Goal: Task Accomplishment & Management: Manage account settings

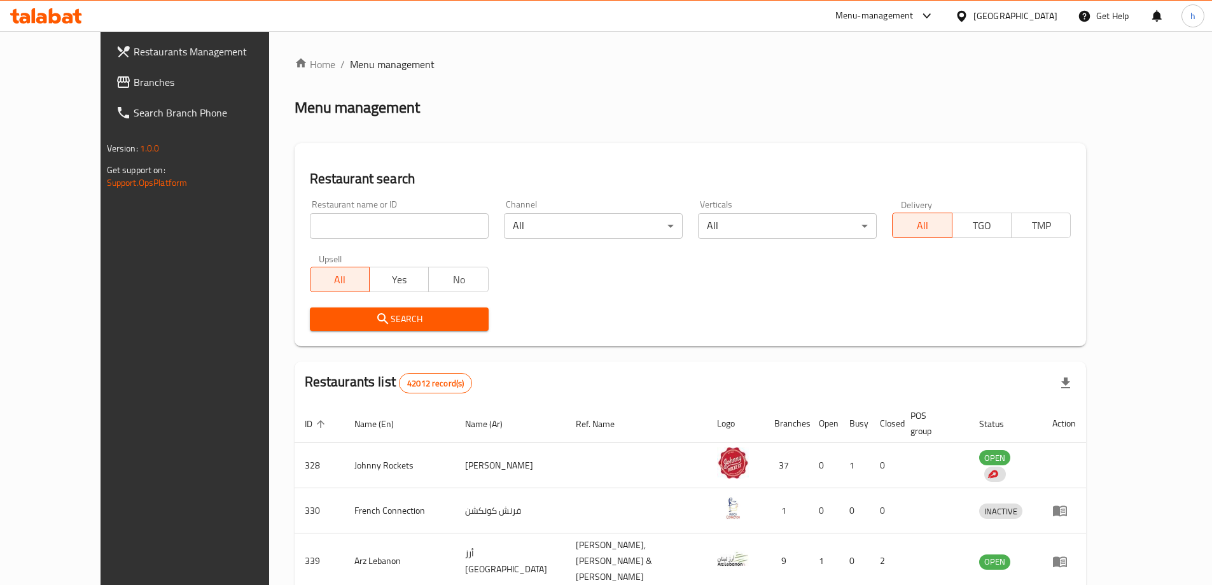
click at [149, 74] on link "Branches" at bounding box center [204, 82] width 197 height 31
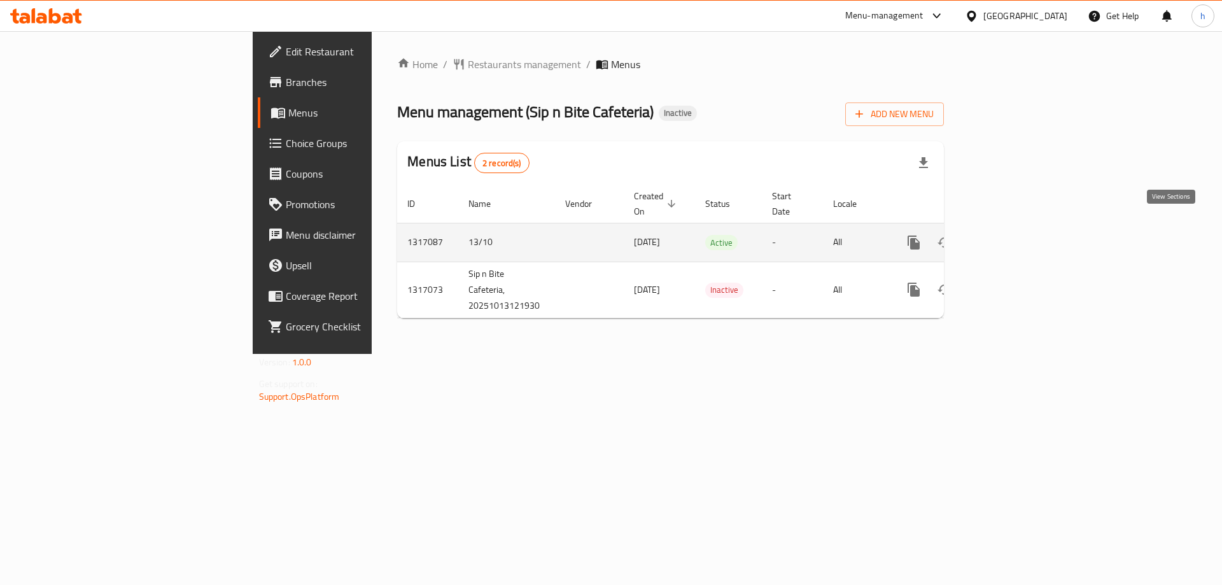
click at [1011, 237] on icon "enhanced table" at bounding box center [1005, 242] width 11 height 11
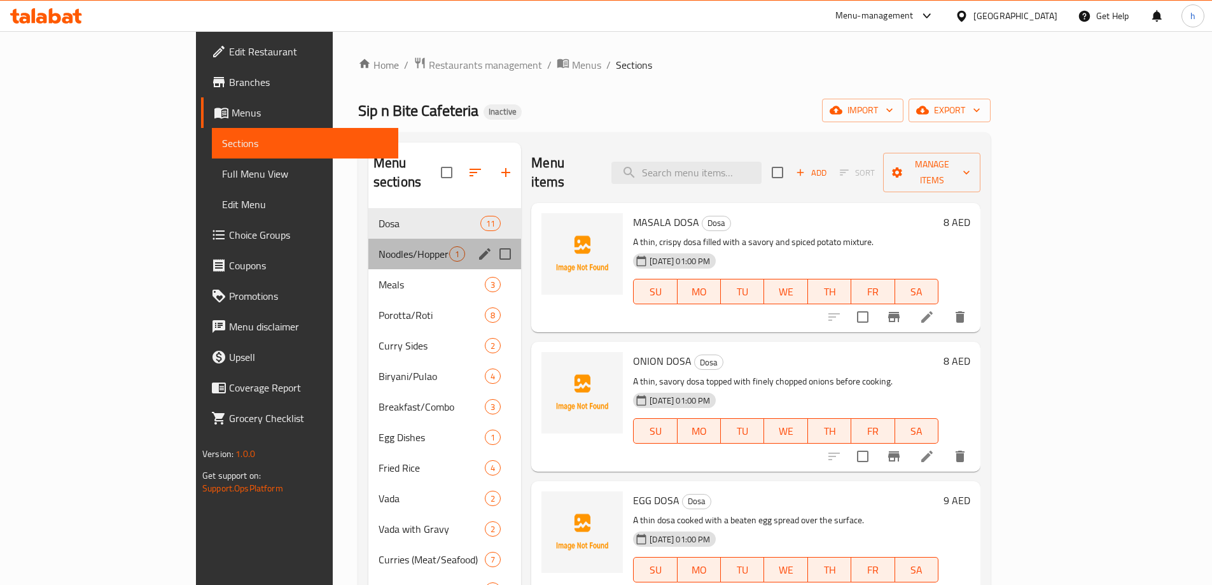
click at [370, 246] on div "Noodles/Hoppers 1" at bounding box center [444, 254] width 153 height 31
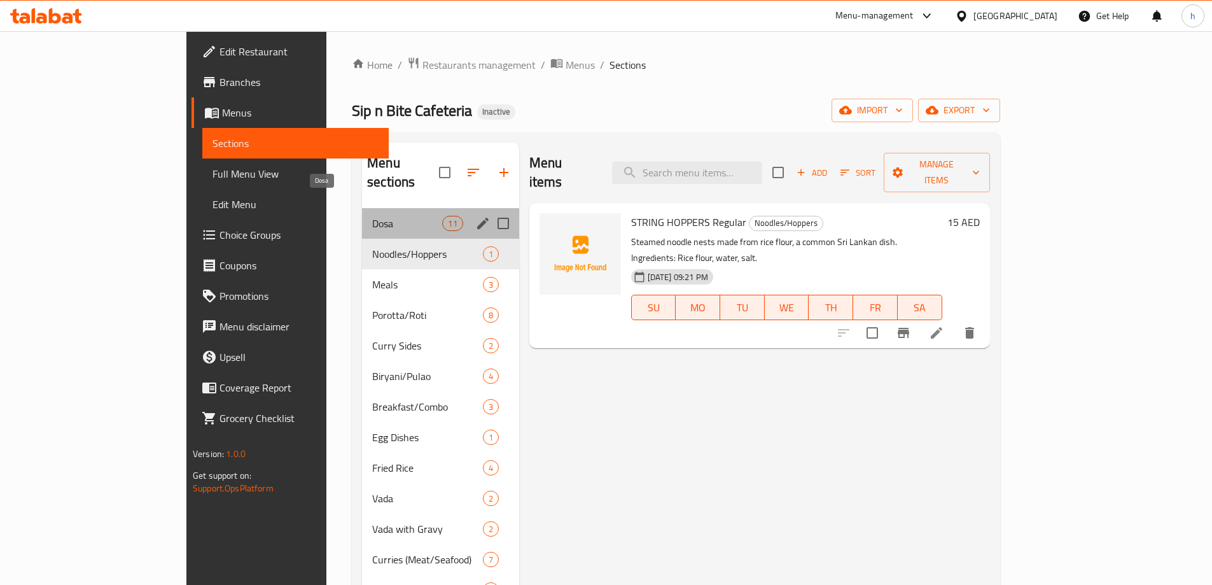
click at [372, 216] on span "Dosa" at bounding box center [407, 223] width 70 height 15
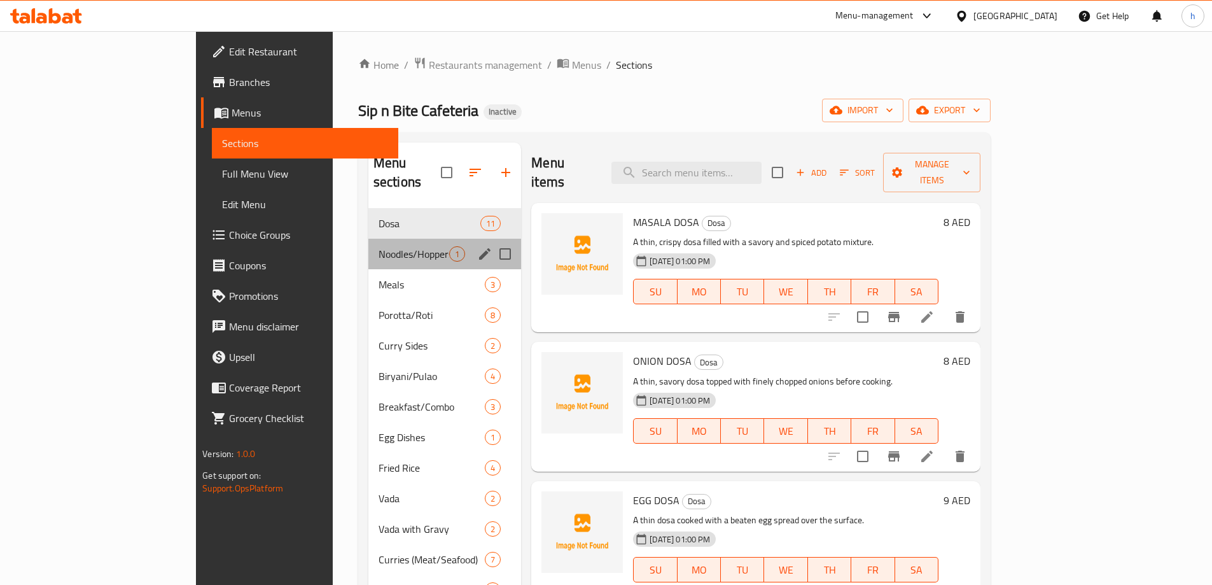
click at [375, 239] on div "Noodles/Hoppers 1" at bounding box center [444, 254] width 153 height 31
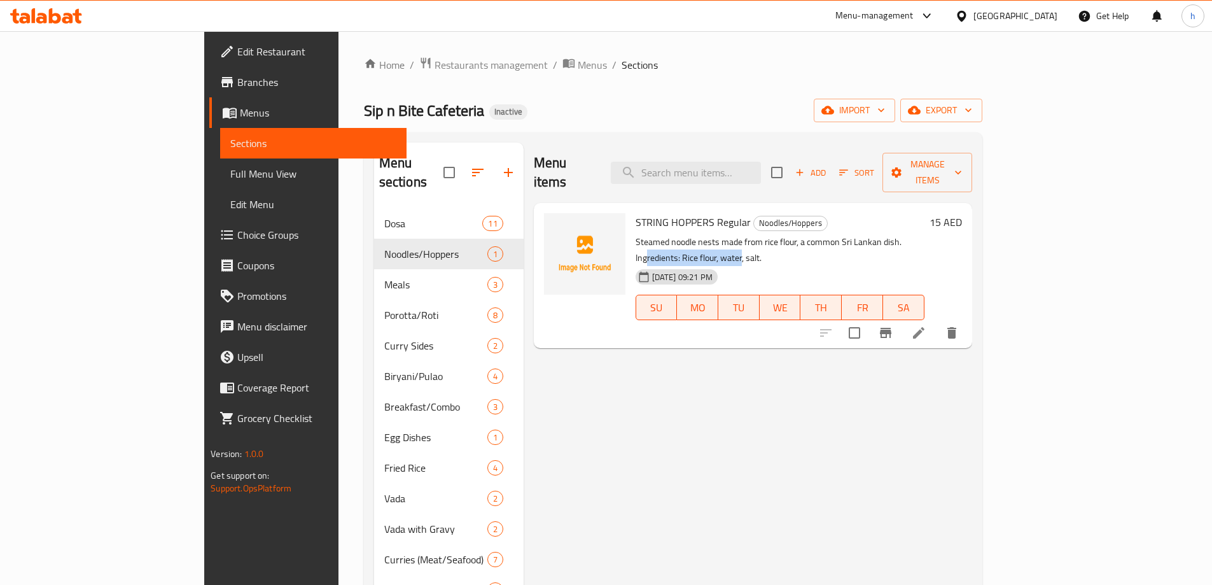
drag, startPoint x: 861, startPoint y: 224, endPoint x: 958, endPoint y: 221, distance: 96.7
click at [924, 234] on p "Steamed noodle nests made from rice flour, a common Sri Lankan dish. Ingredient…" at bounding box center [780, 250] width 289 height 32
drag, startPoint x: 853, startPoint y: 221, endPoint x: 1008, endPoint y: 219, distance: 155.2
click at [924, 234] on p "Steamed noodle nests made from rice flour, a common Sri Lankan dish. Ingredient…" at bounding box center [780, 250] width 289 height 32
click at [800, 234] on p "Steamed noodle nests made from rice flour, a common Sri Lankan dish. Ingredient…" at bounding box center [780, 250] width 289 height 32
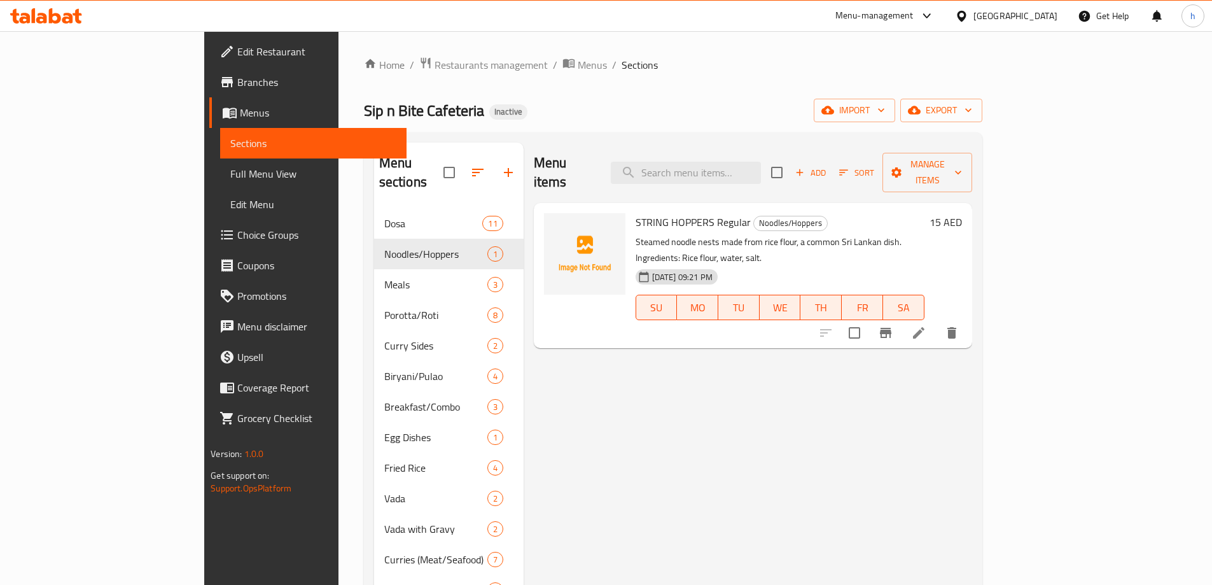
click at [800, 234] on p "Steamed noodle nests made from rice flour, a common Sri Lankan dish. Ingredient…" at bounding box center [780, 250] width 289 height 32
click at [824, 234] on p "Steamed noodle nests made from rice flour, a common Sri Lankan dish. Ingredient…" at bounding box center [780, 250] width 289 height 32
click at [851, 234] on p "Steamed noodle nests made from rice flour, a common Sri Lankan dish. Ingredient…" at bounding box center [780, 250] width 289 height 32
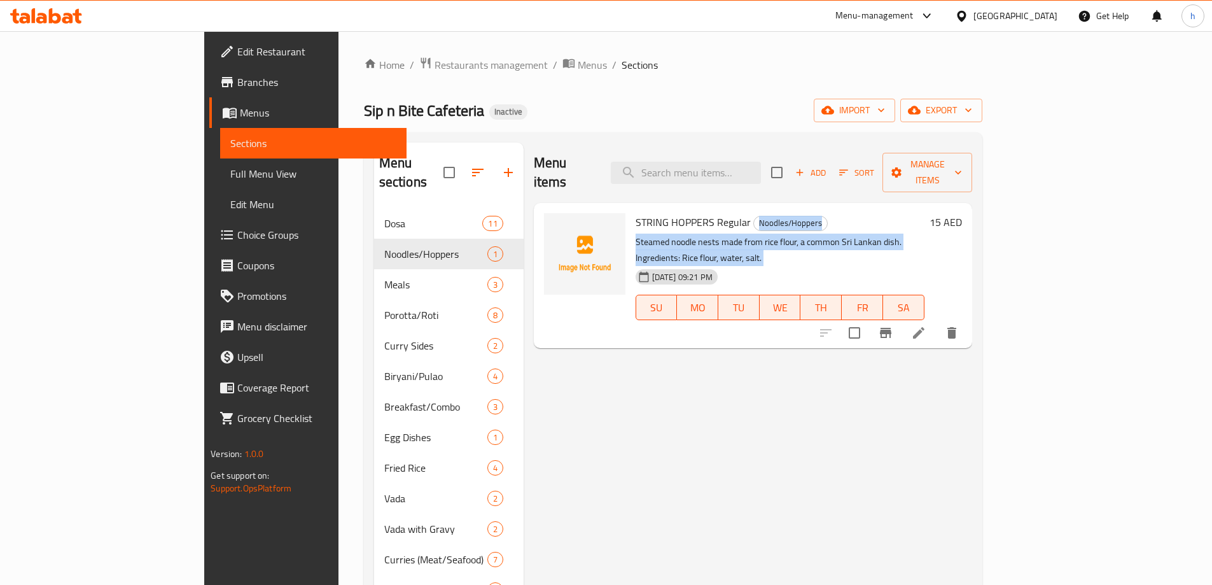
drag, startPoint x: 851, startPoint y: 223, endPoint x: 987, endPoint y: 209, distance: 136.9
click at [930, 209] on div "STRING HOPPERS Regular Noodles/Hoppers Steamed noodle nests made from rice flou…" at bounding box center [779, 275] width 299 height 135
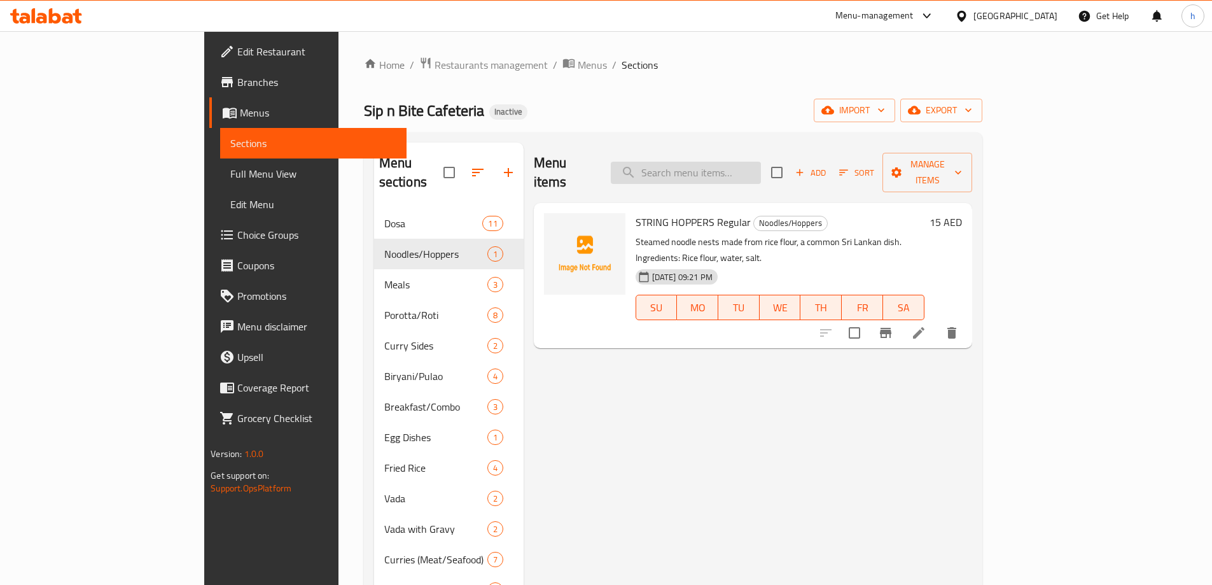
click at [719, 163] on input "search" at bounding box center [686, 173] width 150 height 22
paste input "PLAIN DOSA"
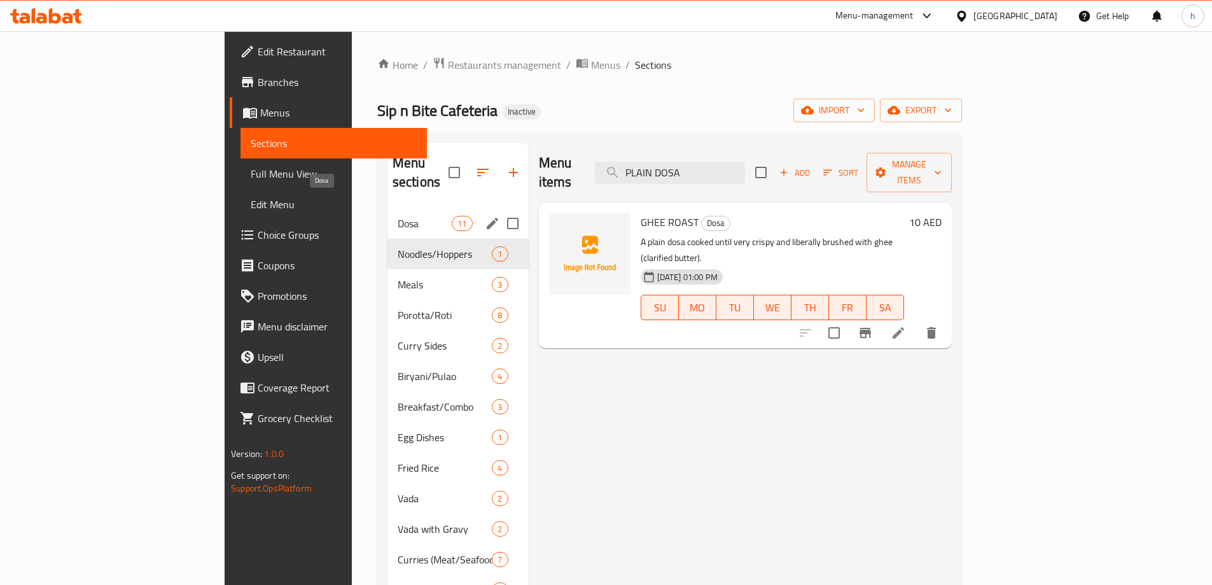
click at [398, 216] on span "Dosa" at bounding box center [425, 223] width 54 height 15
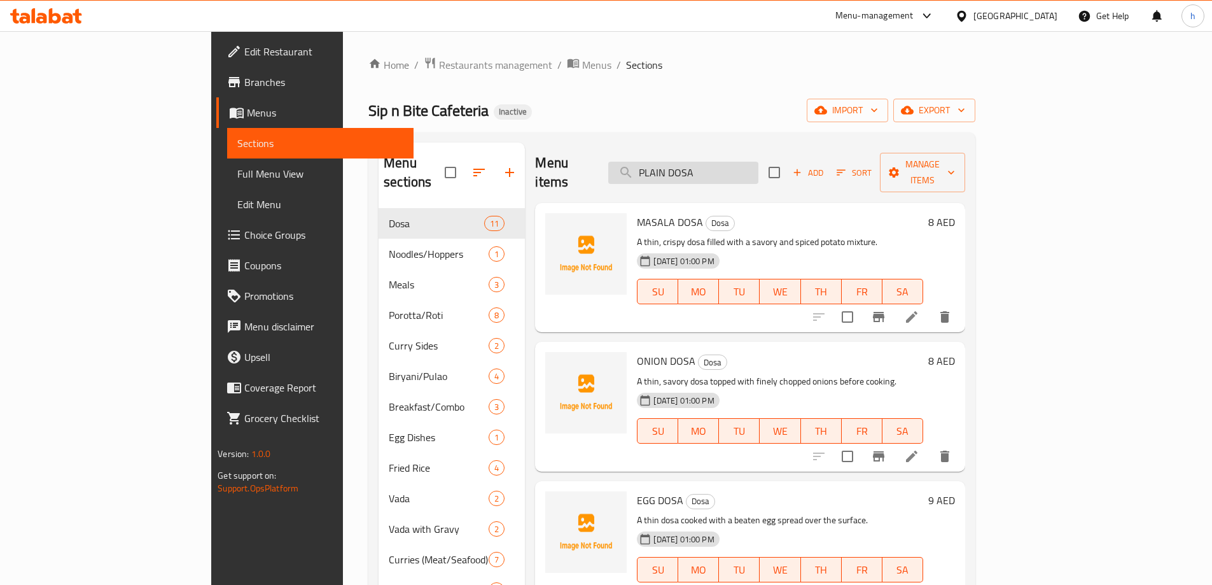
click at [758, 167] on input "PLAIN DOSA" at bounding box center [683, 173] width 150 height 22
paste input "SET DOSA 2PC"
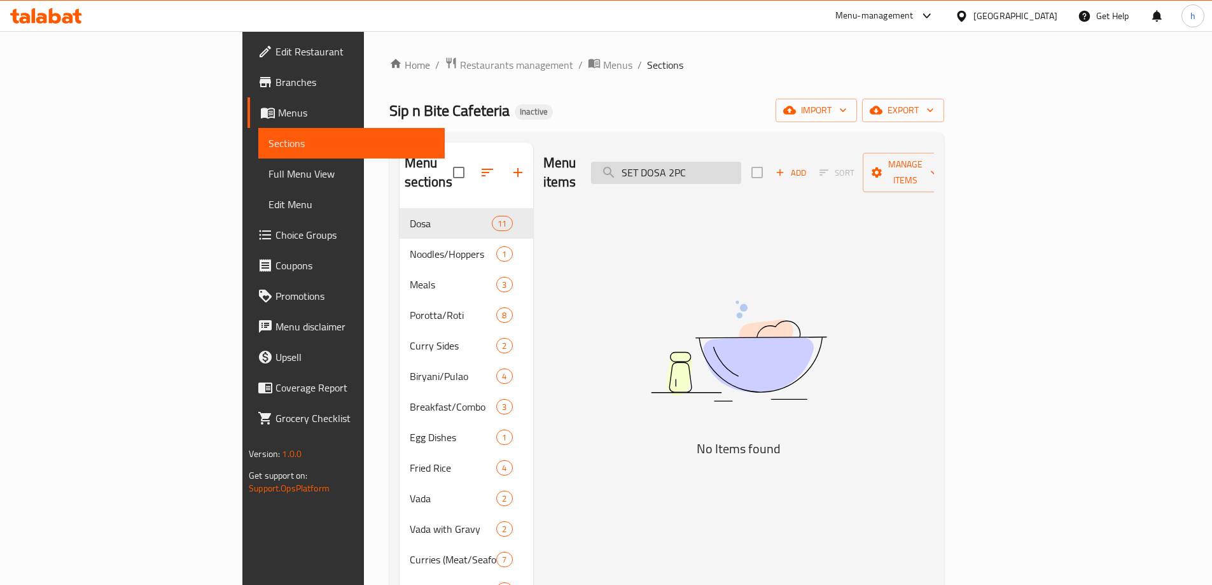
click at [741, 165] on input "SET DOSA 2PC" at bounding box center [666, 173] width 150 height 22
paste input "MASALA DOSA"
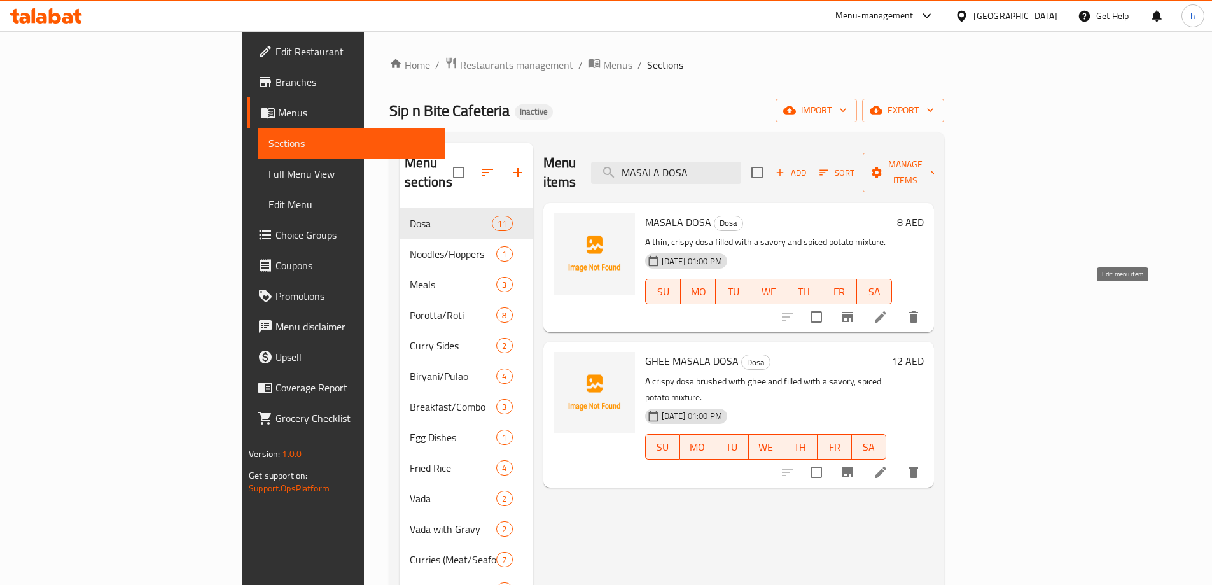
type input "MASALA DOSA"
click at [886, 311] on icon at bounding box center [880, 316] width 11 height 11
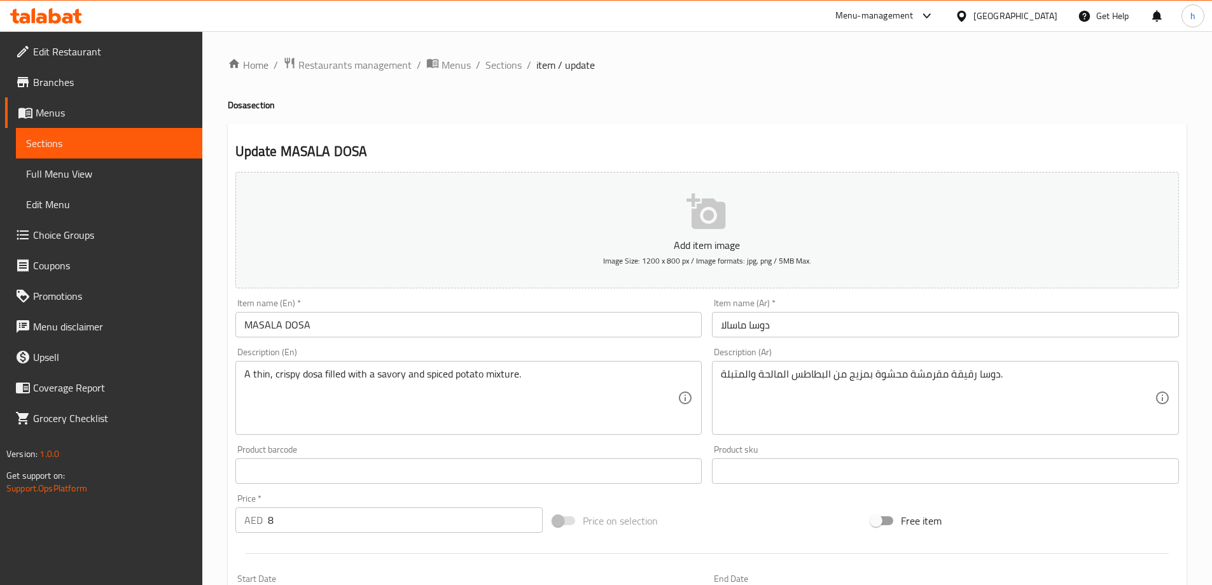
drag, startPoint x: 501, startPoint y: 69, endPoint x: 463, endPoint y: 125, distance: 67.8
click at [501, 69] on span "Sections" at bounding box center [503, 64] width 36 height 15
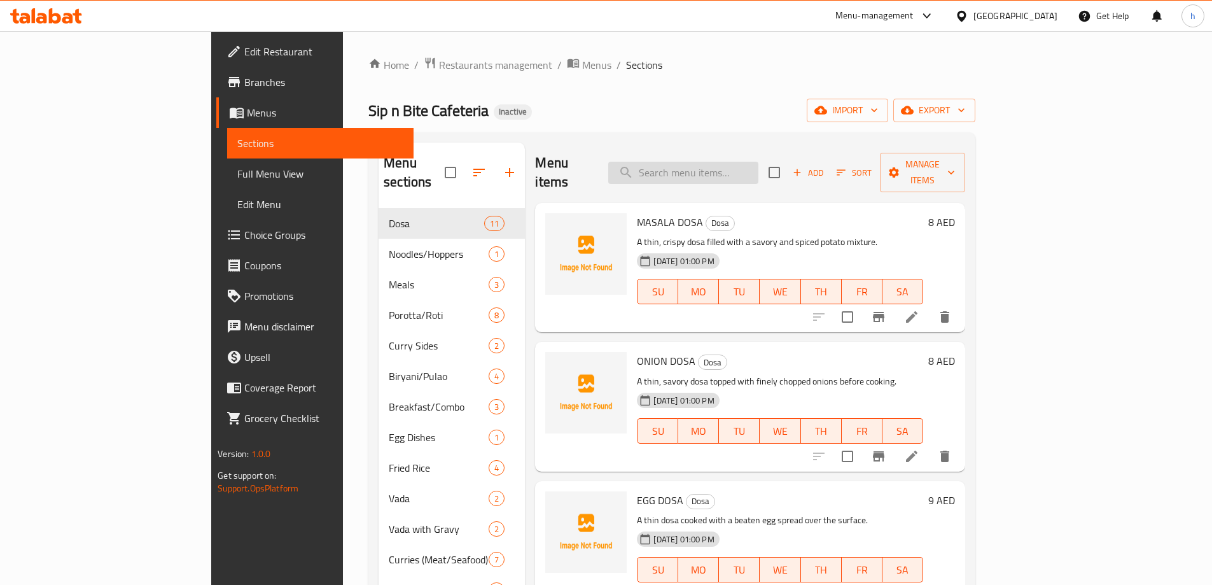
click at [731, 165] on input "search" at bounding box center [683, 173] width 150 height 22
paste input "ONION DOSA"
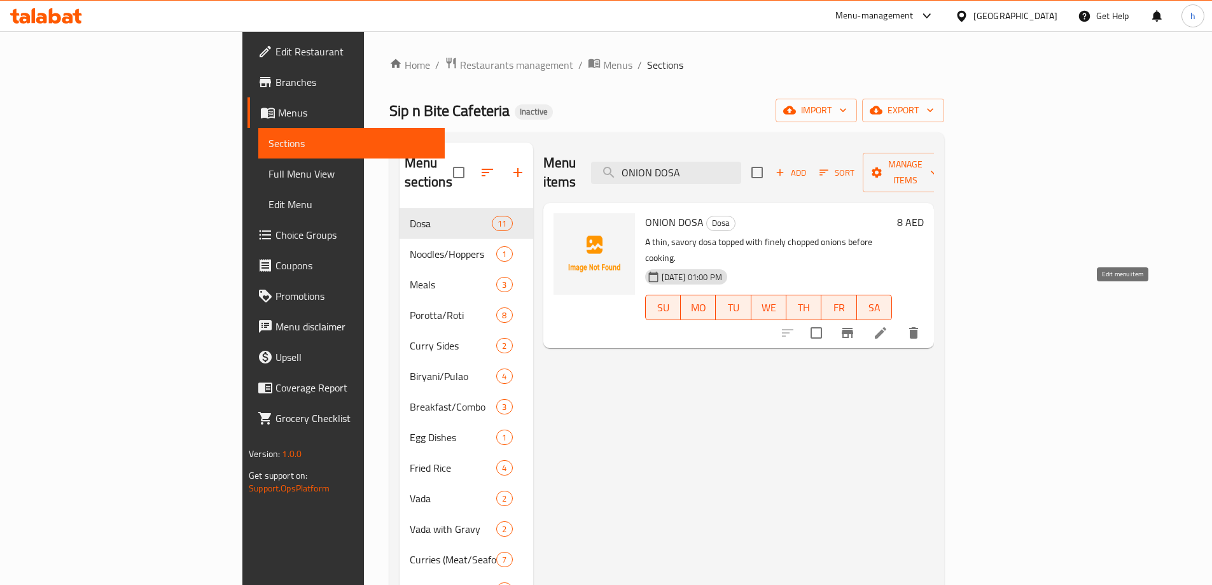
type input "ONION DOSA"
click at [886, 327] on icon at bounding box center [880, 332] width 11 height 11
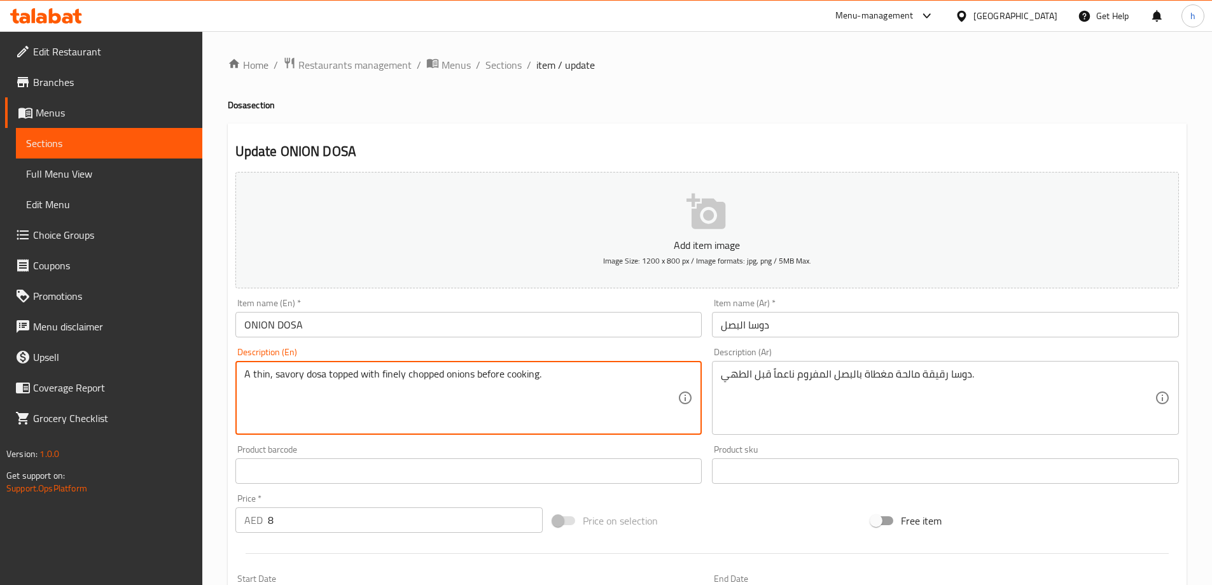
click at [422, 376] on textarea "A thin, savory dosa topped with finely chopped onions before cooking." at bounding box center [461, 398] width 434 height 60
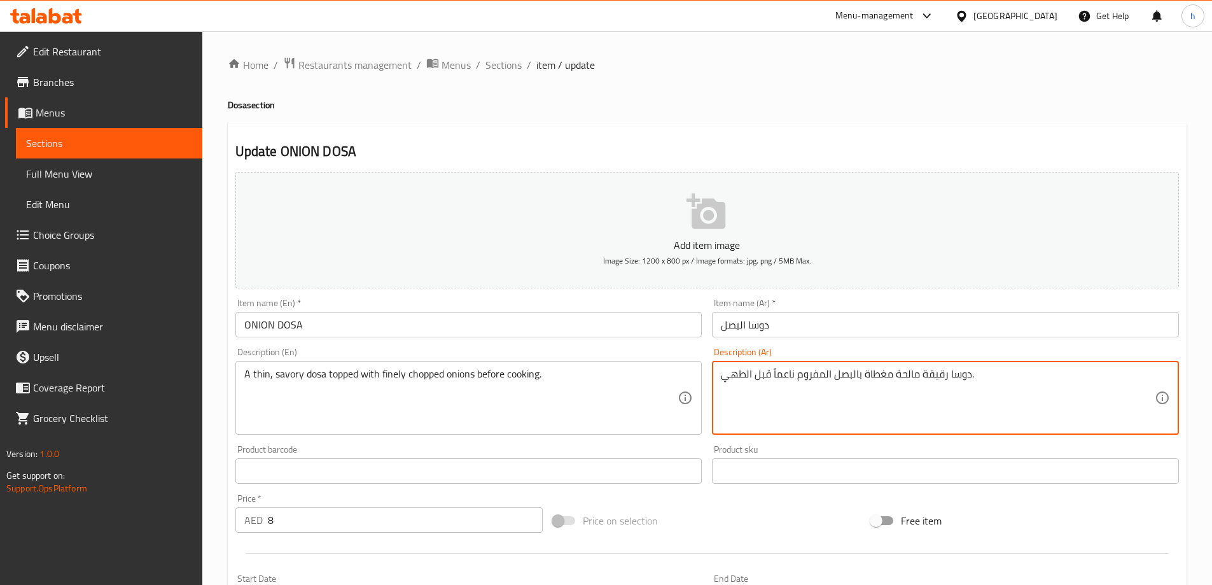
drag, startPoint x: 823, startPoint y: 374, endPoint x: 797, endPoint y: 373, distance: 26.7
paste textarea "طع"
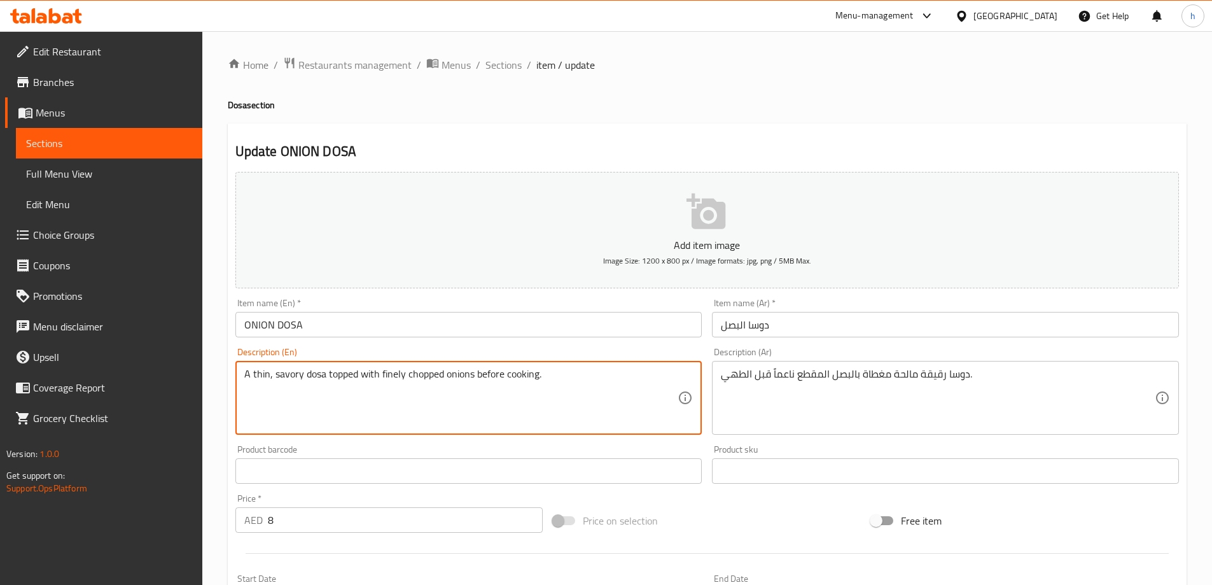
click at [258, 373] on textarea "A thin, savory dosa topped with finely chopped onions before cooking." at bounding box center [461, 398] width 434 height 60
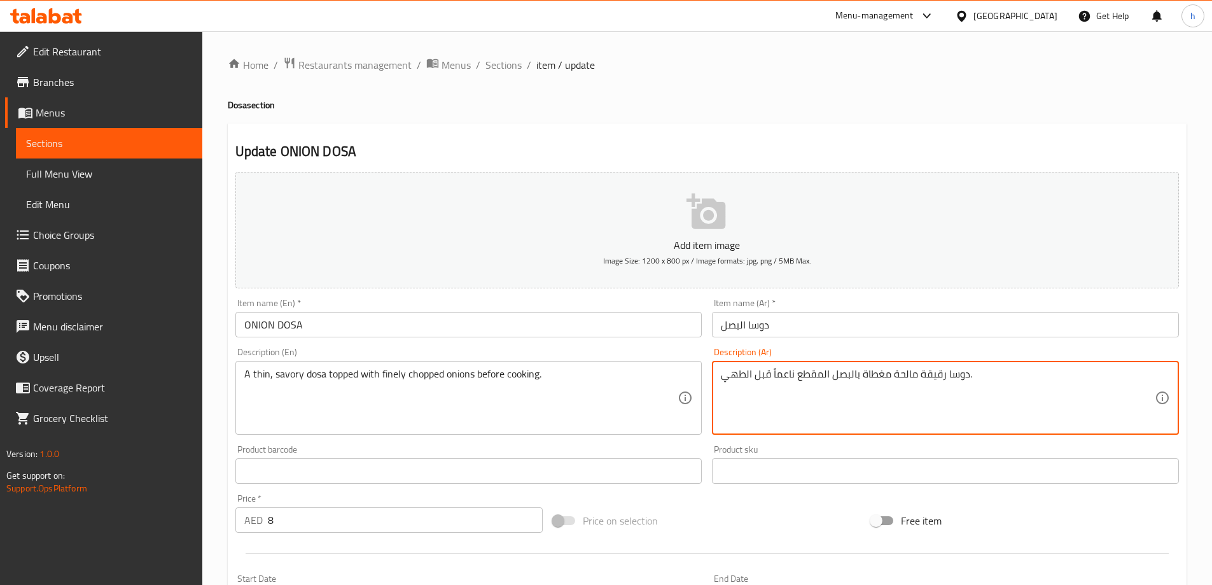
click at [932, 373] on textarea "دوسا رقيقة مالحة مغطاة بالبصل المقطع ناعماً قبل الطهي." at bounding box center [938, 398] width 434 height 60
click at [935, 377] on textarea "دوسا رقيقة مالحة مغطاة بالبصل المقطع ناعماً قبل الطهي." at bounding box center [938, 398] width 434 height 60
click at [937, 394] on textarea "دوسا رقيقة مالحة مغطاة بالبصل المقطع ناعماً قبل الطهي." at bounding box center [938, 398] width 434 height 60
click at [935, 403] on textarea "دوسا رقيقة مالحة مغطاة بالبصل المقطع ناعماً قبل الطهي." at bounding box center [938, 398] width 434 height 60
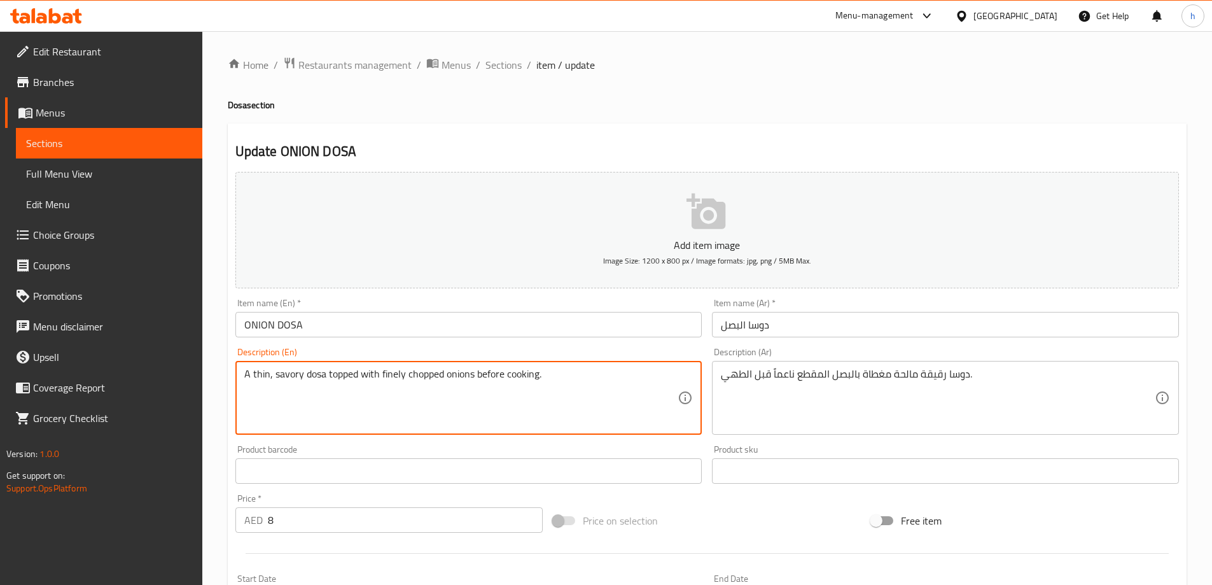
click at [391, 376] on textarea "A thin, savory dosa topped with finely chopped onions before cooking." at bounding box center [461, 398] width 434 height 60
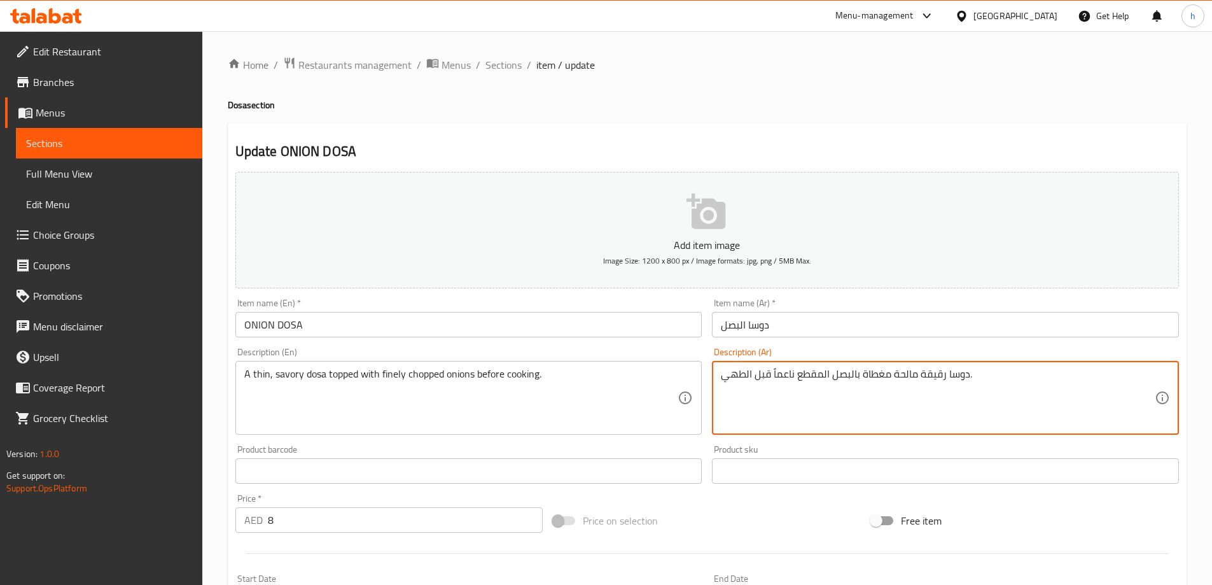
drag, startPoint x: 744, startPoint y: 374, endPoint x: 723, endPoint y: 373, distance: 21.0
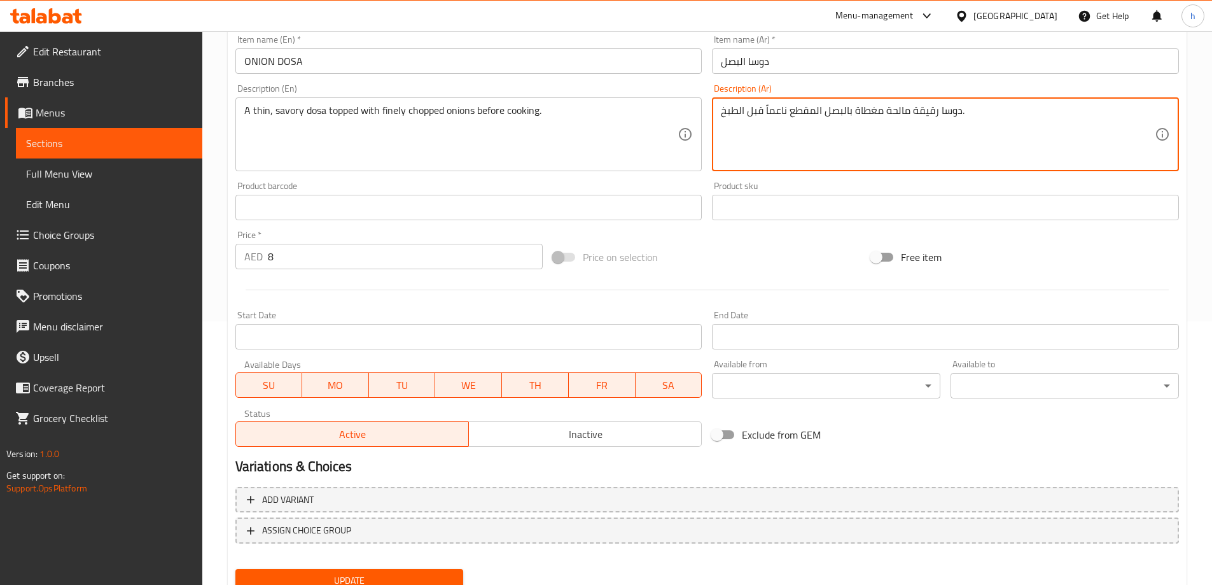
scroll to position [314, 0]
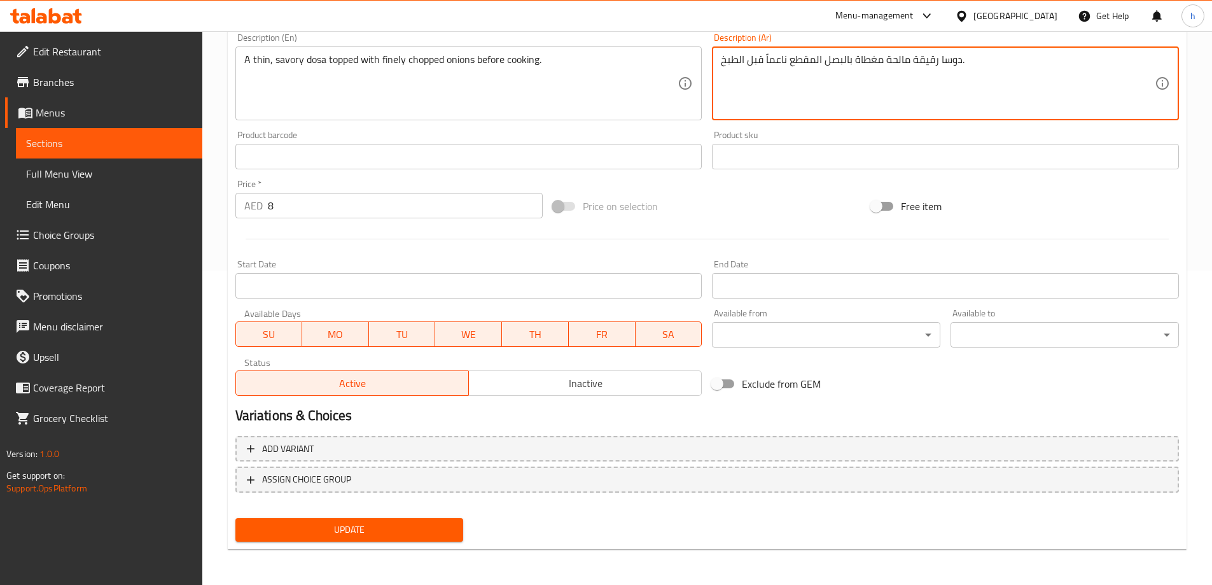
type textarea "دوسا رقيقة مالحة مغطاة بالبصل المقطع ناعماً قبل الطبخ."
click at [418, 527] on span "Update" at bounding box center [350, 530] width 208 height 16
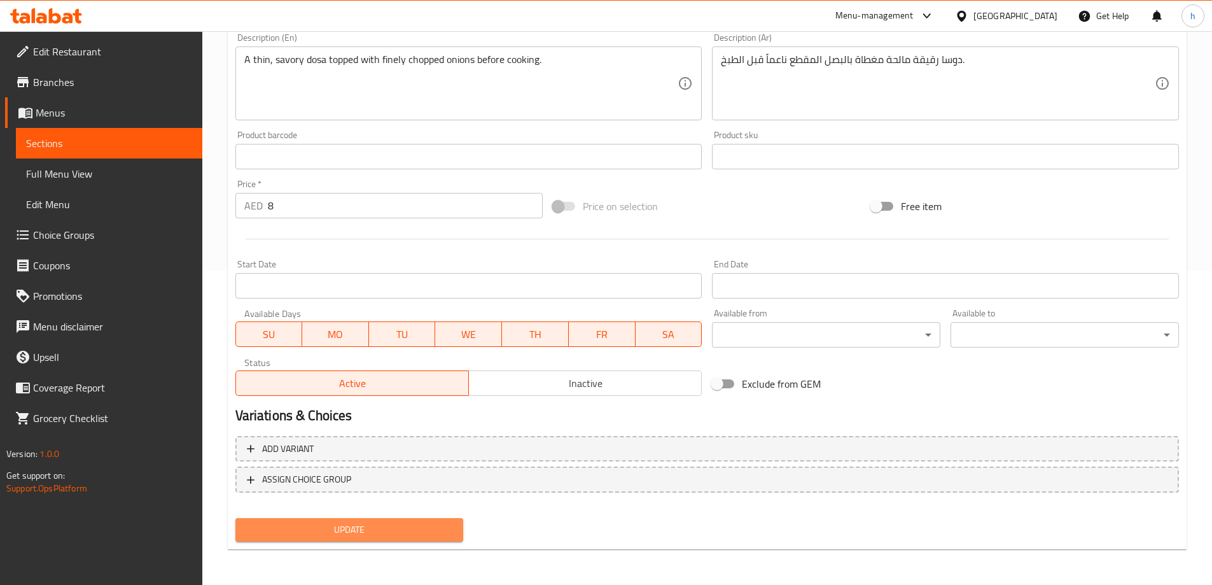
click at [318, 531] on span "Update" at bounding box center [350, 530] width 208 height 16
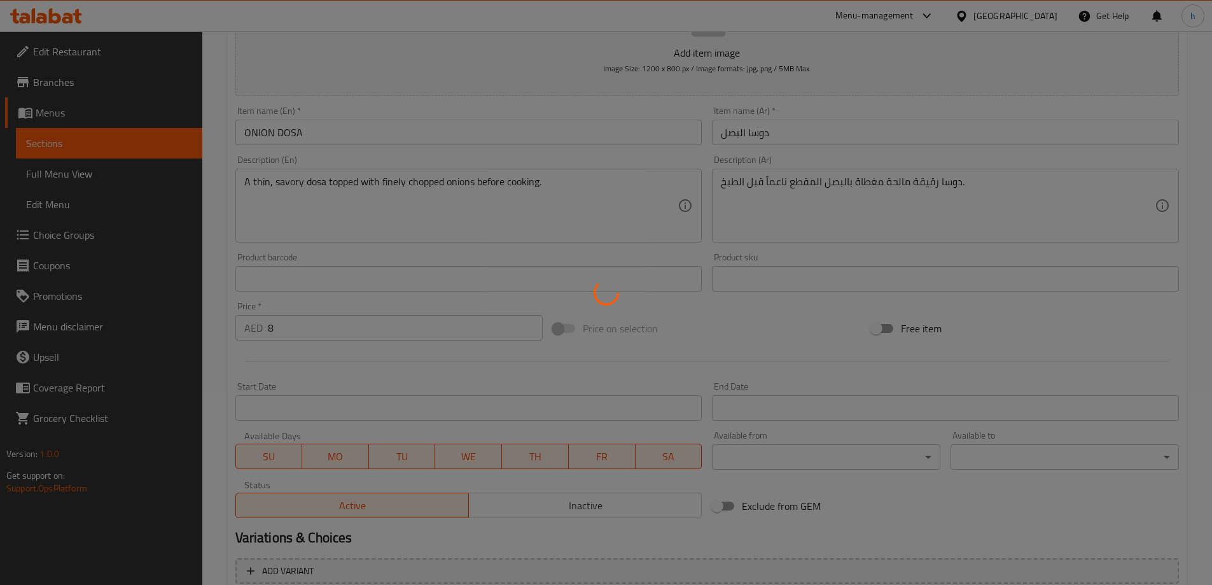
scroll to position [0, 0]
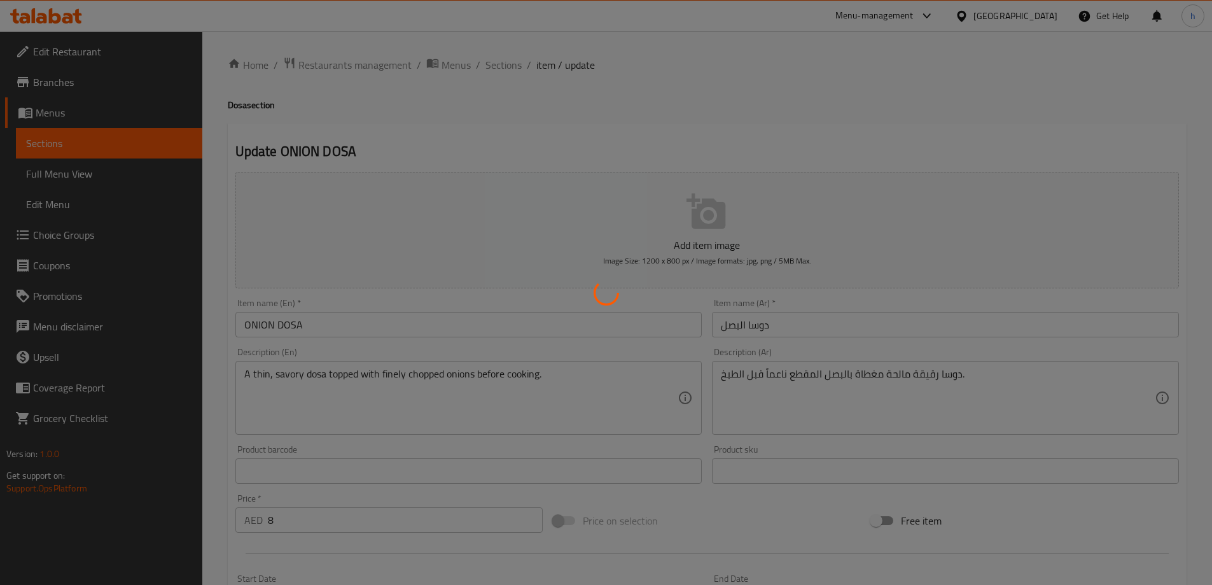
click at [501, 64] on div at bounding box center [606, 292] width 1212 height 585
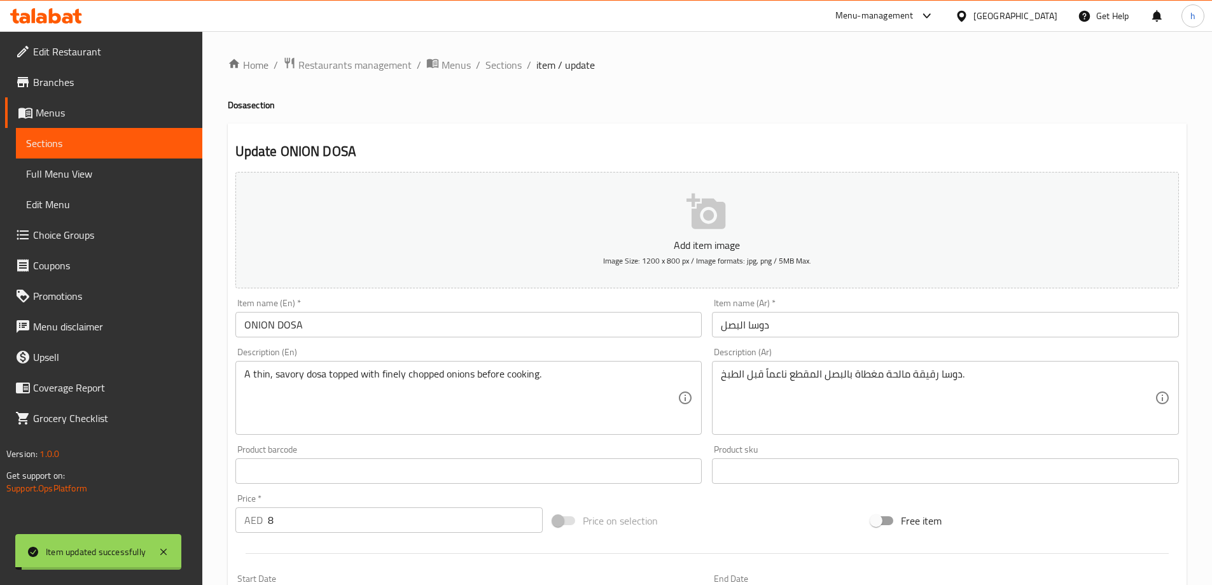
click at [501, 64] on span "Sections" at bounding box center [503, 64] width 36 height 15
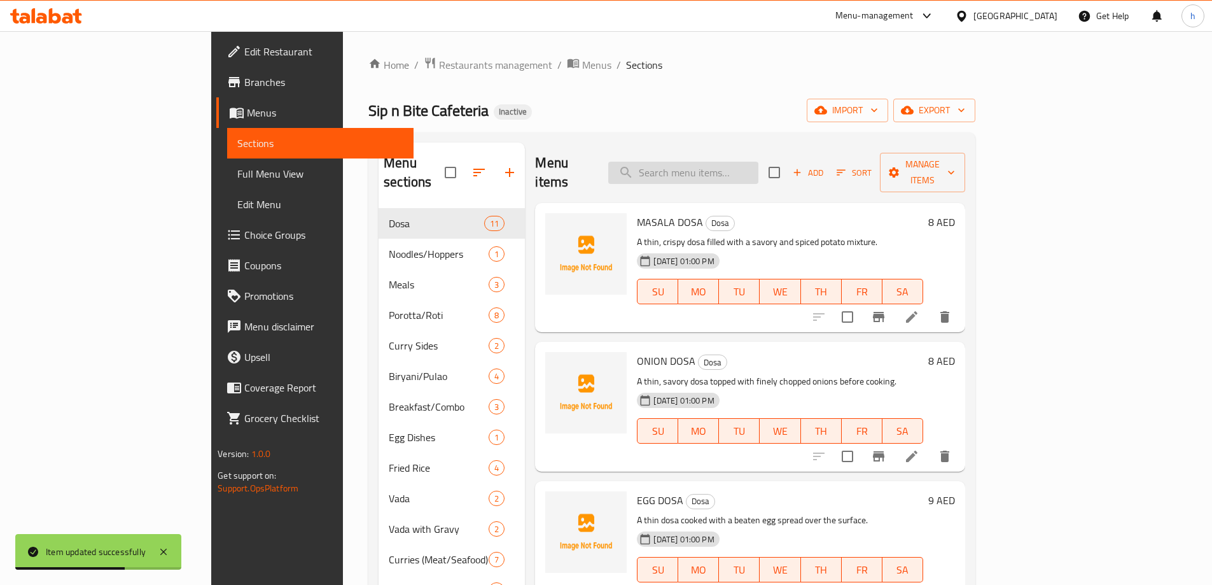
click at [758, 164] on input "search" at bounding box center [683, 173] width 150 height 22
paste input "EGG DOSA"
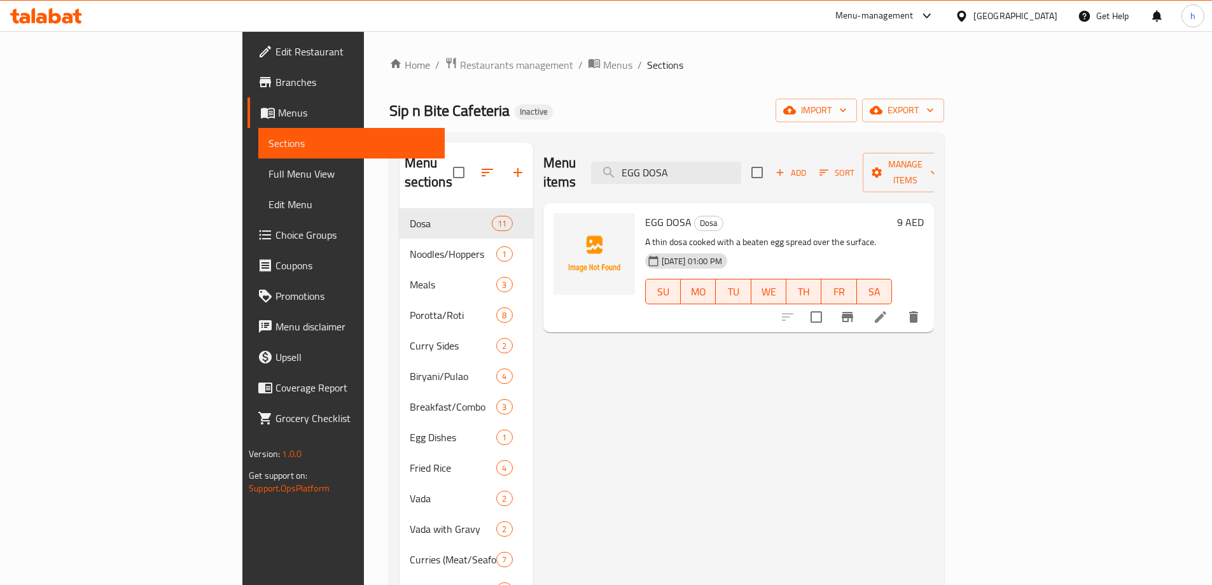
type input "EGG DOSA"
click at [886, 311] on icon at bounding box center [880, 316] width 11 height 11
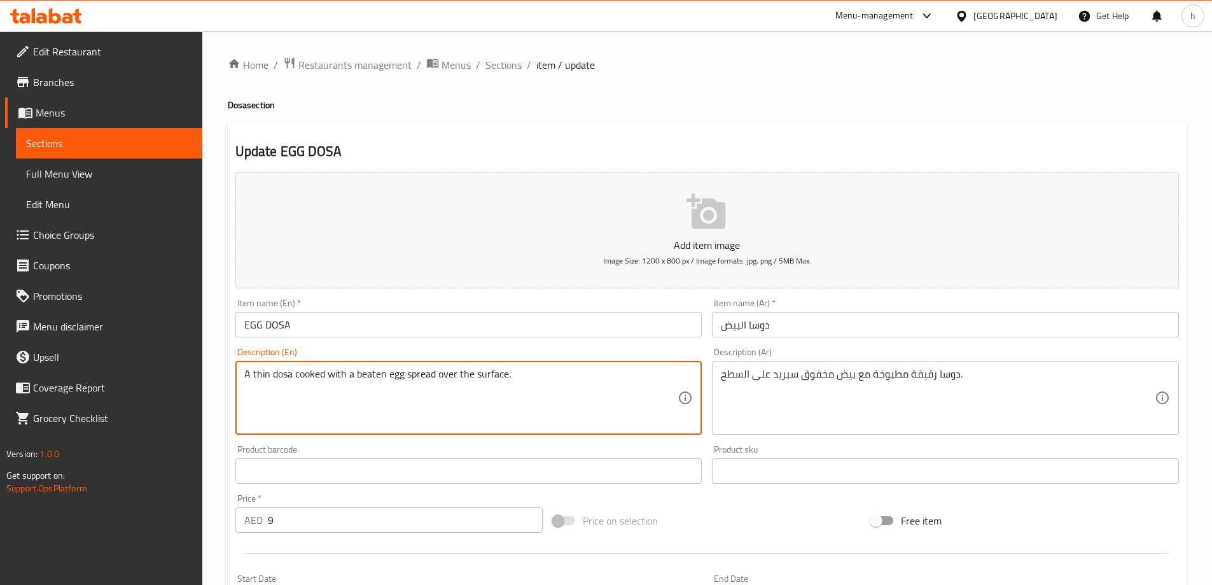
click at [368, 376] on textarea "A thin dosa cooked with a beaten egg spread over the surface." at bounding box center [461, 398] width 434 height 60
click at [380, 397] on textarea "A thin dosa cooked with a beaten egg spread over the surface." at bounding box center [461, 398] width 434 height 60
click at [372, 373] on textarea "A thin dosa cooked with a beaten egg spread over the surface." at bounding box center [461, 398] width 434 height 60
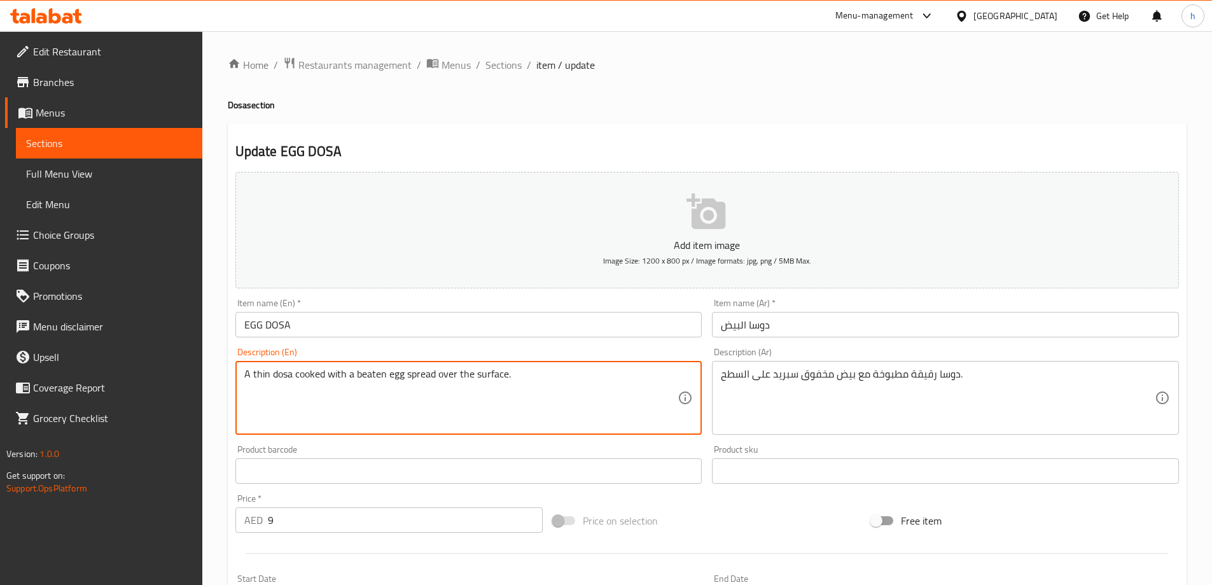
click at [372, 373] on textarea "A thin dosa cooked with a beaten egg spread over the surface." at bounding box center [461, 398] width 434 height 60
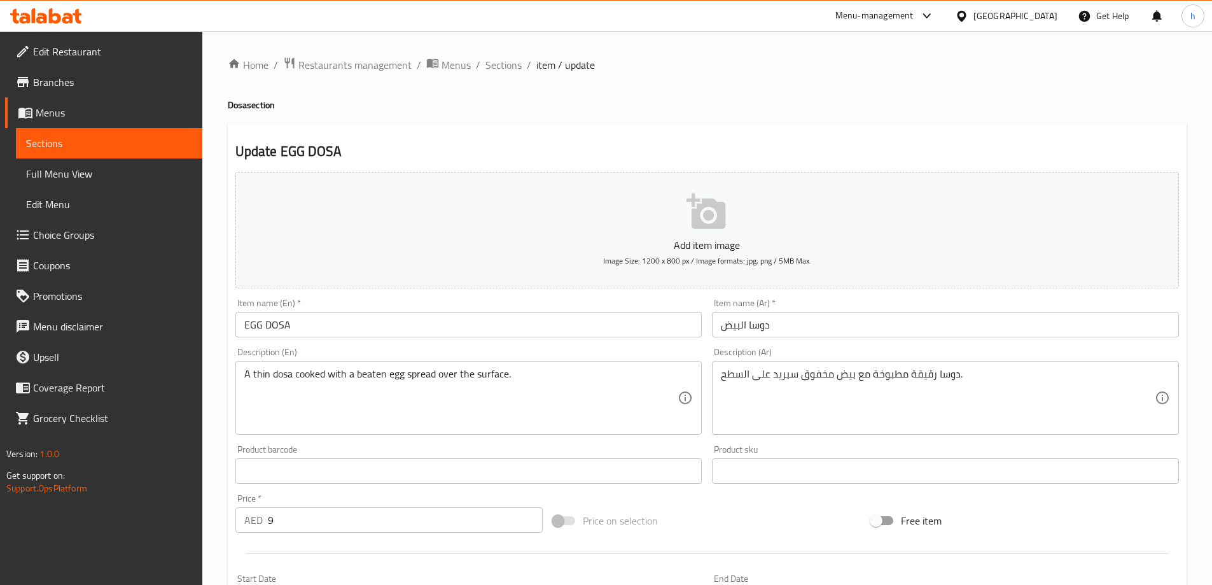
drag, startPoint x: 503, startPoint y: 10, endPoint x: 457, endPoint y: 148, distance: 145.9
click at [457, 148] on h2 "Update EGG DOSA" at bounding box center [707, 151] width 944 height 19
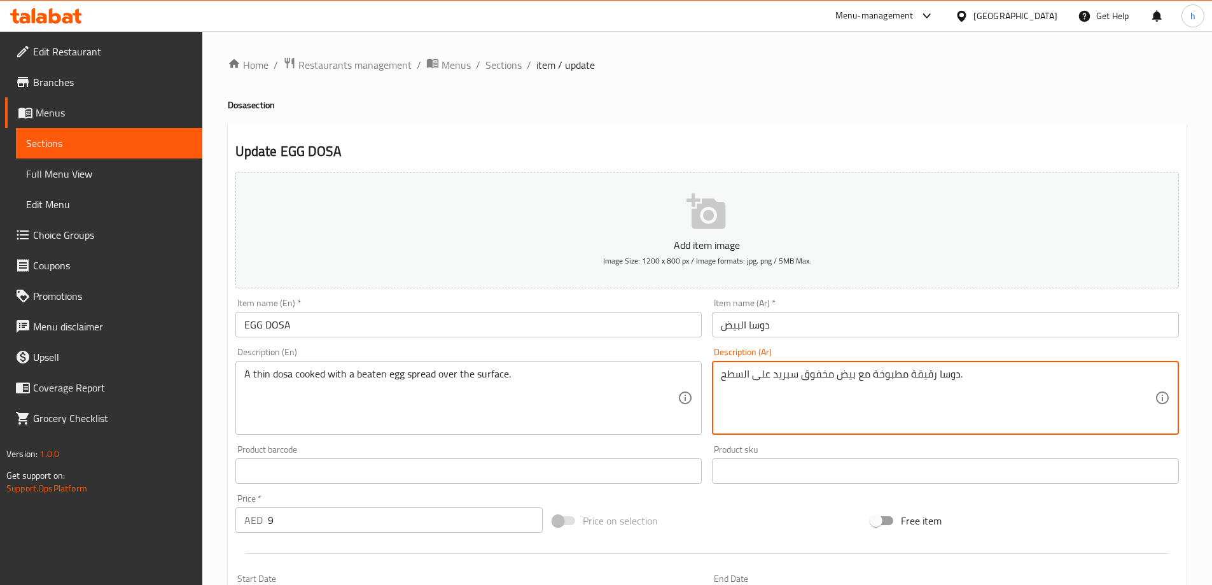
drag, startPoint x: 832, startPoint y: 375, endPoint x: 800, endPoint y: 377, distance: 31.2
type textarea "دوسا رقيقة مطبوخة مع بيض بيتن سبريد على السطح."
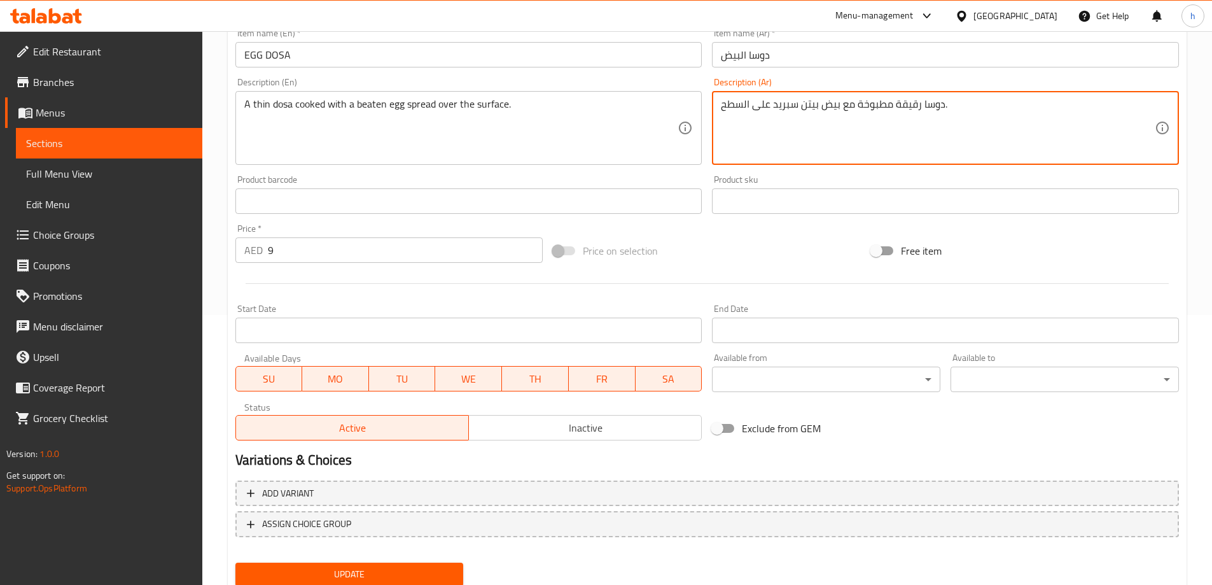
scroll to position [314, 0]
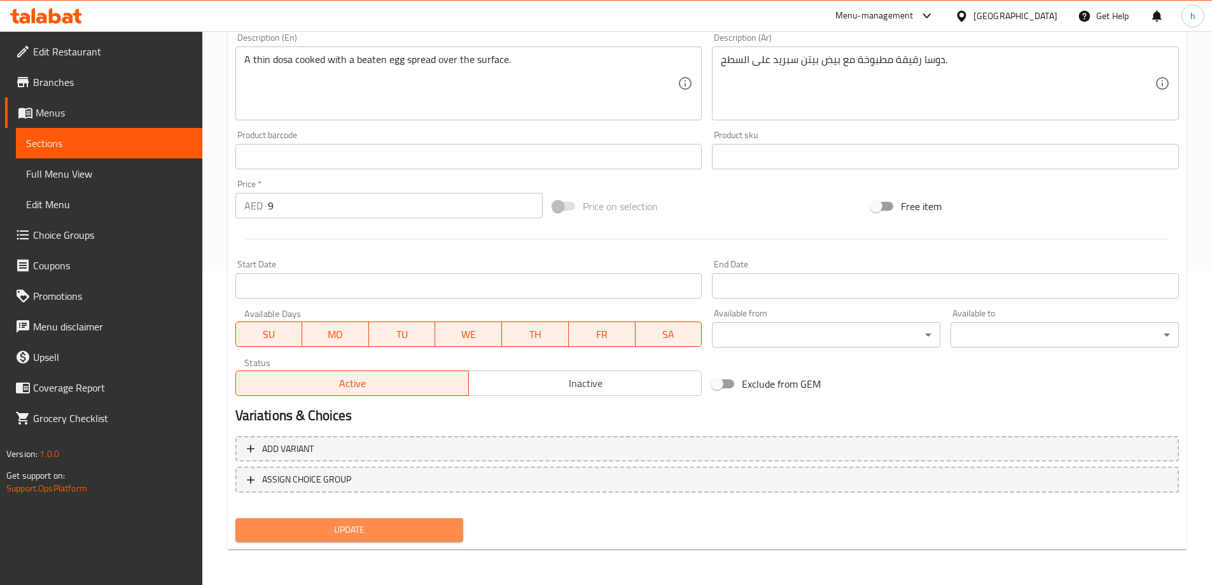
click at [322, 530] on span "Update" at bounding box center [350, 530] width 208 height 16
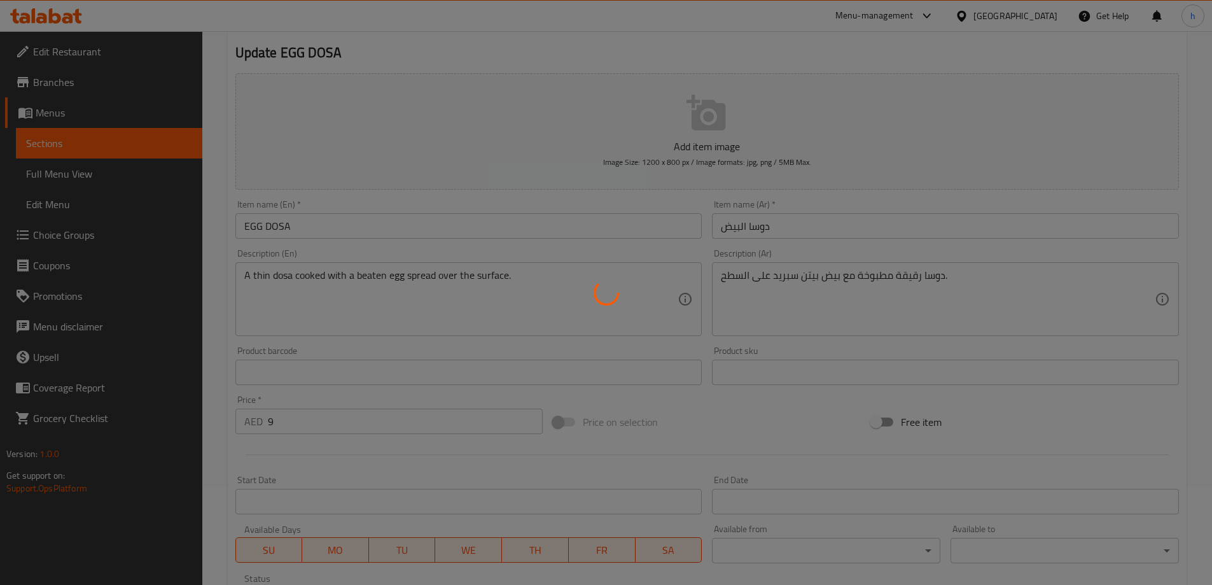
scroll to position [0, 0]
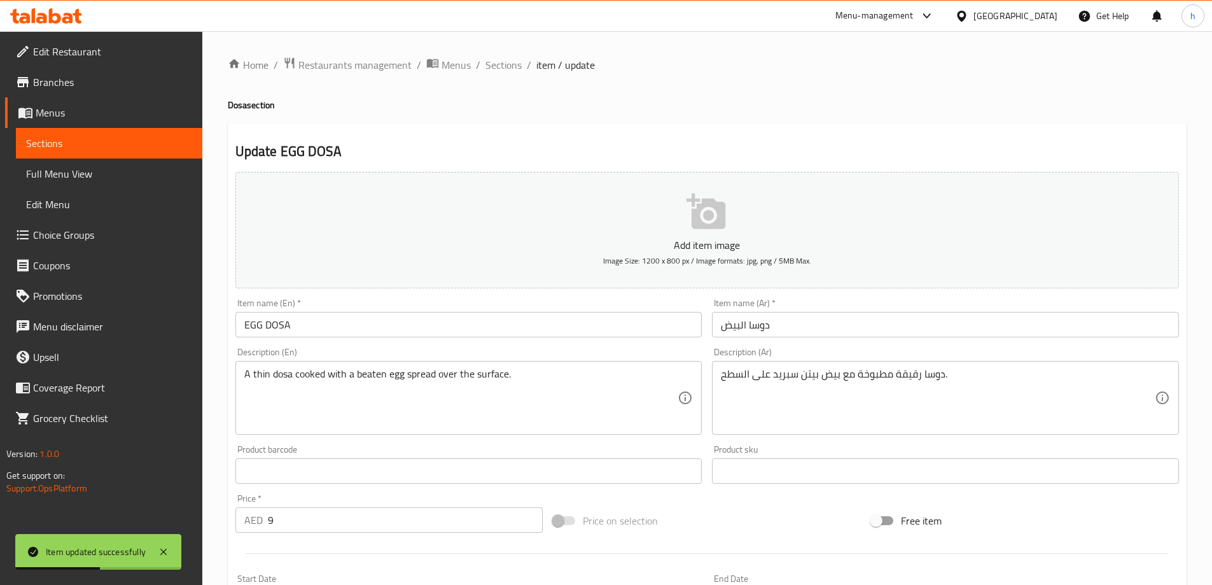
drag, startPoint x: 492, startPoint y: 66, endPoint x: 498, endPoint y: 81, distance: 16.5
click at [492, 66] on span "Sections" at bounding box center [503, 64] width 36 height 15
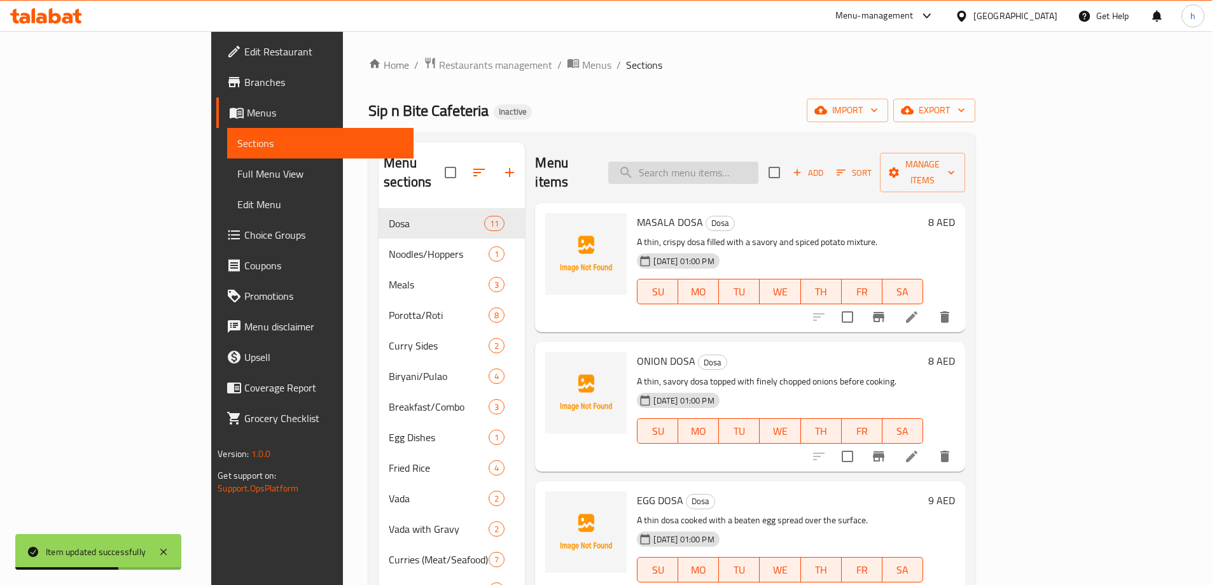
click at [749, 164] on input "search" at bounding box center [683, 173] width 150 height 22
paste input "PODI DOSA"
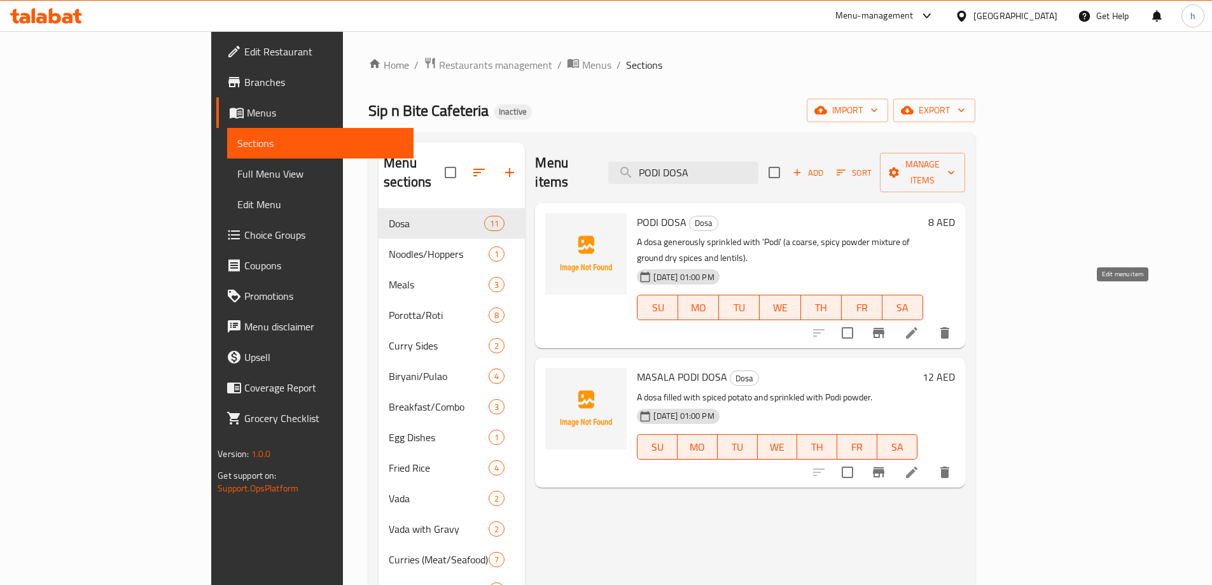
type input "PODI DOSA"
click at [919, 325] on icon at bounding box center [911, 332] width 15 height 15
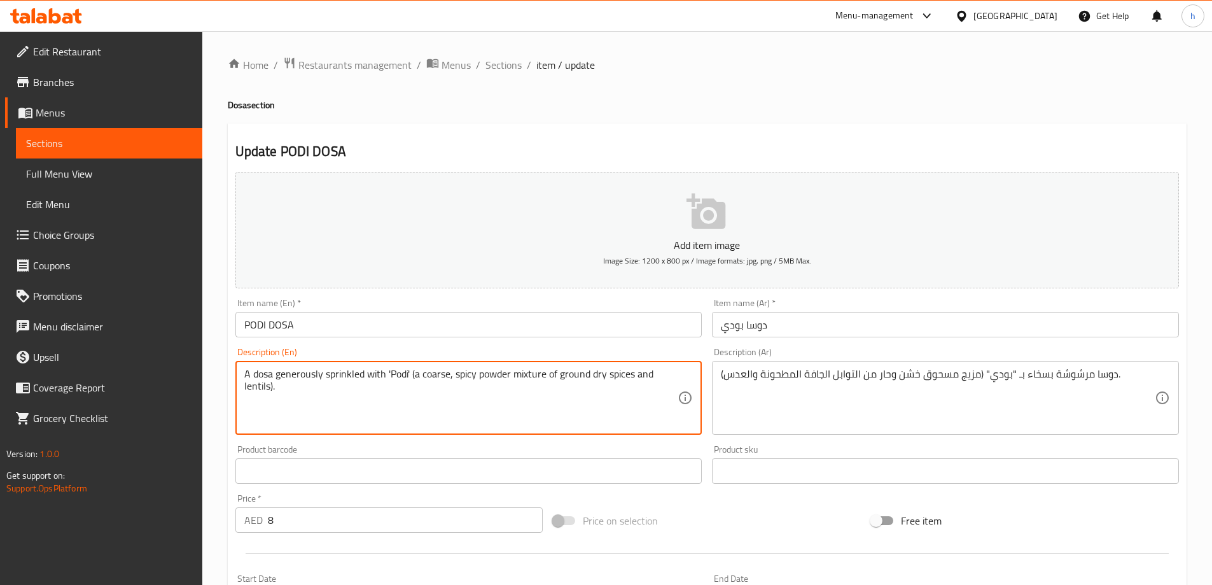
click at [295, 377] on textarea "A dosa generously sprinkled with 'Podi' (a coarse, spicy powder mixture of grou…" at bounding box center [461, 398] width 434 height 60
click at [314, 400] on textarea "A dosa generously sprinkled with 'Podi' (a coarse, spicy powder mixture of grou…" at bounding box center [461, 398] width 434 height 60
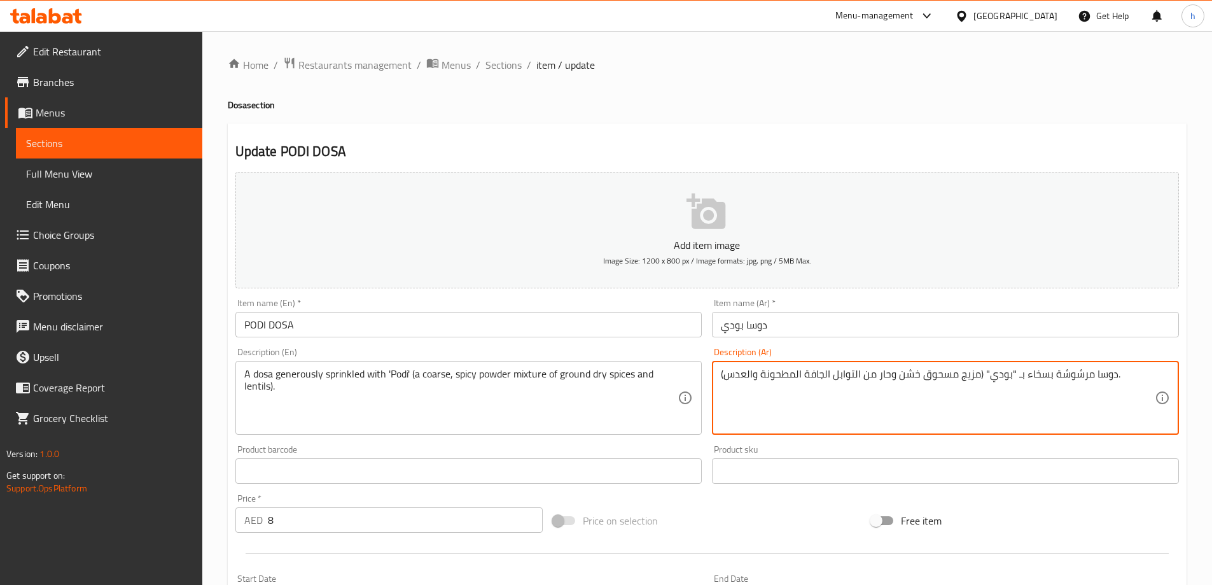
click at [935, 375] on textarea "دوسا مرشوشة بسخاء بـ "بودي" (مزيج مسحوق خشن وحار من التوابل الجافة المطحونة وال…" at bounding box center [938, 398] width 434 height 60
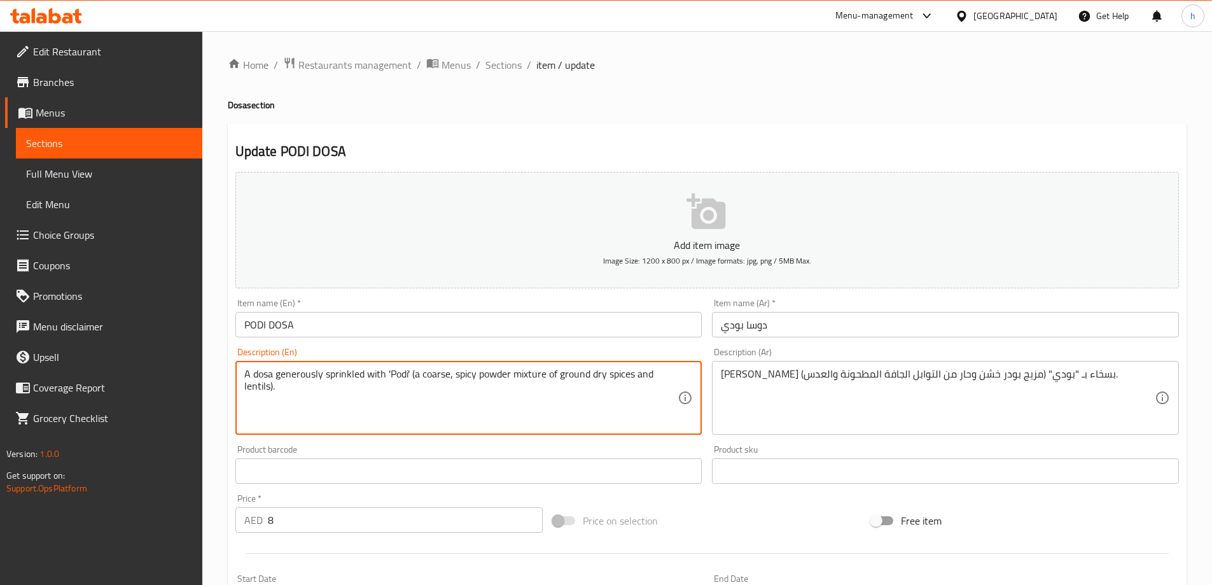
click at [491, 374] on textarea "A dosa generously sprinkled with 'Podi' (a coarse, spicy powder mixture of grou…" at bounding box center [461, 398] width 434 height 60
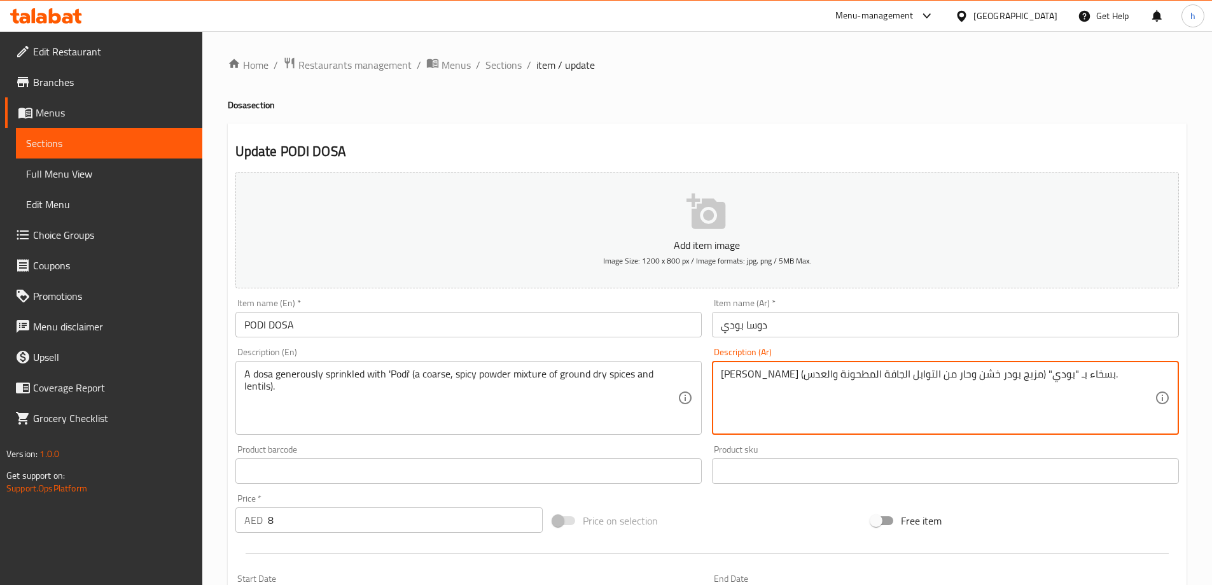
click at [927, 375] on textarea "دوسا مرشوشة بسخاء بـ "بودي" (مزيج بودر خشن وحار من التوابل الجافة المطحونة والع…" at bounding box center [938, 398] width 434 height 60
paste textarea "ة"
click at [897, 377] on textarea "دوسا مرشوشة بسخاء بـ "بودي" (مزيج بودرة خشن وحار من التوابل الجافة المطحونة وال…" at bounding box center [938, 398] width 434 height 60
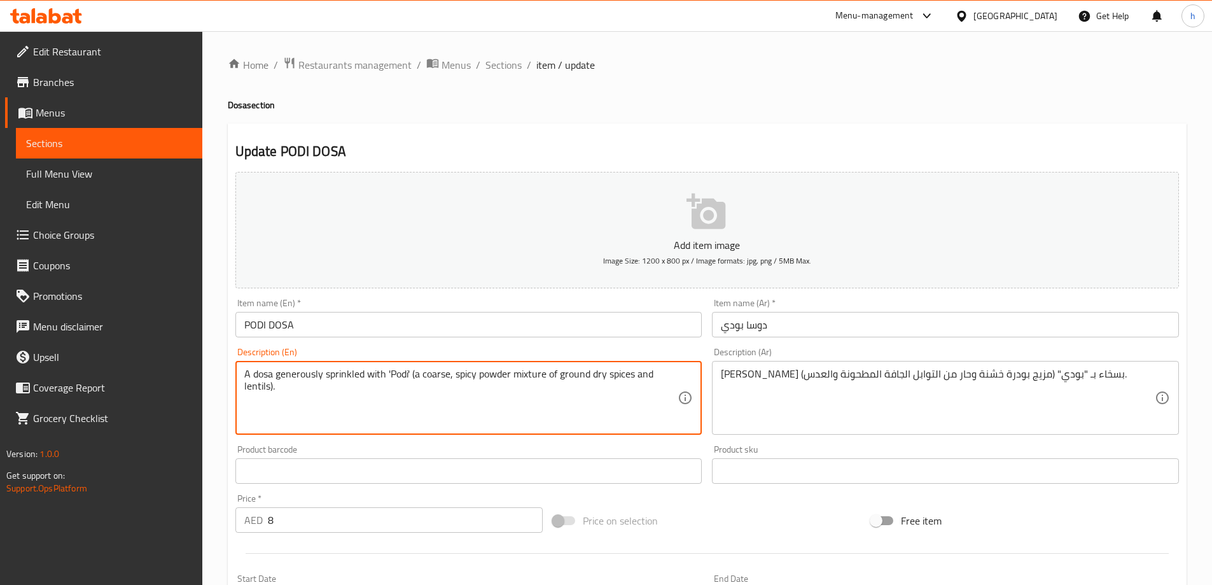
click at [345, 376] on textarea "A dosa generously sprinkled with 'Podi' (a coarse, spicy powder mixture of grou…" at bounding box center [461, 398] width 434 height 60
click at [297, 376] on textarea "A dosa generously sprinkled with 'Podi' (a coarse, spicy powder mixture of grou…" at bounding box center [461, 398] width 434 height 60
click at [436, 375] on textarea "A dosa generously sprinkled with 'Podi' (a coarse, spicy powder mixture of grou…" at bounding box center [461, 398] width 434 height 60
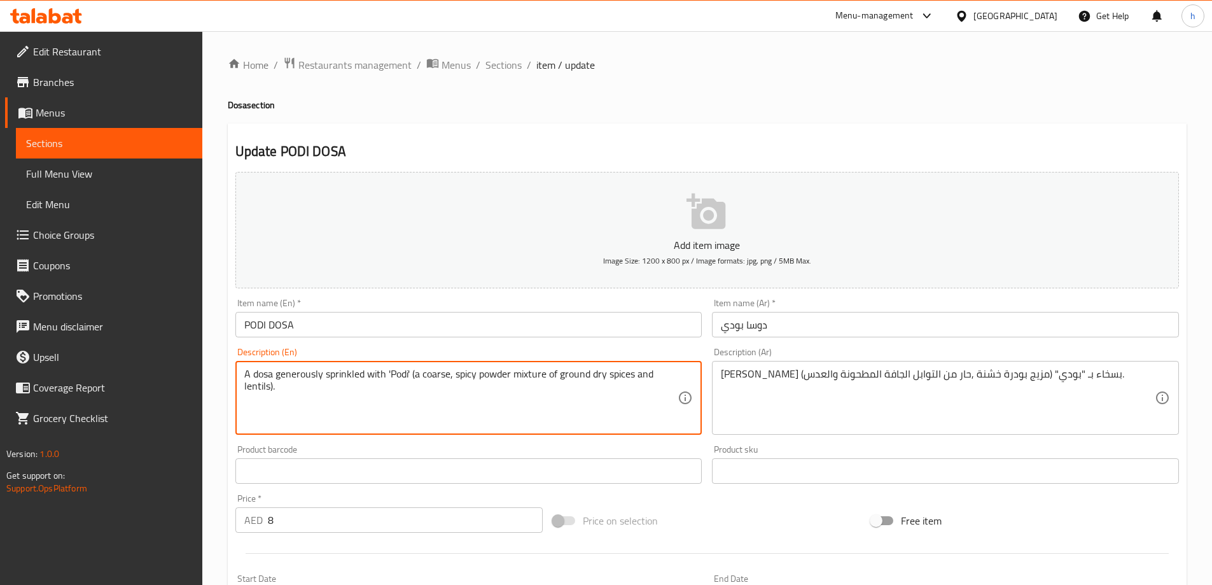
click at [254, 391] on textarea "A dosa generously sprinkled with 'Podi' (a coarse, spicy powder mixture of grou…" at bounding box center [461, 398] width 434 height 60
click at [576, 374] on textarea "A dosa generously sprinkled with 'Podi' (a coarse, spicy powder mixture of grou…" at bounding box center [461, 398] width 434 height 60
drag, startPoint x: 547, startPoint y: 374, endPoint x: 661, endPoint y: 382, distance: 114.8
click at [661, 382] on textarea "A dosa generously sprinkled with 'Podi' (a coarse, spicy powder mixture of grou…" at bounding box center [461, 398] width 434 height 60
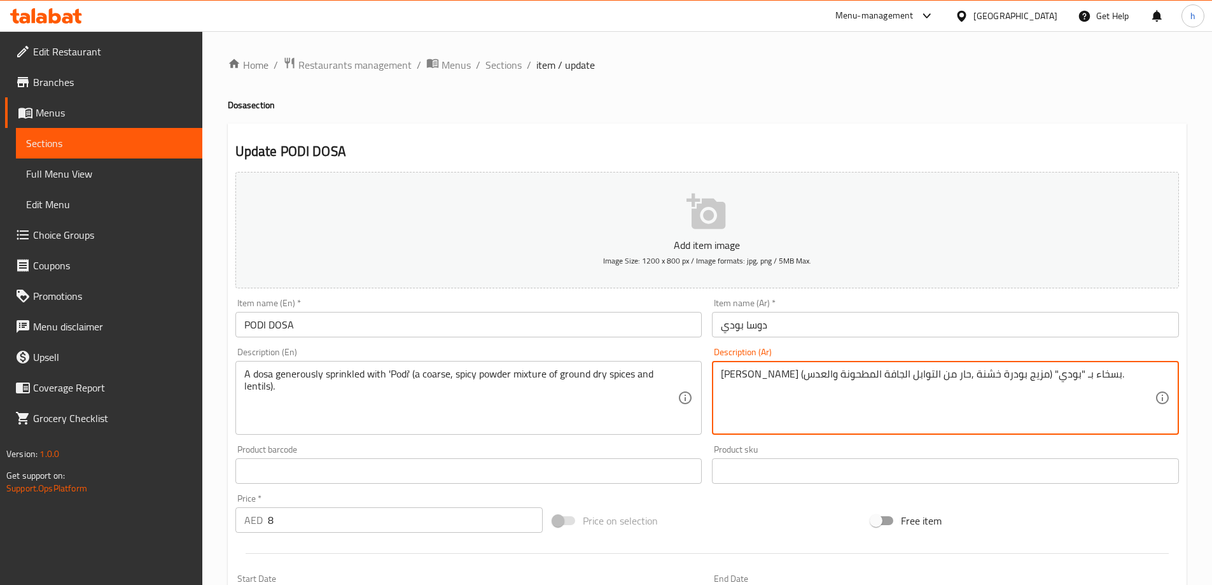
click at [779, 373] on textarea "دوسا مرشوشة بسخاء بـ "بودي" (مزيج بودرة خشنة ,حار من التوابل الجافة المطحونة وا…" at bounding box center [938, 398] width 434 height 60
drag, startPoint x: 786, startPoint y: 374, endPoint x: 762, endPoint y: 374, distance: 23.5
click at [762, 374] on textarea "دوسا مرشوشة بسخاء بـ "بودي" (مزيج بودرة خشنة ,حار من التوابل الجافة الجراوند وا…" at bounding box center [938, 398] width 434 height 60
type textarea "دوسا مرشوشة بسخاء بـ "بودي" (مزيج بودرة خشنة ,حار من التوابل الجافة الجراوند وا…"
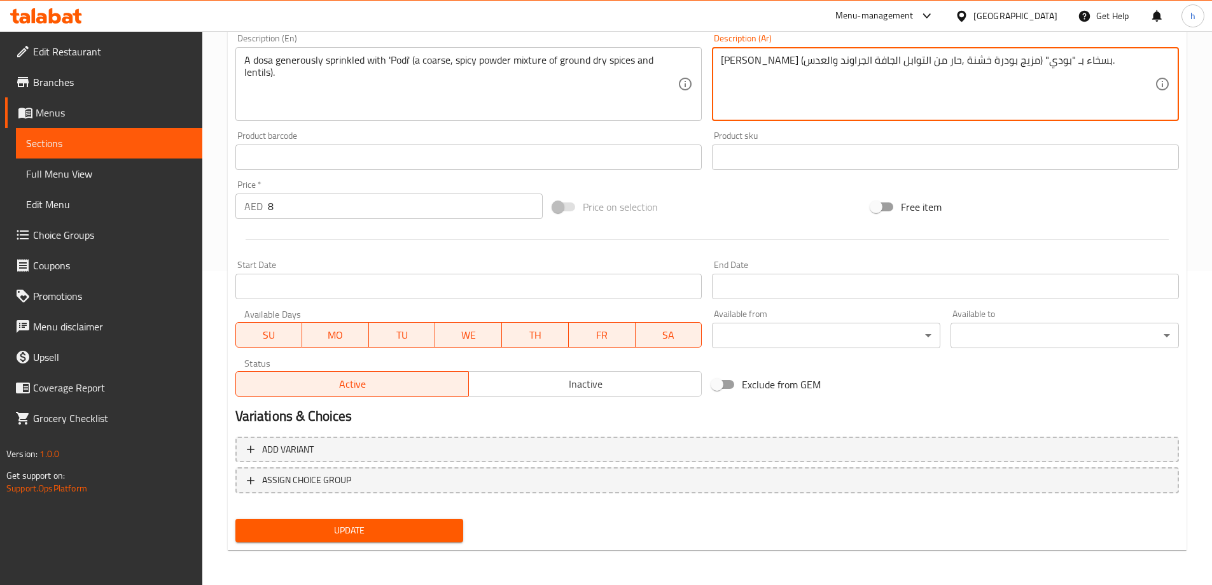
scroll to position [314, 0]
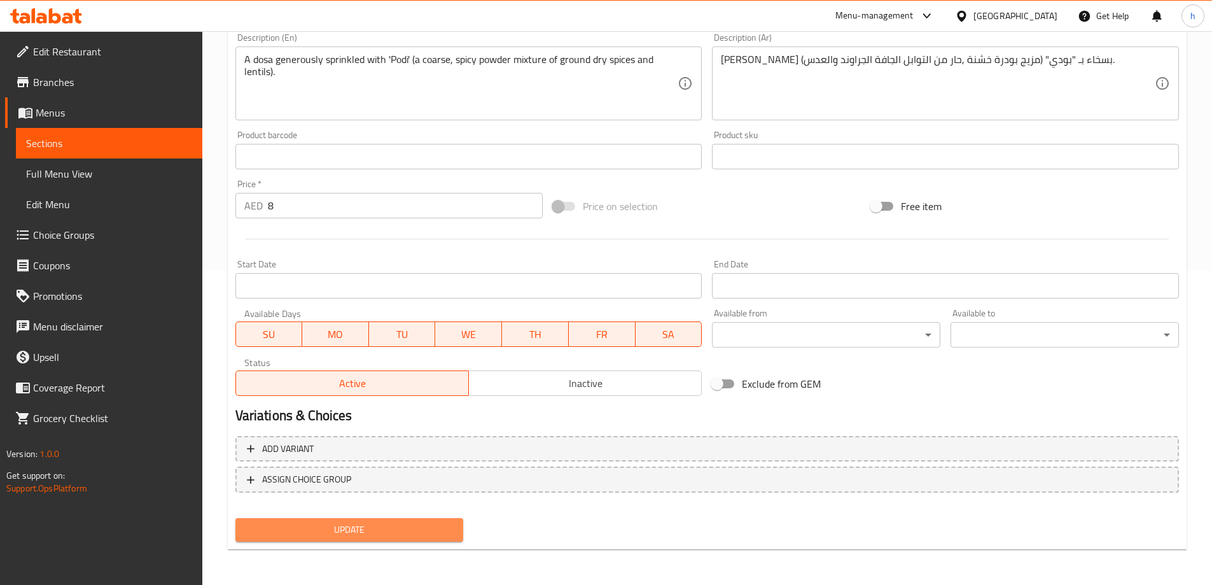
click at [293, 527] on span "Update" at bounding box center [350, 530] width 208 height 16
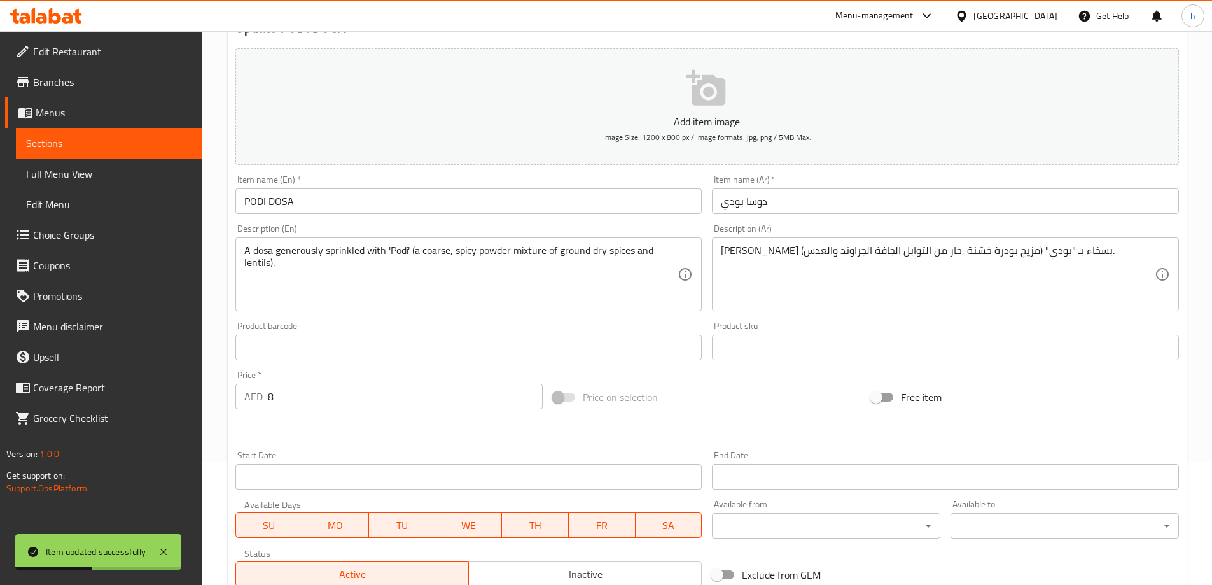
scroll to position [0, 0]
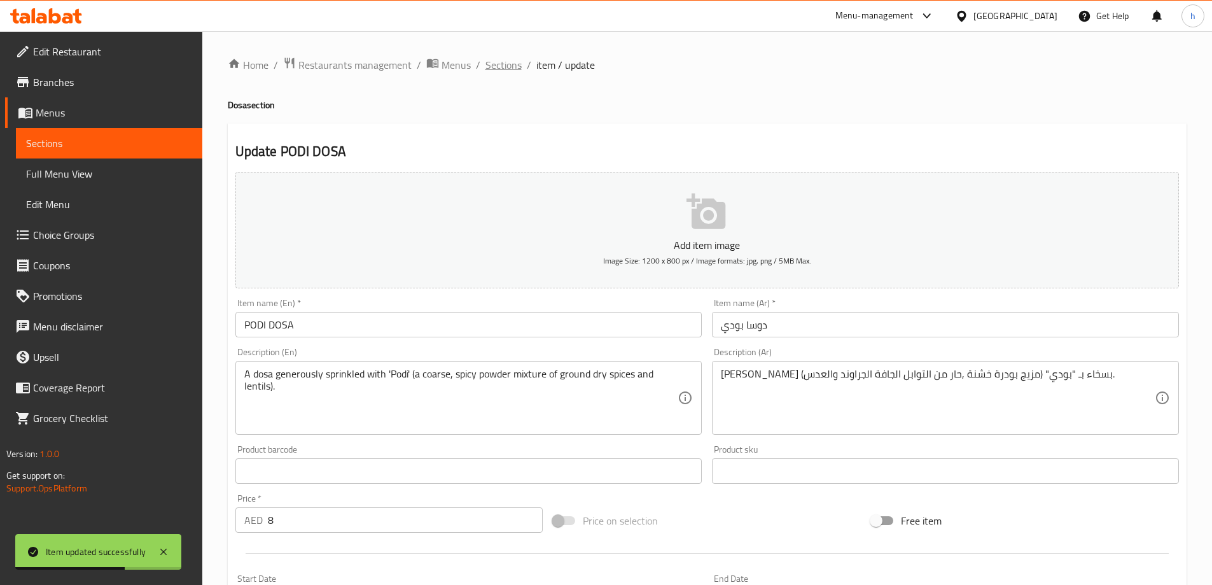
click at [501, 66] on span "Sections" at bounding box center [503, 64] width 36 height 15
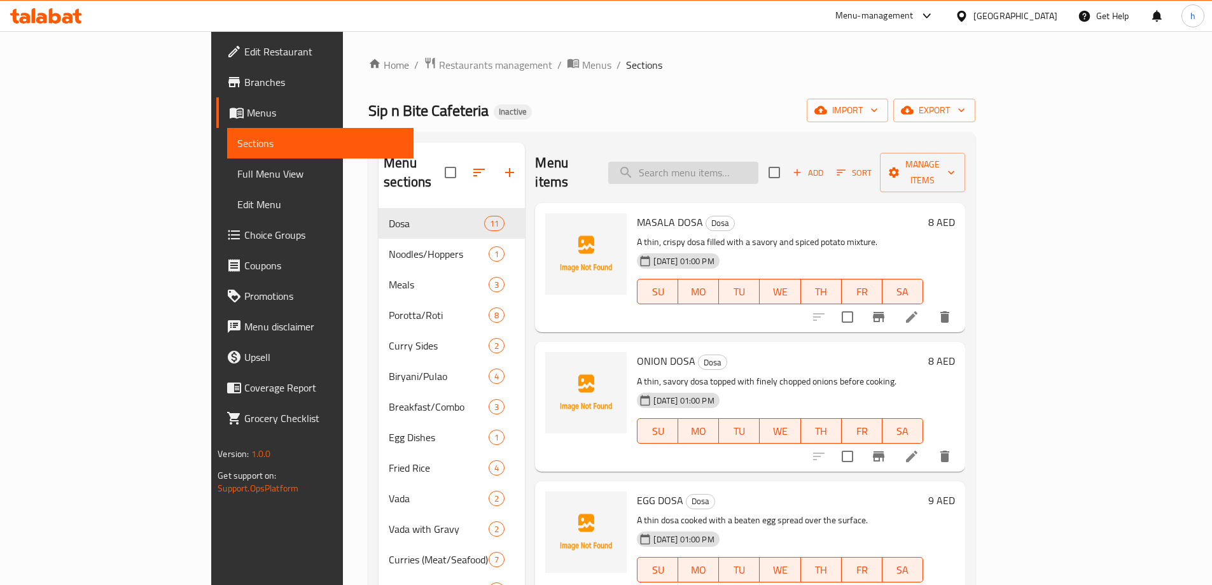
click at [758, 162] on input "search" at bounding box center [683, 173] width 150 height 22
paste input "CURRY DOSA"
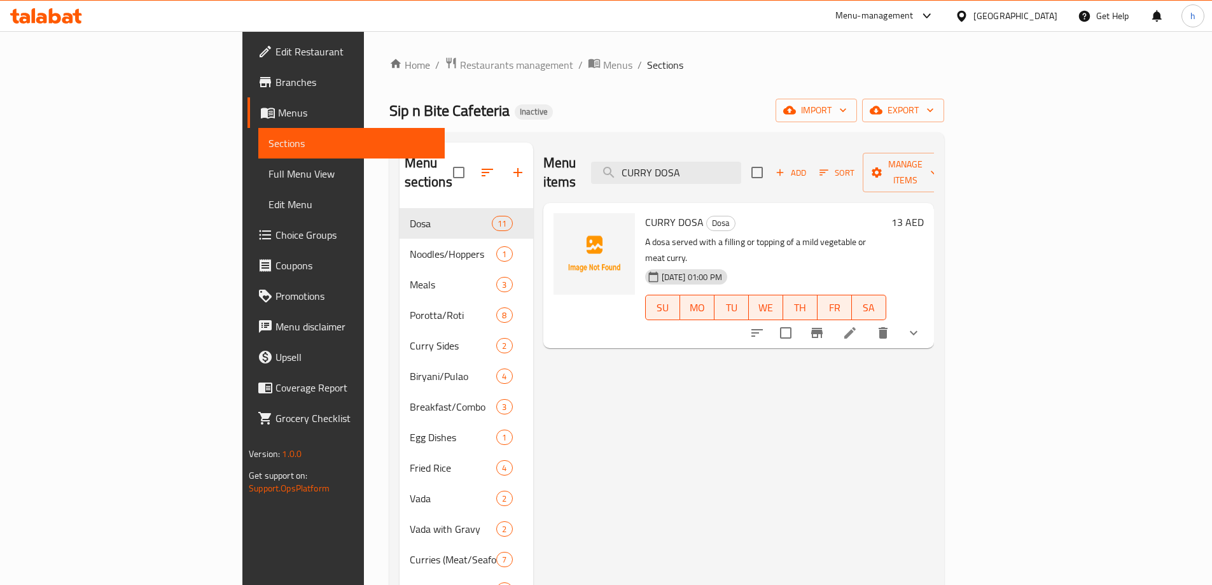
type input "CURRY DOSA"
click at [858, 325] on icon at bounding box center [849, 332] width 15 height 15
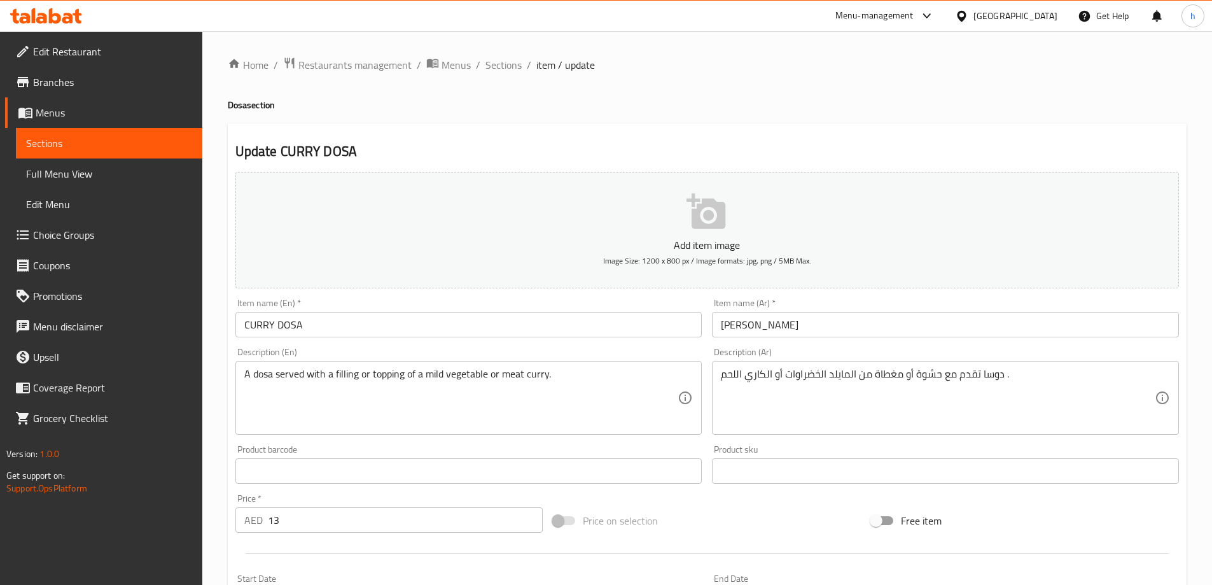
click at [258, 326] on input "CURRY DOSA" at bounding box center [468, 324] width 467 height 25
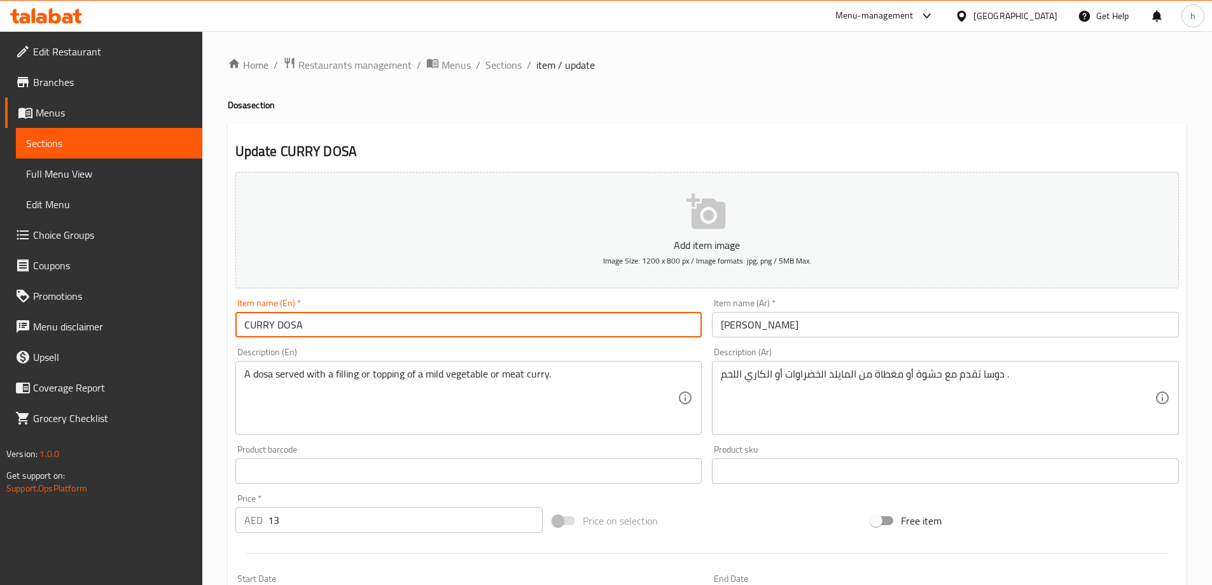
click at [258, 326] on input "CURRY DOSA" at bounding box center [468, 324] width 467 height 25
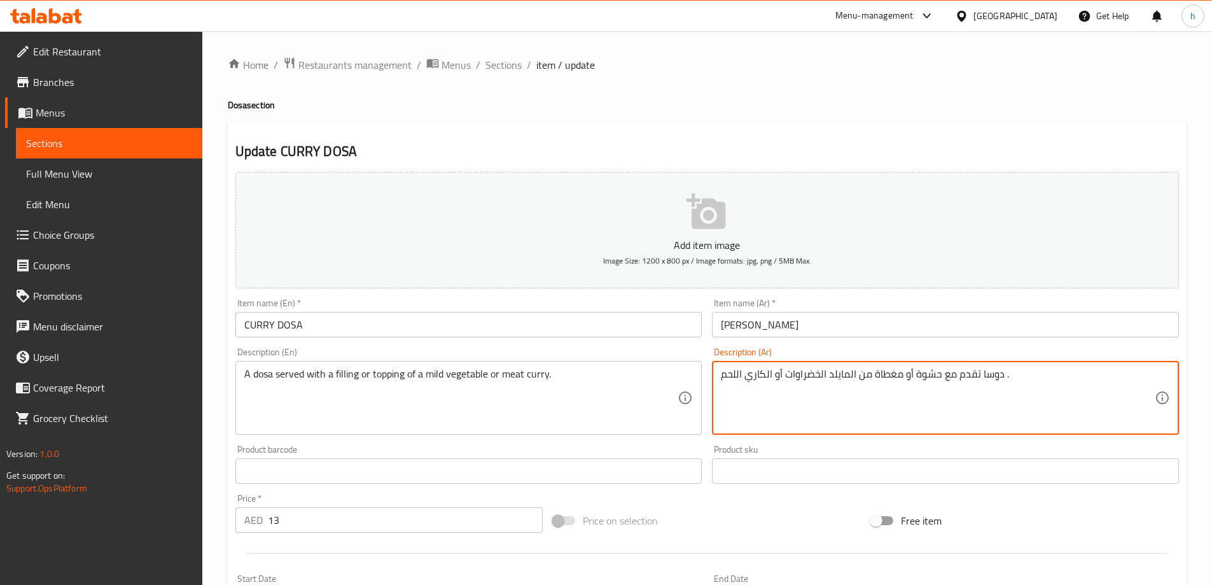
drag, startPoint x: 902, startPoint y: 375, endPoint x: 875, endPoint y: 372, distance: 26.9
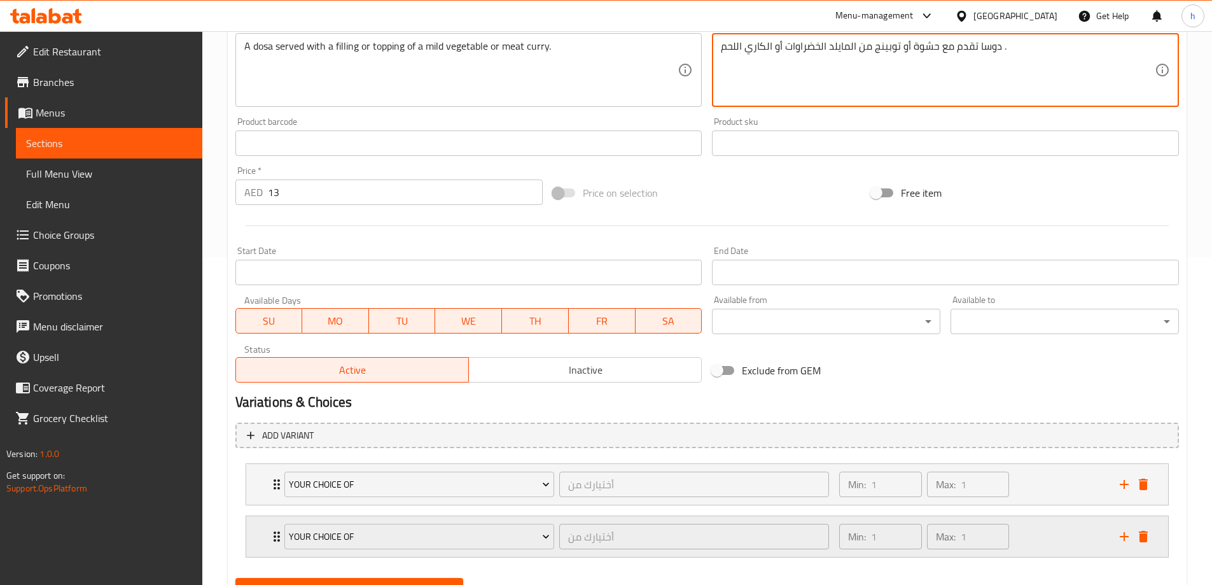
scroll to position [387, 0]
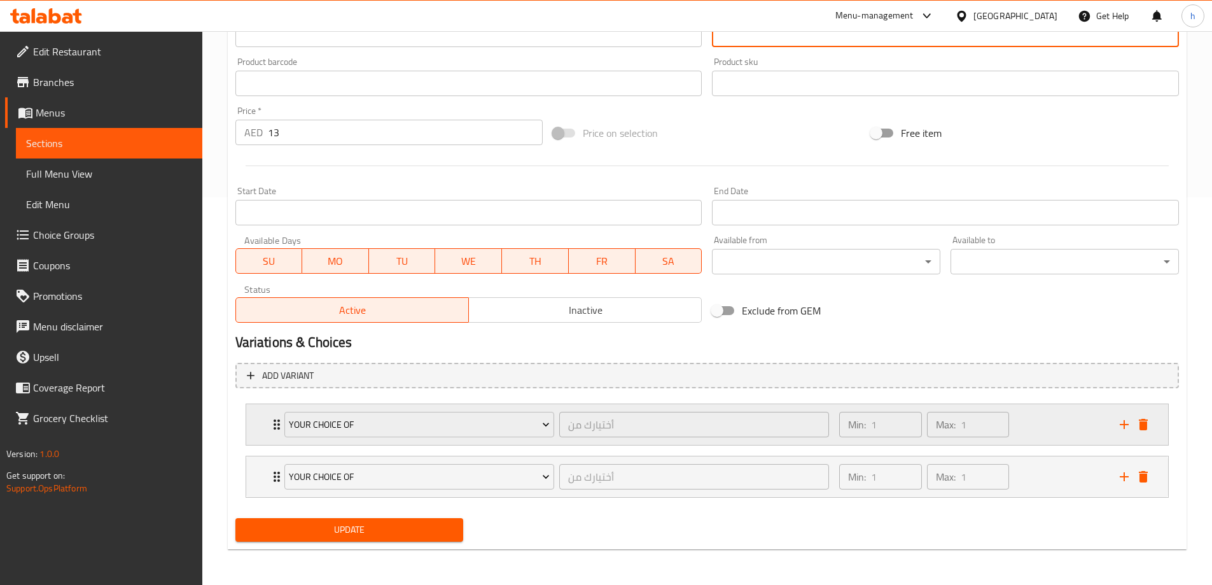
click at [1066, 421] on div "Min: 1 ​ Max: 1 ​" at bounding box center [972, 424] width 280 height 41
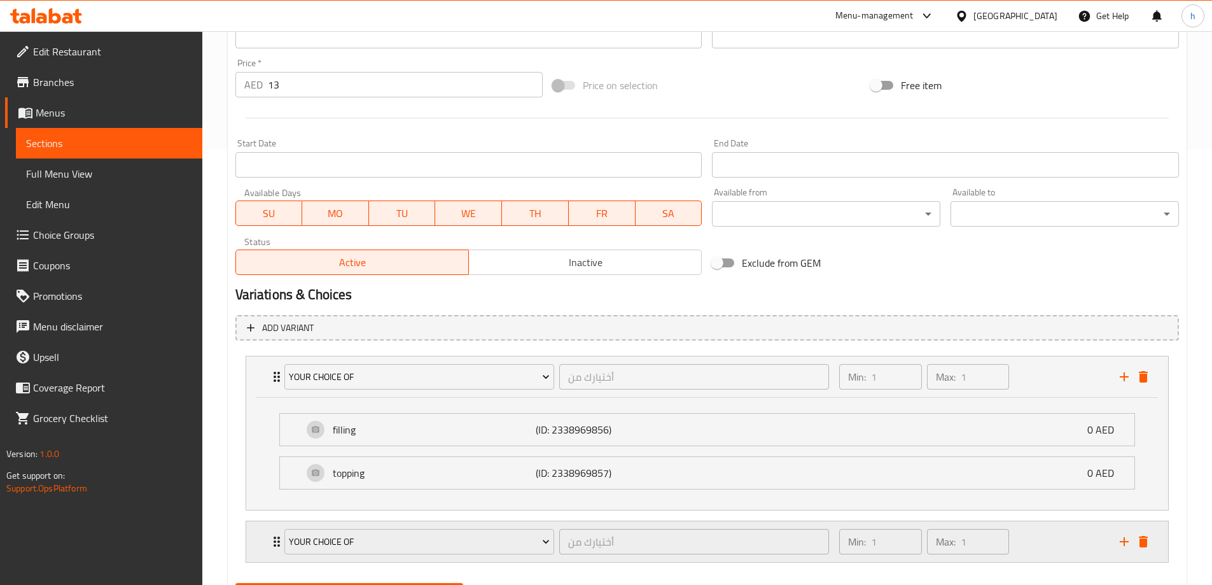
scroll to position [500, 0]
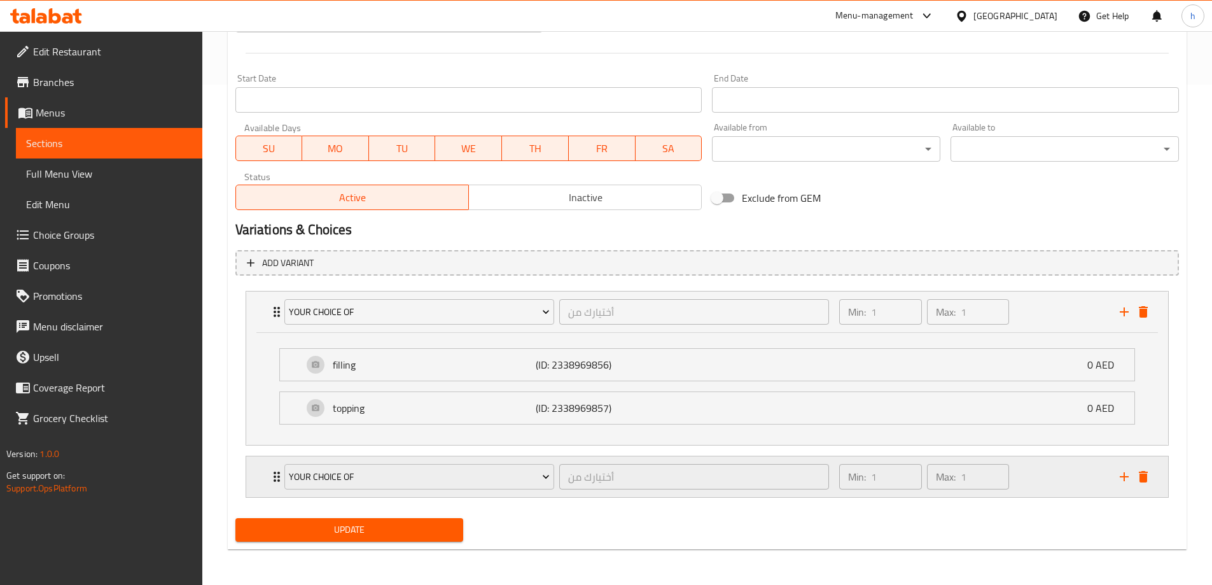
click at [1022, 476] on div "Min: 1 ​ Max: 1 ​" at bounding box center [972, 476] width 280 height 41
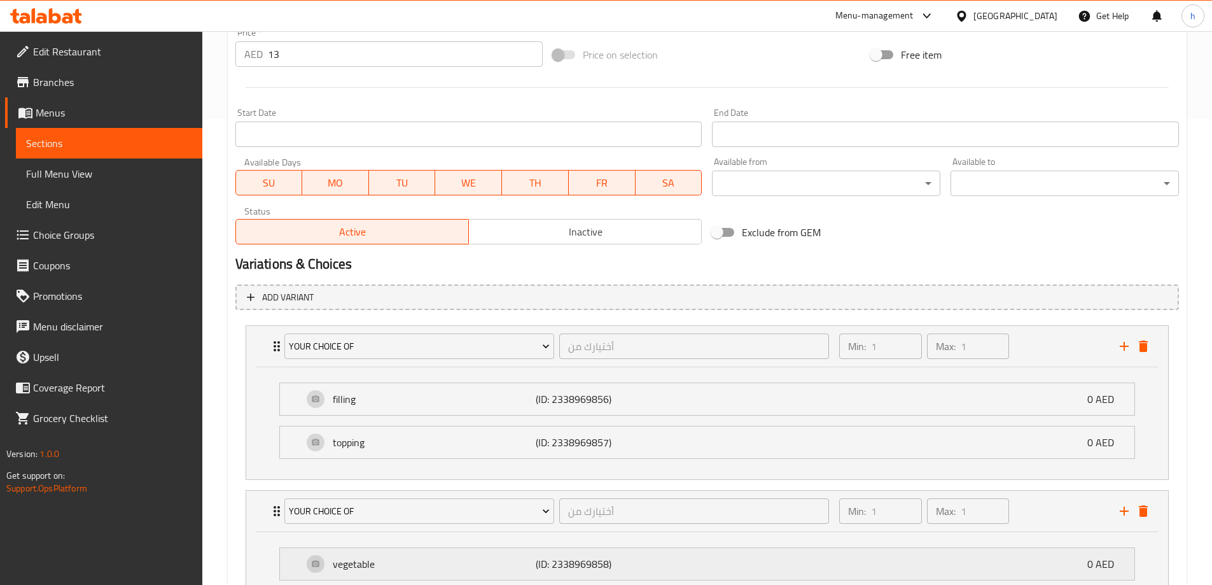
scroll to position [613, 0]
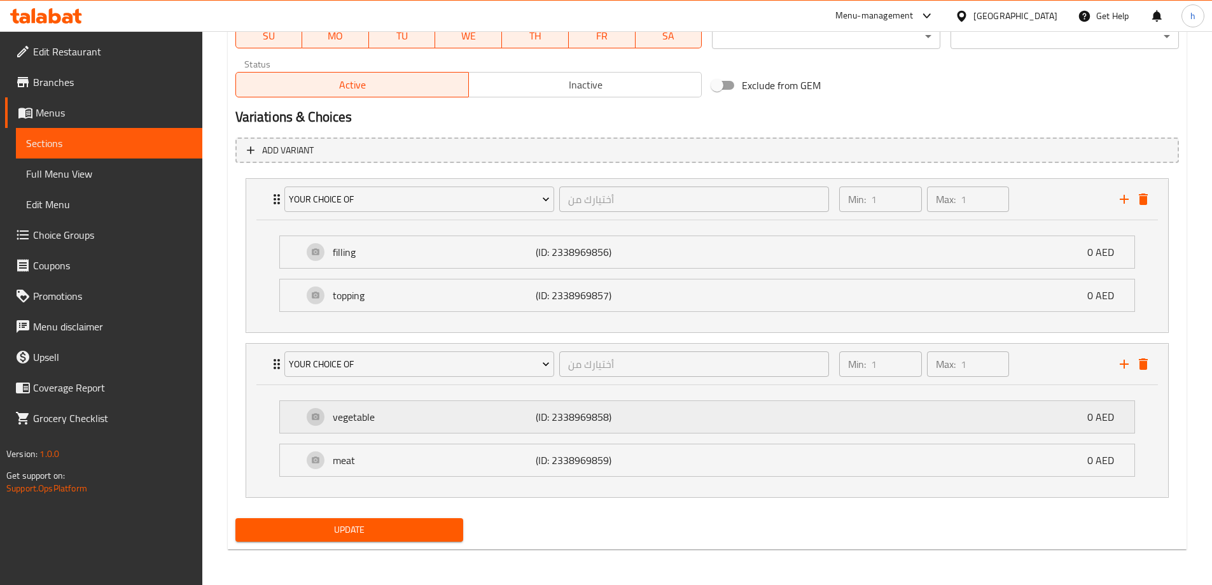
click at [671, 423] on p "(ID: 2338969858)" at bounding box center [604, 416] width 136 height 15
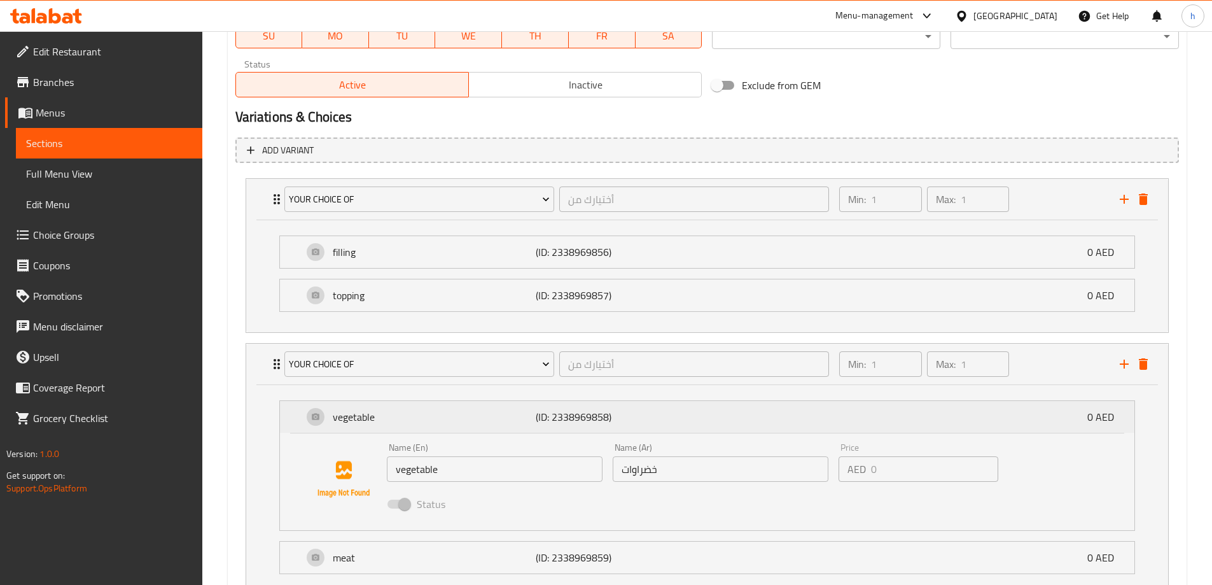
scroll to position [710, 0]
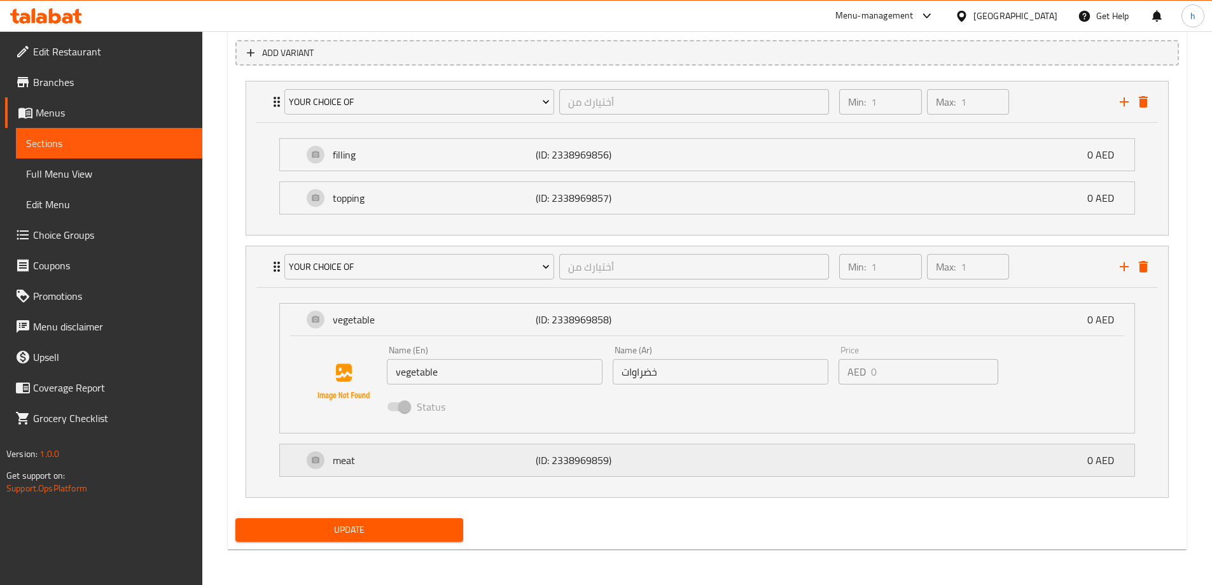
click at [793, 466] on div "meat (ID: 2338969859) 0 AED" at bounding box center [711, 460] width 816 height 32
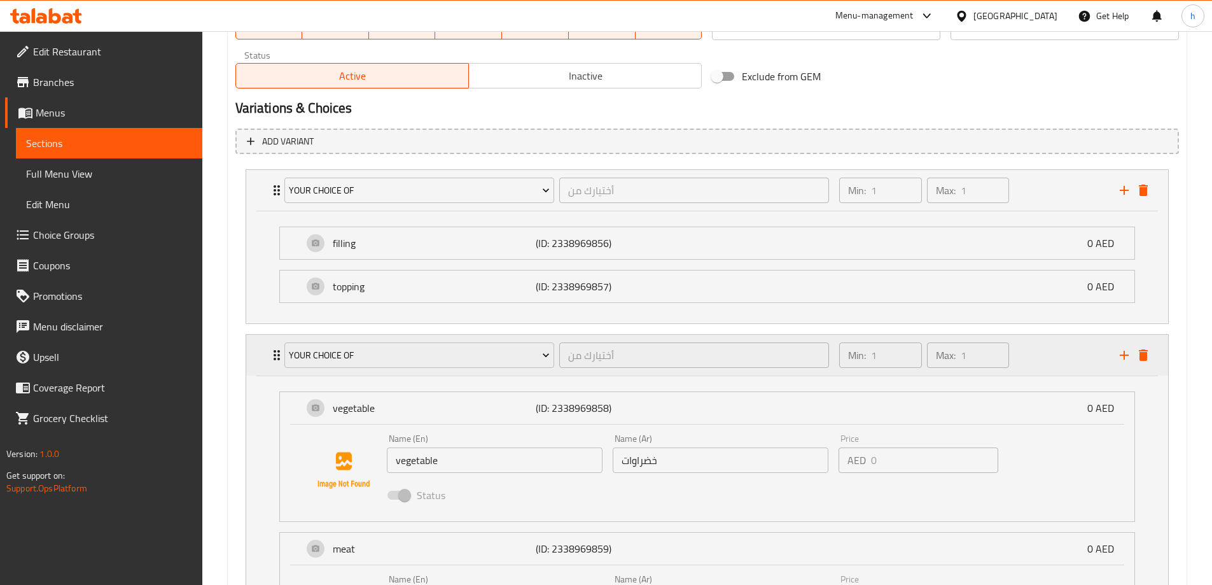
scroll to position [616, 0]
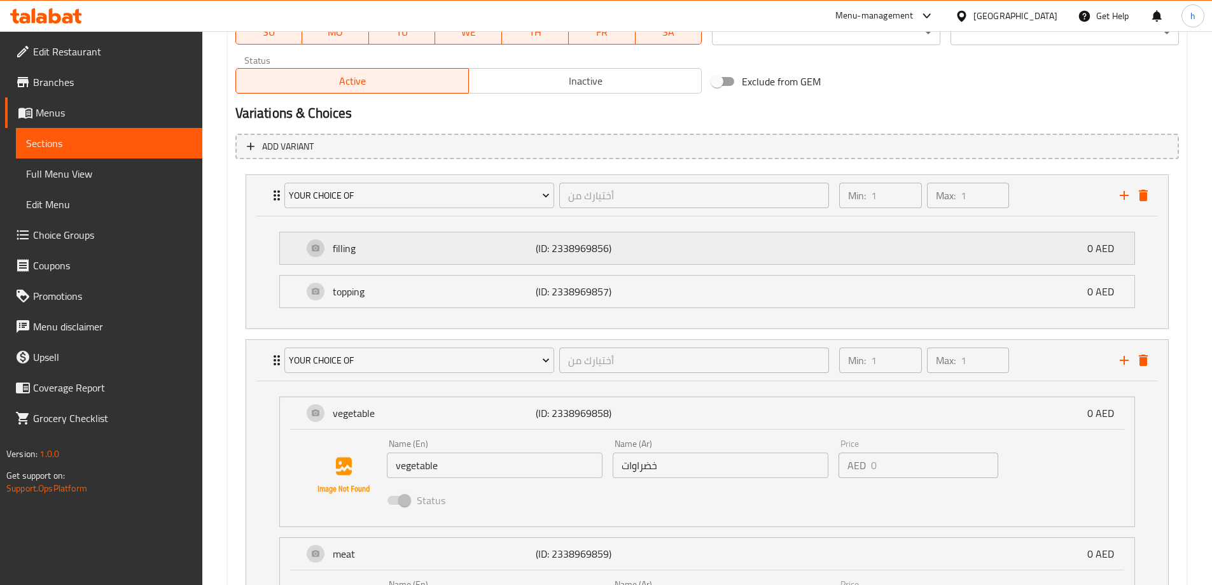
click at [665, 247] on p "(ID: 2338969856)" at bounding box center [604, 247] width 136 height 15
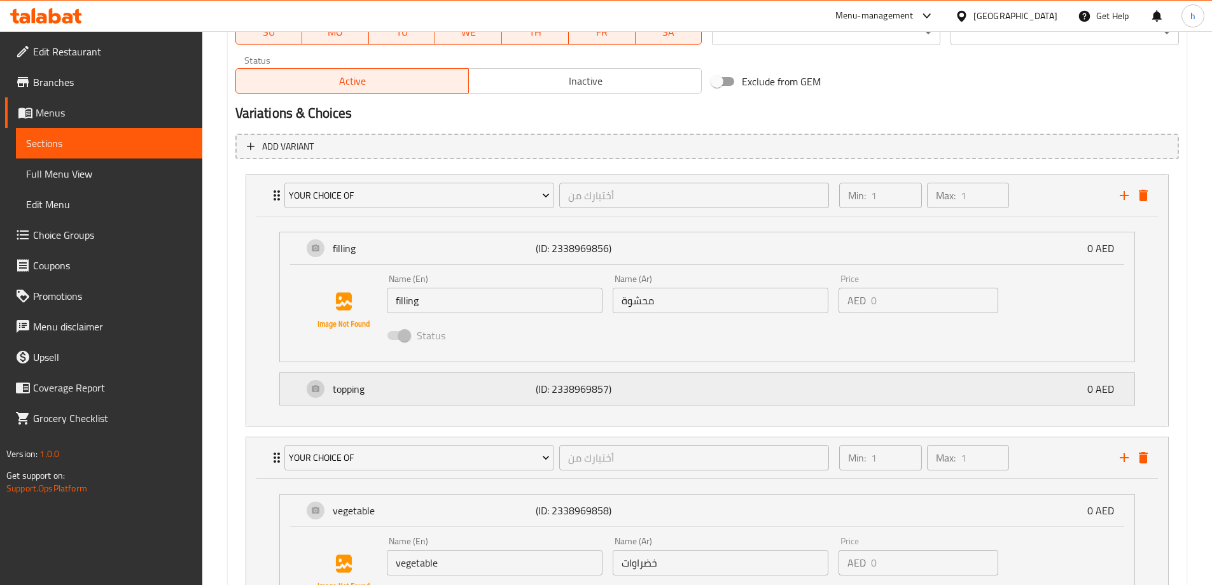
click at [647, 393] on p "(ID: 2338969857)" at bounding box center [604, 388] width 136 height 15
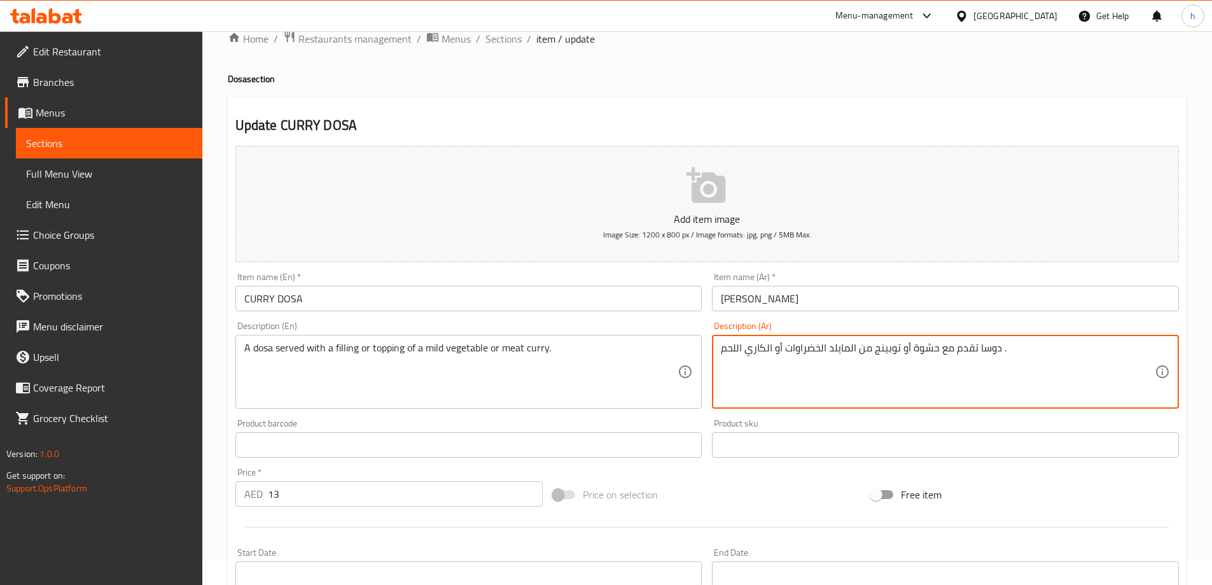
scroll to position [0, 0]
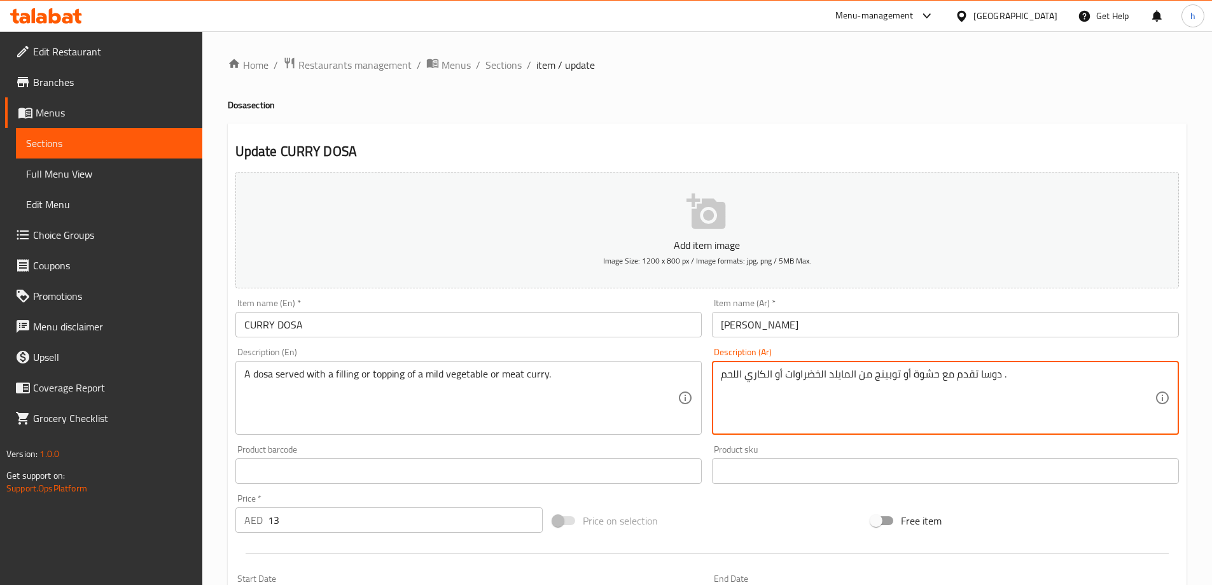
drag, startPoint x: 899, startPoint y: 374, endPoint x: 875, endPoint y: 375, distance: 23.5
click at [875, 375] on textarea "دوسا تقدم مع حشوة أو توبينج من المايلد الخضراوات أو الكاري اللحم ." at bounding box center [938, 398] width 434 height 60
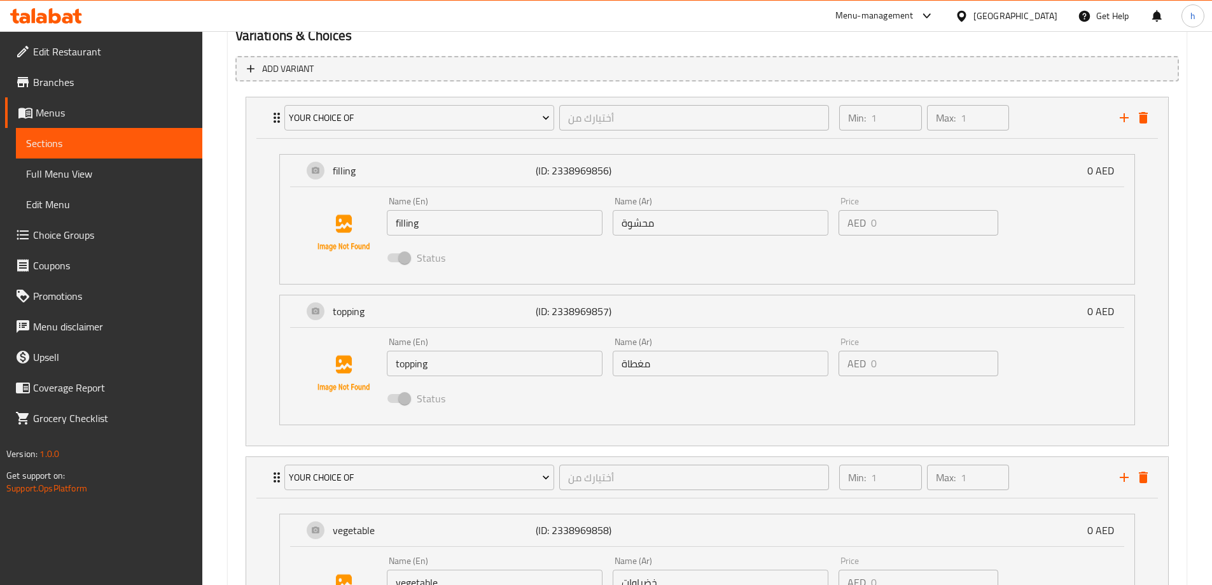
scroll to position [700, 0]
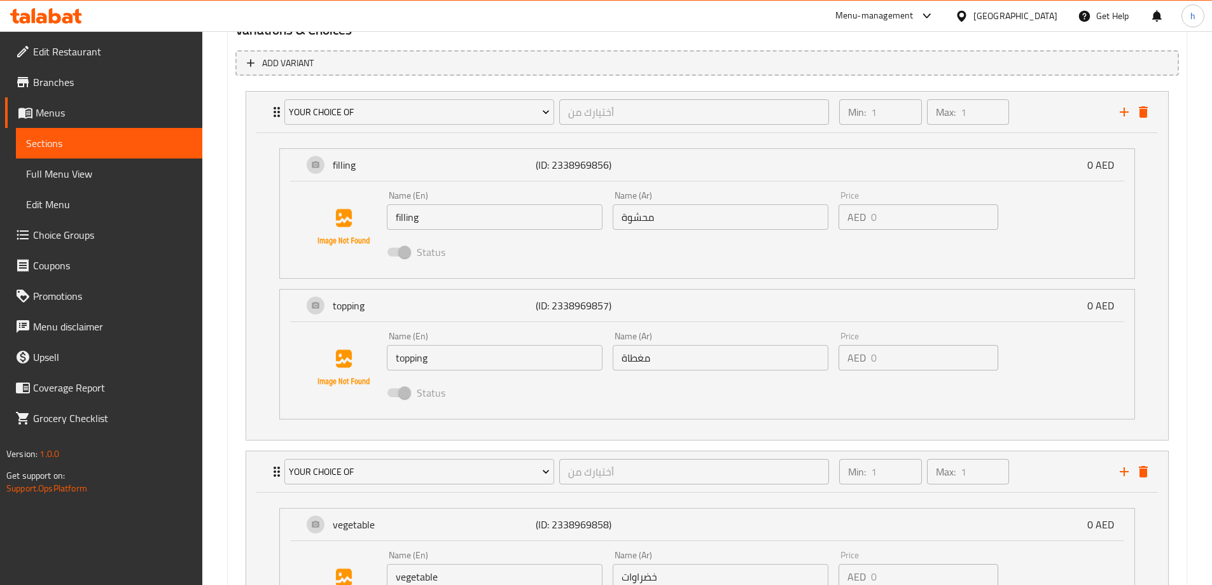
type textarea "دوسا تقدم مع حشوة أو توبينج من المايلد الخضراوات أو الكاري اللحم ."
click at [674, 363] on input "مغطاة" at bounding box center [721, 357] width 216 height 25
drag, startPoint x: 674, startPoint y: 363, endPoint x: 662, endPoint y: 361, distance: 12.9
click at [662, 361] on input "مغطاة" at bounding box center [721, 357] width 216 height 25
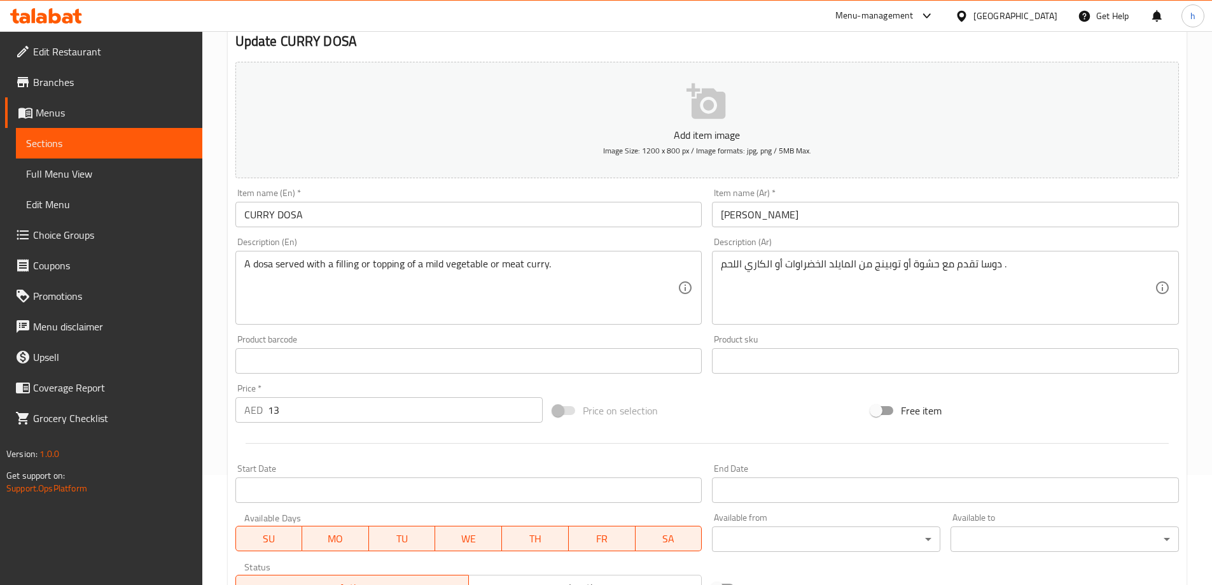
scroll to position [0, 0]
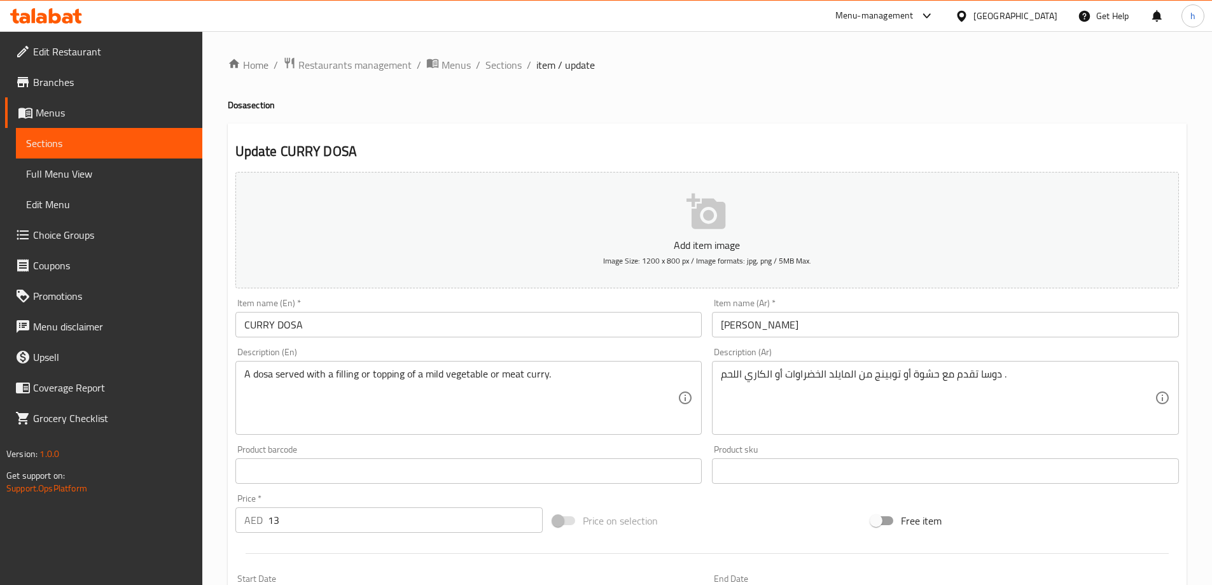
click at [73, 235] on span "Choice Groups" at bounding box center [112, 234] width 159 height 15
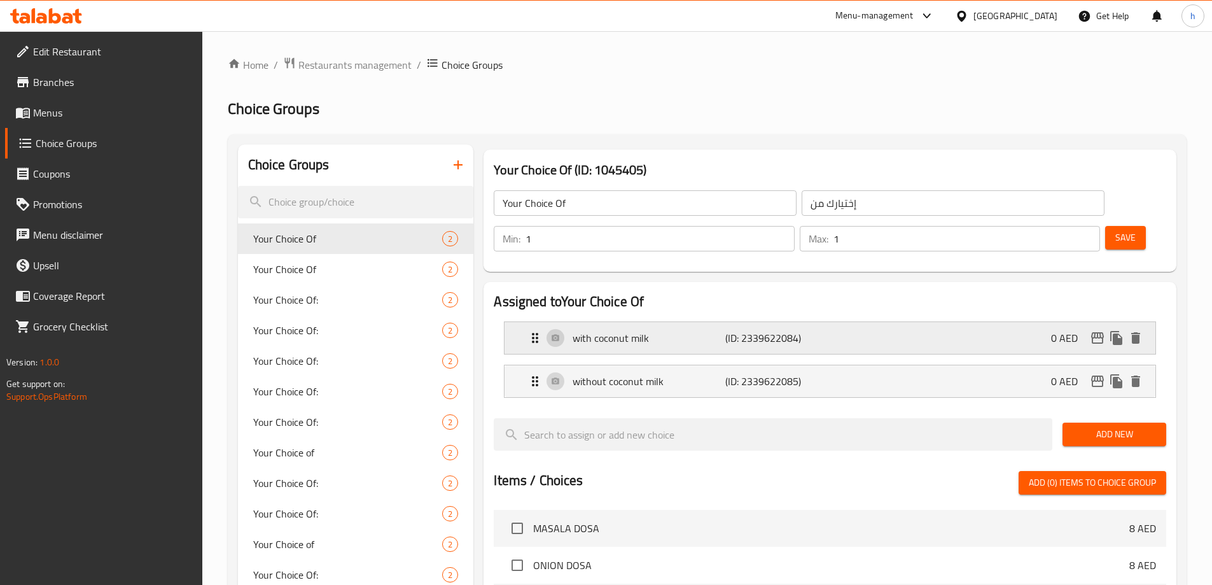
click at [627, 330] on p "with coconut milk" at bounding box center [649, 337] width 152 height 15
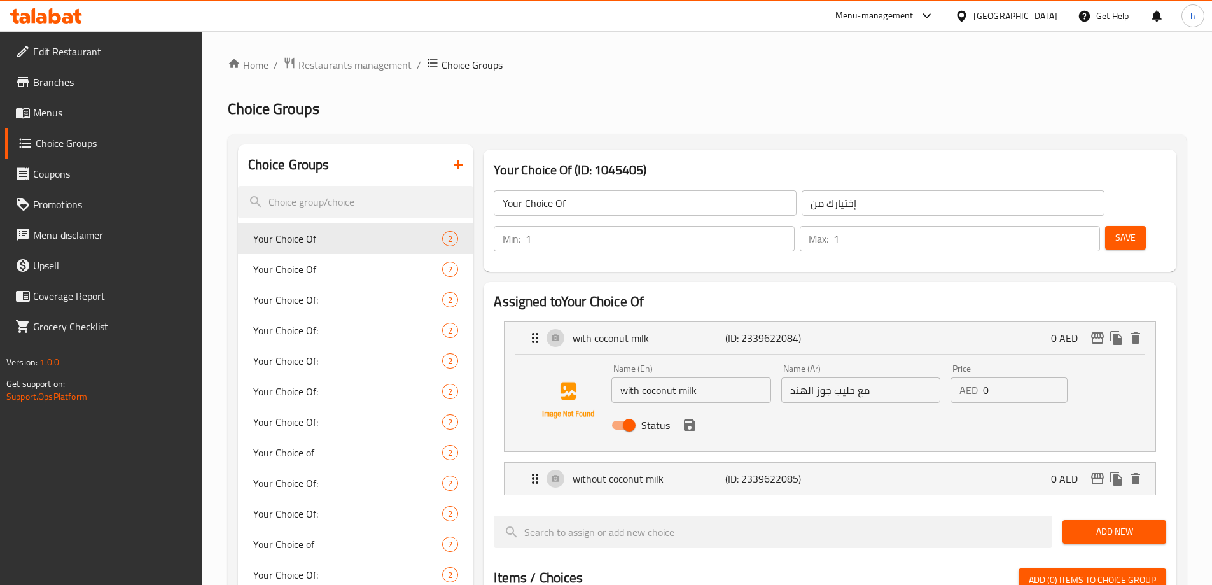
click at [647, 457] on li "without coconut milk (ID: 2339622085) 0 AED Name (En) without coconut milk Name…" at bounding box center [830, 478] width 672 height 43
click at [649, 463] on div "without coconut milk (ID: 2339622085) 0 AED" at bounding box center [833, 479] width 613 height 32
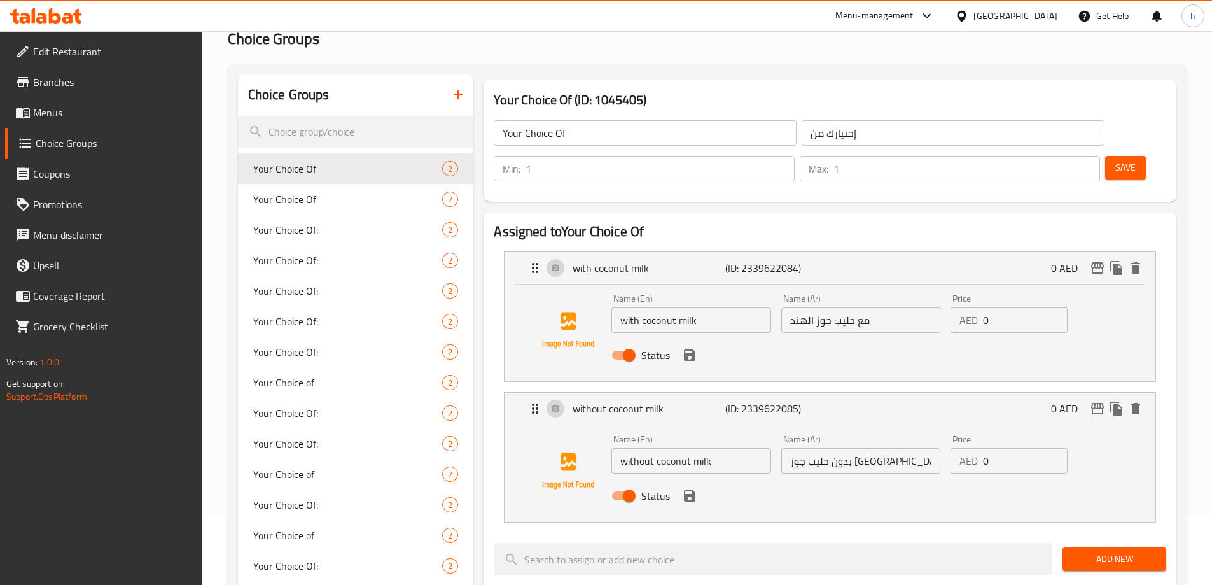
scroll to position [191, 0]
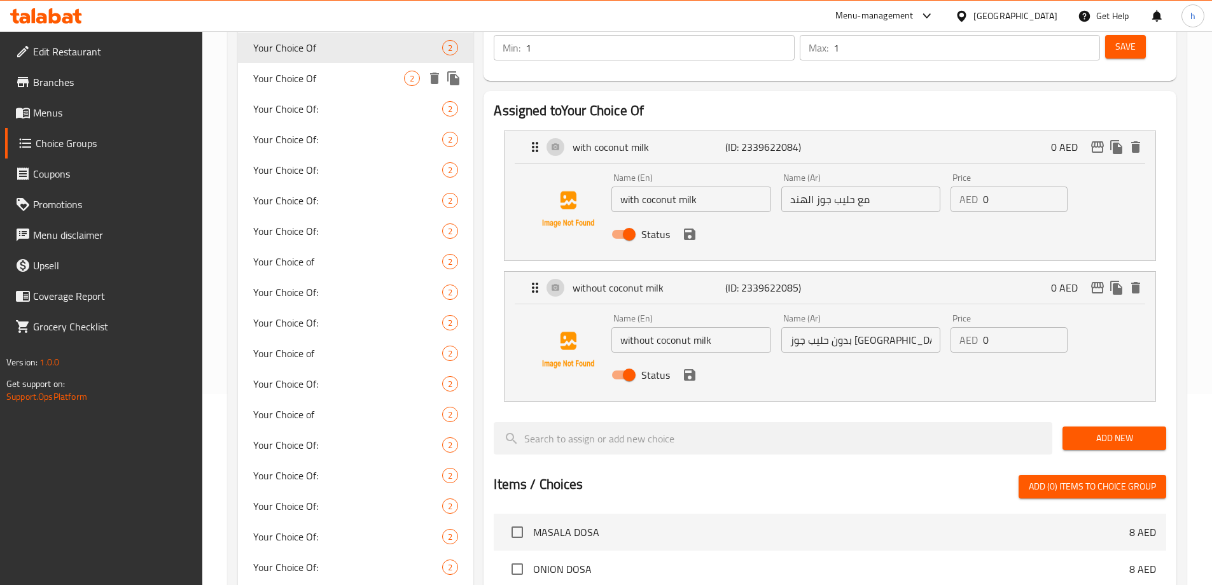
click at [274, 86] on span "Your Choice Of" at bounding box center [328, 78] width 151 height 15
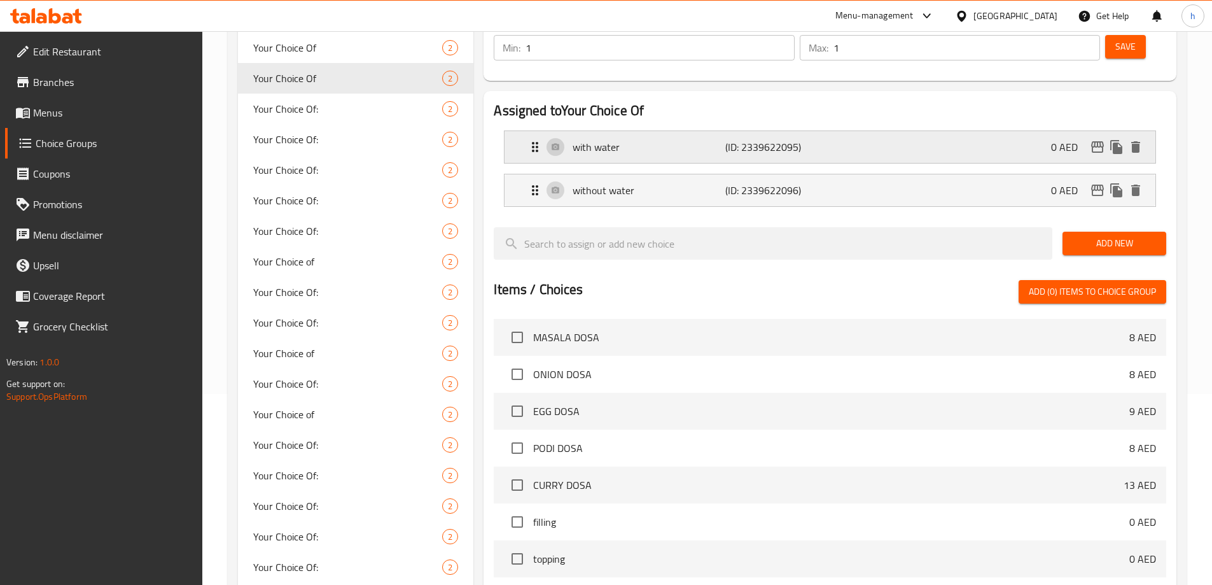
click at [570, 131] on div "with water (ID: 2339622095) 0 AED" at bounding box center [833, 147] width 613 height 32
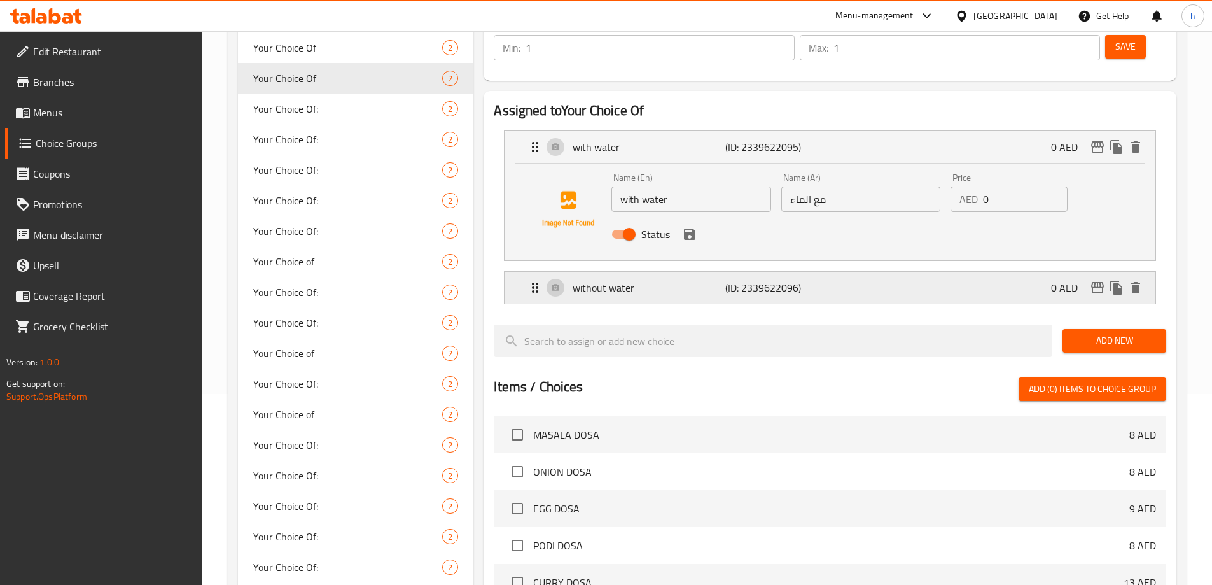
click at [644, 280] on p "without water" at bounding box center [649, 287] width 152 height 15
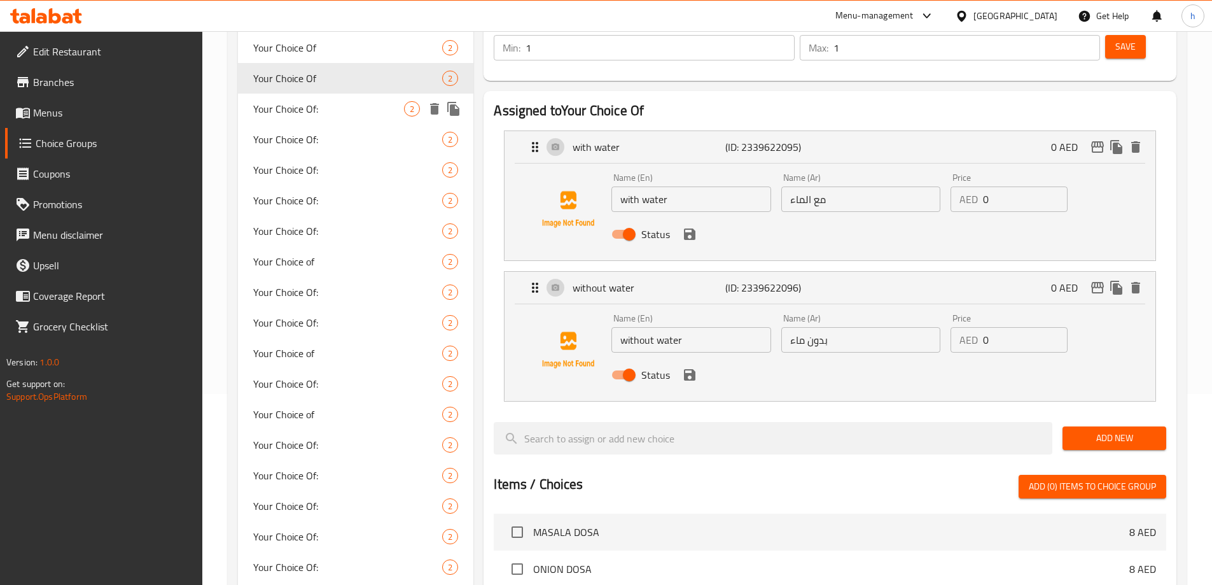
click at [339, 121] on div "Your Choice Of: 2" at bounding box center [356, 109] width 236 height 31
type input "Your Choice Of:"
type input "إختيارك من:"
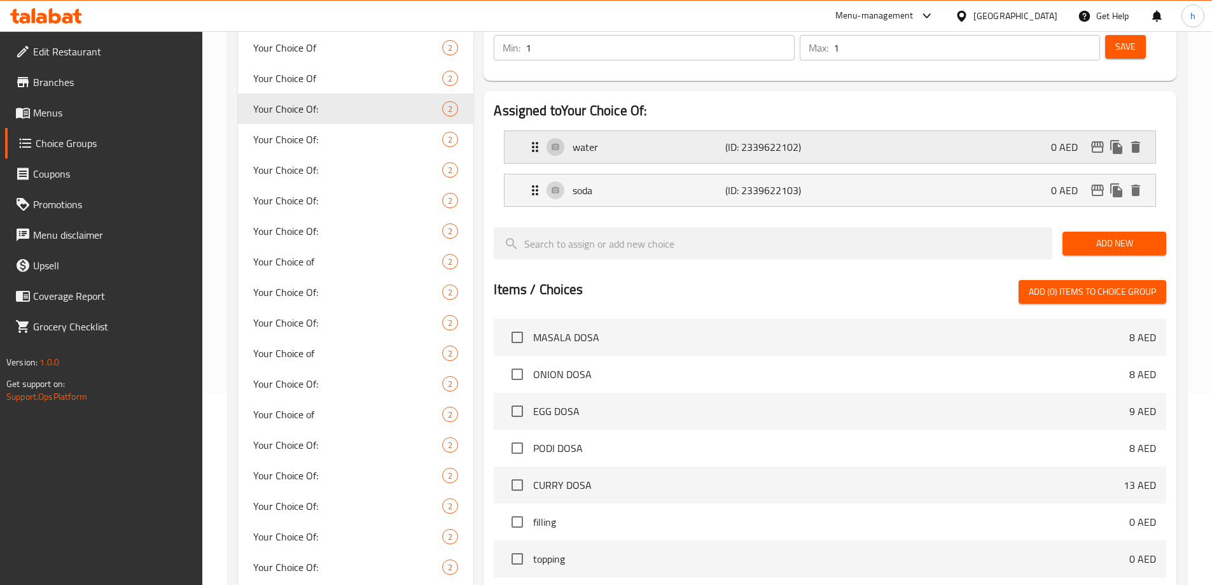
click at [592, 131] on div "water (ID: 2339622102) 0 AED" at bounding box center [833, 147] width 613 height 32
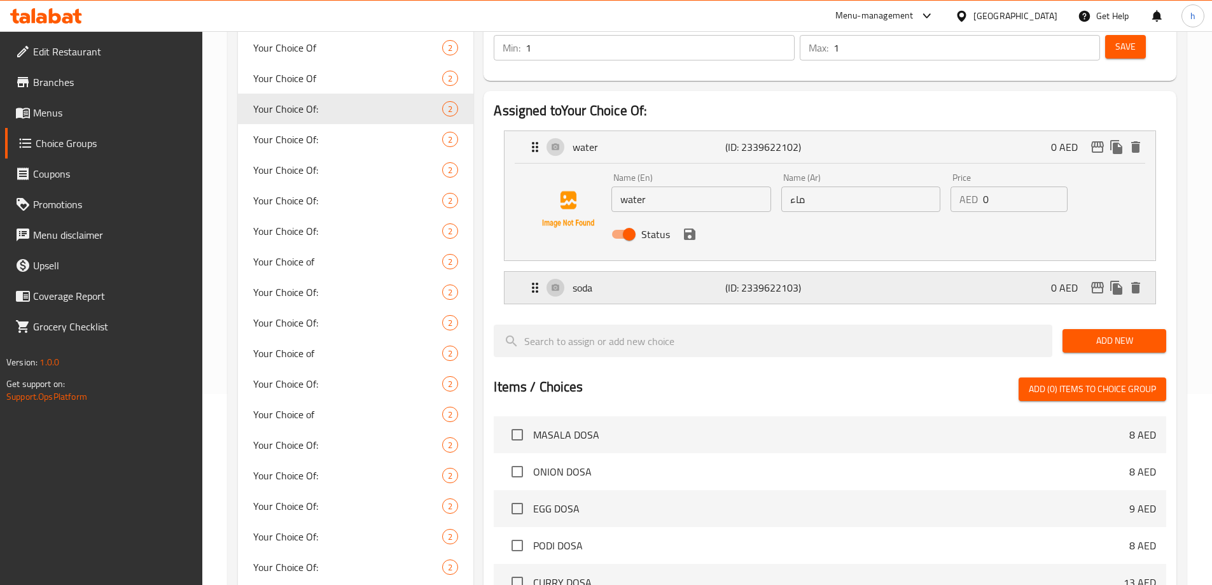
click at [631, 272] on div "soda (ID: 2339622103) 0 AED" at bounding box center [833, 288] width 613 height 32
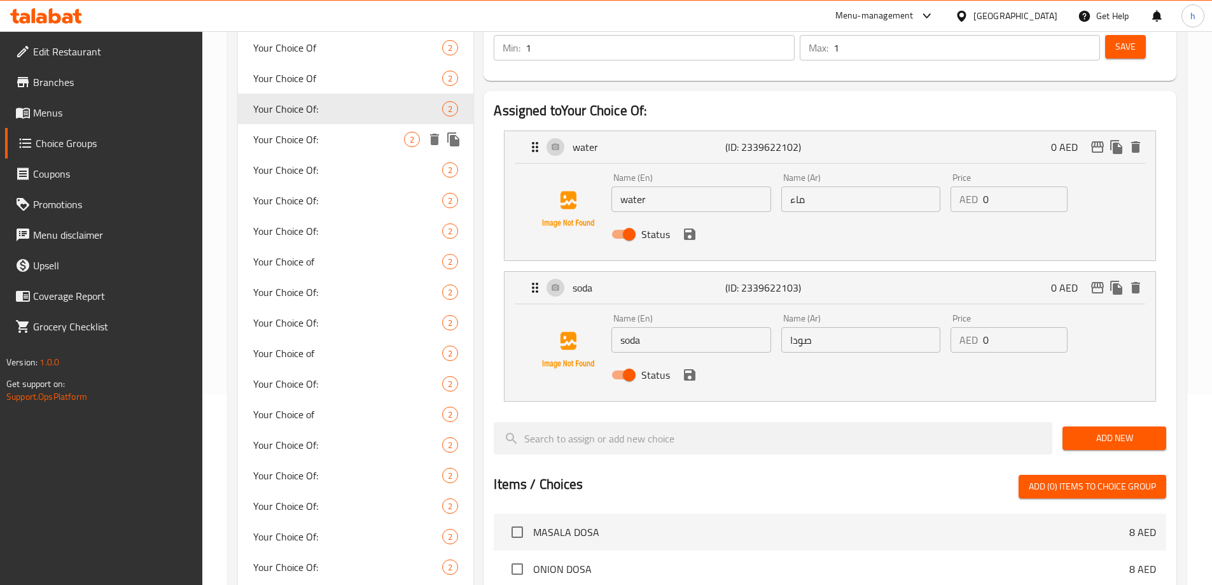
click at [309, 137] on span "Your Choice Of:" at bounding box center [328, 139] width 151 height 15
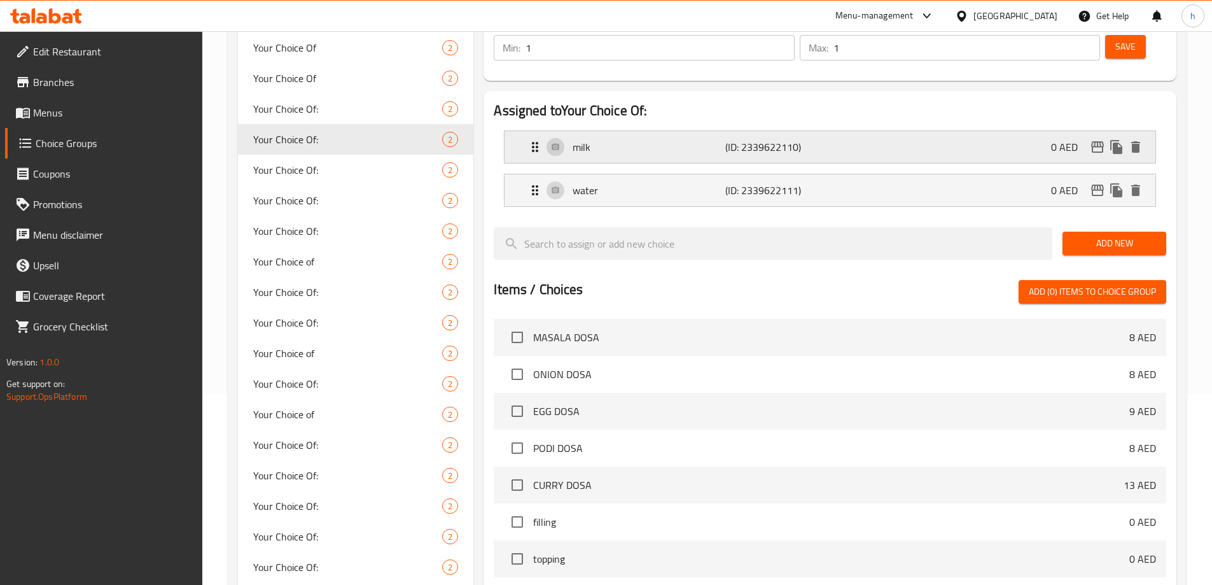
click at [599, 131] on div "milk (ID: 2339622110) 0 AED" at bounding box center [833, 147] width 613 height 32
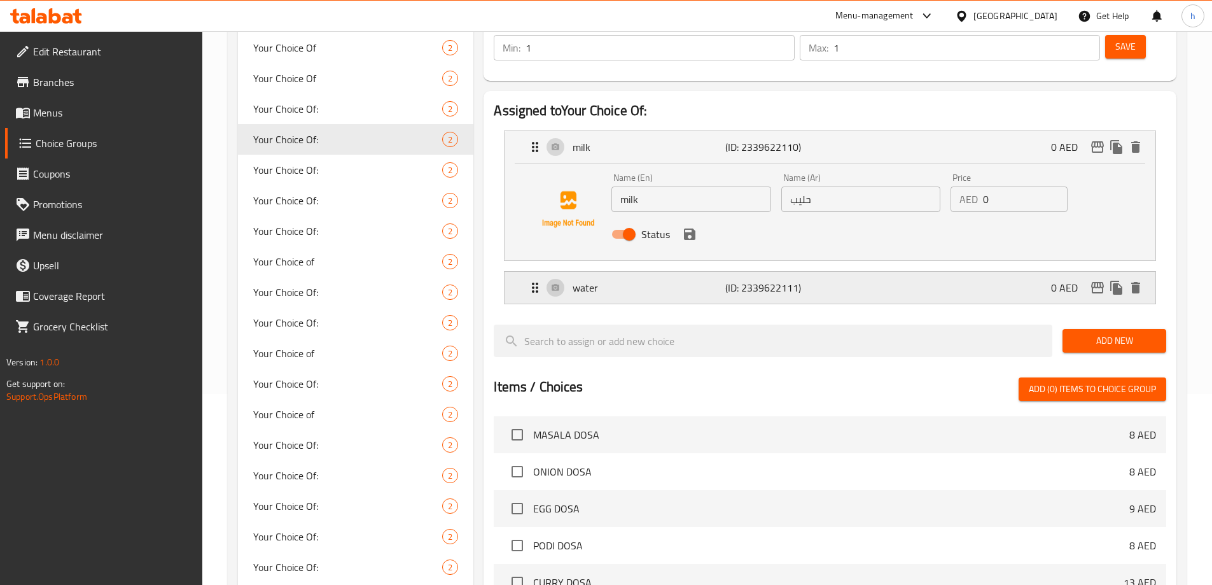
click at [713, 280] on p "water" at bounding box center [649, 287] width 152 height 15
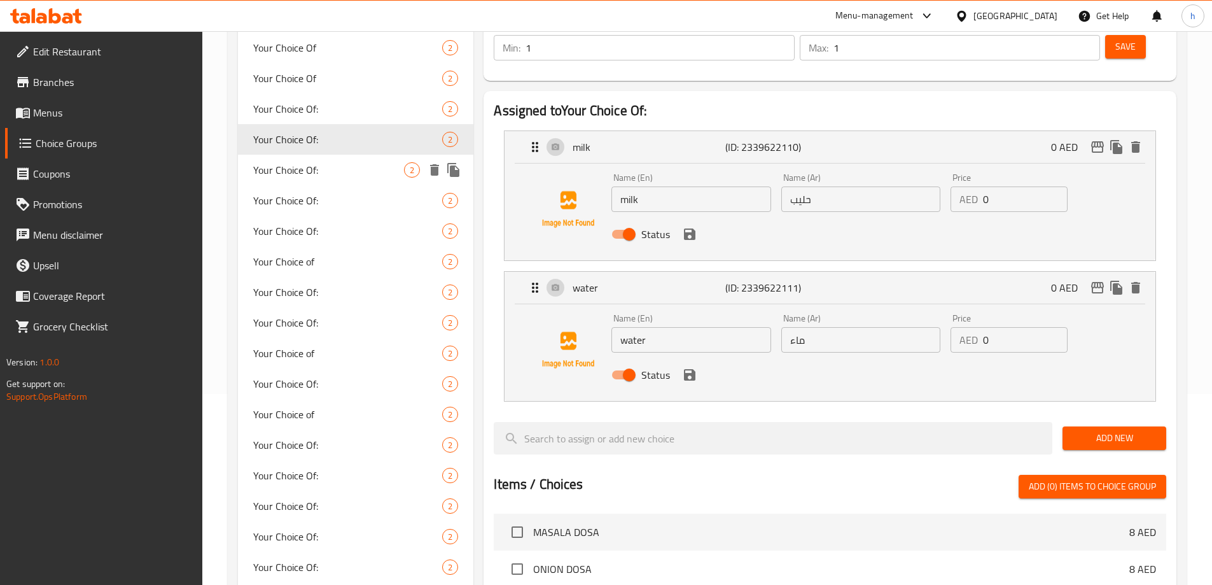
click at [347, 181] on div "Your Choice Of: 2" at bounding box center [356, 170] width 236 height 31
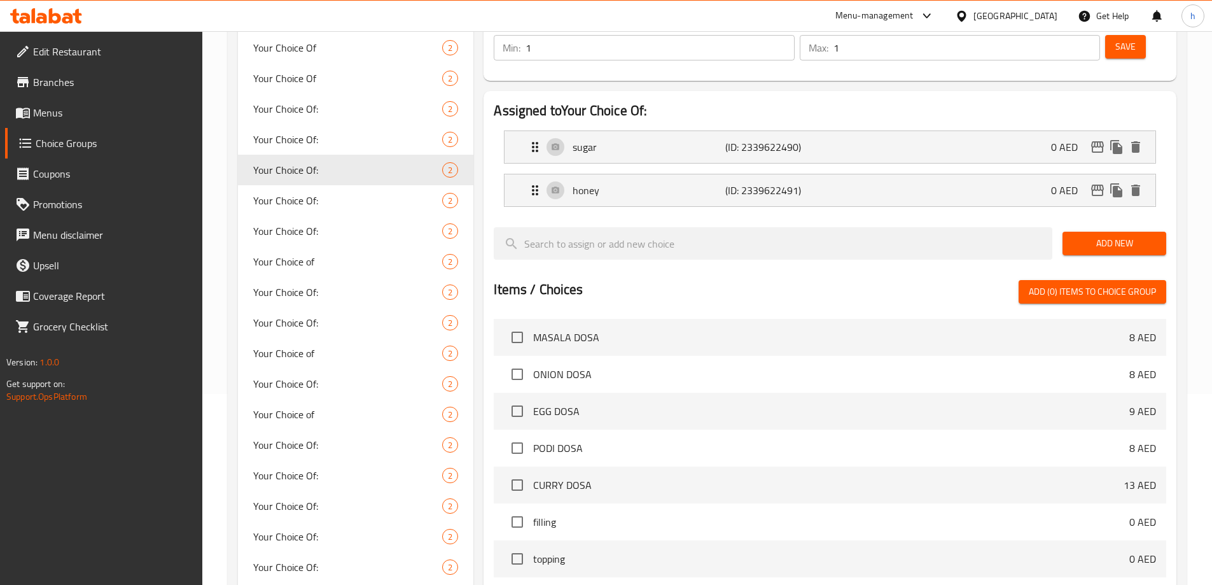
click at [607, 131] on li "sugar (ID: 2339622490) 0 AED Name (En) sugar Name (En) Name (Ar) سكر Name (Ar) …" at bounding box center [830, 146] width 672 height 43
click at [608, 131] on div "sugar (ID: 2339622490) 0 AED" at bounding box center [833, 147] width 613 height 32
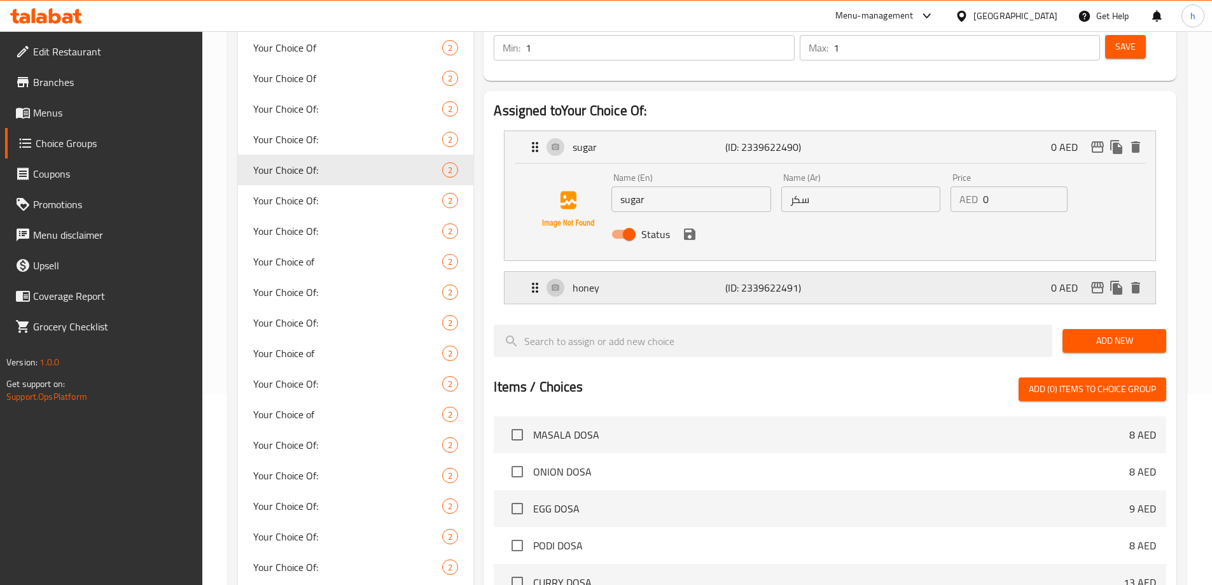
click at [639, 280] on p "honey" at bounding box center [649, 287] width 152 height 15
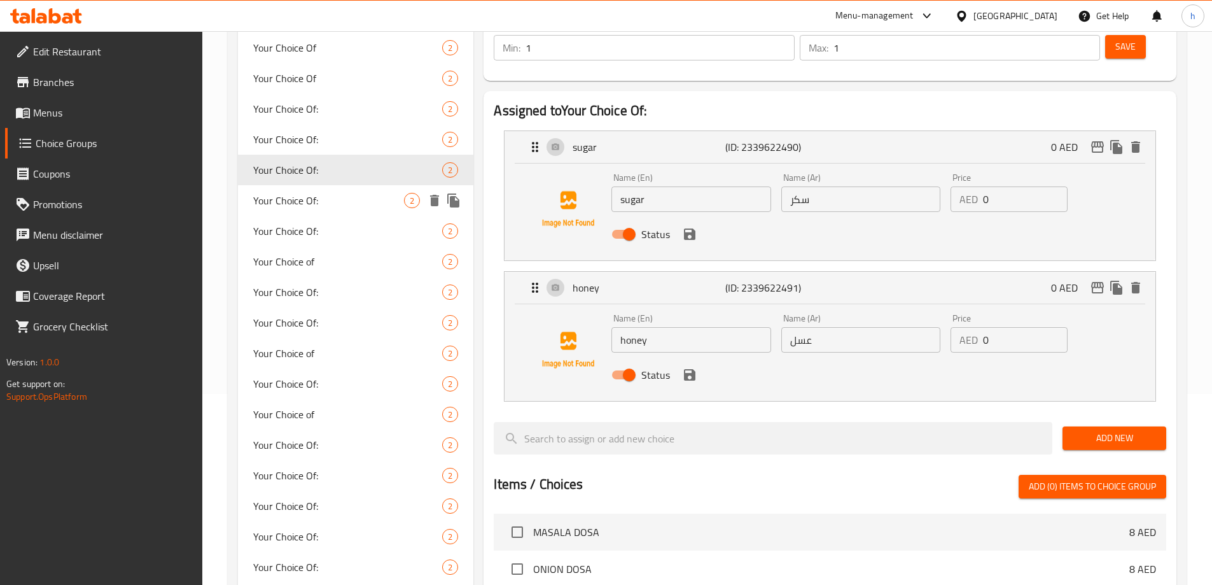
click at [289, 211] on div "Your Choice Of: 2" at bounding box center [356, 200] width 236 height 31
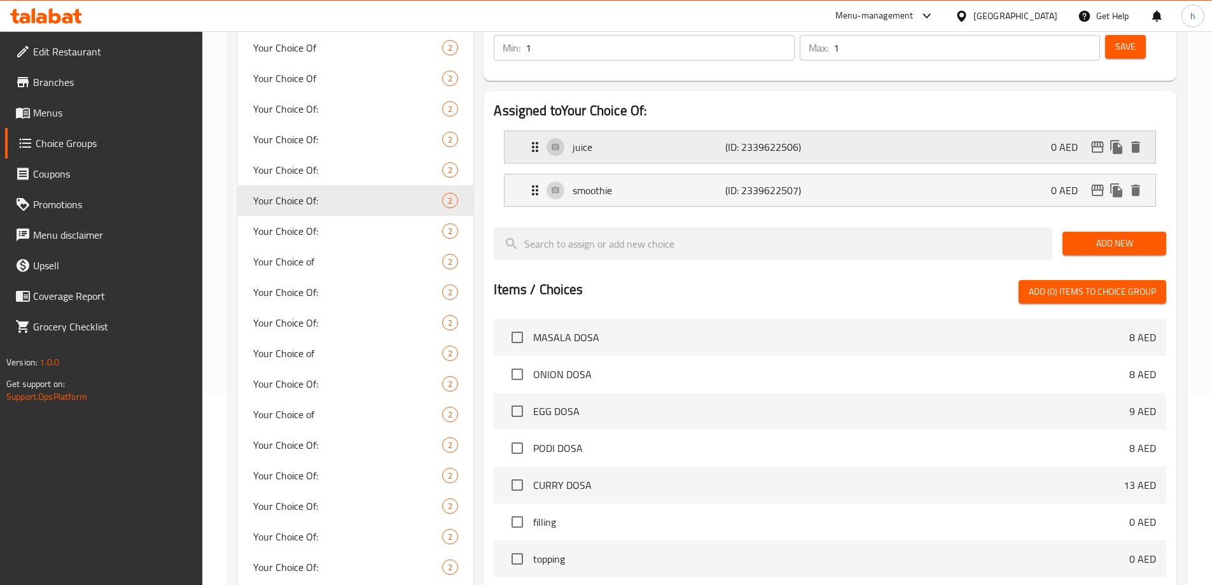
click at [591, 139] on p "juice" at bounding box center [649, 146] width 152 height 15
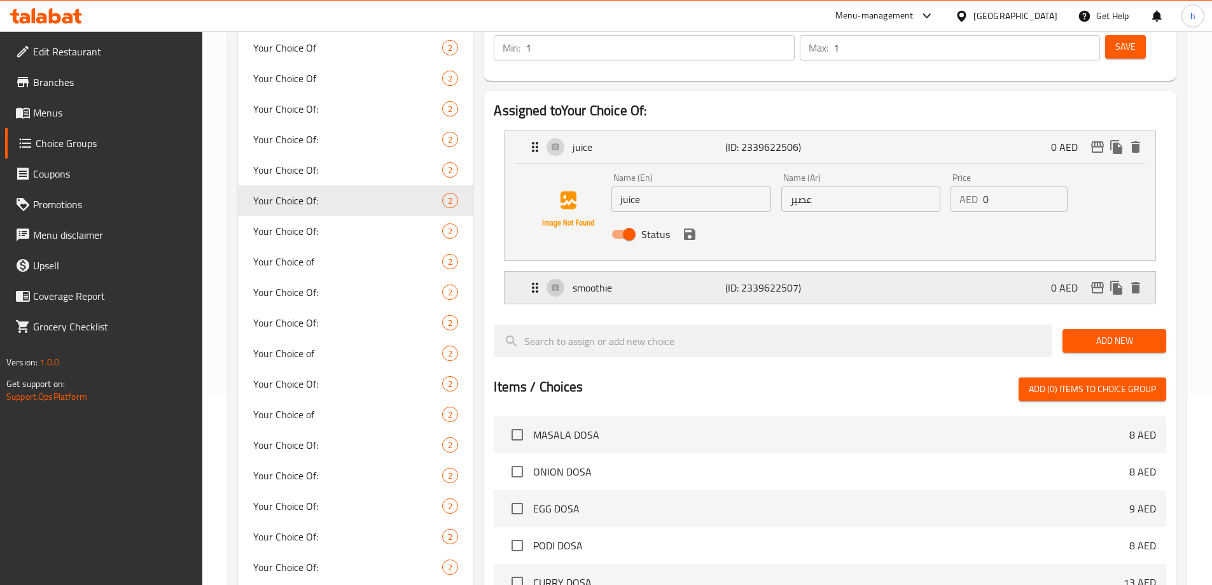
click at [658, 280] on p "smoothie" at bounding box center [649, 287] width 152 height 15
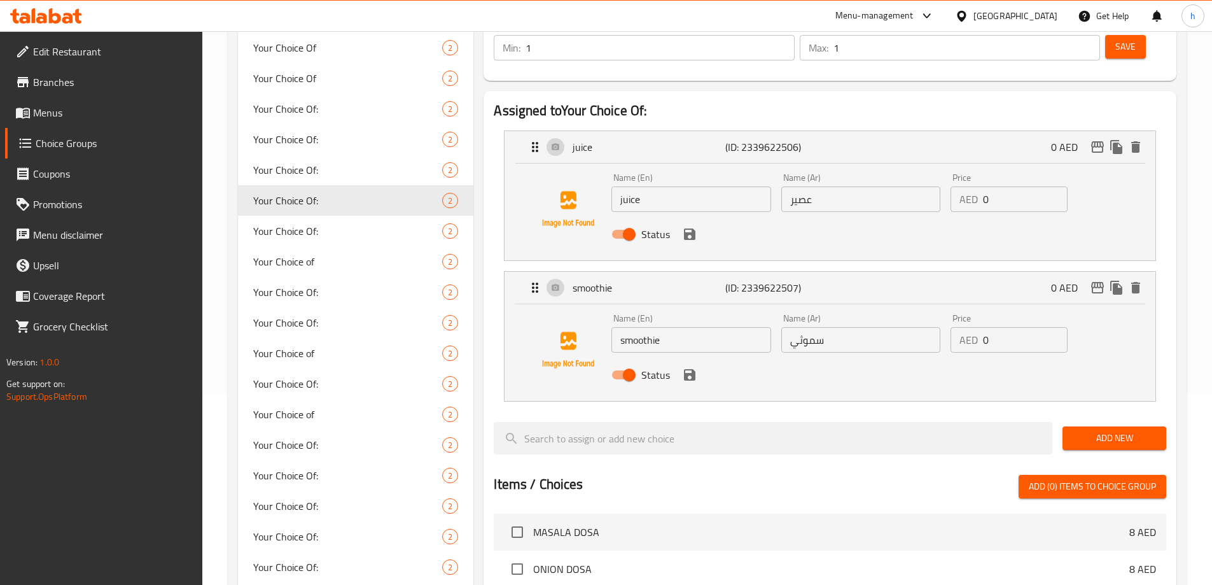
click at [802, 327] on input "سموثي" at bounding box center [860, 339] width 159 height 25
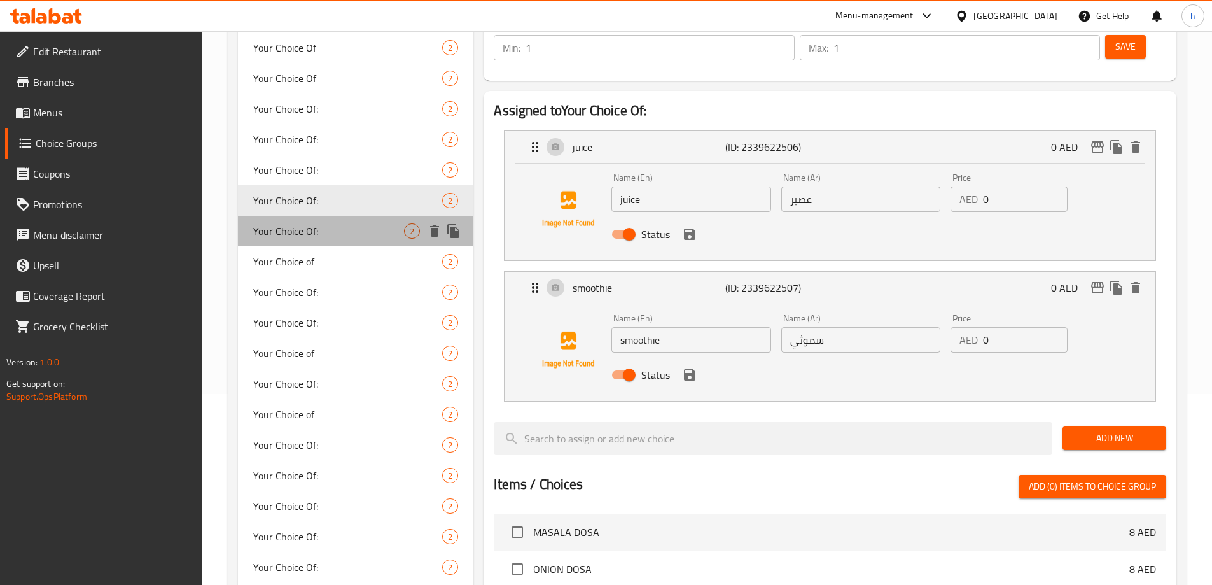
click at [363, 233] on span "Your Choice Of:" at bounding box center [328, 230] width 151 height 15
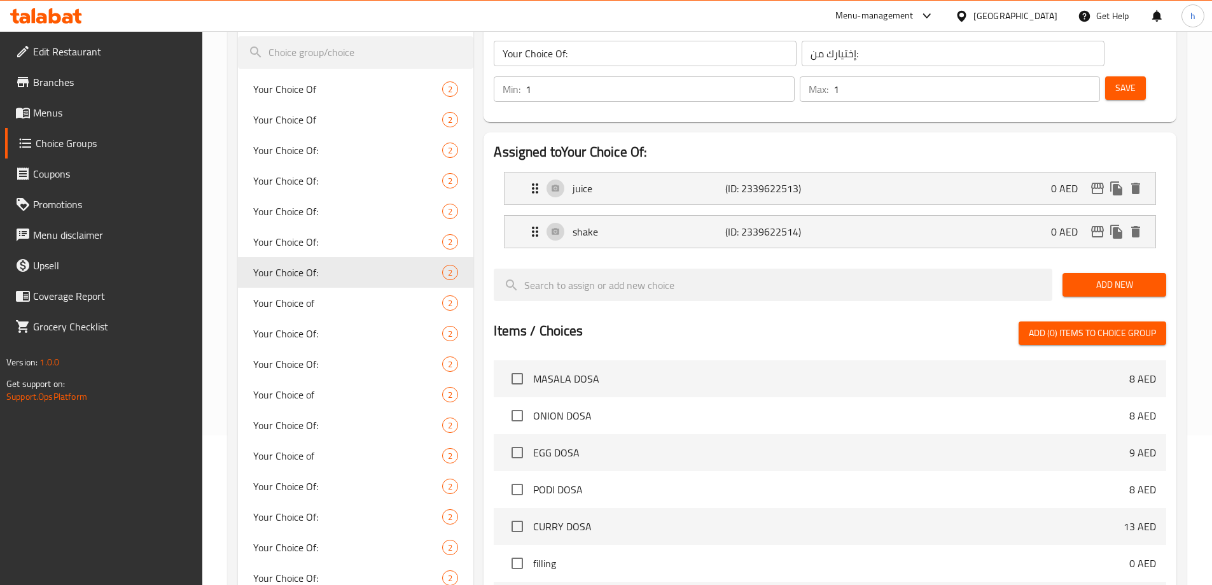
scroll to position [127, 0]
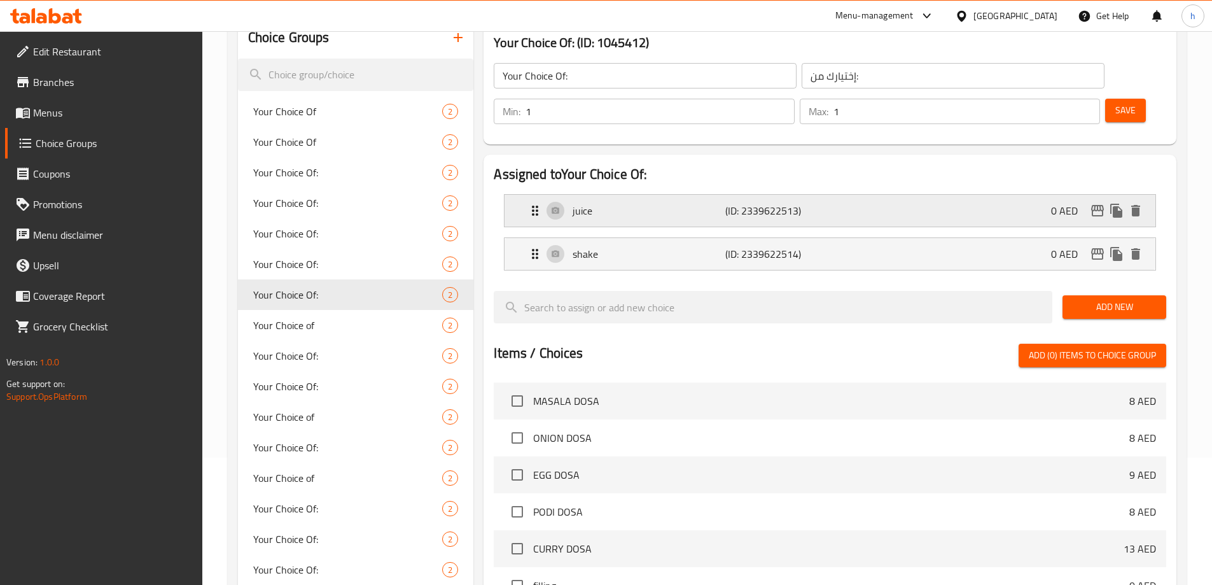
click at [602, 195] on div "juice (ID: 2339622513) 0 AED" at bounding box center [833, 211] width 613 height 32
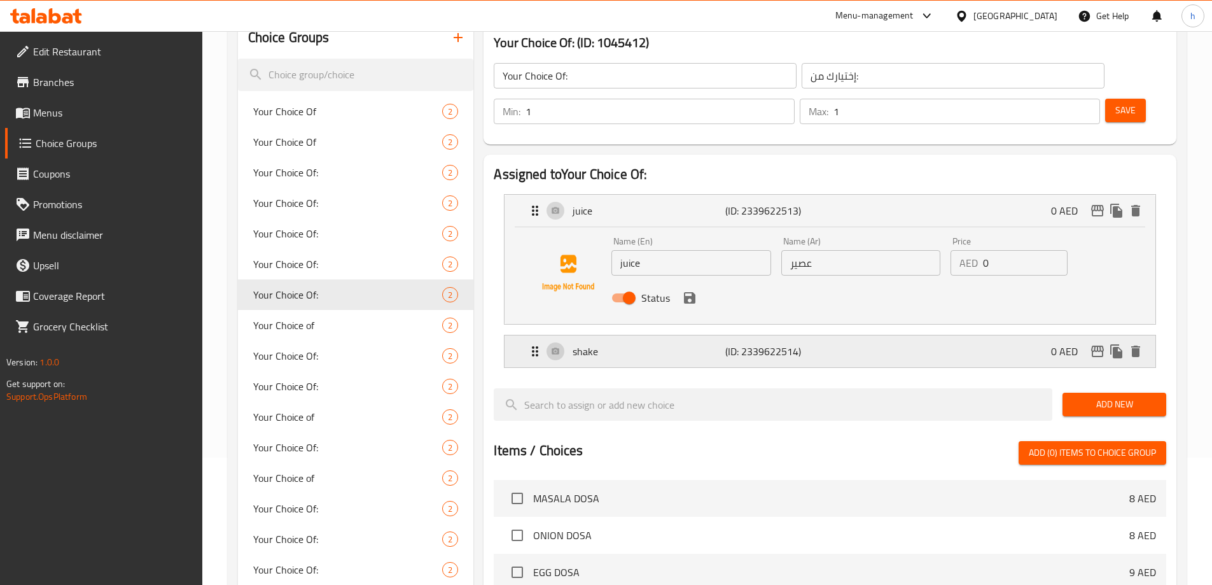
click at [687, 344] on p "shake" at bounding box center [649, 351] width 152 height 15
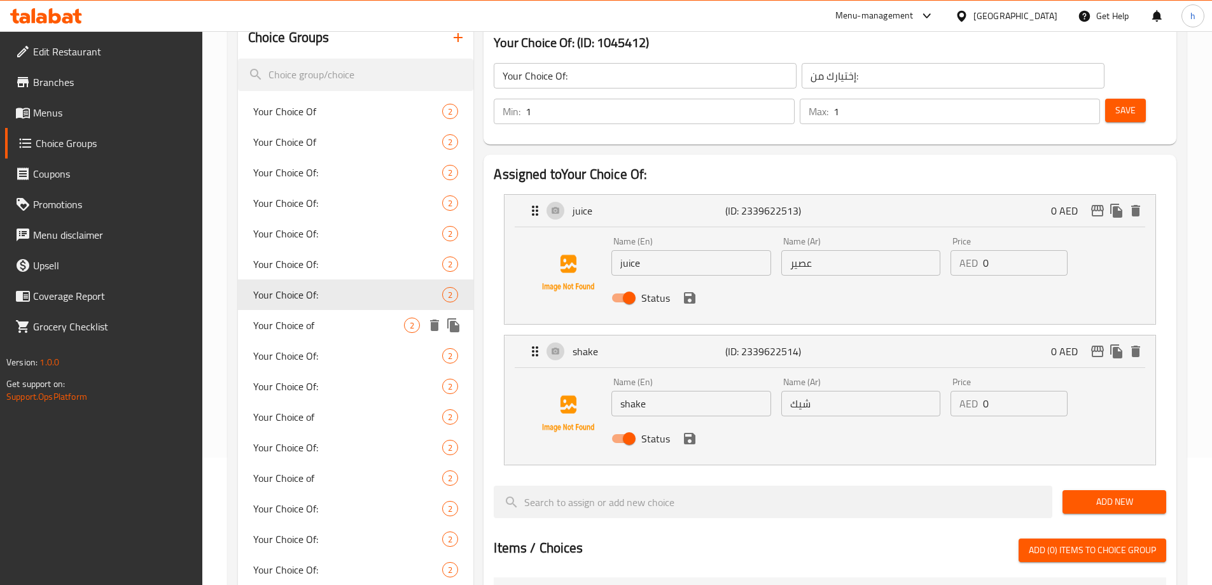
click at [296, 324] on span "Your Choice of" at bounding box center [328, 324] width 151 height 15
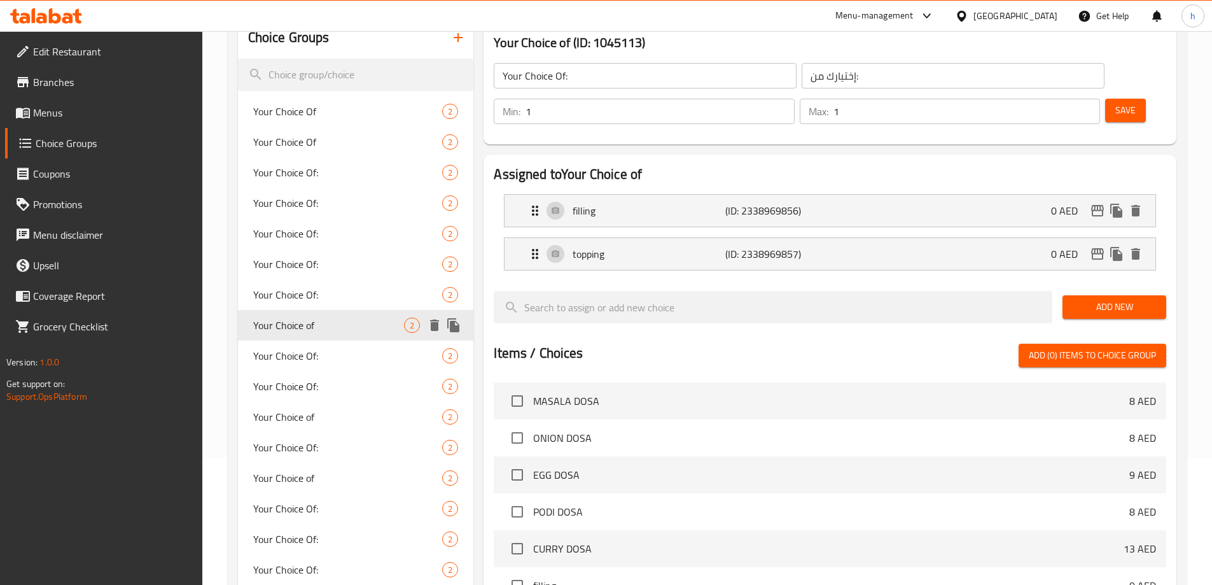
type input "Your Choice of"
type input "أختيارك من"
click at [559, 195] on div "filling (ID: 2338969856) 0 AED" at bounding box center [833, 211] width 613 height 32
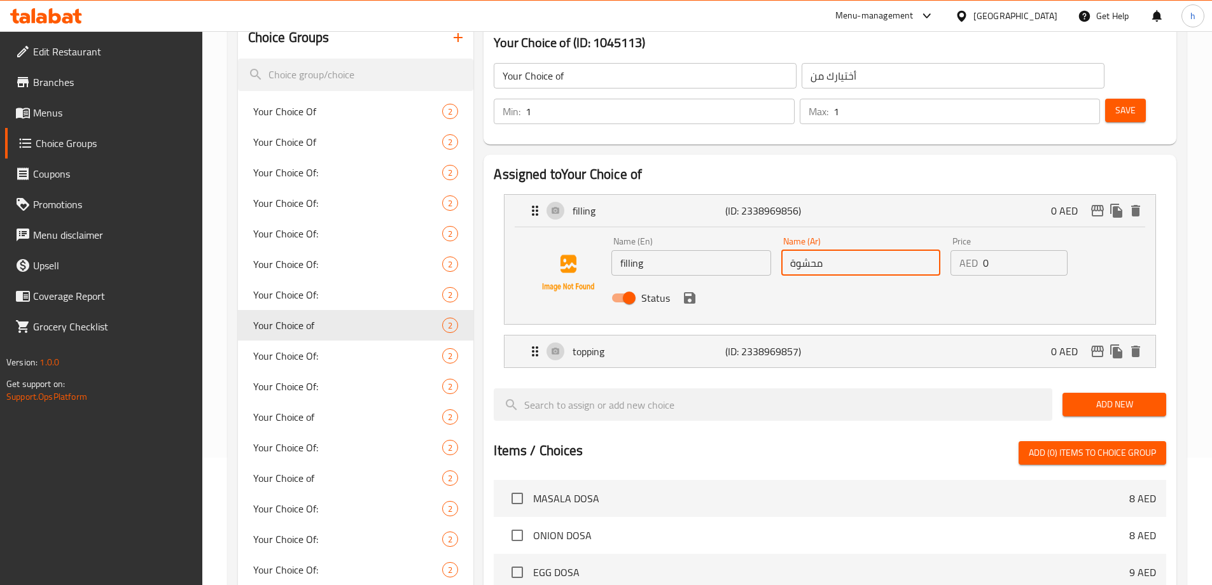
drag, startPoint x: 830, startPoint y: 228, endPoint x: 721, endPoint y: 229, distance: 108.8
click at [721, 232] on div "Name (En) filling Name (En) Name (Ar) محشوة Name (Ar) Price AED 0 Price Status" at bounding box center [860, 273] width 508 height 83
click at [651, 344] on p "topping" at bounding box center [649, 351] width 152 height 15
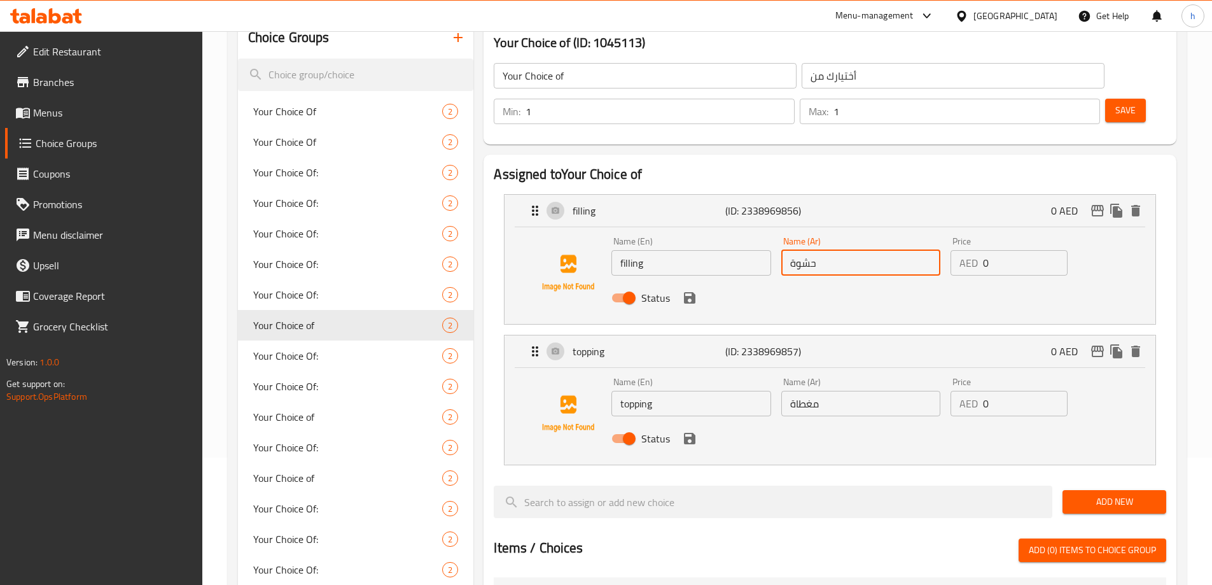
type input "حشوة"
drag, startPoint x: 824, startPoint y: 371, endPoint x: 790, endPoint y: 371, distance: 33.7
click at [790, 391] on input "مغطاة" at bounding box center [860, 403] width 159 height 25
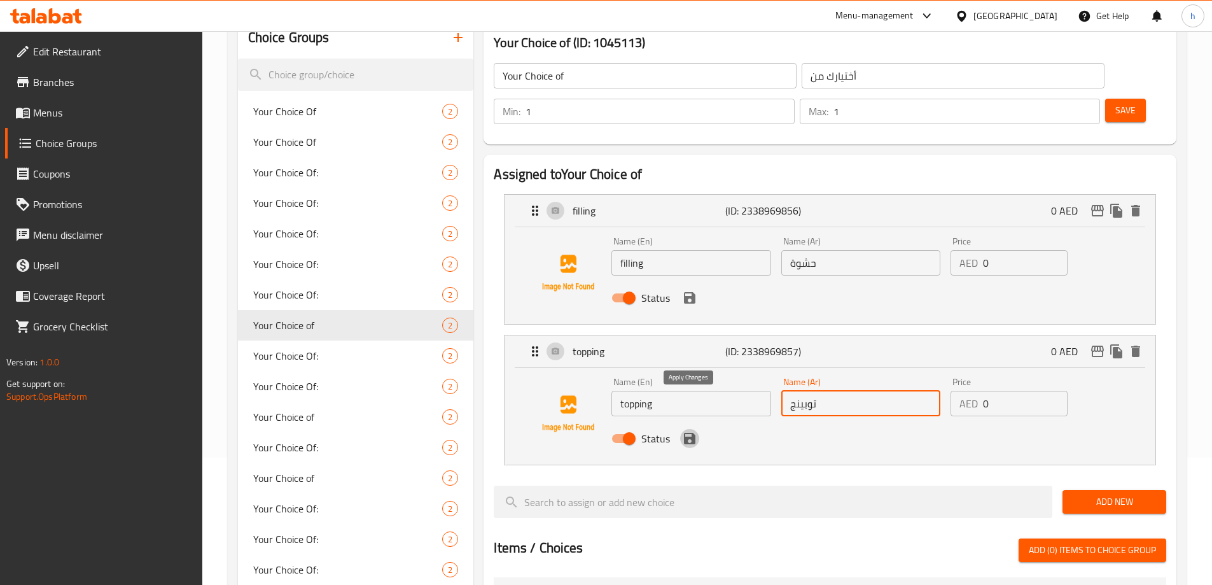
click at [693, 433] on icon "save" at bounding box center [689, 438] width 11 height 11
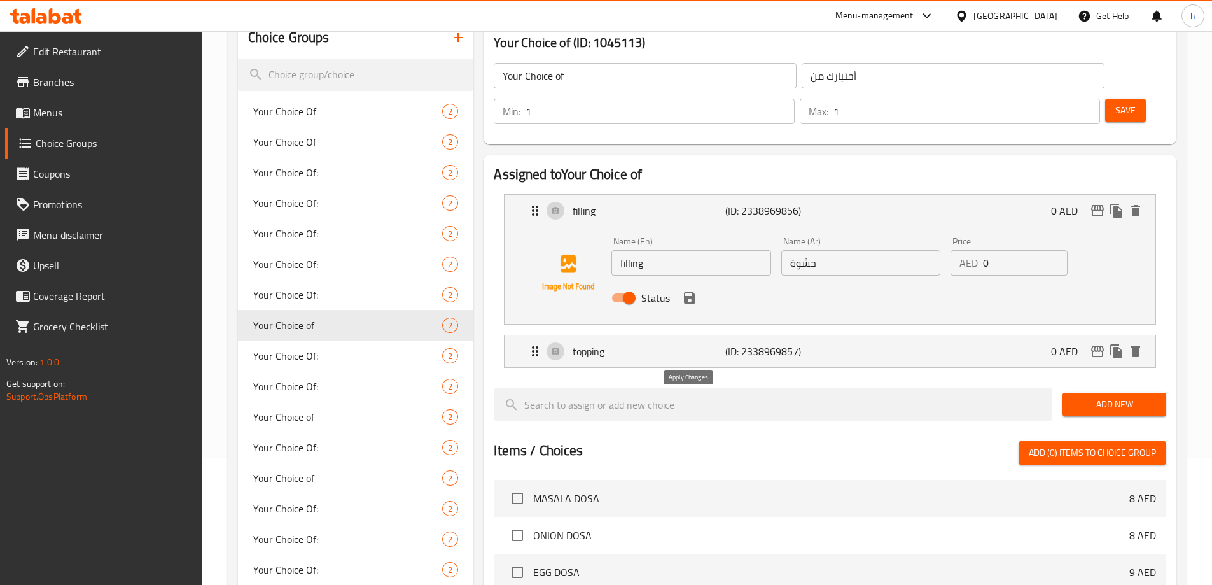
type input "توبينج"
click at [692, 281] on div "Status" at bounding box center [860, 298] width 508 height 34
click at [691, 290] on icon "save" at bounding box center [689, 297] width 15 height 15
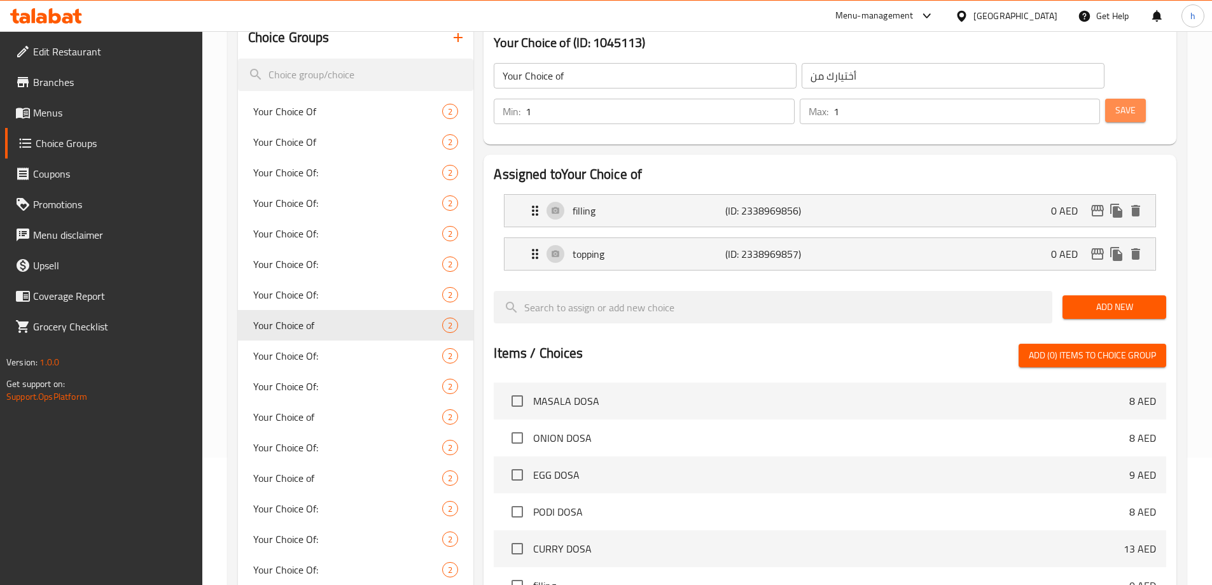
click at [1115, 102] on span "Save" at bounding box center [1125, 110] width 20 height 16
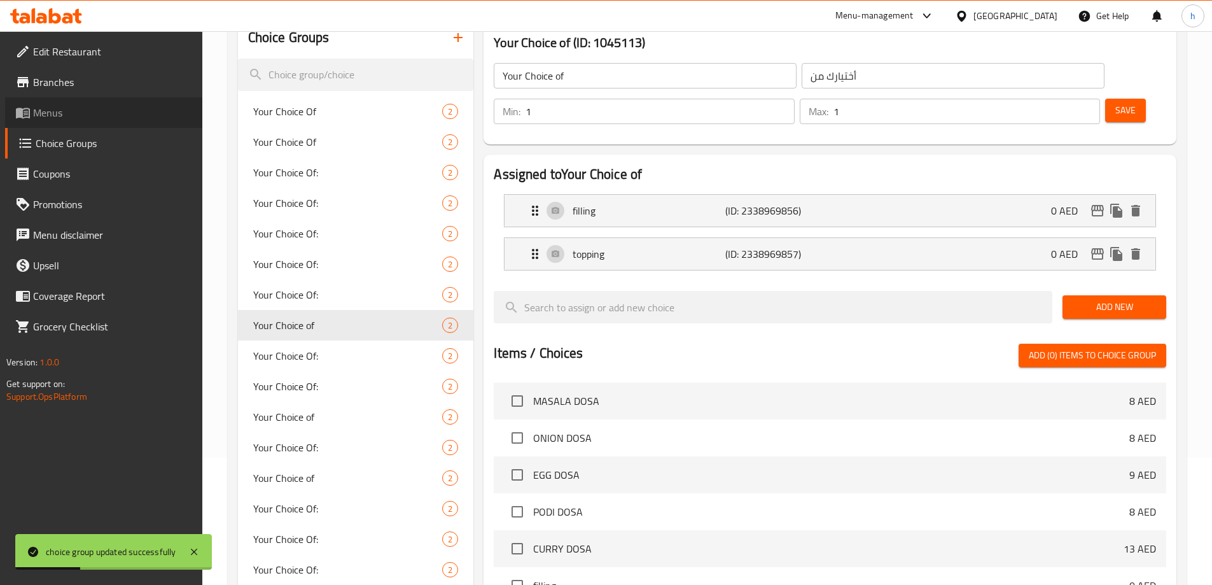
click at [78, 109] on span "Menus" at bounding box center [112, 112] width 159 height 15
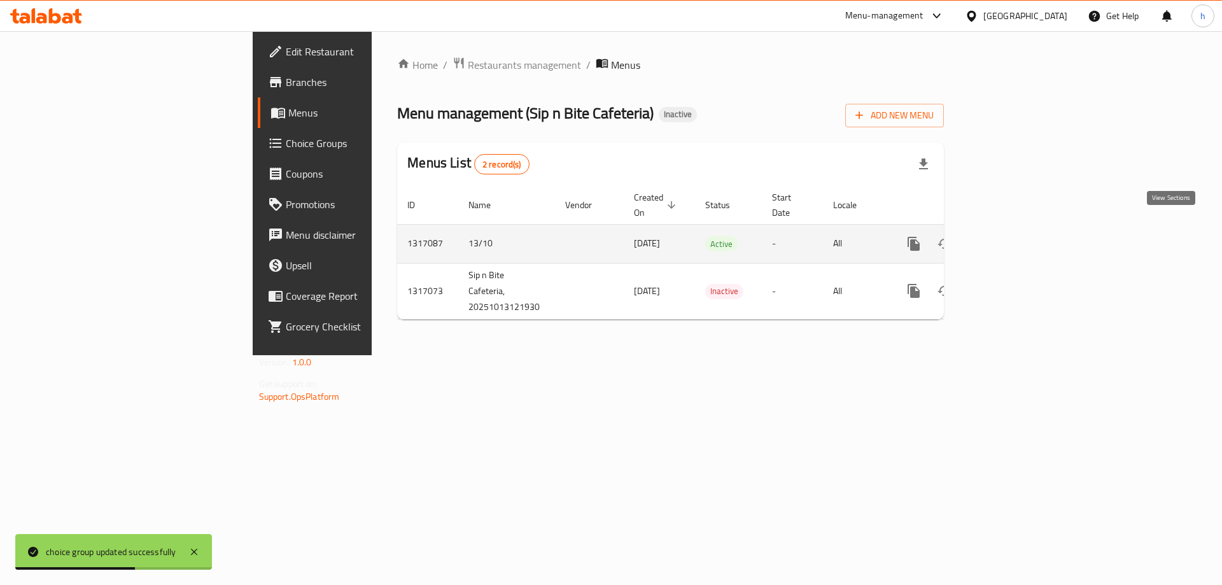
click at [1013, 236] on icon "enhanced table" at bounding box center [1005, 243] width 15 height 15
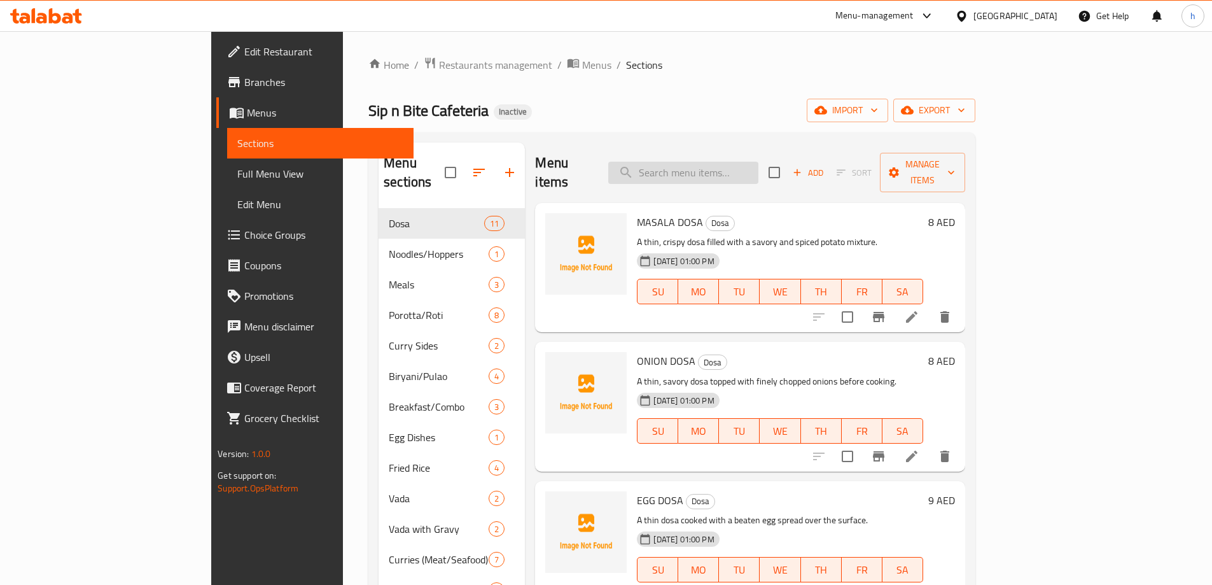
click at [731, 164] on input "search" at bounding box center [683, 173] width 150 height 22
paste input "CURRY DOSA"
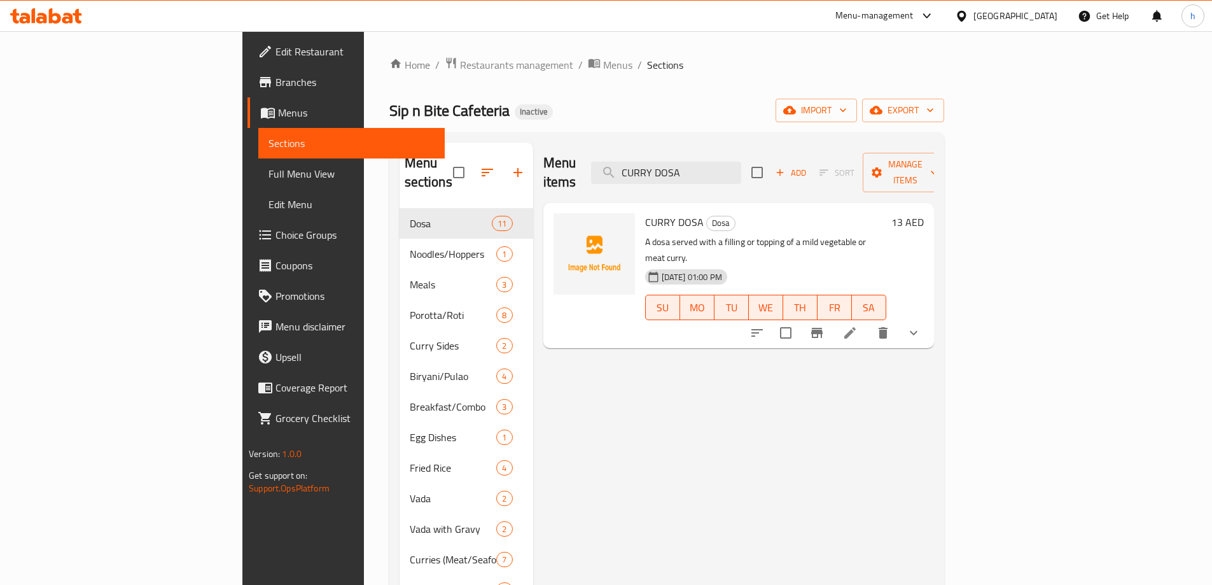
type input "CURRY DOSA"
click at [858, 325] on icon at bounding box center [849, 332] width 15 height 15
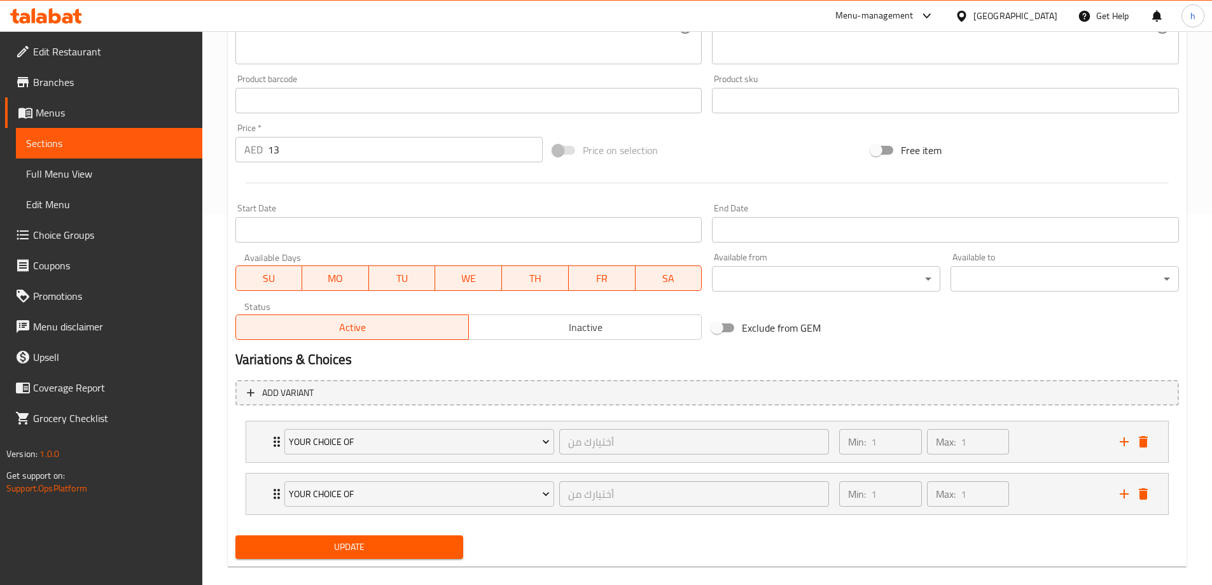
scroll to position [387, 0]
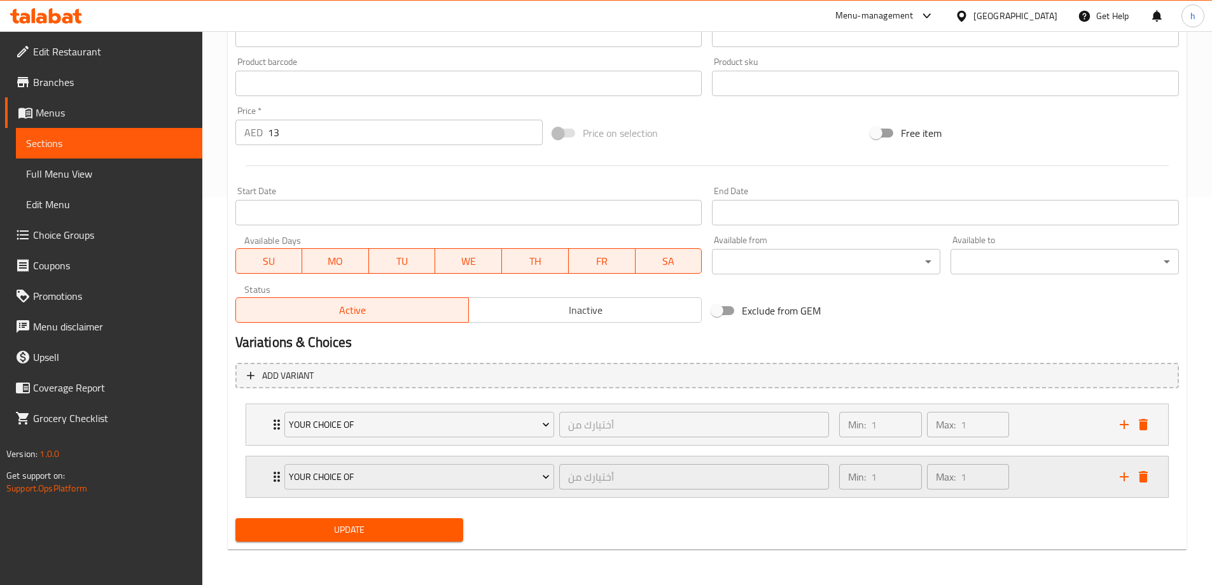
click at [1029, 473] on div "Min: 1 ​ Max: 1 ​" at bounding box center [972, 476] width 280 height 41
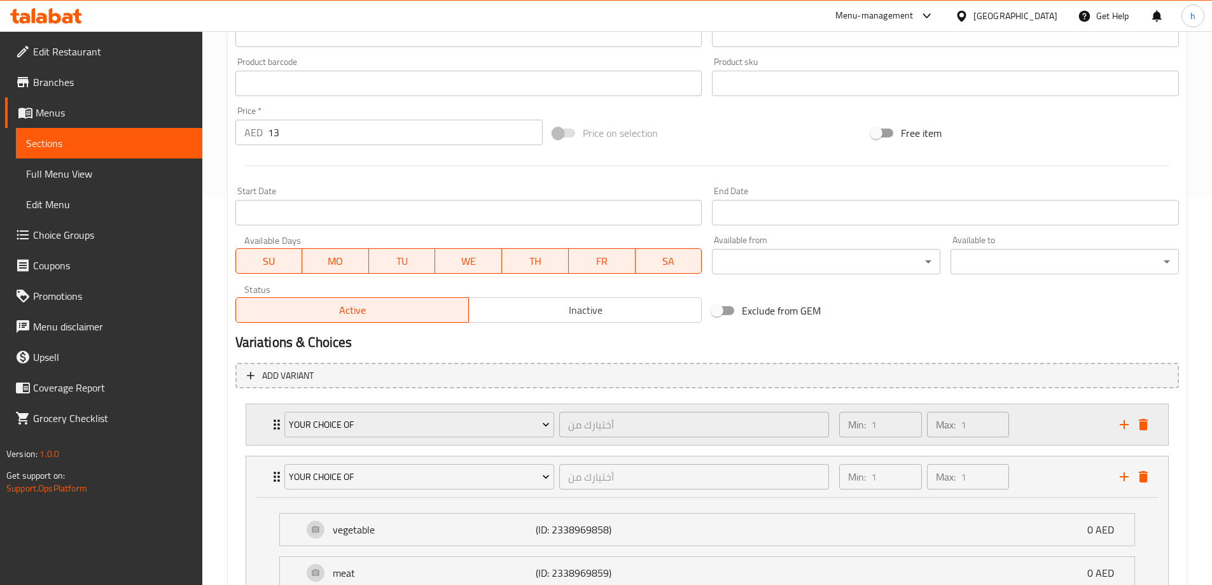
click at [1036, 435] on div "Min: 1 ​ Max: 1 ​" at bounding box center [972, 424] width 280 height 41
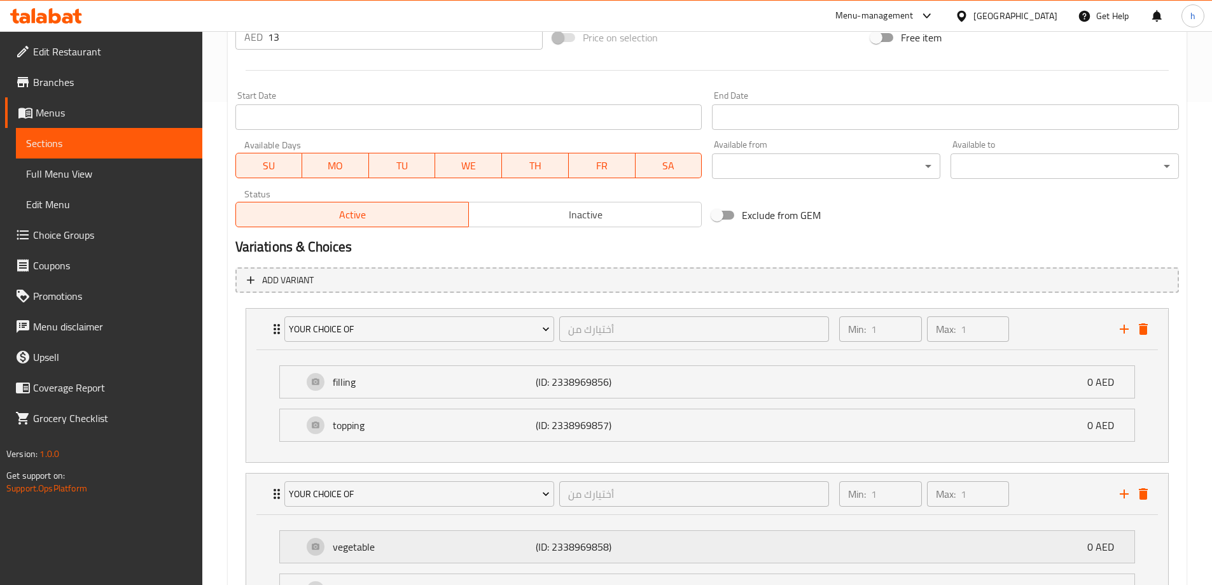
scroll to position [613, 0]
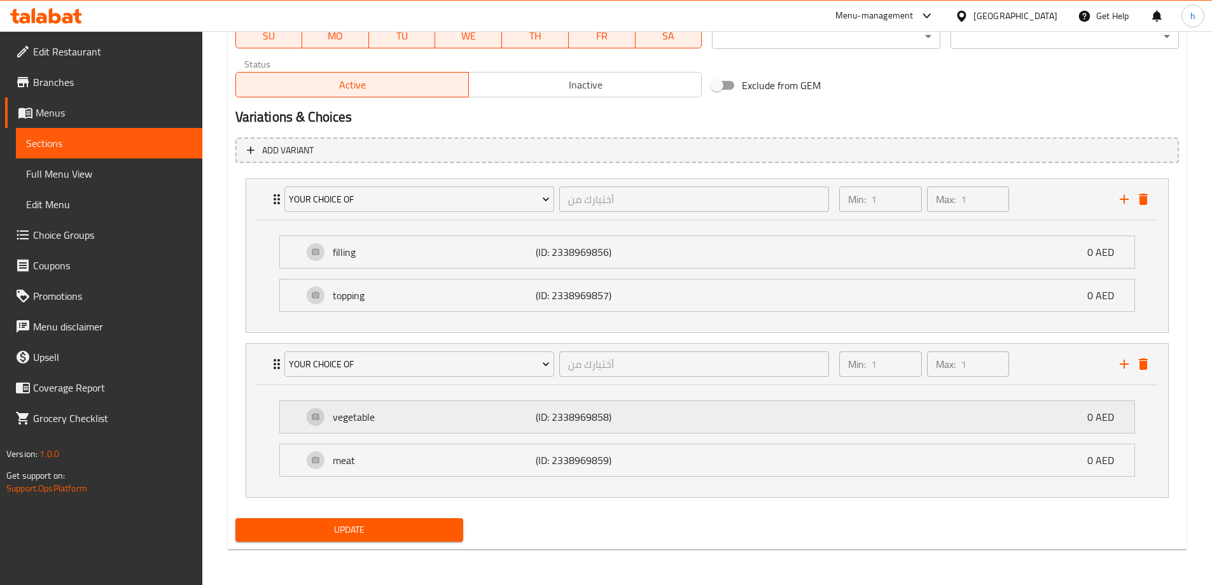
click at [982, 419] on div "vegetable (ID: 2338969858) 0 AED" at bounding box center [711, 417] width 816 height 32
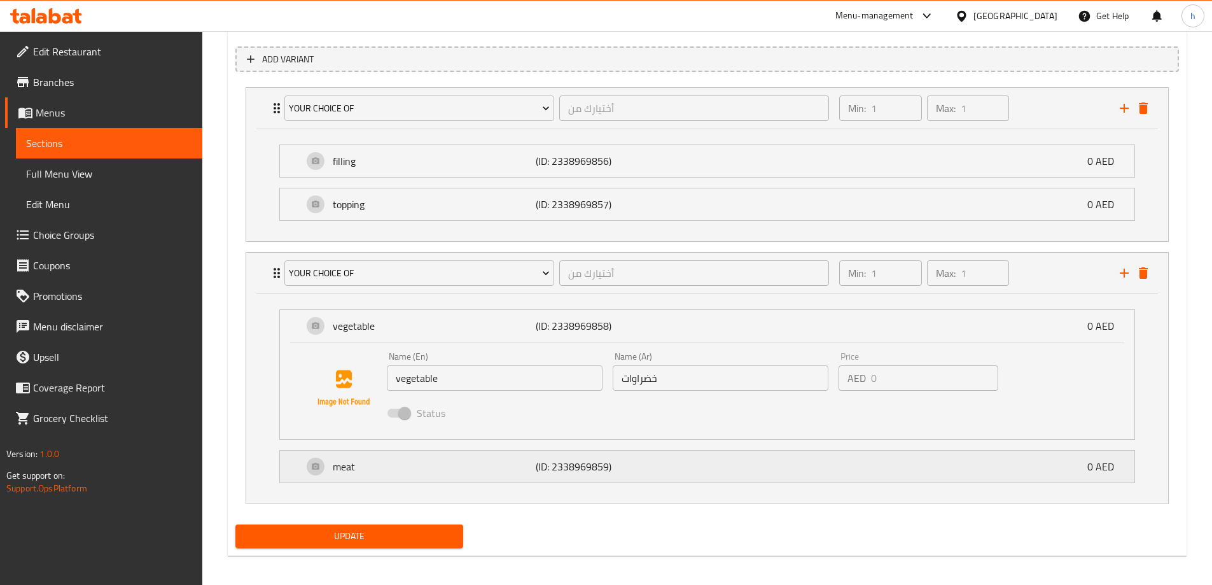
scroll to position [710, 0]
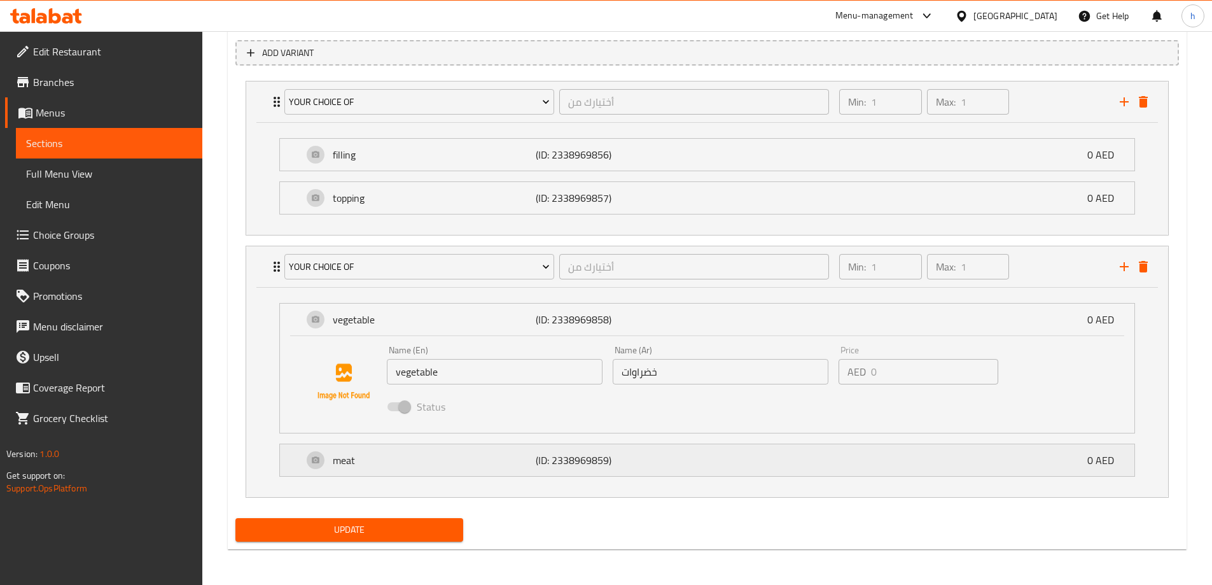
click at [734, 468] on div "meat (ID: 2338969859) 0 AED" at bounding box center [711, 460] width 816 height 32
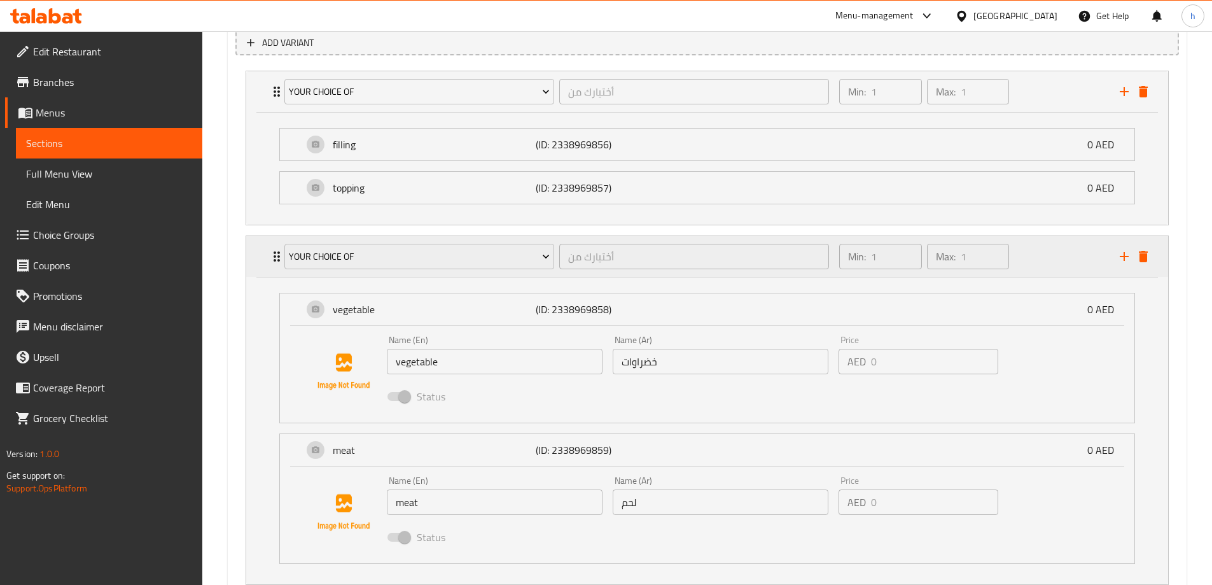
scroll to position [646, 0]
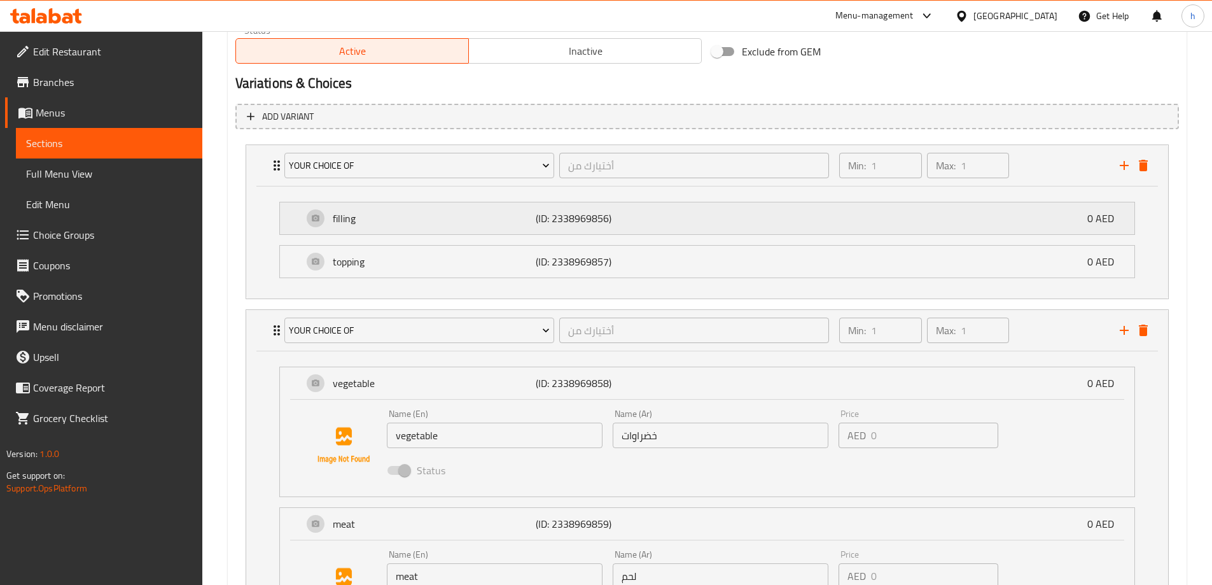
click at [735, 221] on div "filling (ID: 2338969856) 0 AED" at bounding box center [711, 218] width 816 height 32
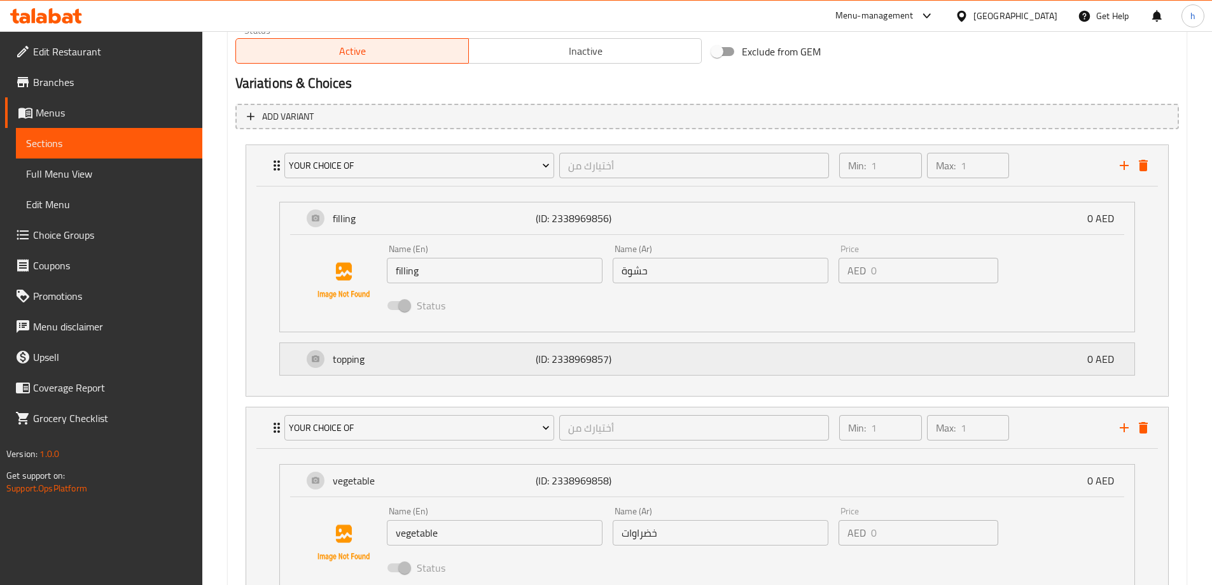
click at [722, 358] on div "topping (ID: 2338969857) 0 AED" at bounding box center [711, 359] width 816 height 32
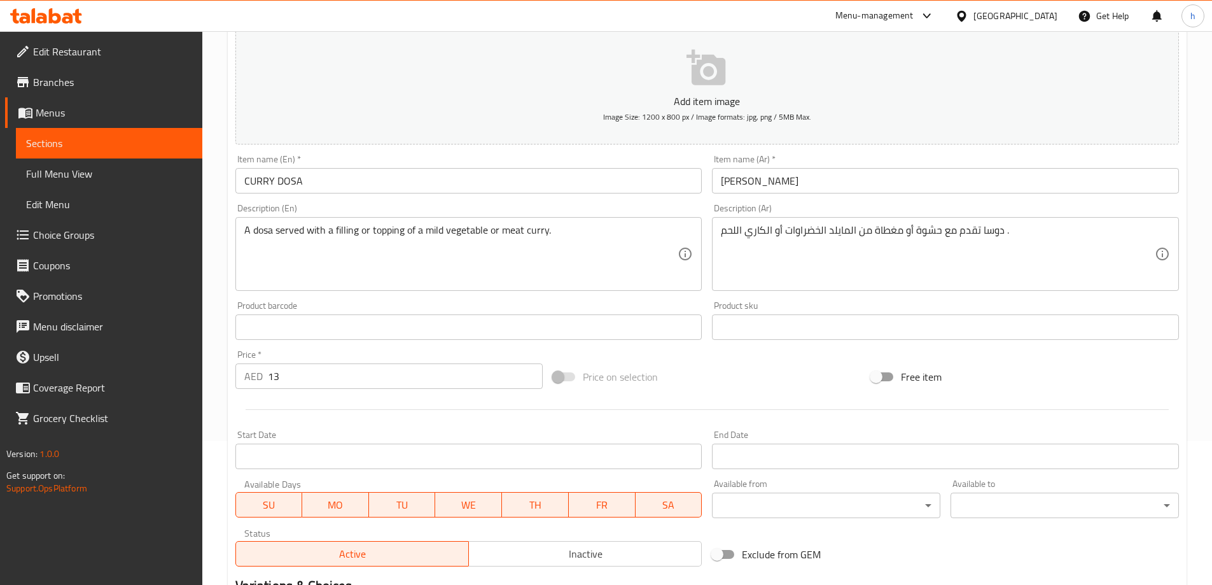
scroll to position [137, 0]
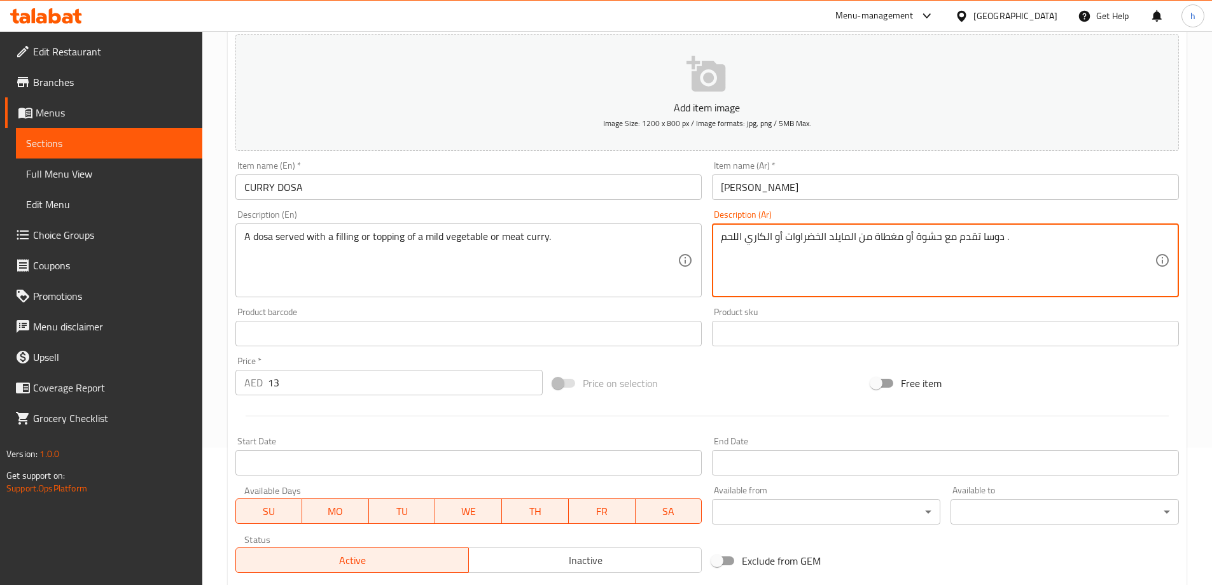
drag, startPoint x: 743, startPoint y: 238, endPoint x: 735, endPoint y: 239, distance: 7.7
click at [756, 252] on textarea "دوسا تقدم مع حشوة أو مغطاة من المايلد الخضراوات أو الكاري اللحم ." at bounding box center [938, 260] width 434 height 60
click at [765, 238] on textarea "دوسا تقدم مع حشوة أو مغطاة من المايلد الخضراوات أو الكاري اللحم ." at bounding box center [938, 260] width 434 height 60
click at [884, 235] on textarea "دوسا تقدم مع حشوة أو مغطاة من المايلد الخضراوات أو كاري اللحم ." at bounding box center [938, 260] width 434 height 60
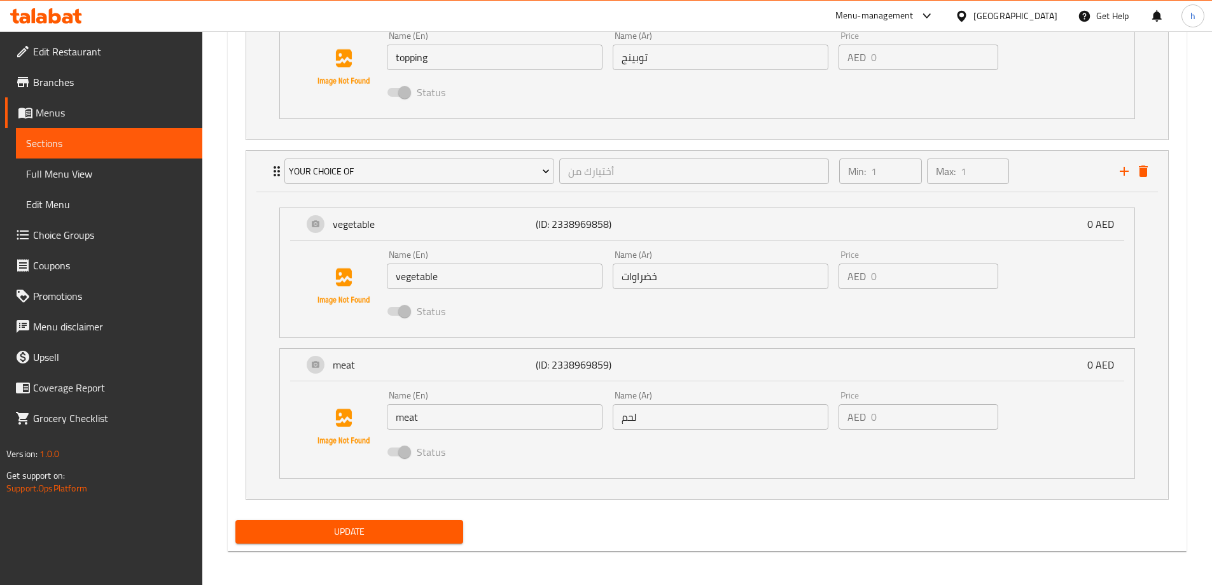
scroll to position [1002, 0]
type textarea "دوسا تقدم مع حشوة أو توبينج من المايلد الخضراوات أو كاري اللحم ."
click at [387, 526] on span "Update" at bounding box center [350, 530] width 208 height 16
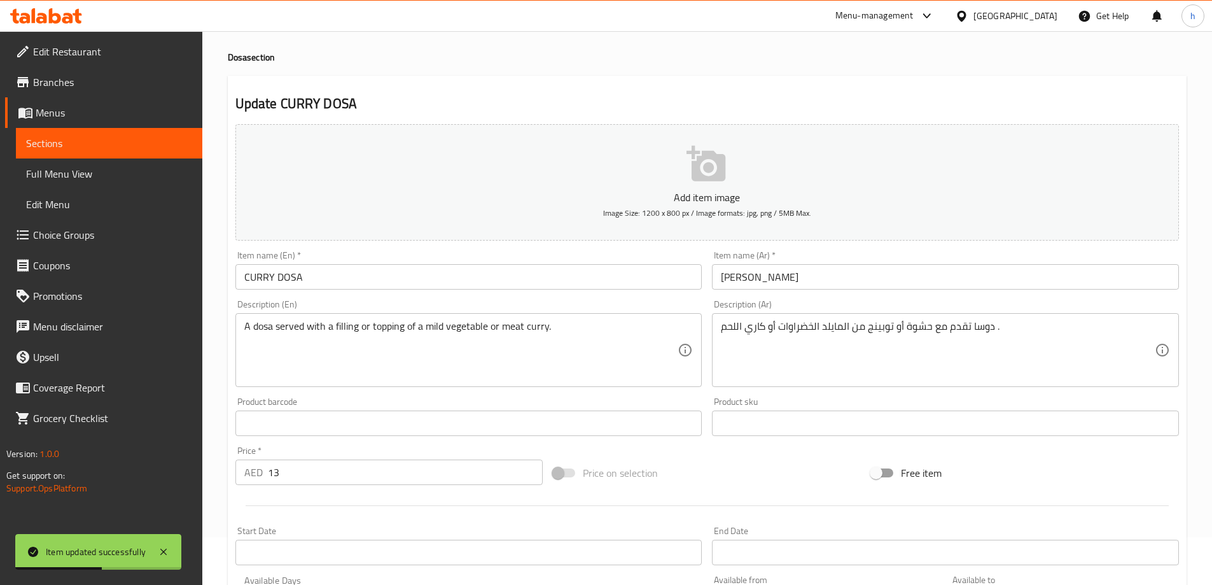
scroll to position [0, 0]
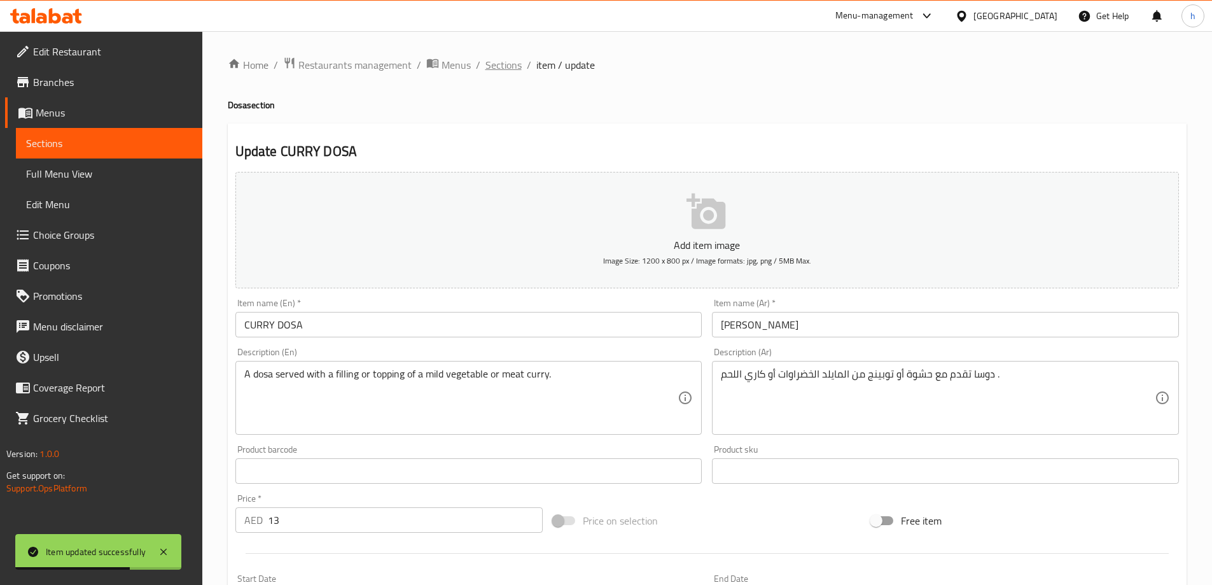
click at [504, 62] on span "Sections" at bounding box center [503, 64] width 36 height 15
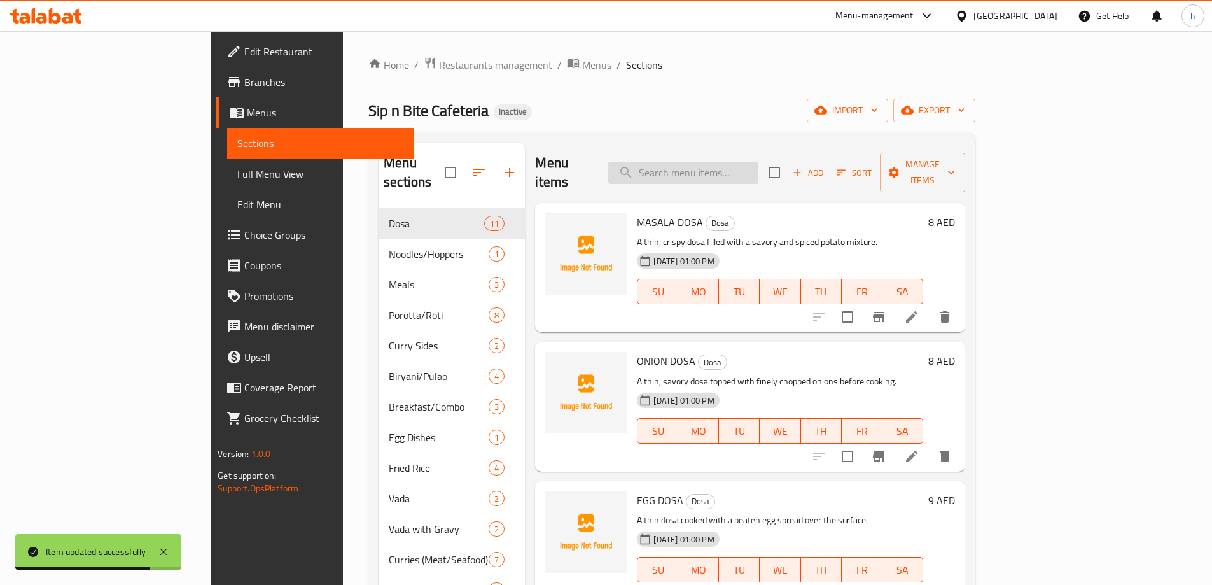
click at [752, 165] on input "search" at bounding box center [683, 173] width 150 height 22
paste input "GHEE ROAST"
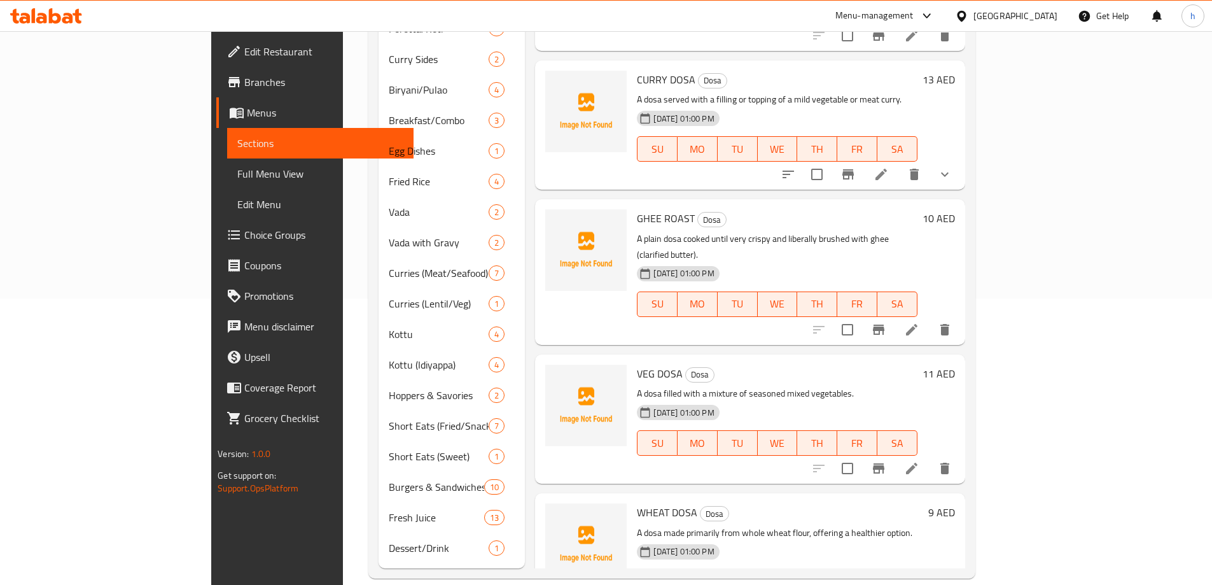
scroll to position [422, 0]
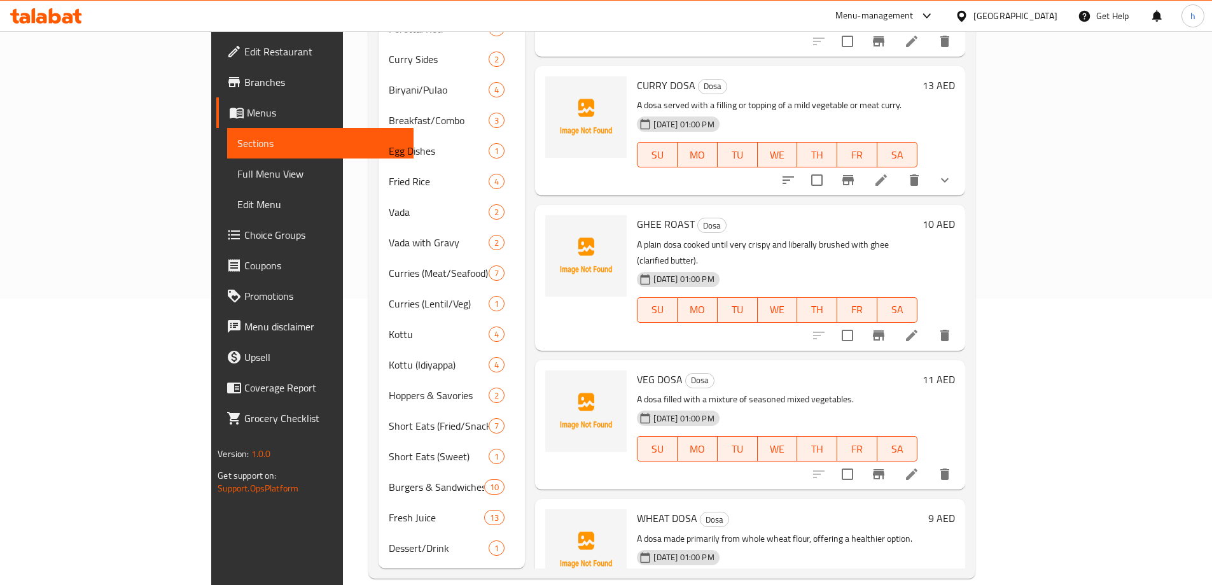
type input "GHEE ROAST"
click at [919, 328] on icon at bounding box center [911, 335] width 15 height 15
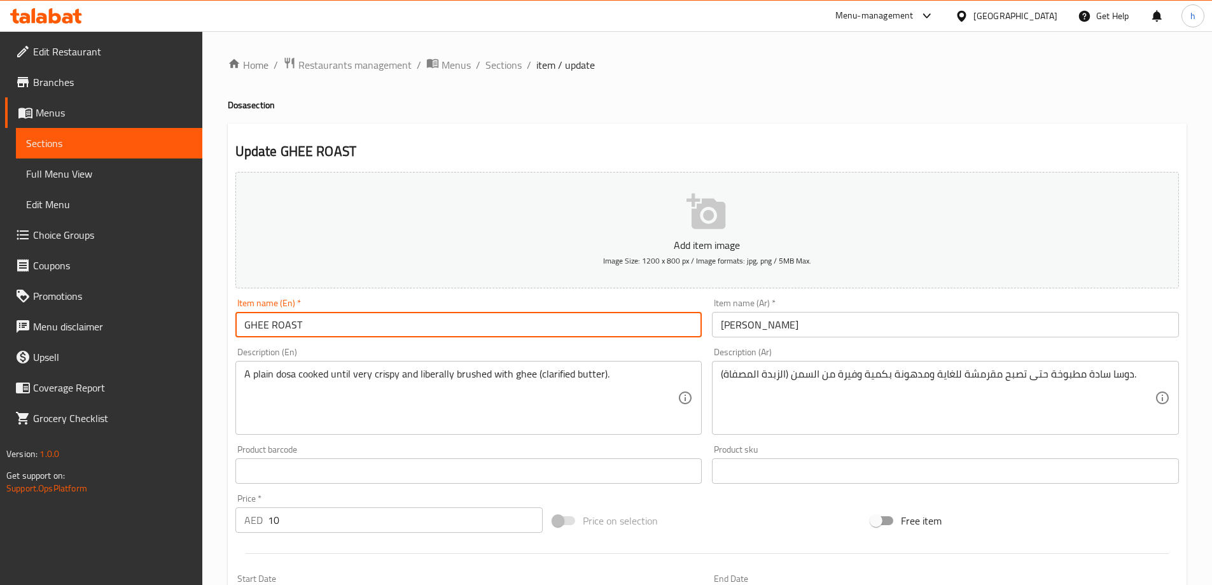
click at [279, 325] on input "GHEE ROAST" at bounding box center [468, 324] width 467 height 25
click at [255, 324] on input "GHEE ROAST" at bounding box center [468, 324] width 467 height 25
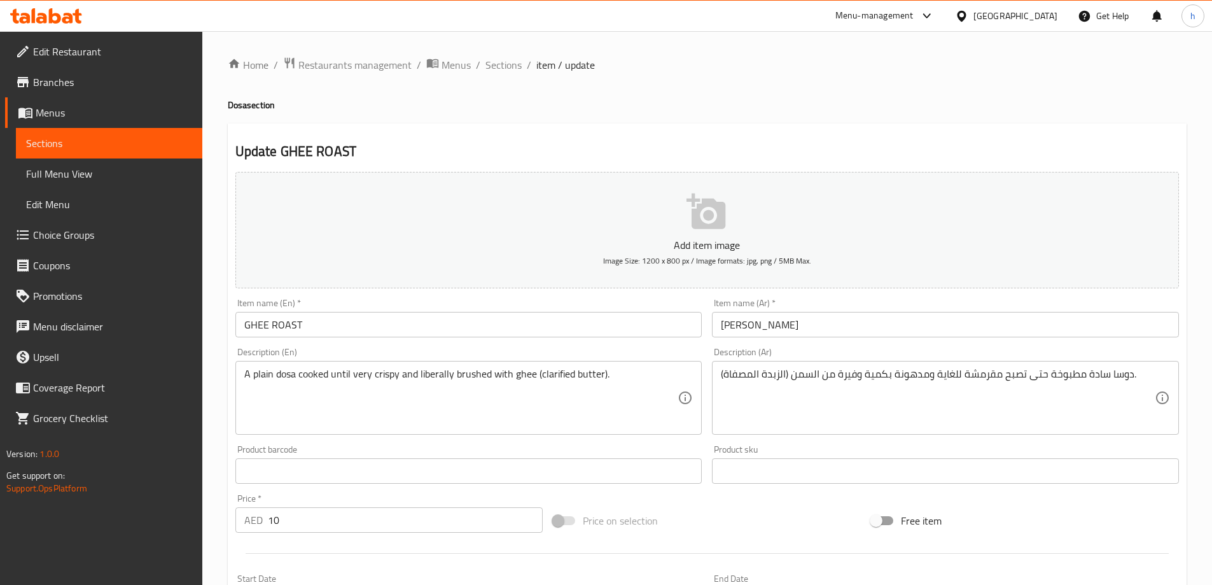
click at [436, 372] on textarea "A plain dosa cooked until very crispy and liberally brushed with ghee (clarifie…" at bounding box center [461, 398] width 434 height 60
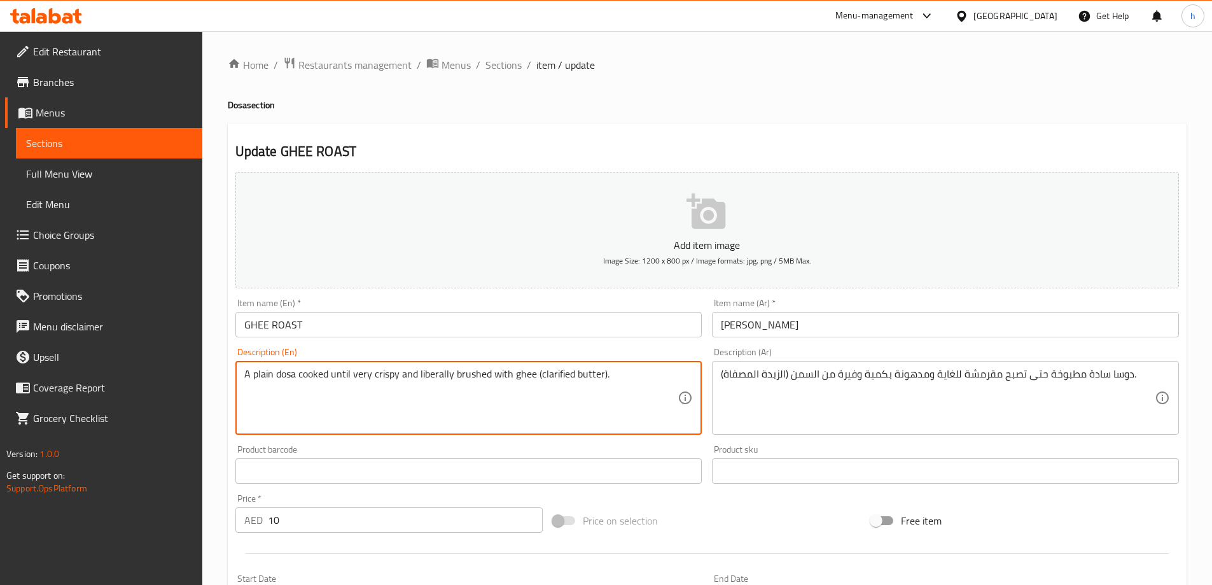
click at [436, 372] on textarea "A plain dosa cooked until very crispy and liberally brushed with ghee (clarifie…" at bounding box center [461, 398] width 434 height 60
click at [475, 375] on textarea "A plain dosa cooked until very crispy and liberally brushed with ghee (clarifie…" at bounding box center [461, 398] width 434 height 60
drag, startPoint x: 417, startPoint y: 373, endPoint x: 532, endPoint y: 385, distance: 115.7
click at [532, 385] on textarea "A plain dosa cooked until very crispy and liberally brushed with ghee (clarifie…" at bounding box center [461, 398] width 434 height 60
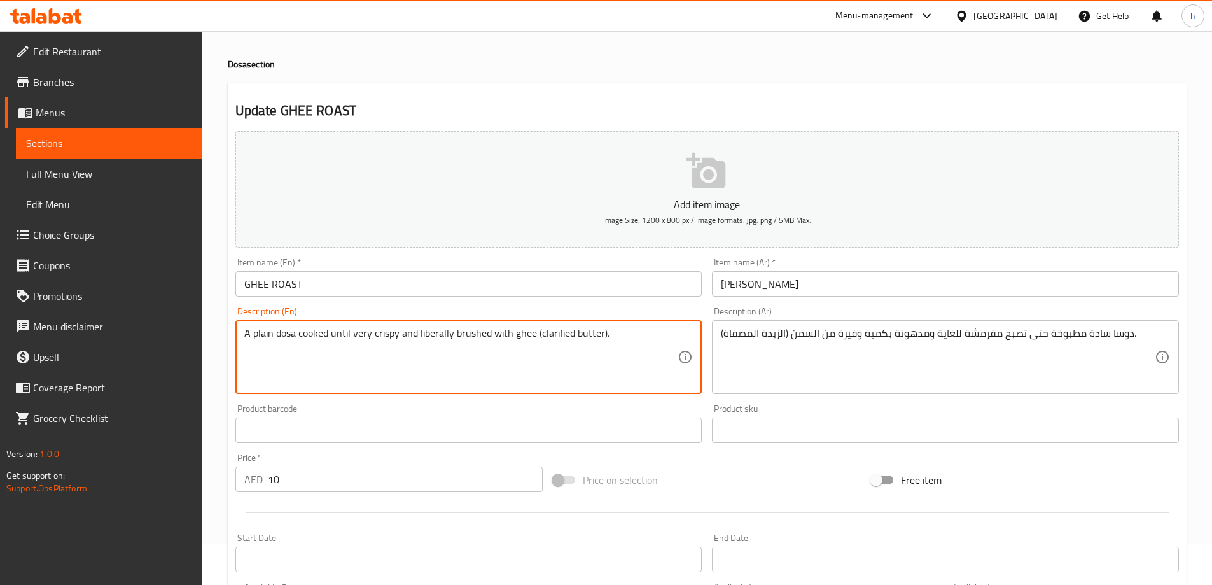
scroll to position [64, 0]
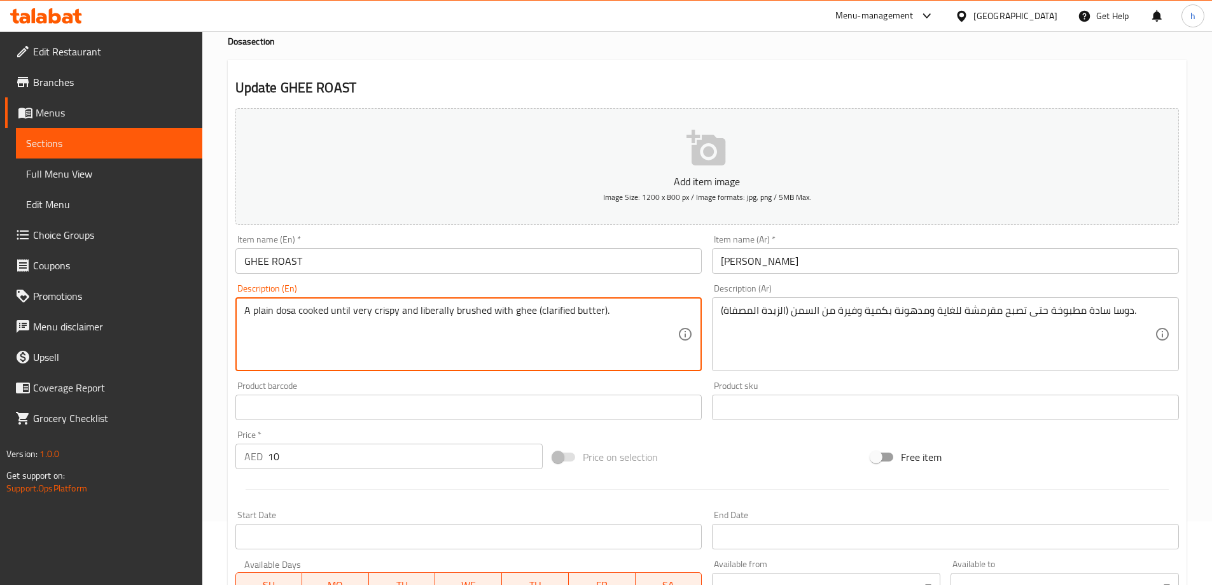
drag, startPoint x: 537, startPoint y: 310, endPoint x: 598, endPoint y: 310, distance: 61.1
click at [598, 310] on textarea "A plain dosa cooked until very crispy and liberally brushed with ghee (clarifie…" at bounding box center [461, 334] width 434 height 60
click at [486, 327] on textarea "A plain dosa cooked until very crispy and liberally brushed with ghee (clarifie…" at bounding box center [461, 334] width 434 height 60
click at [557, 314] on textarea "A plain dosa cooked until very crispy and liberally brushed with ghee (clarifie…" at bounding box center [461, 334] width 434 height 60
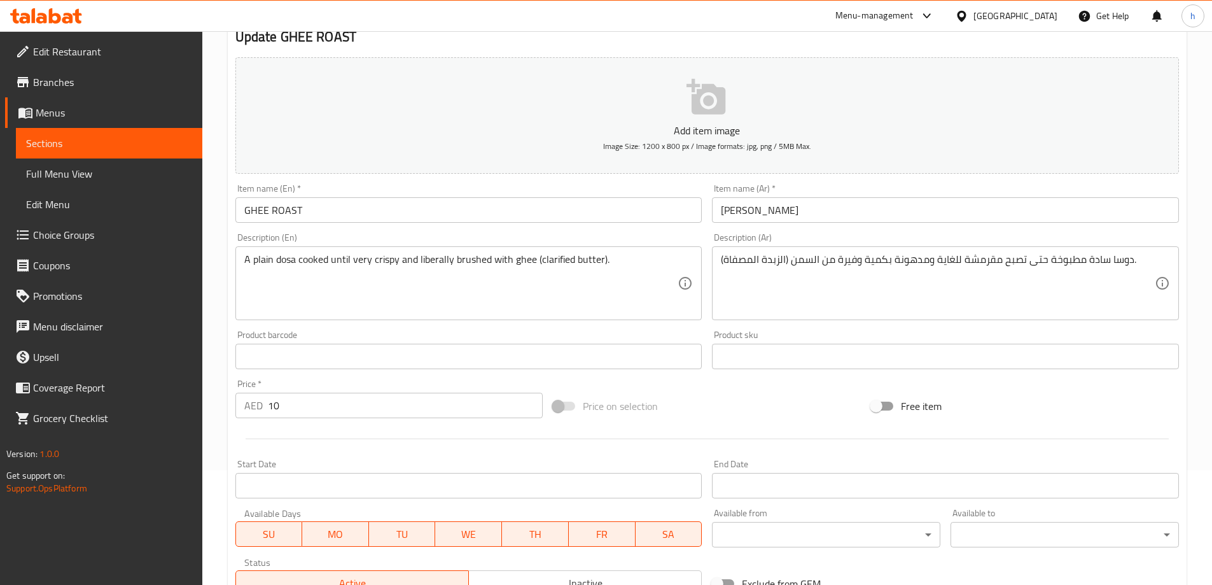
scroll to position [0, 0]
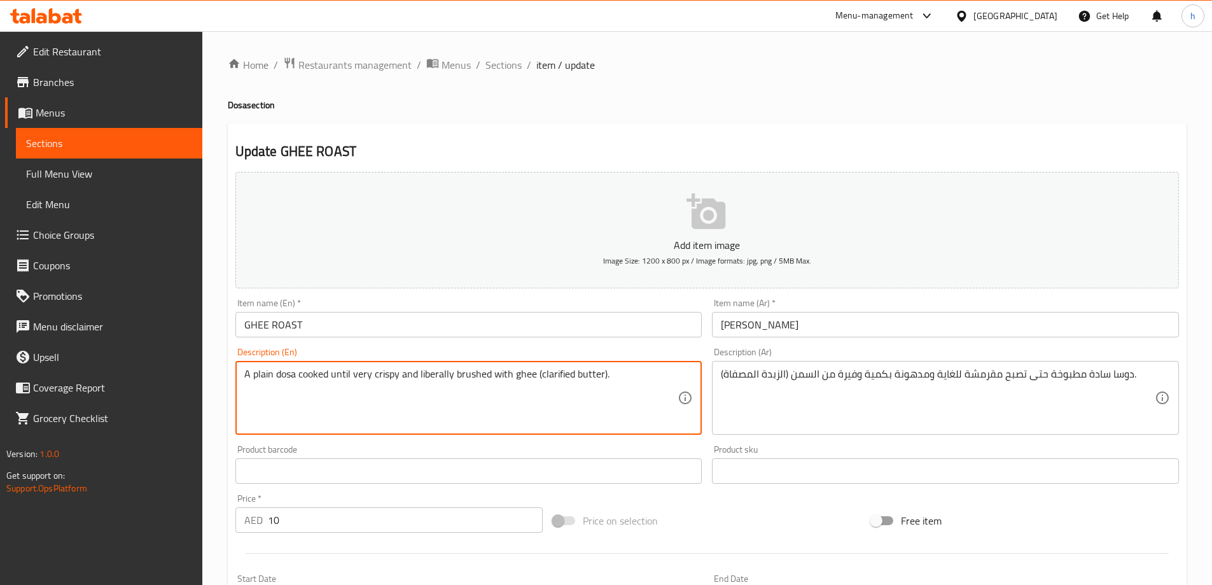
click at [420, 407] on textarea "A plain dosa cooked until very crispy and liberally brushed with ghee (clarifie…" at bounding box center [461, 398] width 434 height 60
drag, startPoint x: 415, startPoint y: 375, endPoint x: 611, endPoint y: 386, distance: 196.9
click at [611, 386] on textarea "A plain dosa cooked until very crispy and liberally brushed with ghee (clarifie…" at bounding box center [461, 398] width 434 height 60
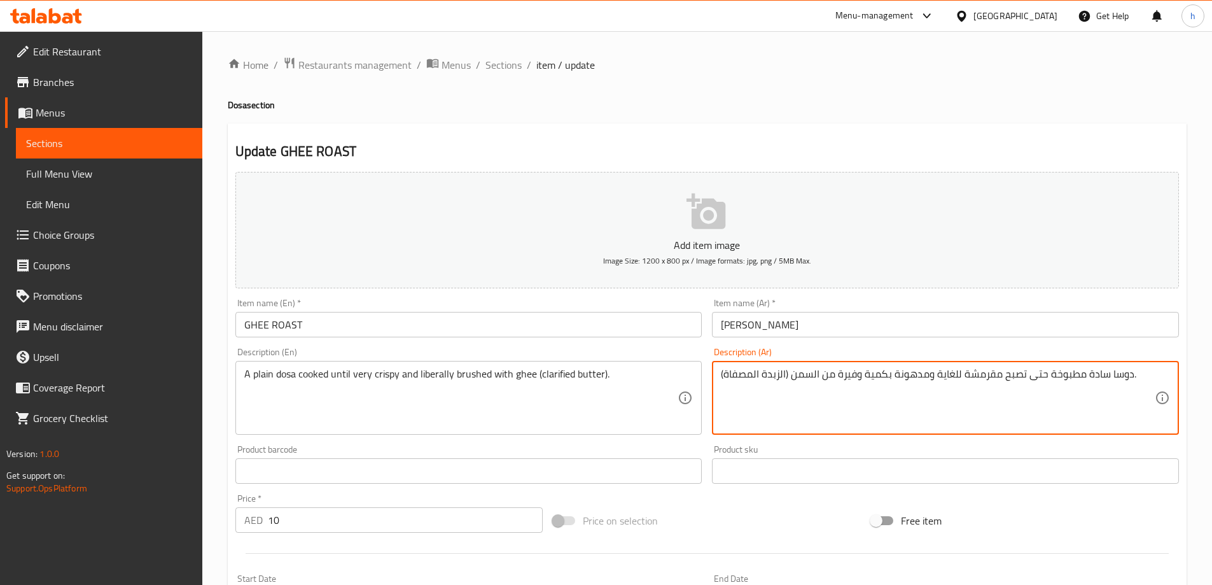
drag, startPoint x: 856, startPoint y: 375, endPoint x: 886, endPoint y: 379, distance: 29.6
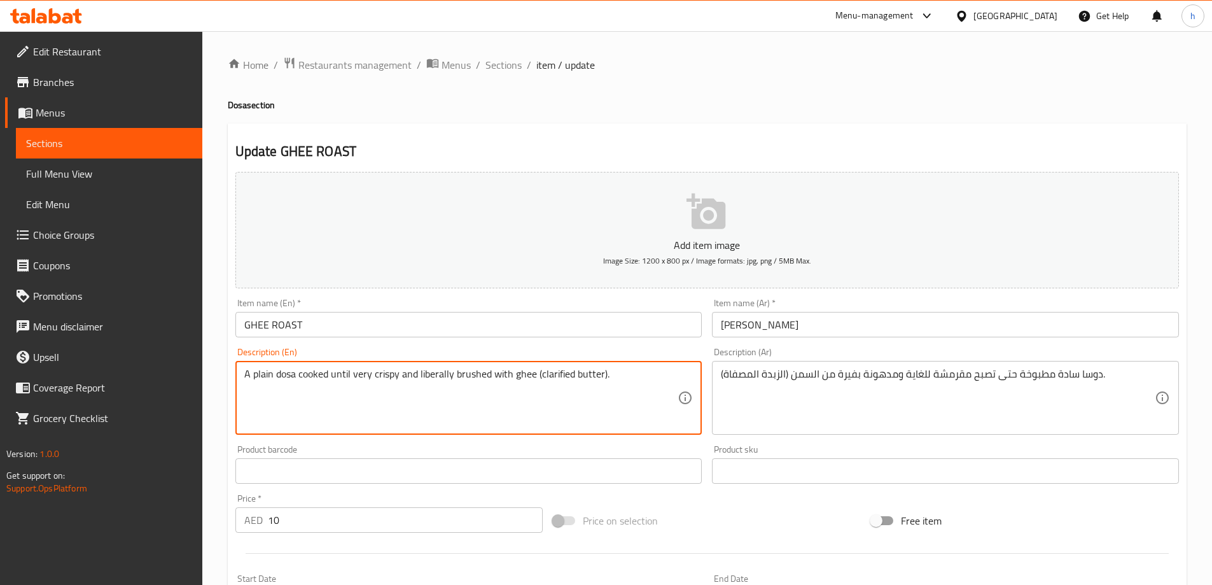
drag, startPoint x: 538, startPoint y: 376, endPoint x: 599, endPoint y: 382, distance: 62.0
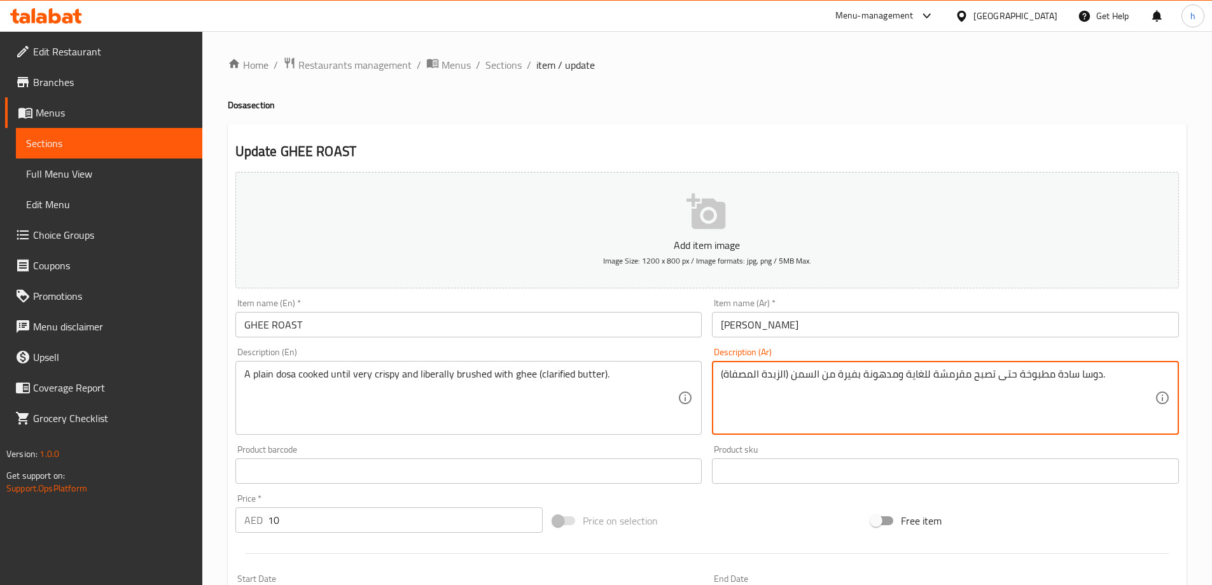
drag, startPoint x: 724, startPoint y: 375, endPoint x: 786, endPoint y: 375, distance: 61.7
click at [855, 375] on textarea "دوسا سادة مطبوخة حتى تصبح مقرمشة للغاية ومدهونة بفيرة من السمن (الزبدة المصفاة)." at bounding box center [938, 398] width 434 height 60
click at [847, 375] on textarea "دوسا سادة مطبوخة حتى تصبح مقرمشة للغاية ومدهونة ب,فيرة من السمن (الزبدة المصفاة…" at bounding box center [938, 398] width 434 height 60
click at [853, 377] on textarea "دوسا سادة مطبوخة حتى تصبح مقرمشة للغاية ومدهونة ب,فرة من السمن (الزبدة المصفاة)." at bounding box center [938, 398] width 434 height 60
click at [849, 379] on textarea "دوسا سادة مطبوخة حتى تصبح مقرمشة للغاية ومدهونةب,فرة من السمن (الزبدة المصفاة)." at bounding box center [938, 398] width 434 height 60
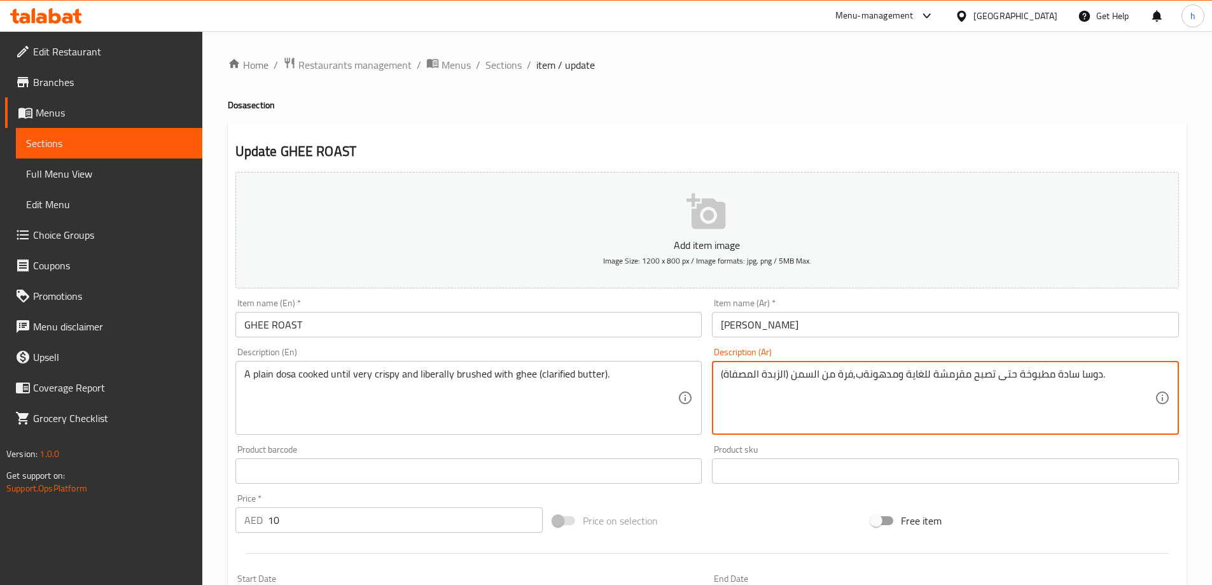
click at [860, 375] on textarea "دوسا سادة مطبوخة حتى تصبح مقرمشة للغاية ومدهونةب,فرة من السمن (الزبدة المصفاة)." at bounding box center [938, 398] width 434 height 60
click at [849, 379] on textarea "دوسا سادة مطبوخة حتى تصبح مقرمشة للغاية ومدهونة ب,فرة من السمن (الزبدة المصفاة)." at bounding box center [938, 398] width 434 height 60
click at [852, 378] on textarea "دوسا سادة مطبوخة حتى تصبح مقرمشة للغاية ومدهونة ب,فرة من السمن (الزبدة المصفاة)." at bounding box center [938, 398] width 434 height 60
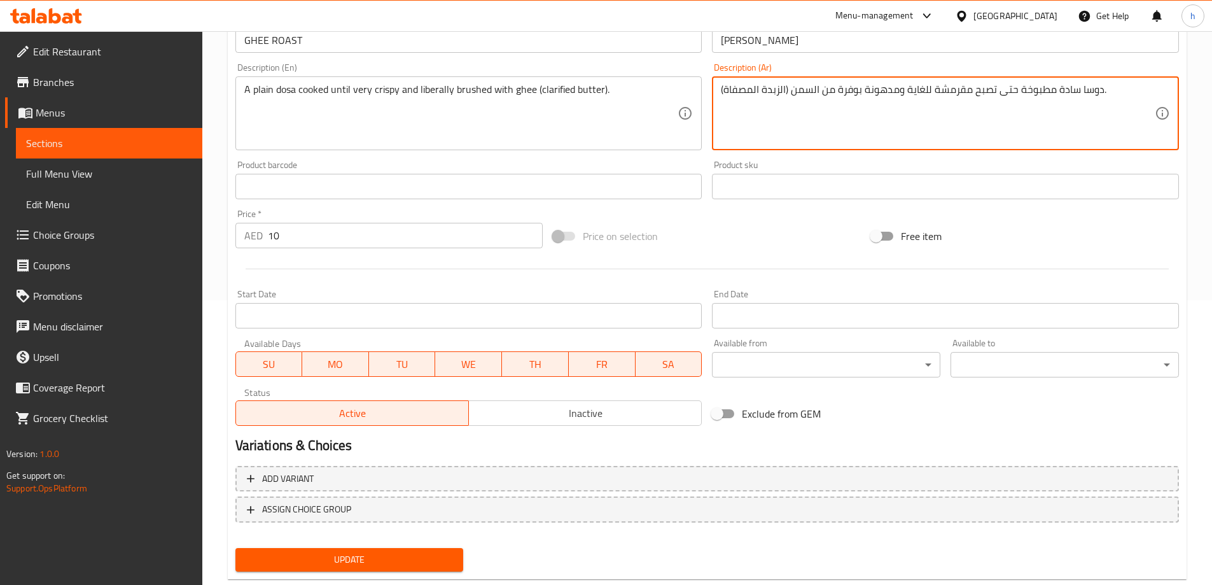
scroll to position [314, 0]
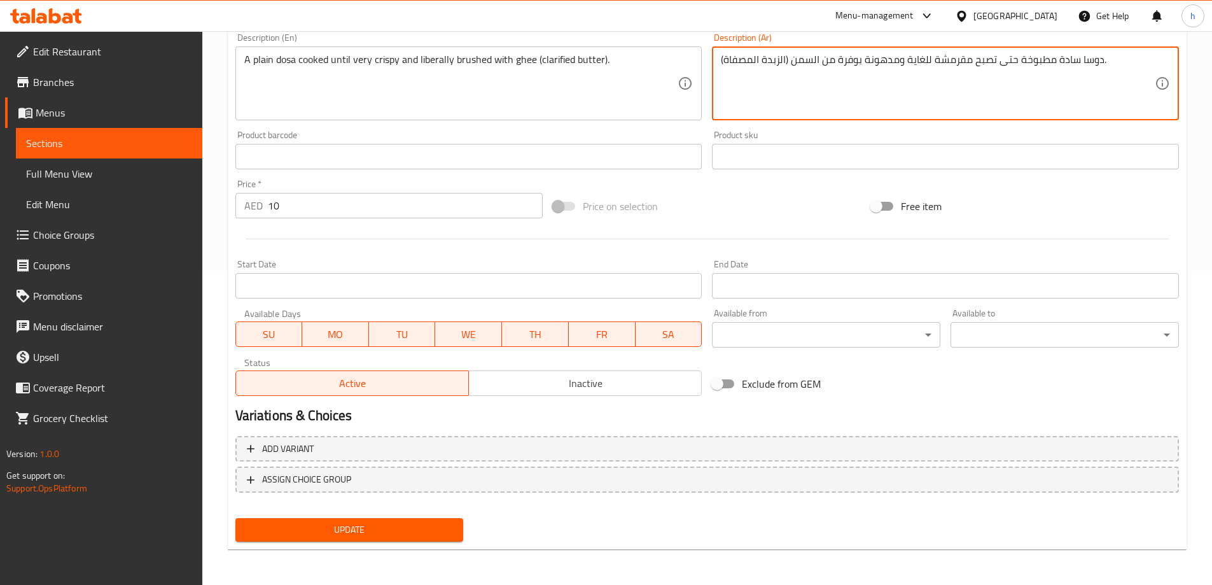
type textarea "دوسا سادة مطبوخة حتى تصبح مقرمشة للغاية ومدهونة بوفرة من السمن (الزبدة المصفاة)."
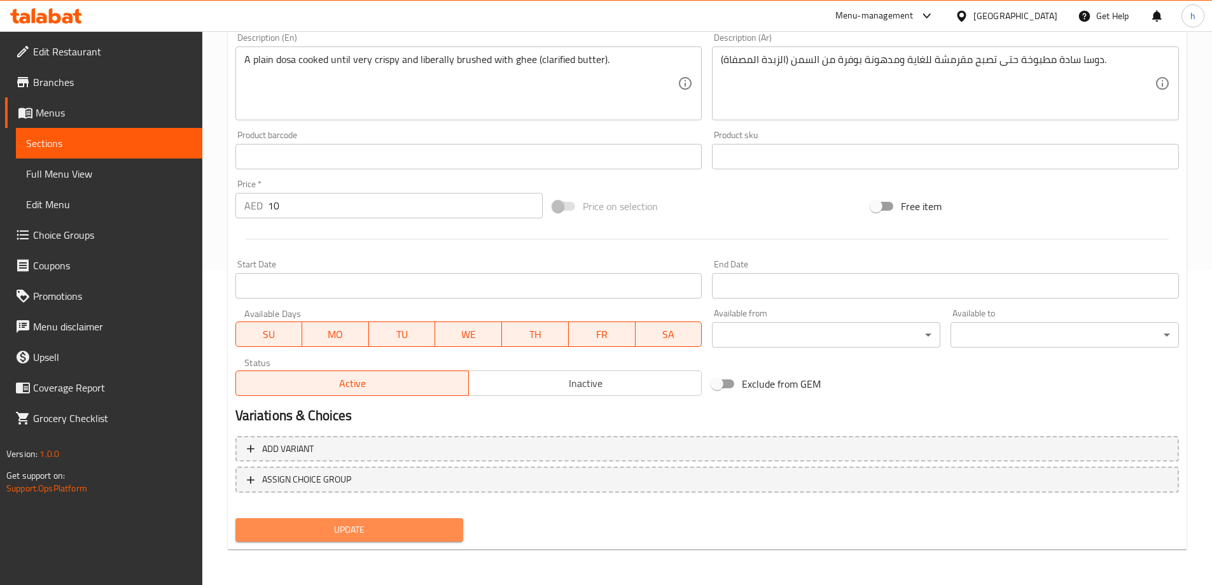
click at [435, 530] on span "Update" at bounding box center [350, 530] width 208 height 16
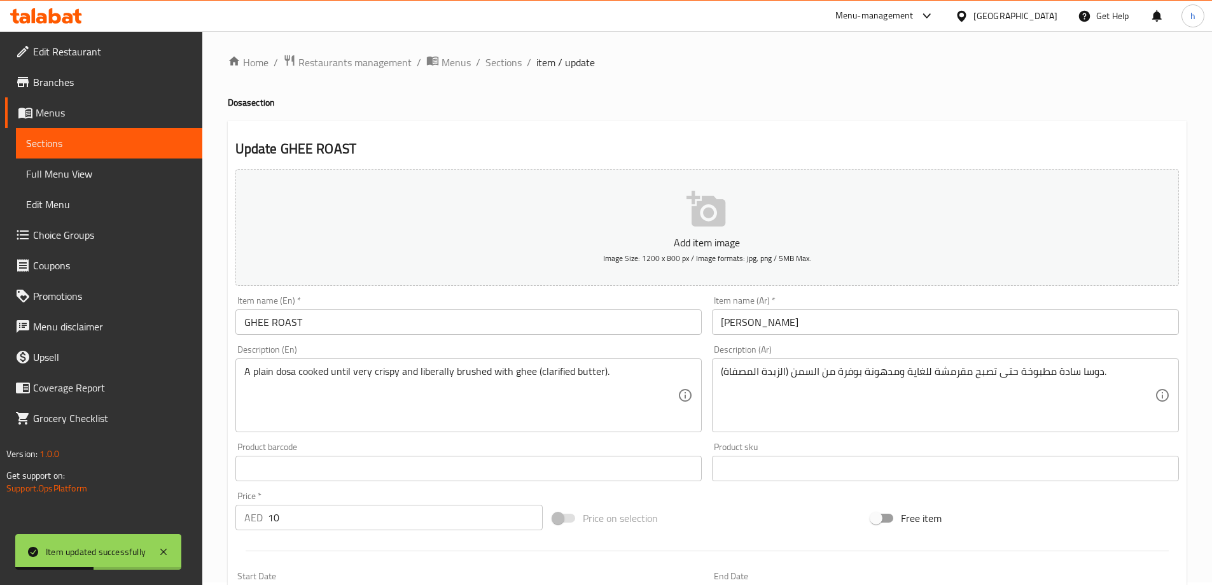
scroll to position [0, 0]
click at [498, 69] on span "Sections" at bounding box center [503, 64] width 36 height 15
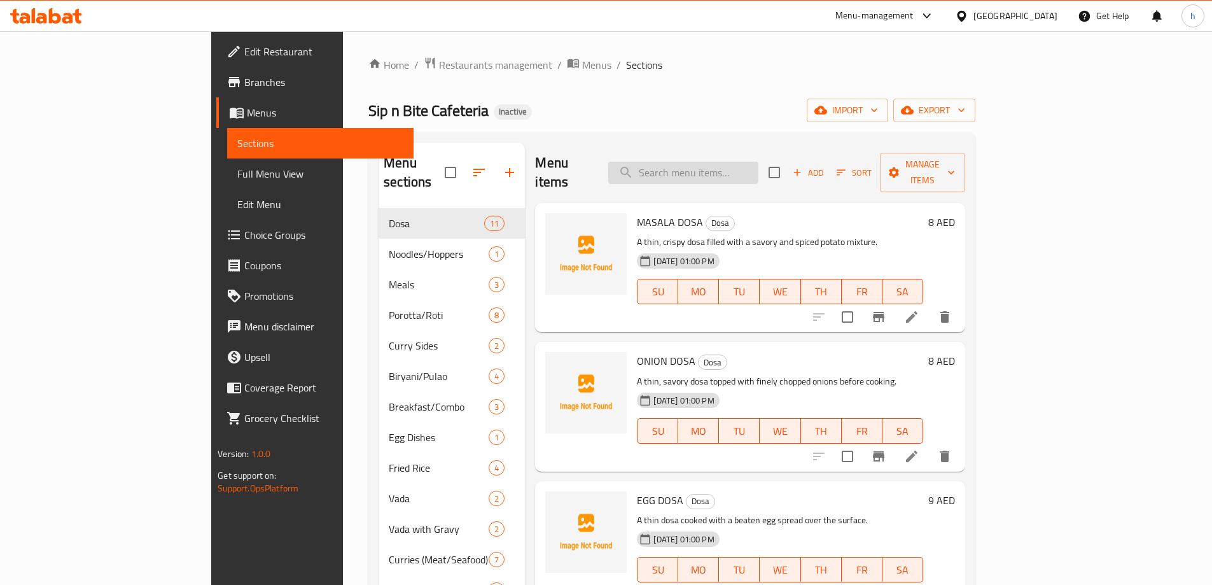
click at [737, 163] on input "search" at bounding box center [683, 173] width 150 height 22
paste input "GHEE ROAST"
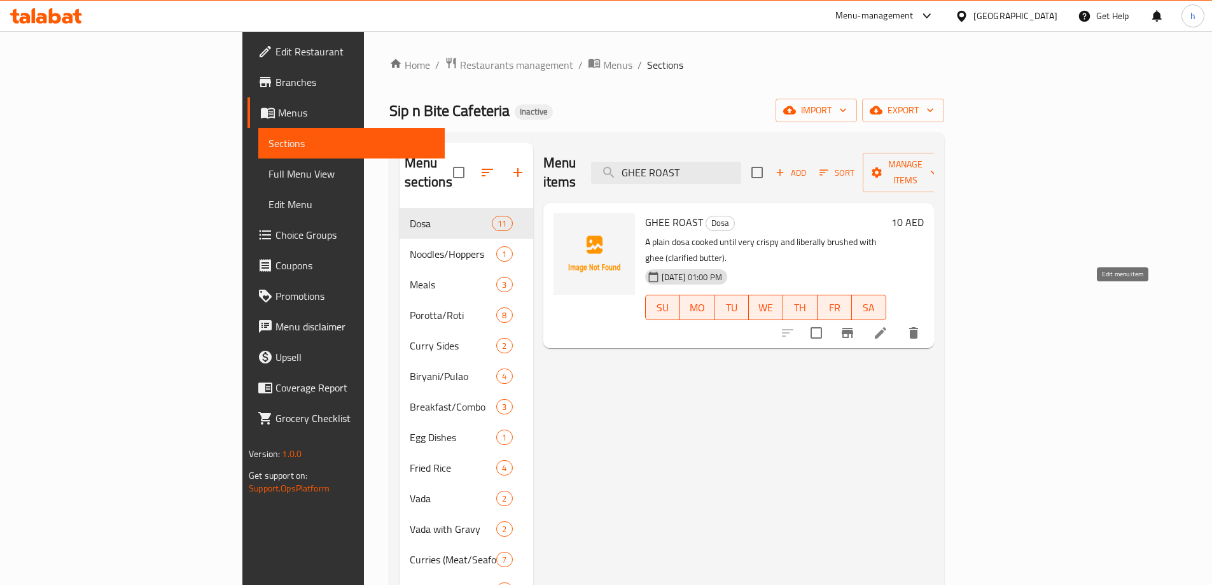
type input "GHEE ROAST"
click at [888, 325] on icon at bounding box center [880, 332] width 15 height 15
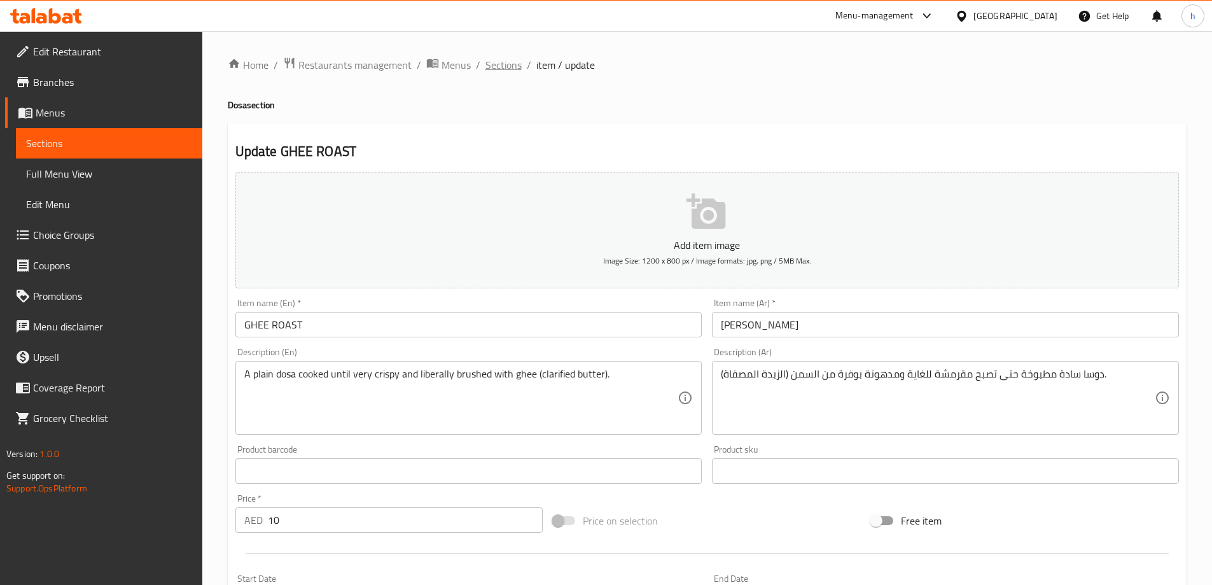
click at [506, 71] on span "Sections" at bounding box center [503, 64] width 36 height 15
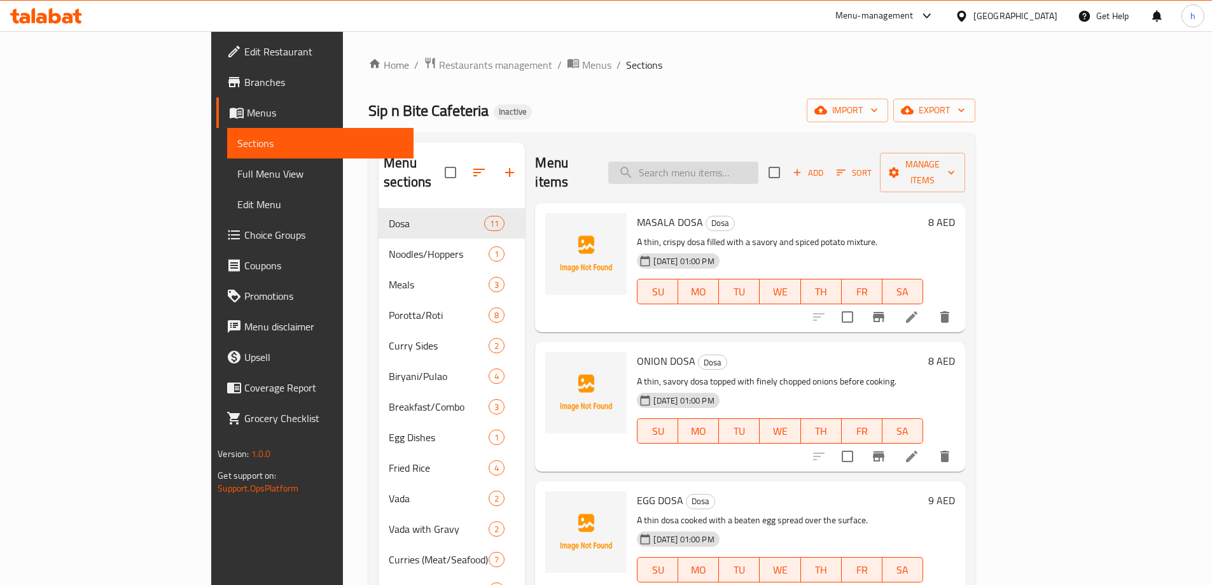
click at [724, 162] on input "search" at bounding box center [683, 173] width 150 height 22
paste input "VEG DOSA"
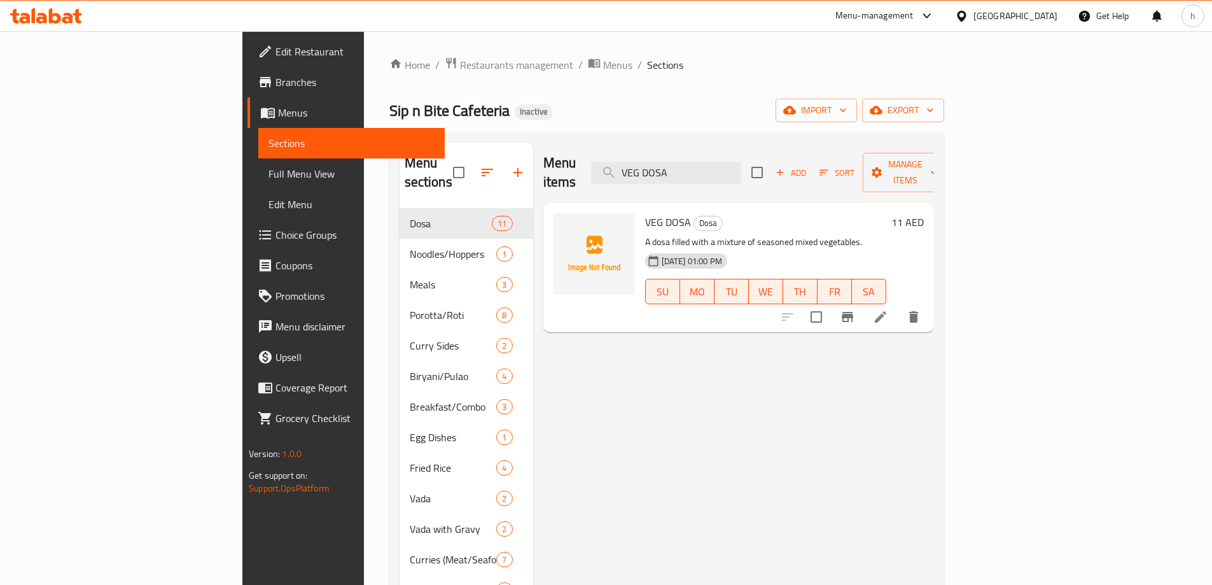
type input "VEG DOSA"
click at [898, 306] on li at bounding box center [881, 316] width 36 height 23
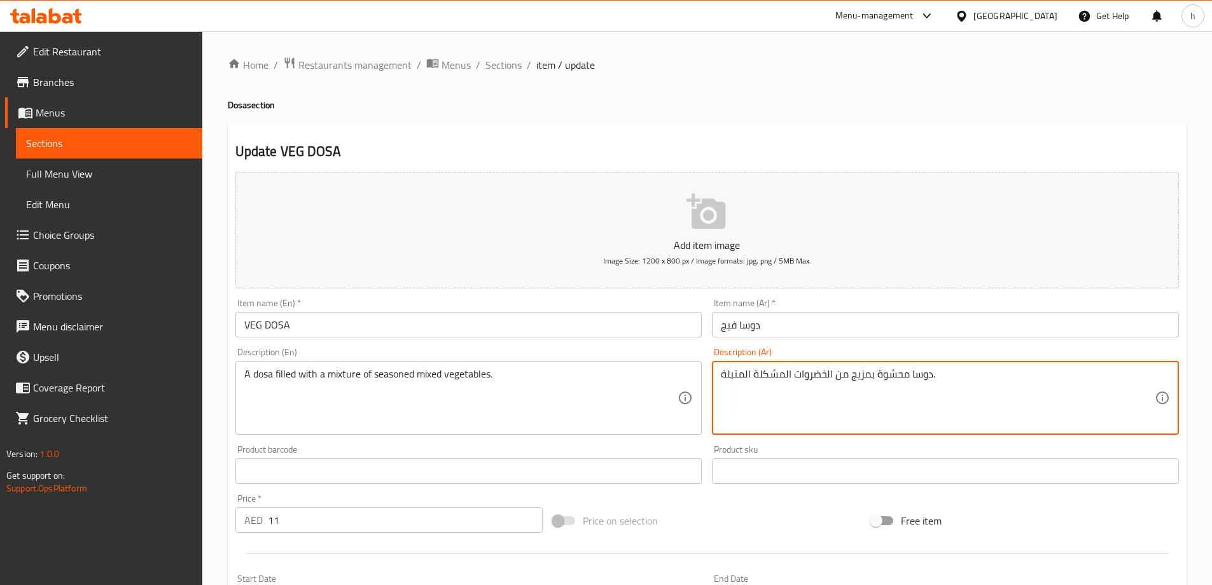
drag, startPoint x: 908, startPoint y: 375, endPoint x: 878, endPoint y: 377, distance: 30.0
drag, startPoint x: 868, startPoint y: 375, endPoint x: 850, endPoint y: 377, distance: 18.5
click at [850, 377] on textarea "دوسا مملؤة بمزيج من الخضروات المشكلة المتبلة." at bounding box center [938, 398] width 434 height 60
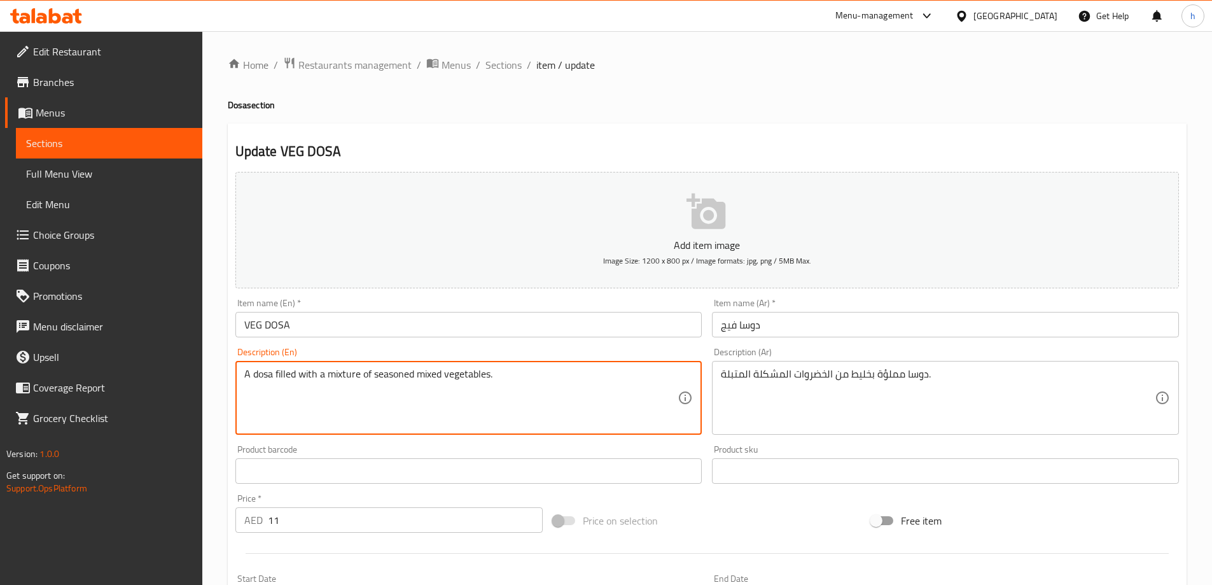
click at [337, 374] on textarea "A dosa filled with a mixture of seasoned mixed vegetables." at bounding box center [461, 398] width 434 height 60
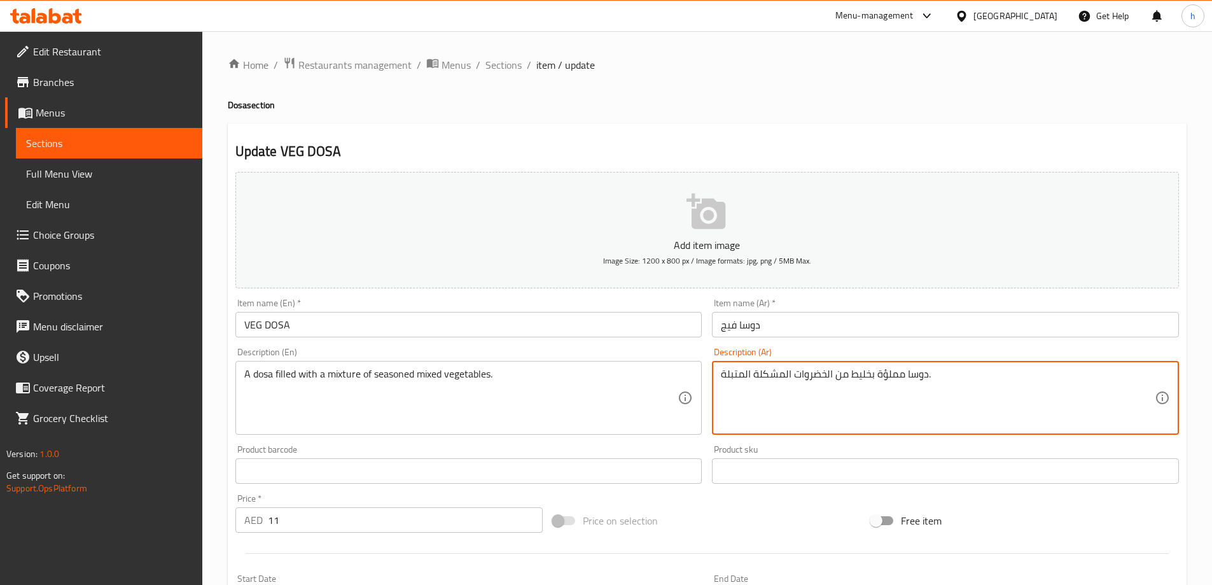
drag, startPoint x: 871, startPoint y: 374, endPoint x: 850, endPoint y: 372, distance: 21.1
paste textarea "طة"
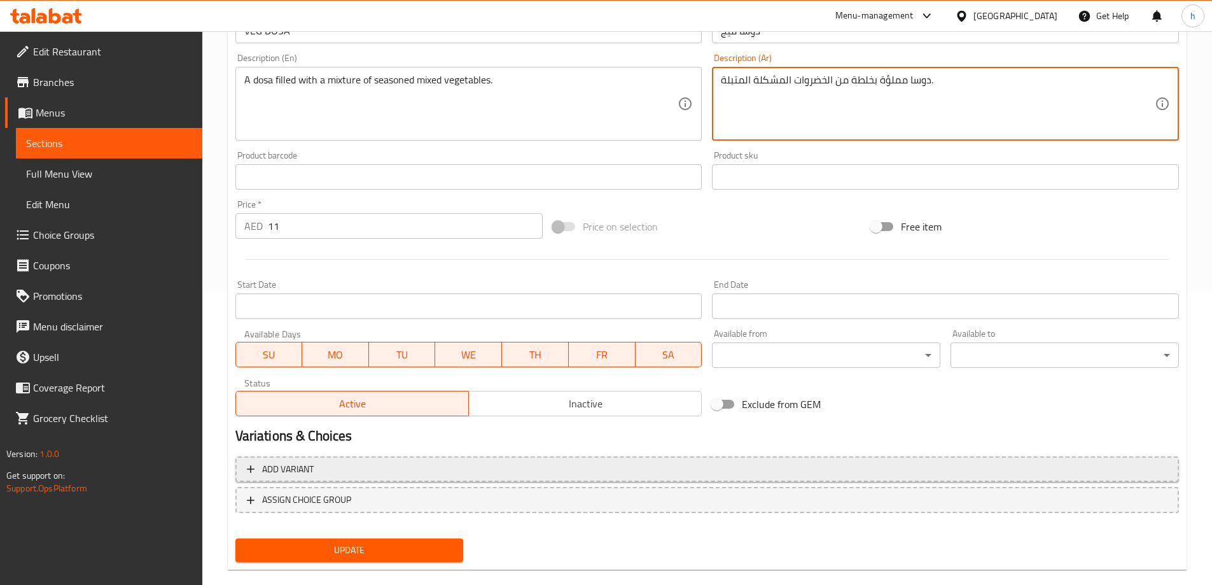
scroll to position [314, 0]
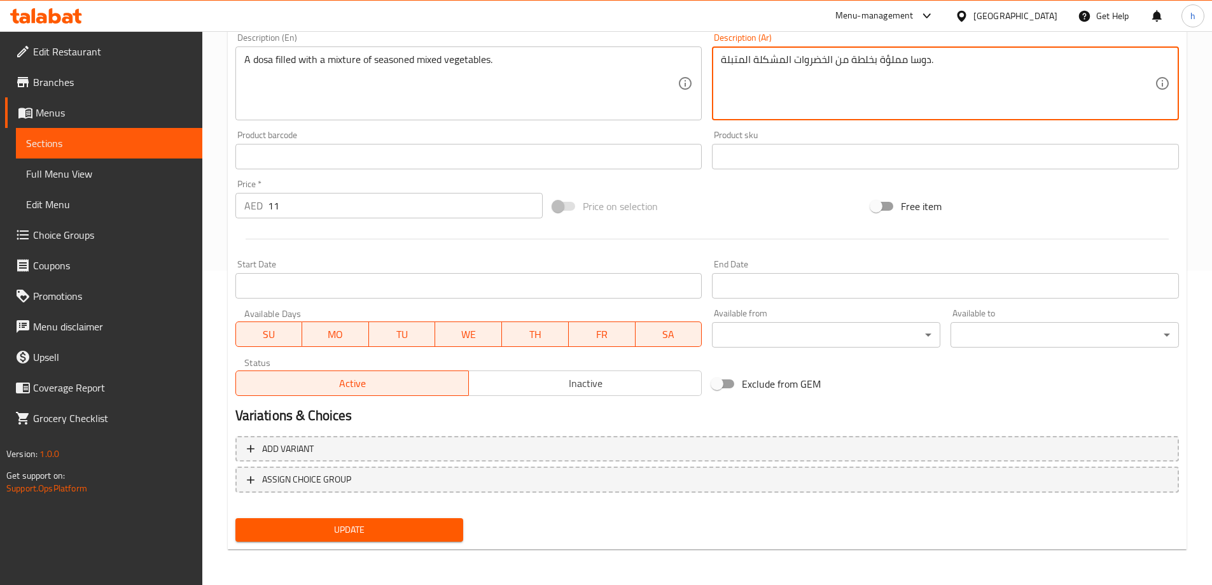
type textarea "دوسا مملؤة بخلطة من الخضروات المشكلة المتبلة."
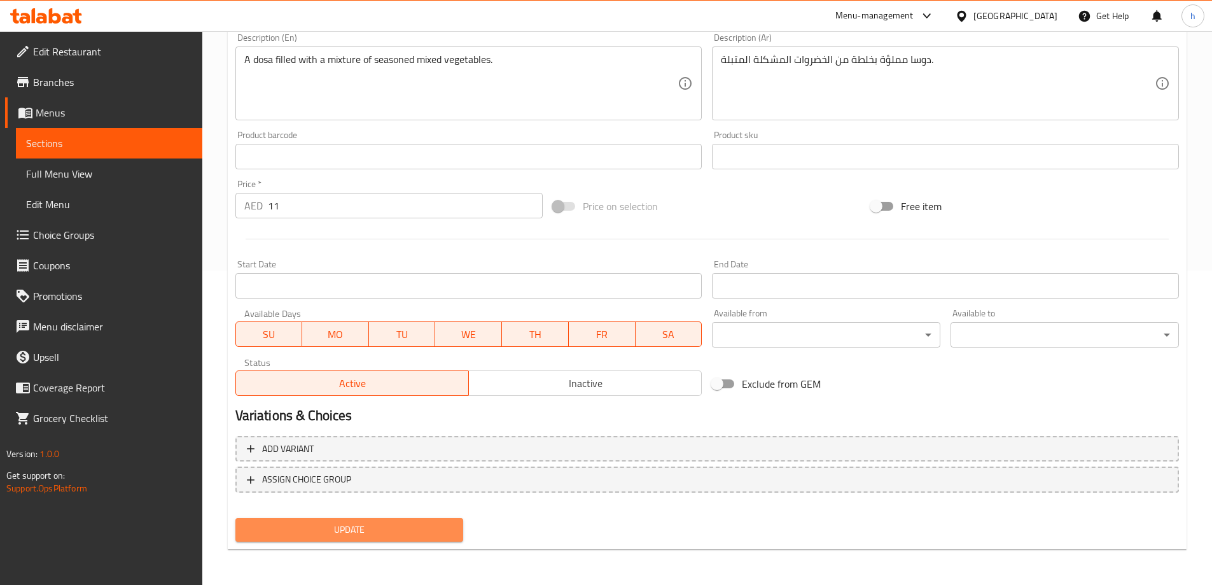
click at [360, 533] on span "Update" at bounding box center [350, 530] width 208 height 16
click at [330, 529] on span "Update" at bounding box center [350, 530] width 208 height 16
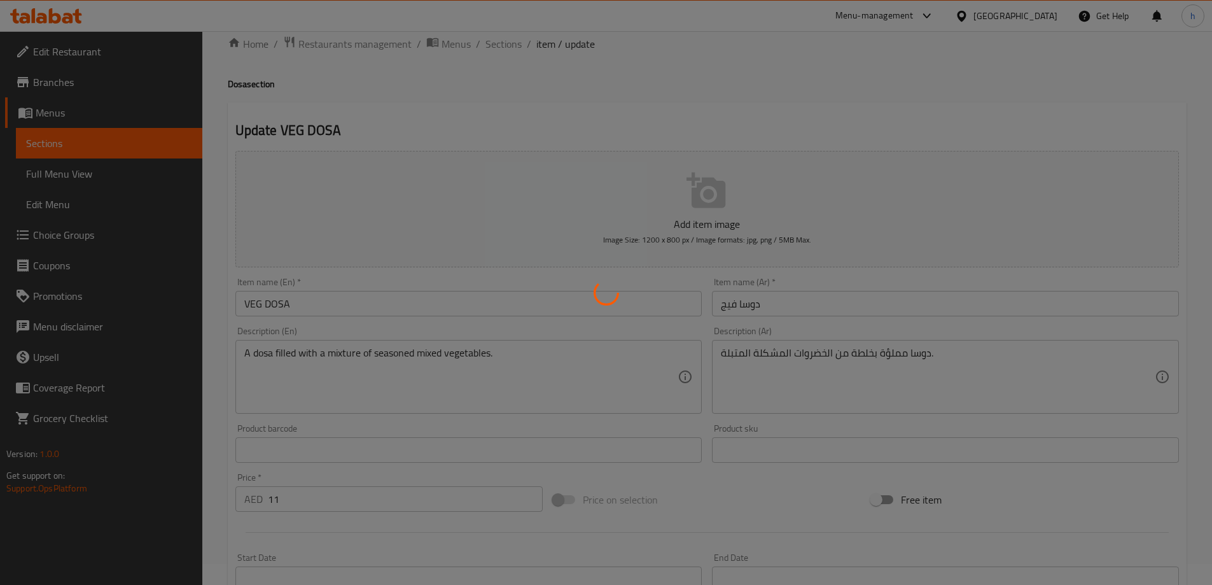
scroll to position [0, 0]
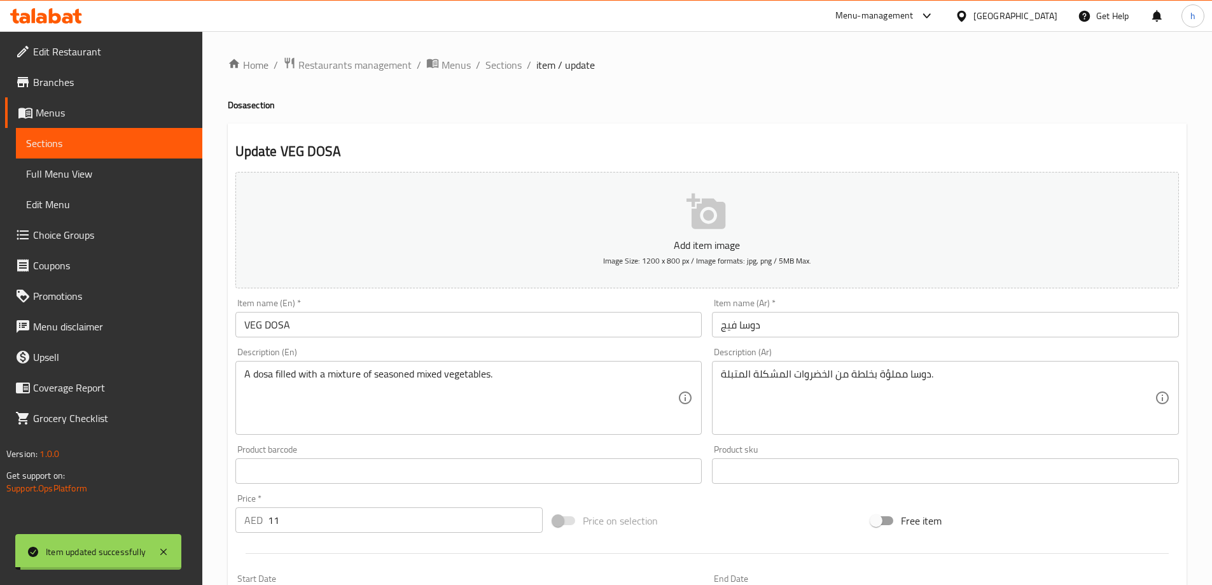
click at [499, 64] on span "Sections" at bounding box center [503, 64] width 36 height 15
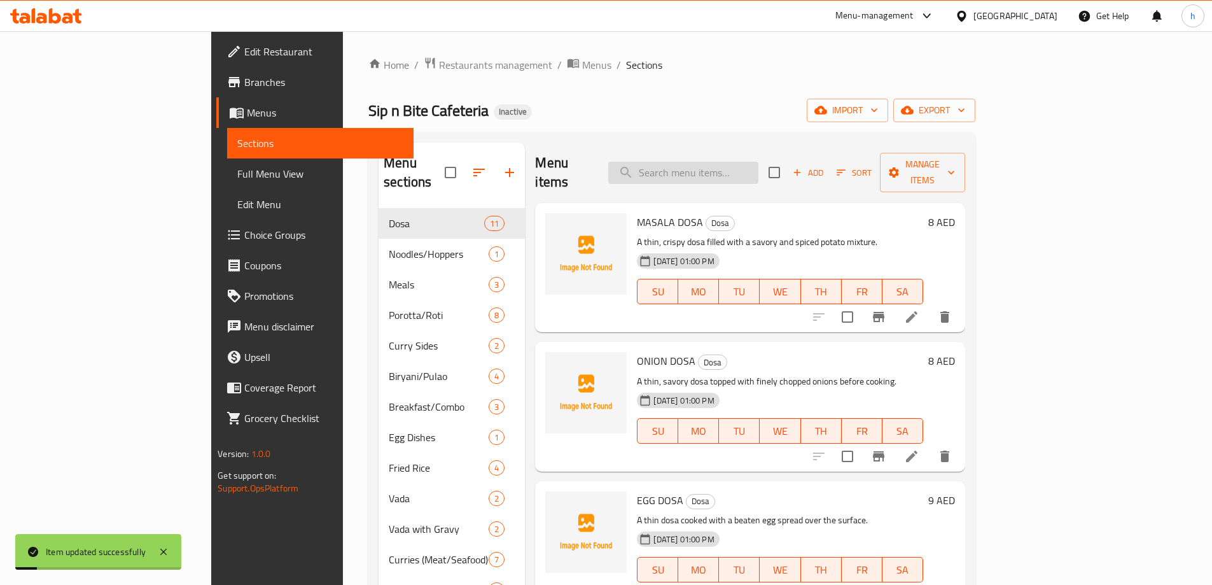
click at [723, 165] on input "search" at bounding box center [683, 173] width 150 height 22
paste input "RAVA DOSA"
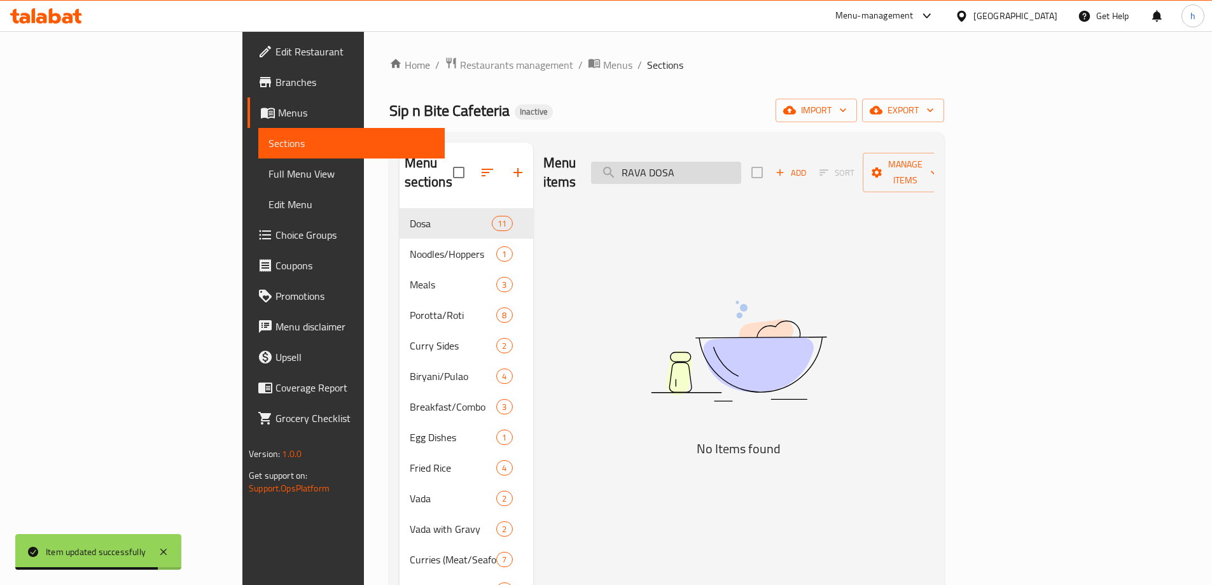
click at [741, 162] on input "RAVA DOSA" at bounding box center [666, 173] width 150 height 22
paste input "WHEAT"
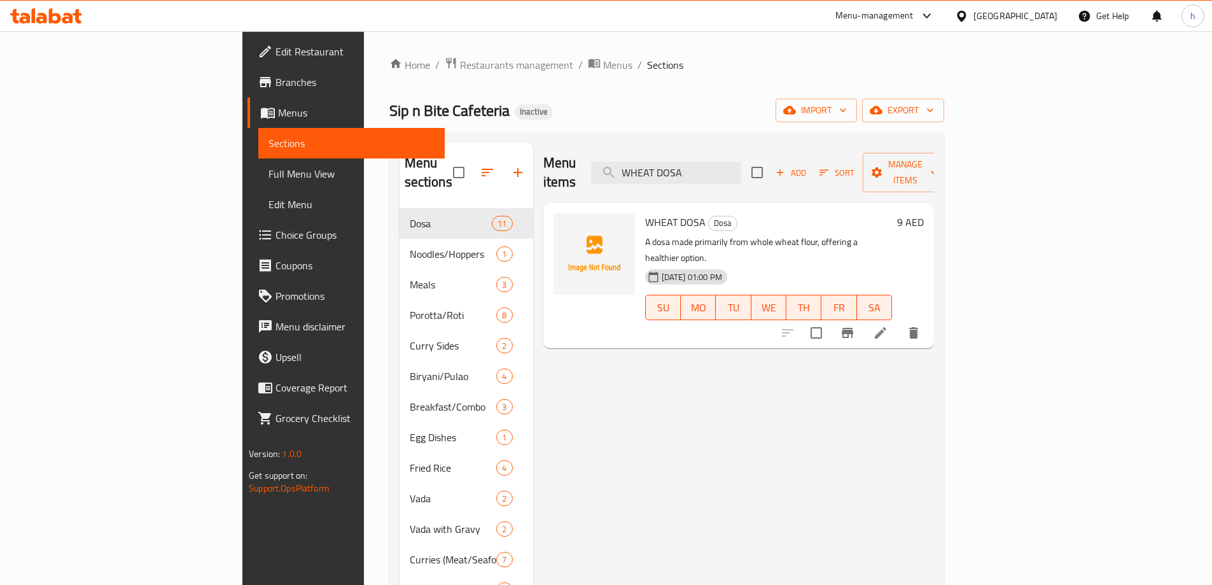
type input "WHEAT DOSA"
click at [898, 321] on li at bounding box center [881, 332] width 36 height 23
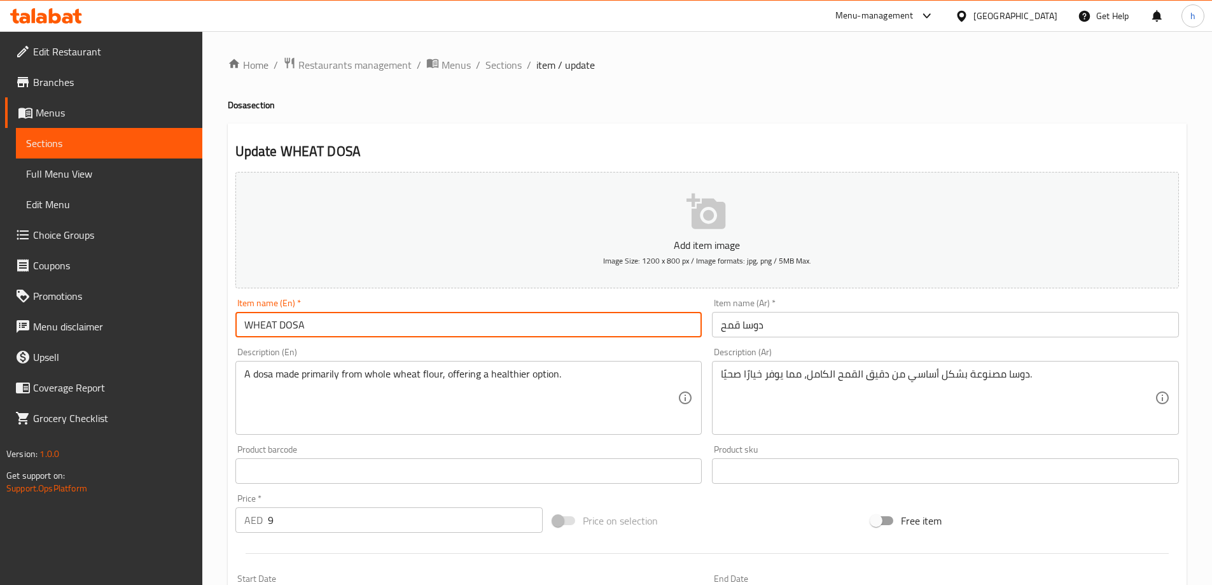
click at [258, 325] on input "WHEAT DOSA" at bounding box center [468, 324] width 467 height 25
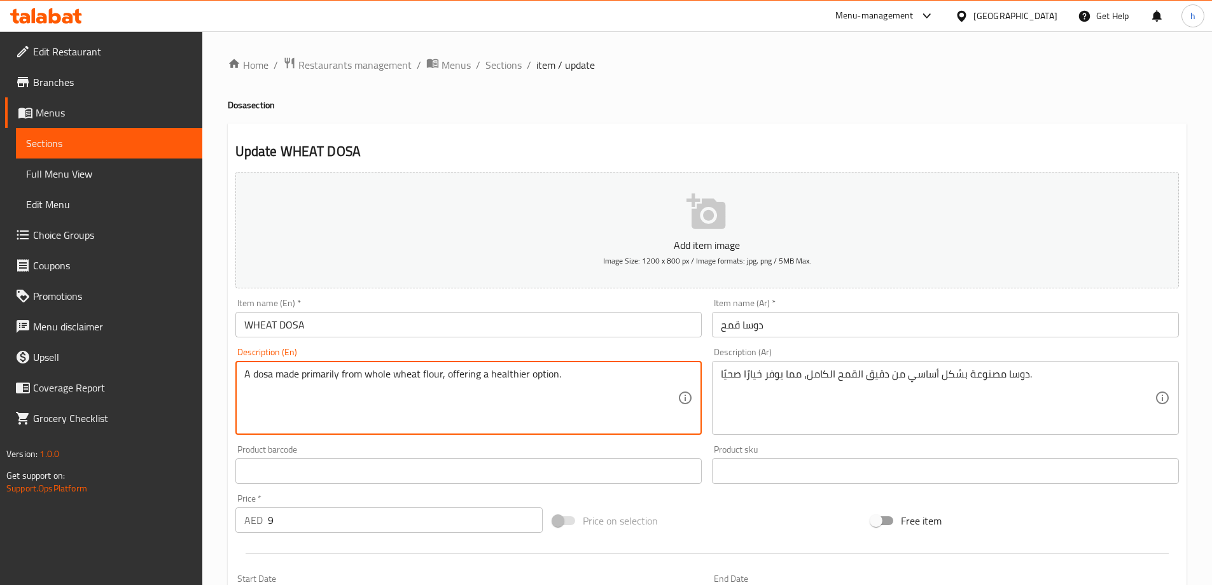
drag, startPoint x: 338, startPoint y: 373, endPoint x: 301, endPoint y: 375, distance: 36.9
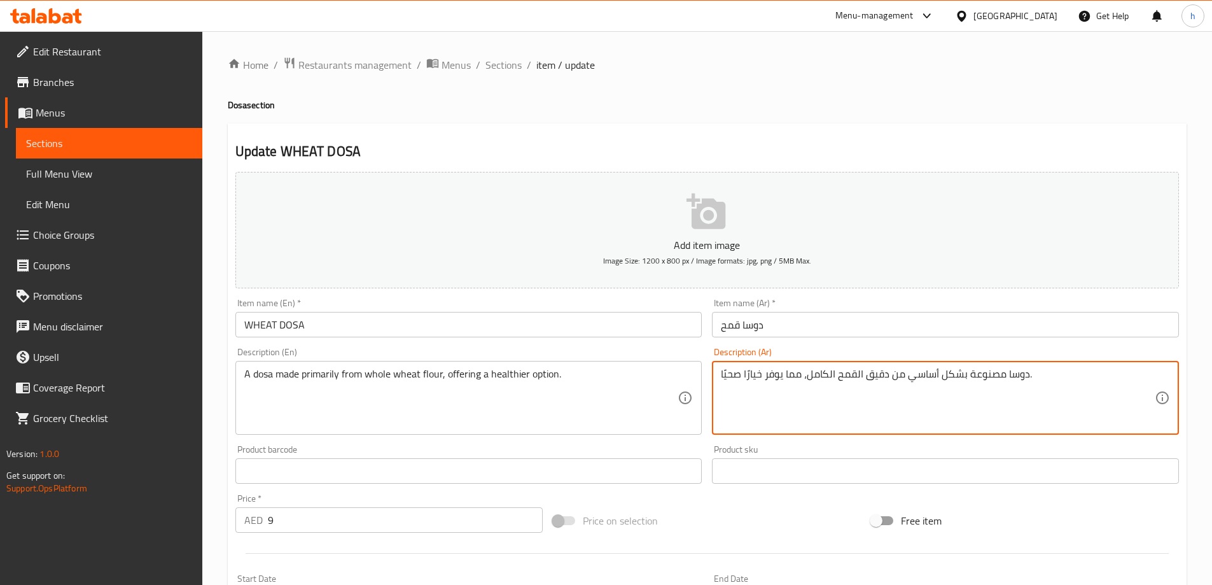
drag, startPoint x: 964, startPoint y: 376, endPoint x: 906, endPoint y: 375, distance: 57.9
paste textarea "يمارل"
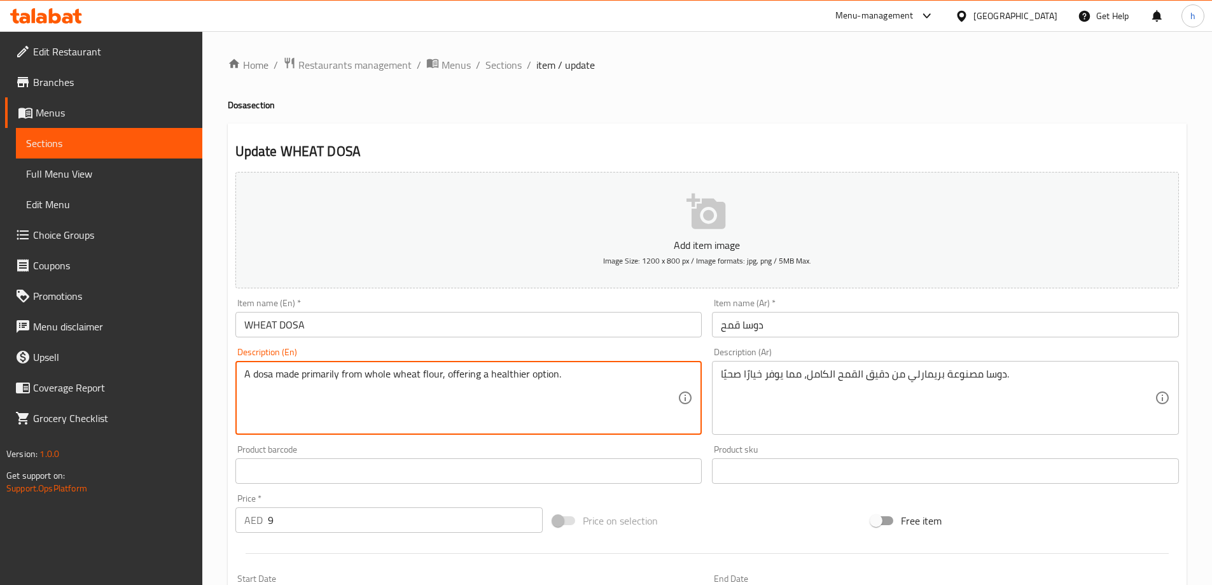
click at [312, 380] on textarea "A dosa made primarily from whole wheat flour, offering a healthier option." at bounding box center [461, 398] width 434 height 60
click at [365, 416] on textarea "A dosa made primarily from whole wheat flour, offering a healthier option." at bounding box center [461, 398] width 434 height 60
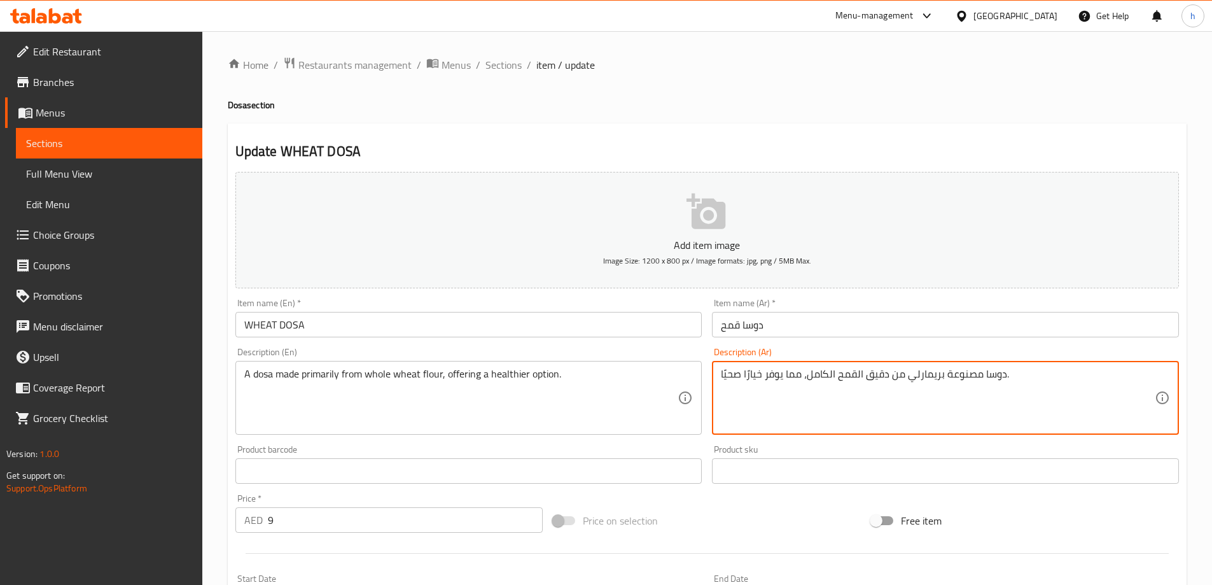
drag, startPoint x: 941, startPoint y: 377, endPoint x: 909, endPoint y: 376, distance: 31.8
paste textarea "أساسا"
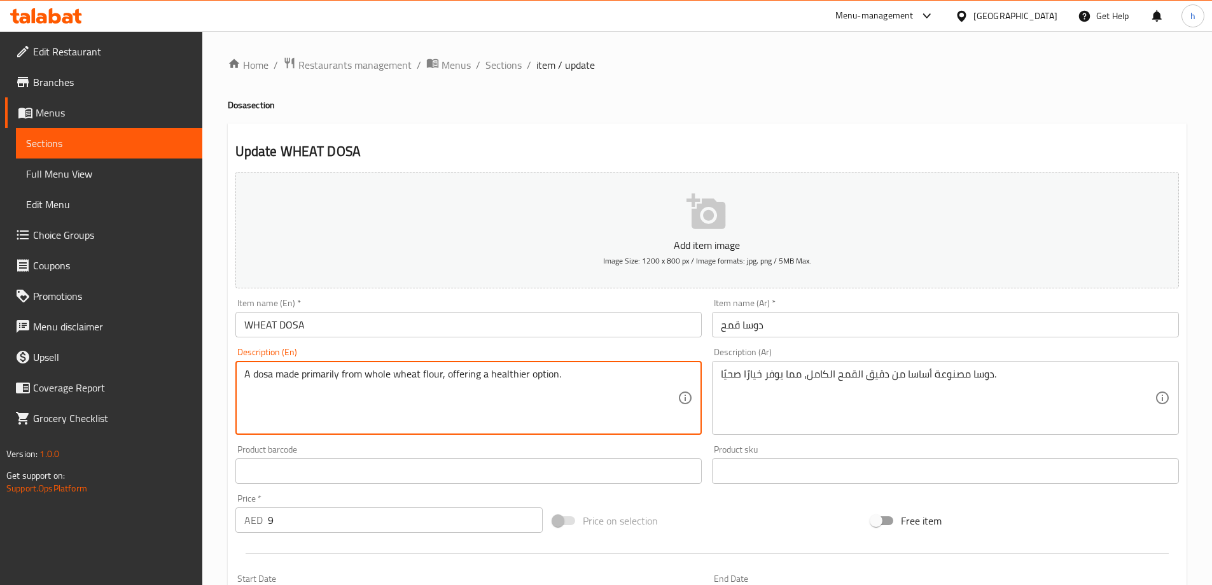
click at [379, 374] on textarea "A dosa made primarily from whole wheat flour, offering a healthier option." at bounding box center [461, 398] width 434 height 60
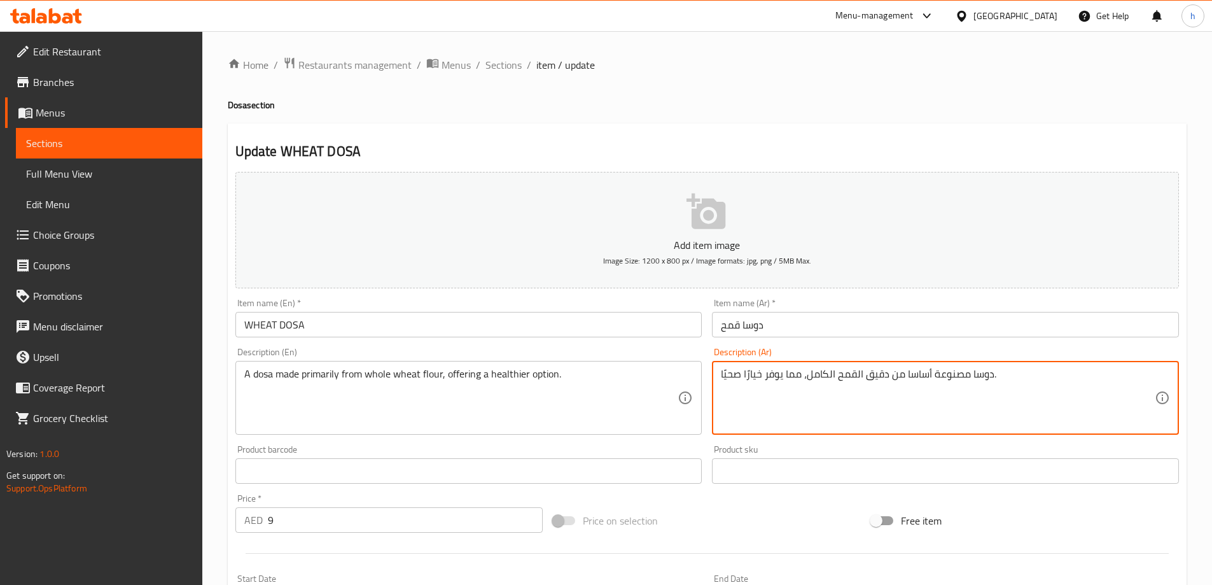
drag, startPoint x: 784, startPoint y: 374, endPoint x: 800, endPoint y: 375, distance: 16.6
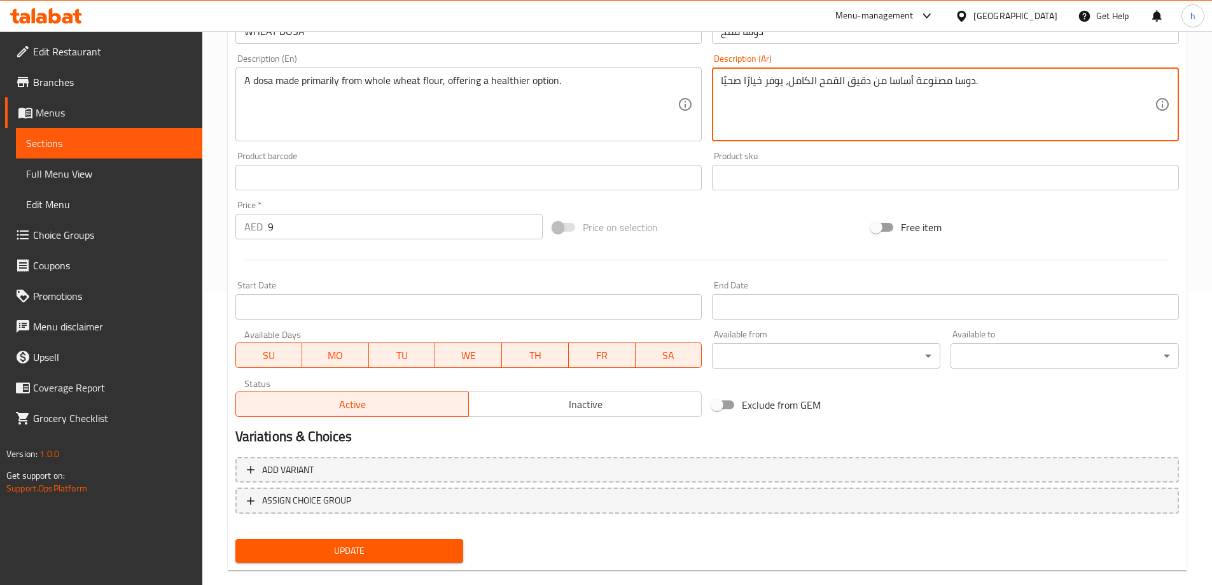
scroll to position [314, 0]
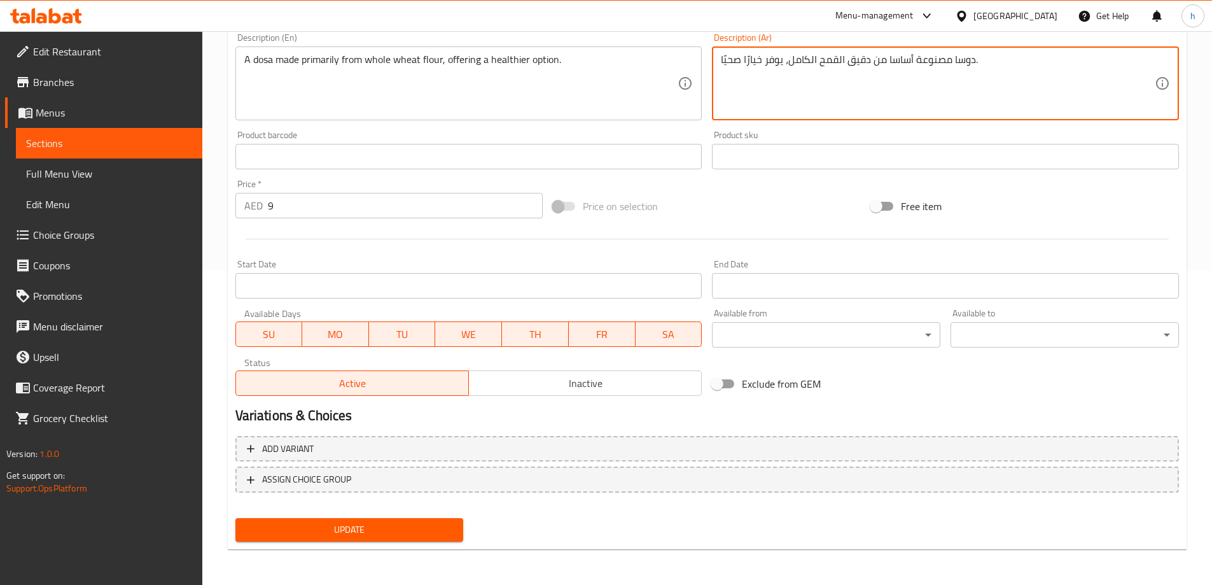
type textarea "دوسا مصنوعة أساسا من دقيق القمح الكامل، يوفر خيارًا صحيًا."
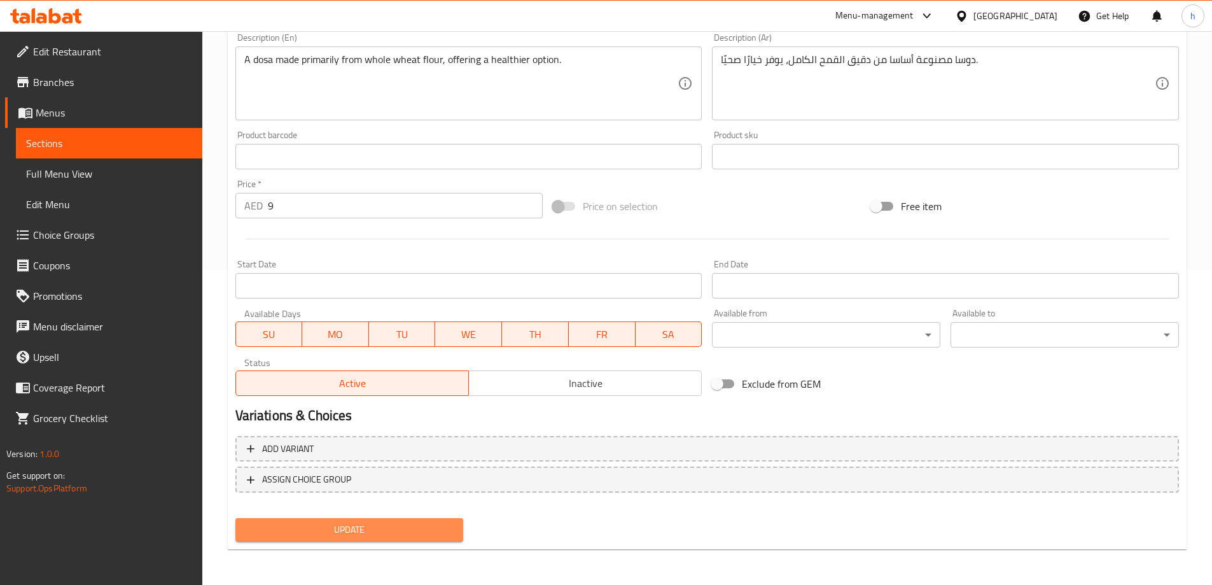
click at [416, 520] on button "Update" at bounding box center [349, 530] width 228 height 24
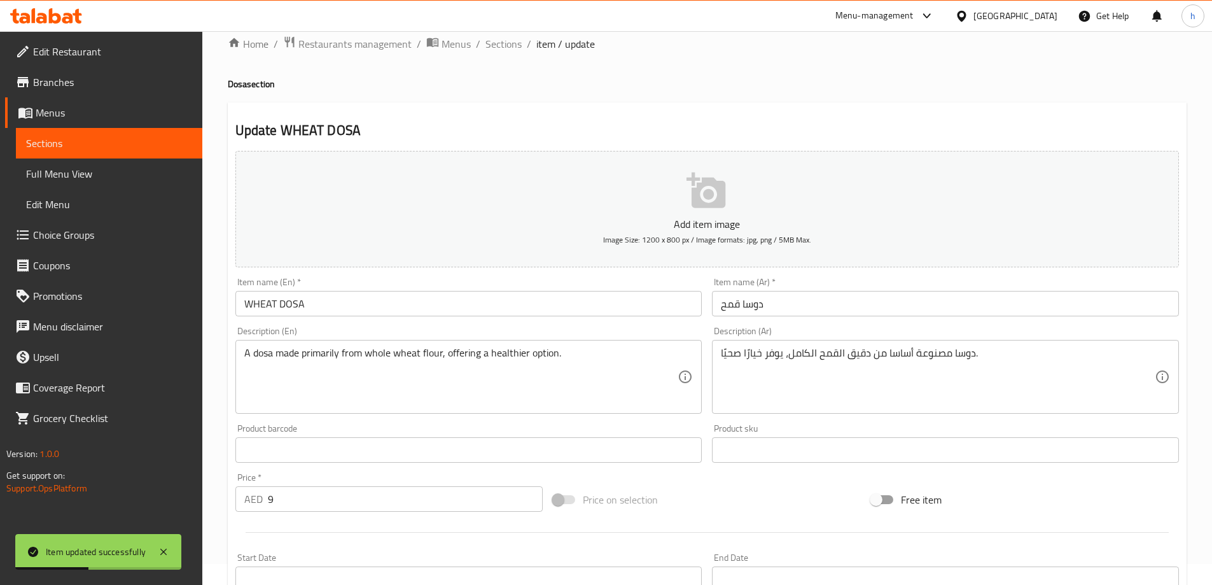
scroll to position [0, 0]
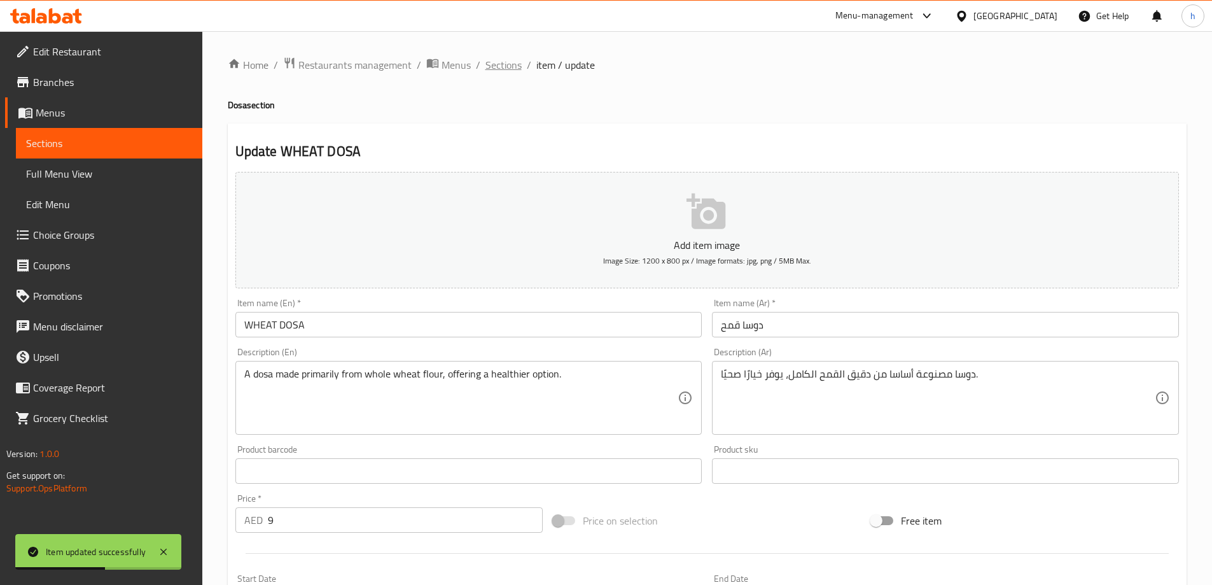
click at [502, 63] on span "Sections" at bounding box center [503, 64] width 36 height 15
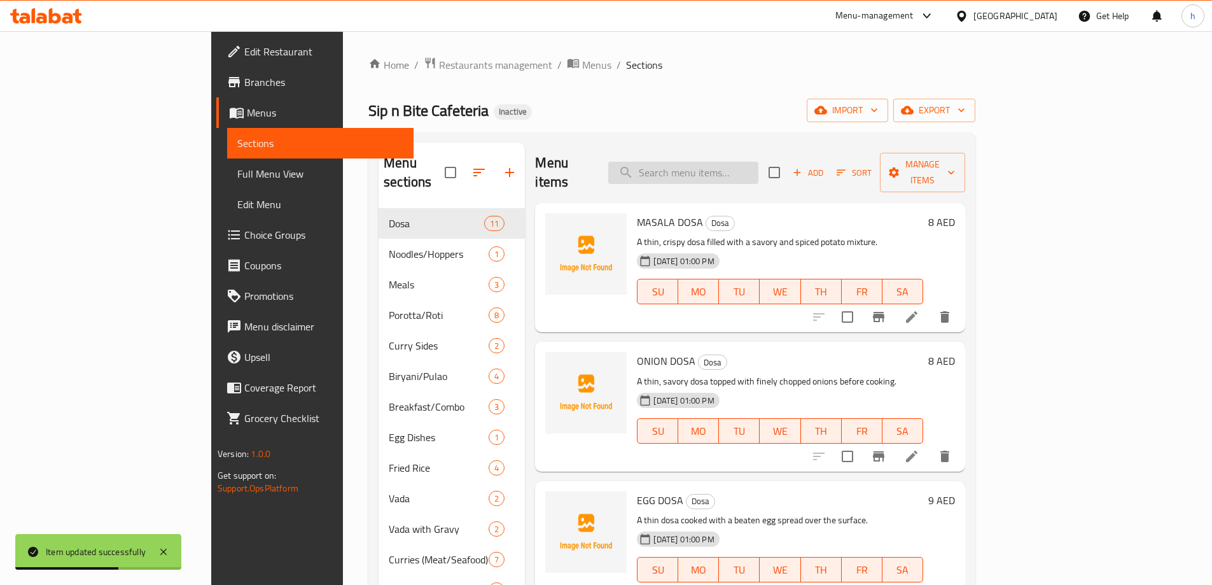
drag, startPoint x: 716, startPoint y: 157, endPoint x: 716, endPoint y: 164, distance: 7.0
click at [716, 162] on input "search" at bounding box center [683, 173] width 150 height 22
paste input "CHEESE DOSA"
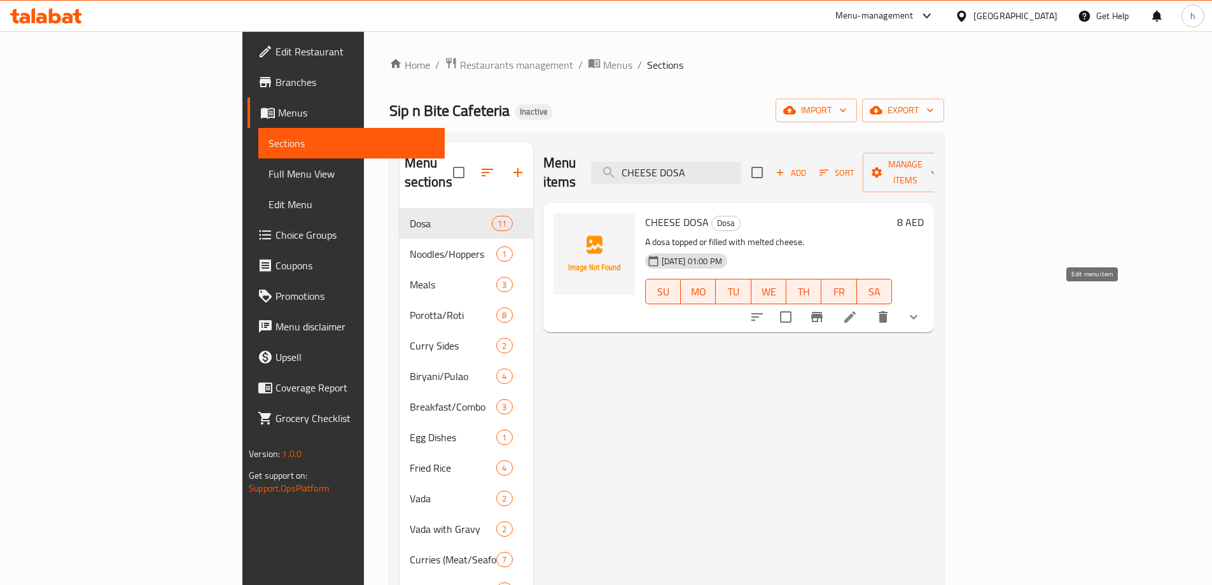
type input "CHEESE DOSA"
click at [856, 311] on icon at bounding box center [849, 316] width 11 height 11
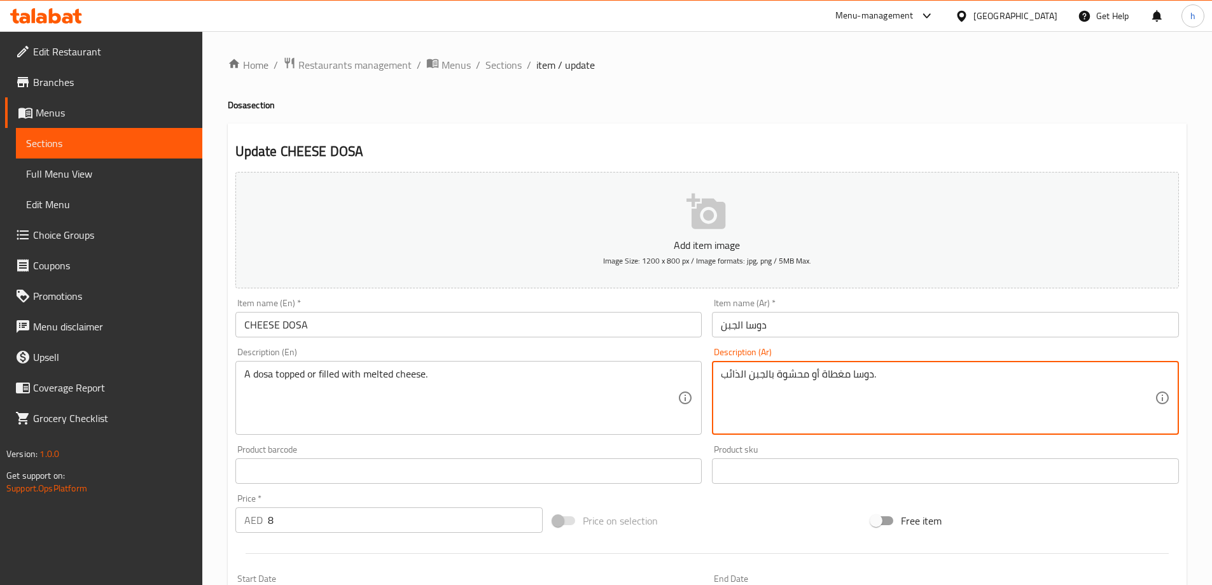
drag, startPoint x: 808, startPoint y: 375, endPoint x: 777, endPoint y: 373, distance: 31.2
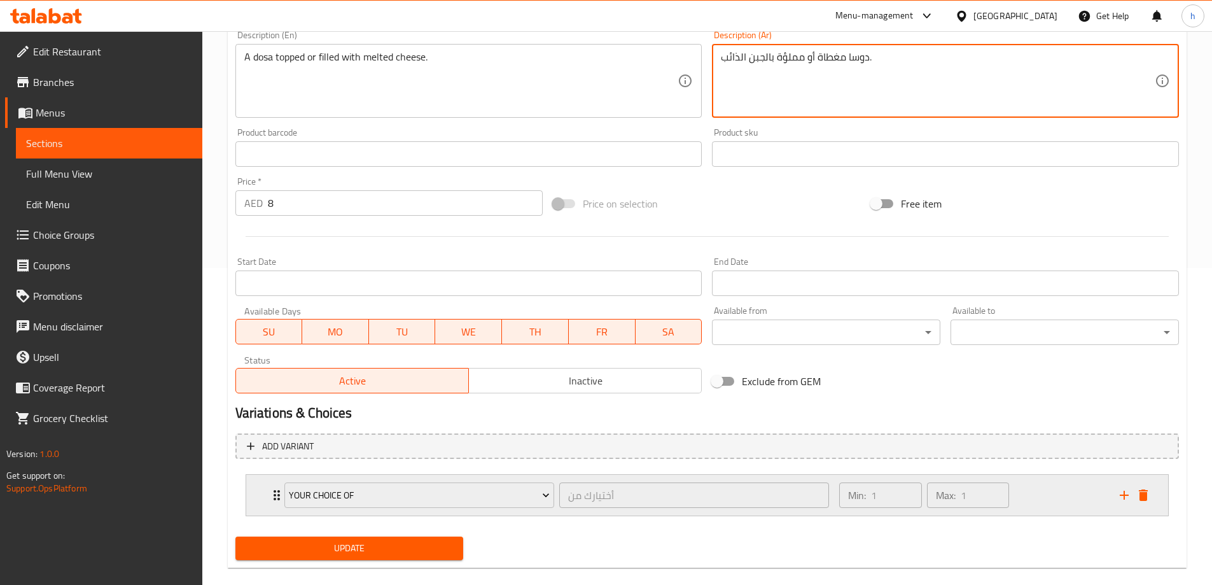
scroll to position [318, 0]
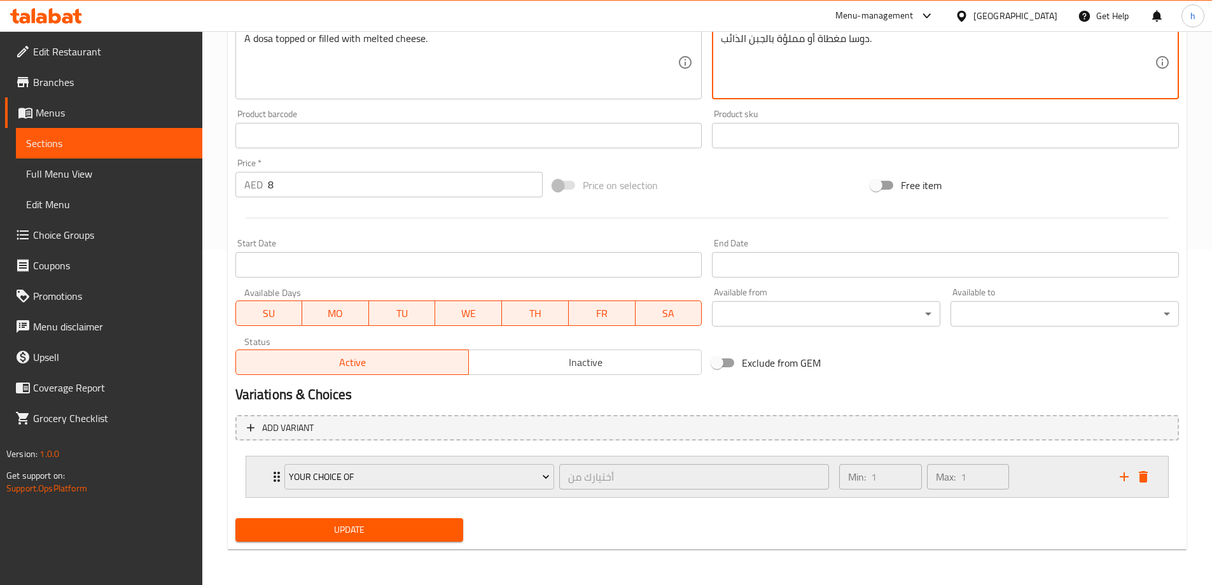
click at [1034, 488] on div "Min: 1 ​ Max: 1 ​" at bounding box center [972, 476] width 280 height 41
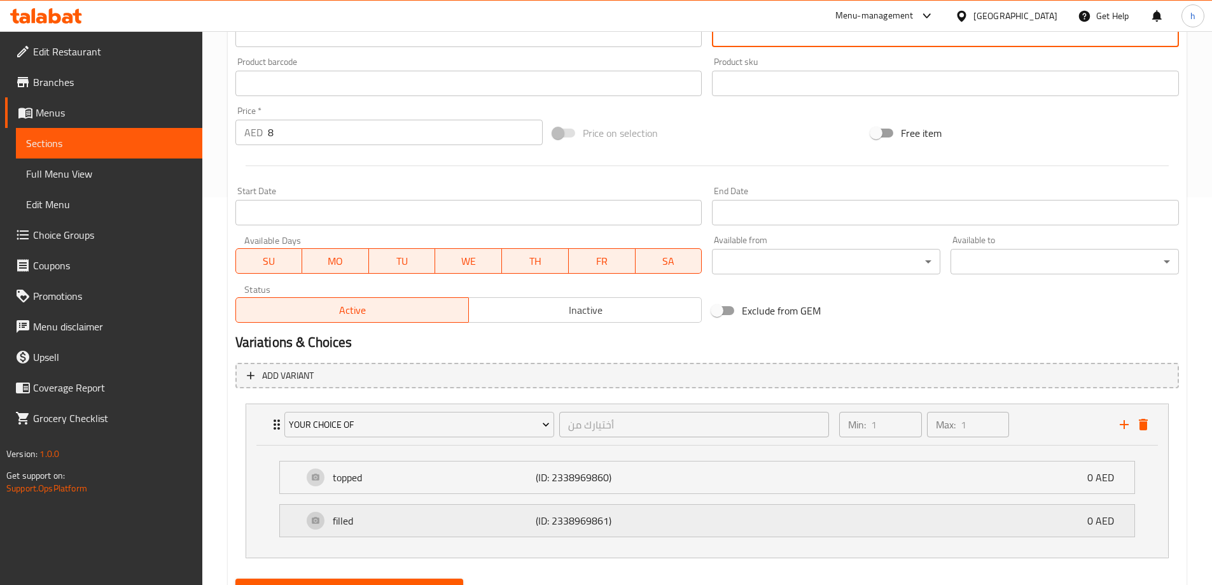
scroll to position [448, 0]
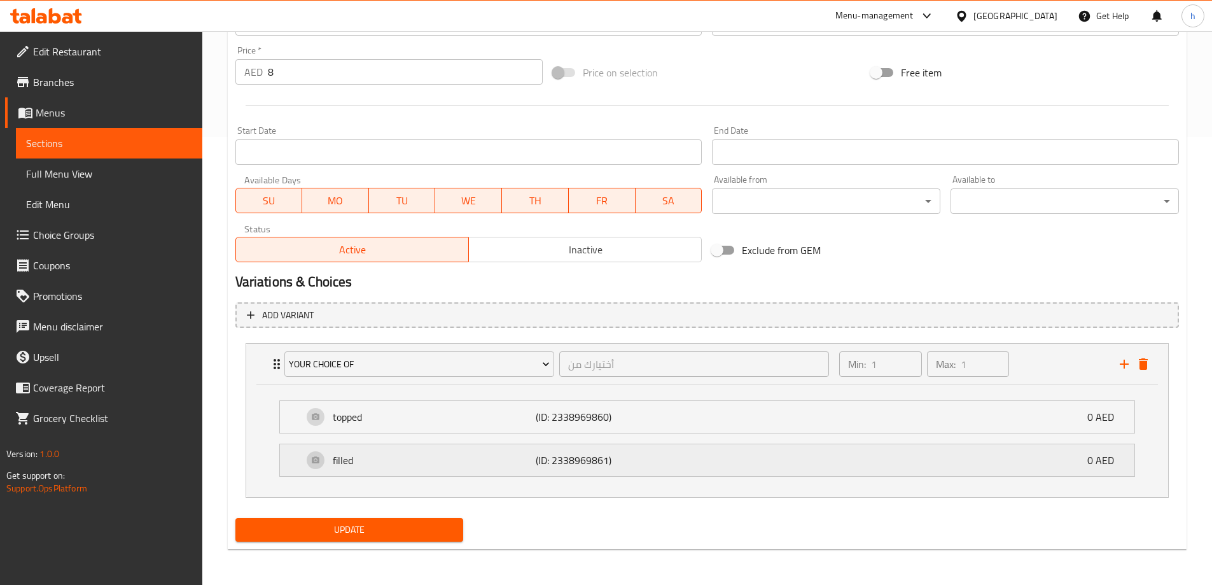
click at [687, 457] on div "filled (ID: 2338969861) 0 AED" at bounding box center [711, 460] width 816 height 32
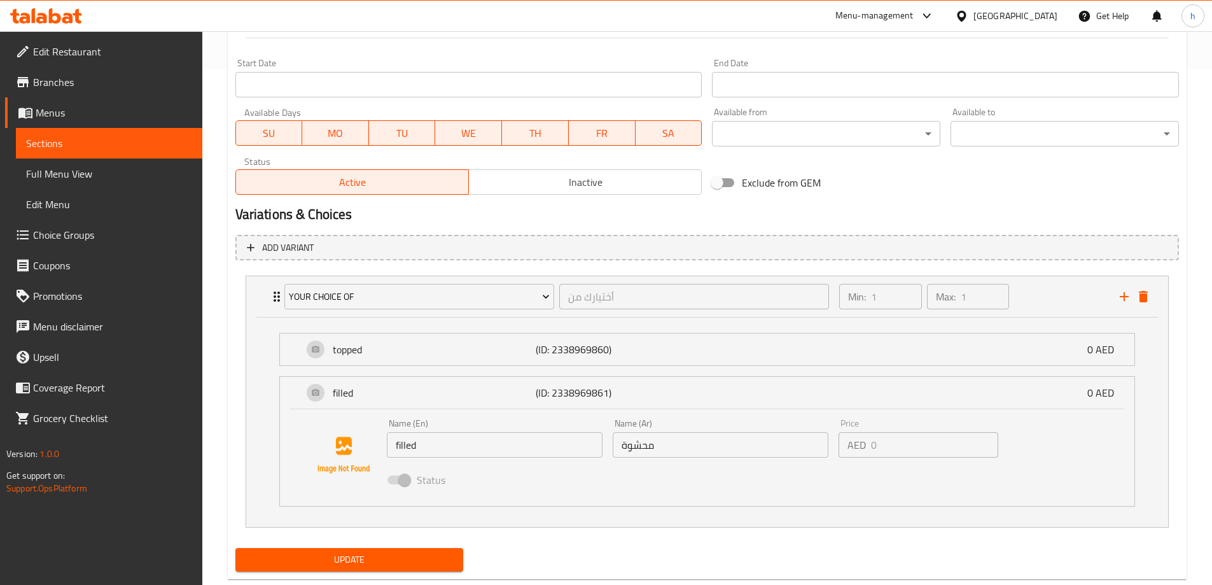
scroll to position [545, 0]
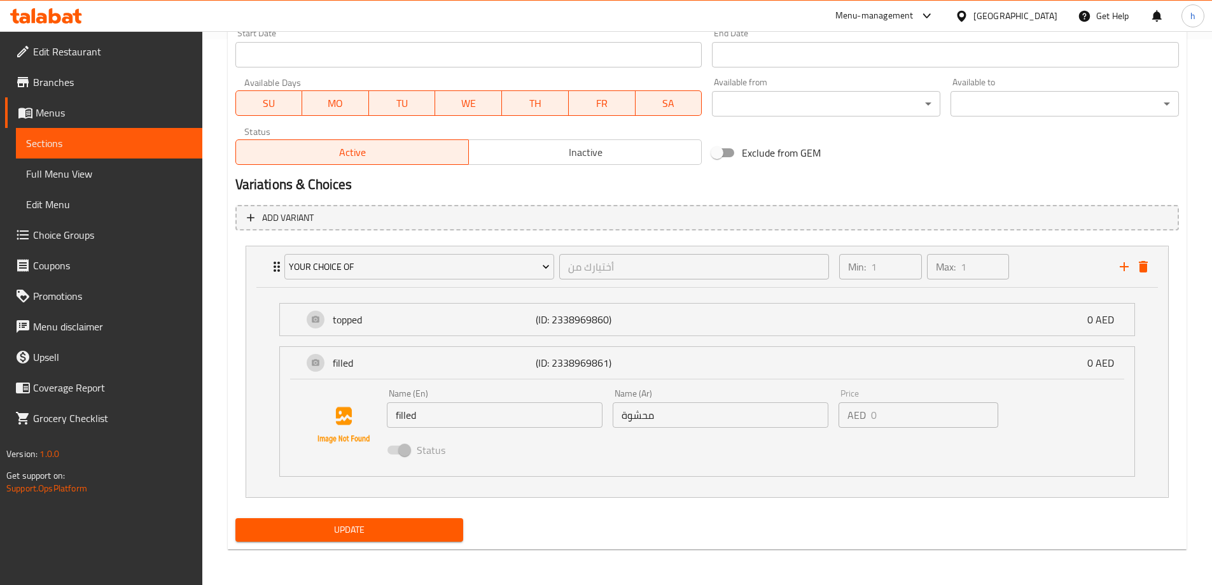
type textarea "دوسا مغطاة أو مملؤة بالجبن الذائب."
click at [657, 427] on input "محشوة" at bounding box center [721, 414] width 216 height 25
click at [417, 524] on span "Update" at bounding box center [350, 530] width 208 height 16
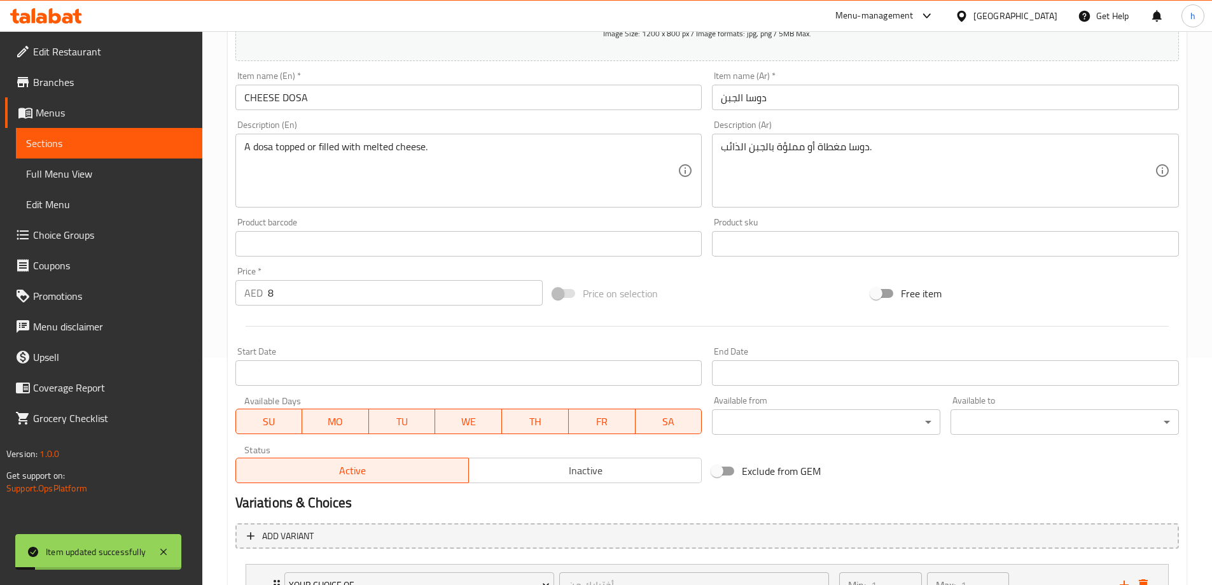
scroll to position [164, 0]
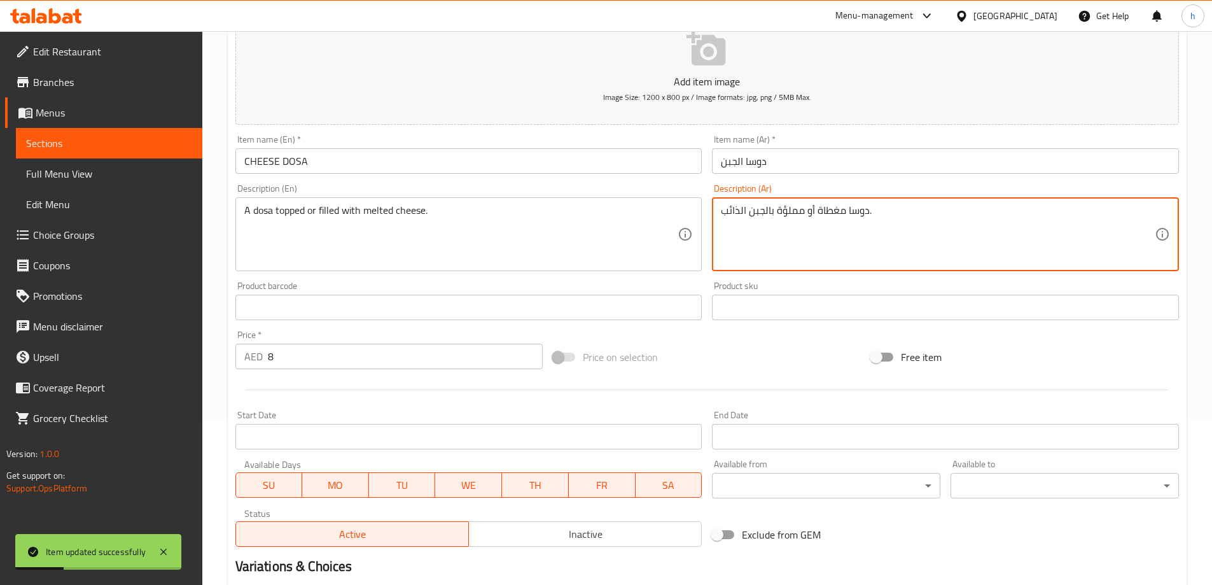
drag, startPoint x: 777, startPoint y: 209, endPoint x: 805, endPoint y: 209, distance: 27.4
click at [81, 237] on span "Choice Groups" at bounding box center [112, 234] width 159 height 15
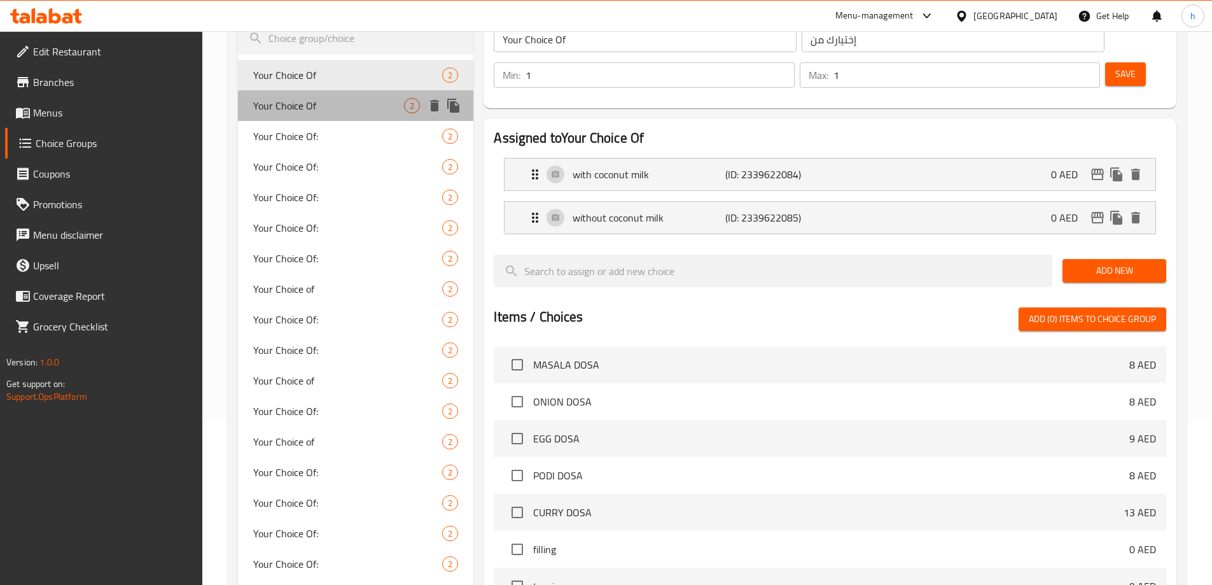
click at [330, 105] on span "Your Choice Of" at bounding box center [328, 105] width 151 height 15
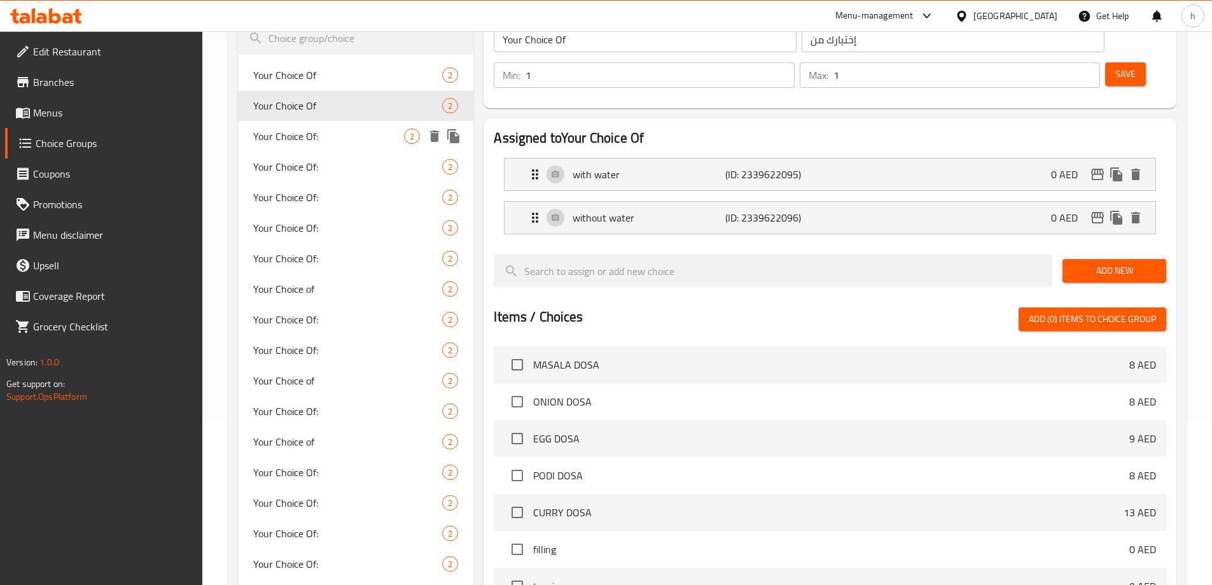
click at [335, 139] on span "Your Choice Of:" at bounding box center [328, 136] width 151 height 15
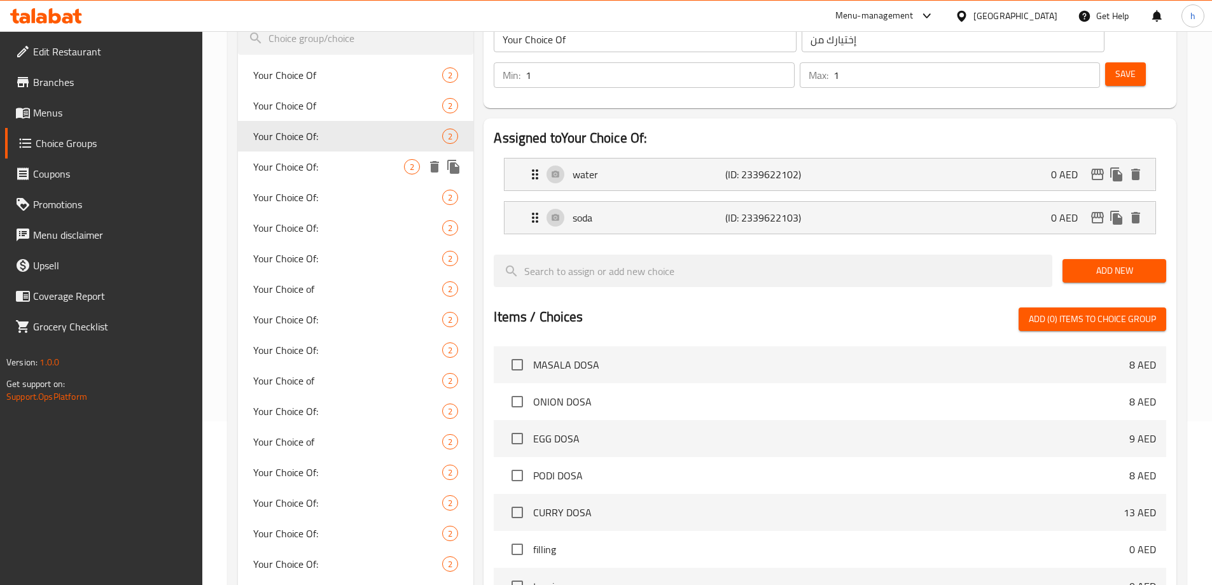
type input "Your Choice Of:"
type input "إختيارك من:"
click at [313, 164] on span "Your Choice Of:" at bounding box center [328, 166] width 151 height 15
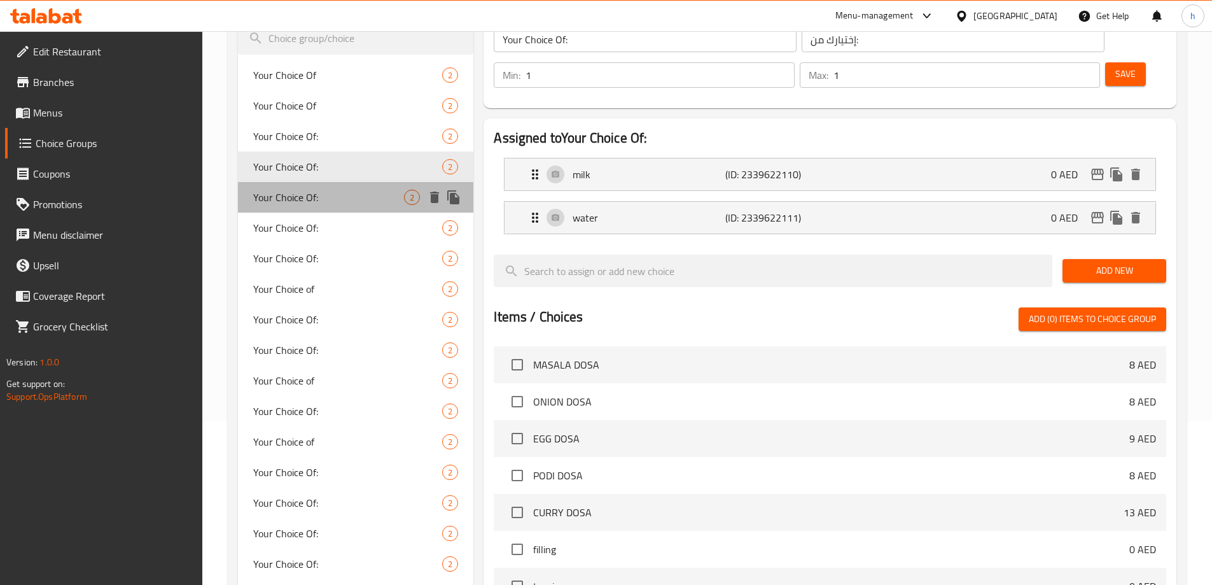
click at [307, 195] on span "Your Choice Of:" at bounding box center [328, 197] width 151 height 15
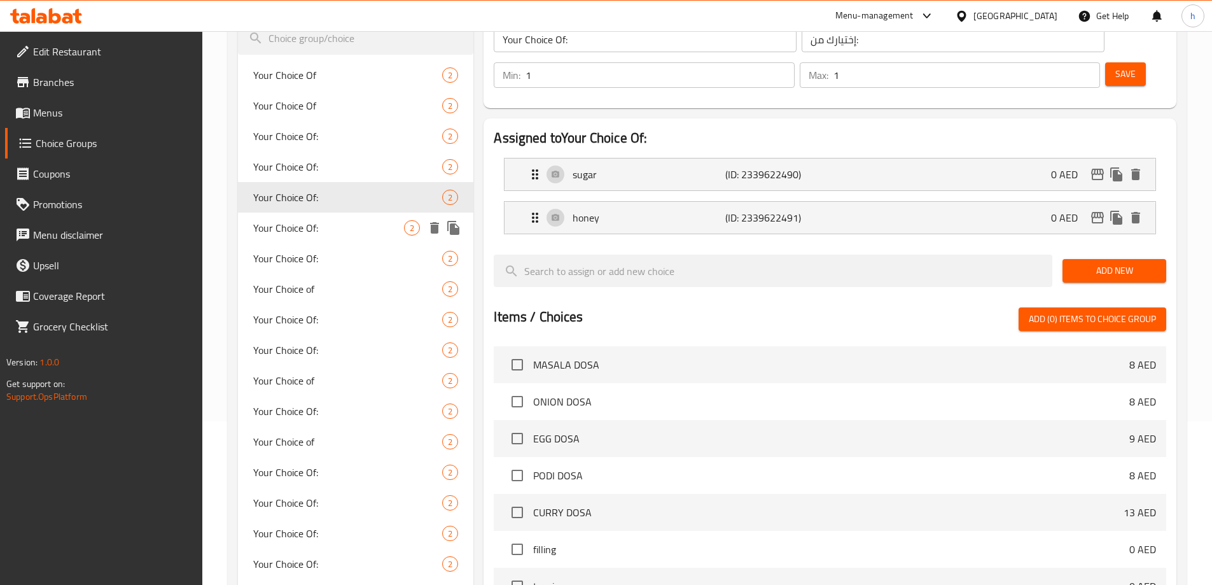
click at [303, 222] on span "Your Choice Of:" at bounding box center [328, 227] width 151 height 15
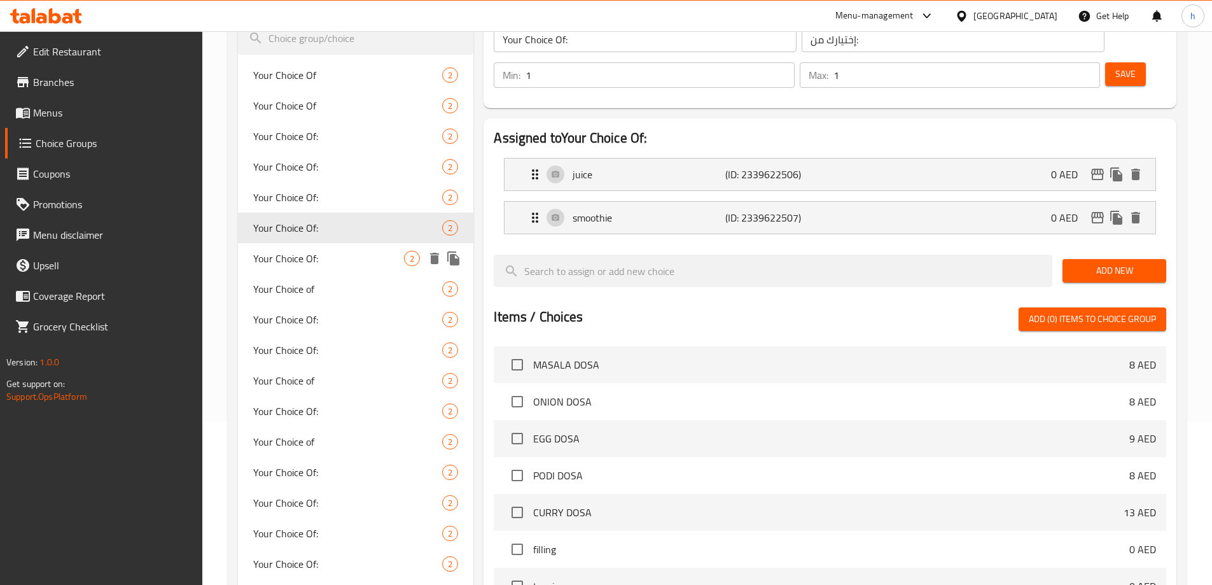
click at [298, 254] on span "Your Choice Of:" at bounding box center [328, 258] width 151 height 15
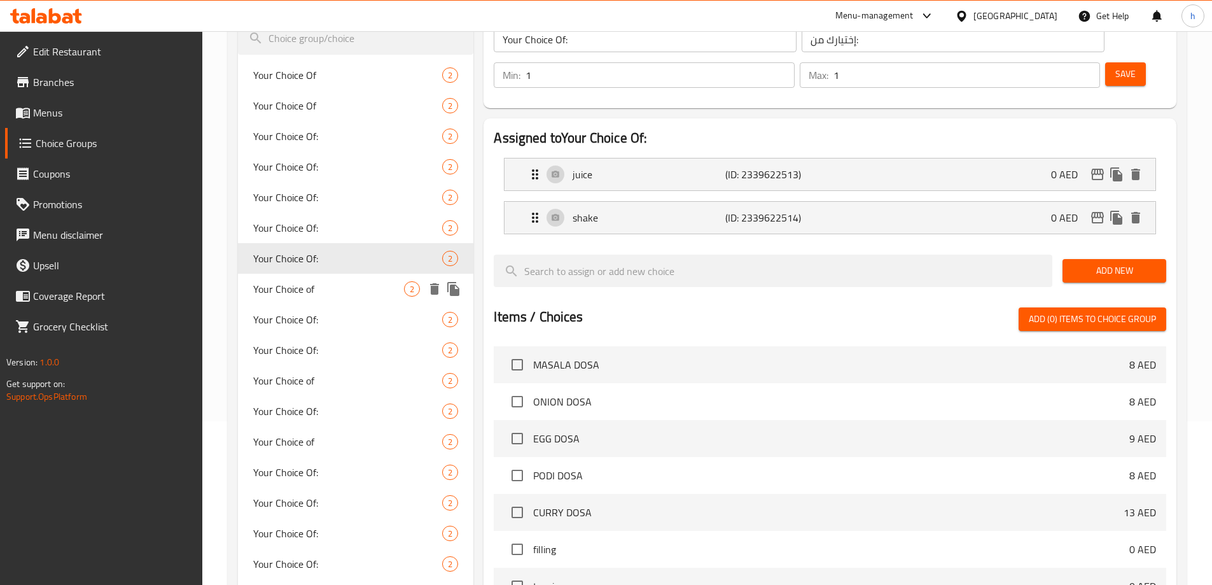
click at [298, 284] on span "Your Choice of" at bounding box center [328, 288] width 151 height 15
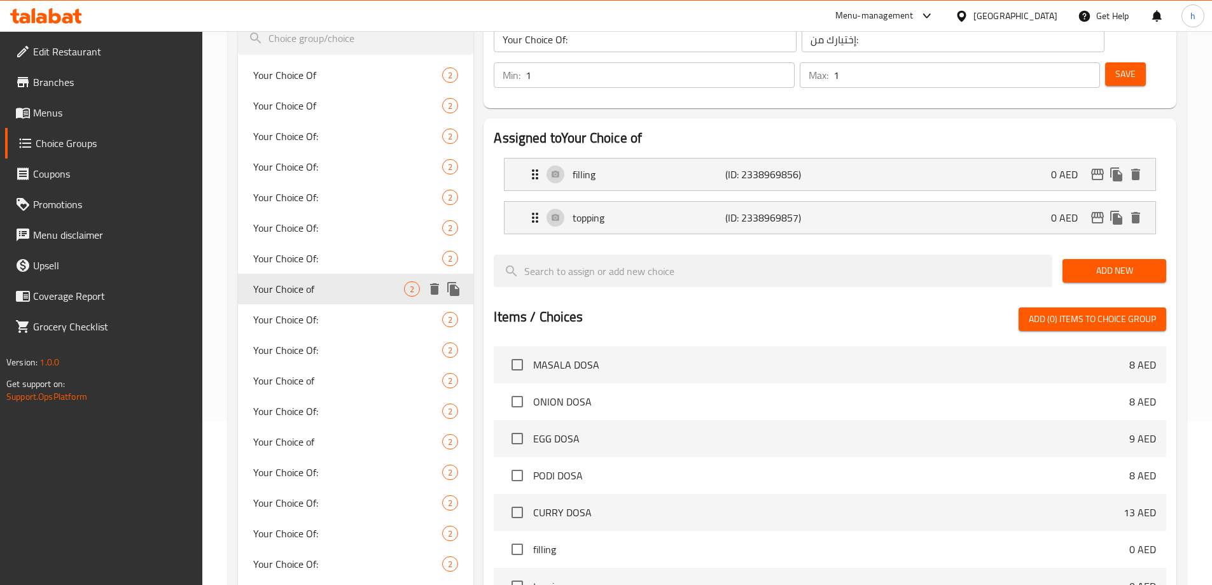
type input "Your Choice of"
type input "أختيارك من"
click at [295, 321] on span "Your Choice Of:" at bounding box center [328, 319] width 151 height 15
type input "Your Choice Of:"
type input "إختيارك من:"
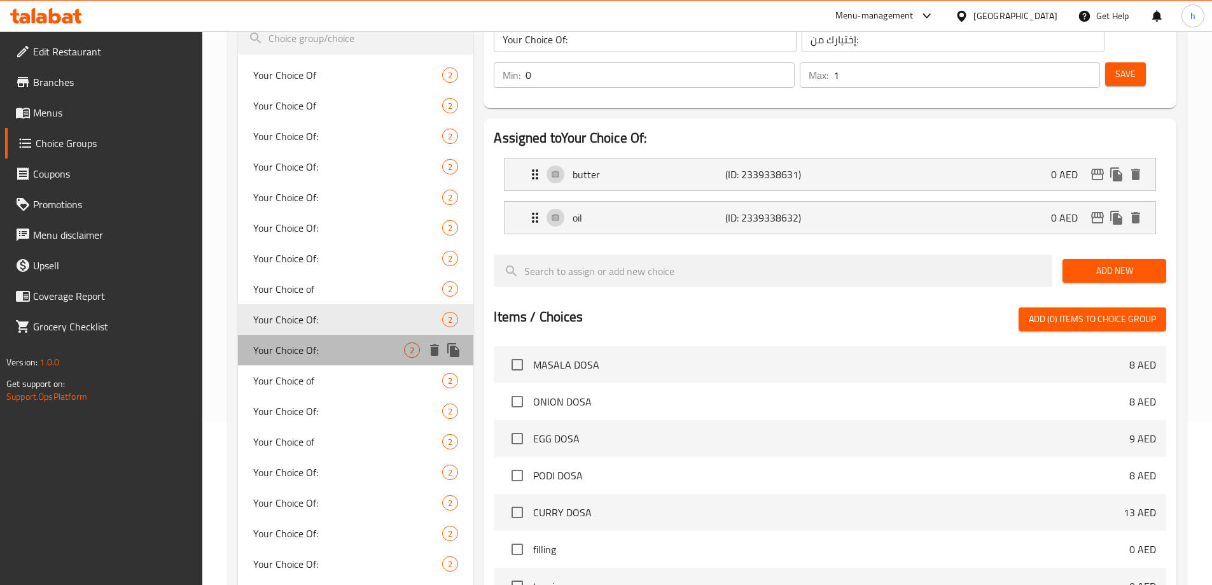
click at [291, 354] on span "Your Choice Of:" at bounding box center [328, 349] width 151 height 15
type input "1"
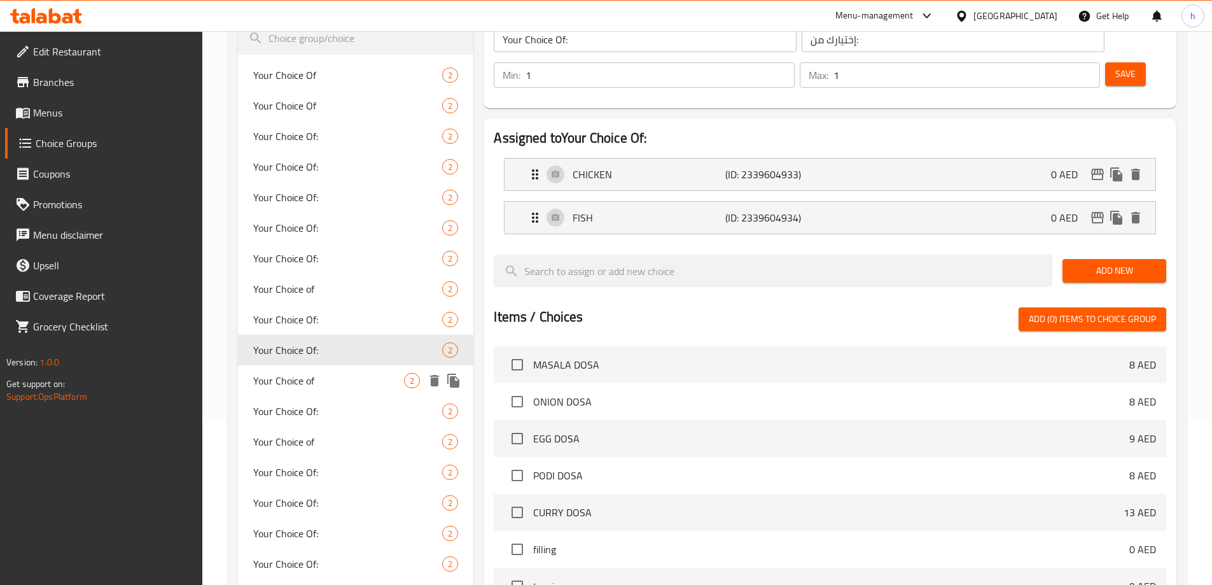
click at [293, 380] on span "Your Choice of" at bounding box center [328, 380] width 151 height 15
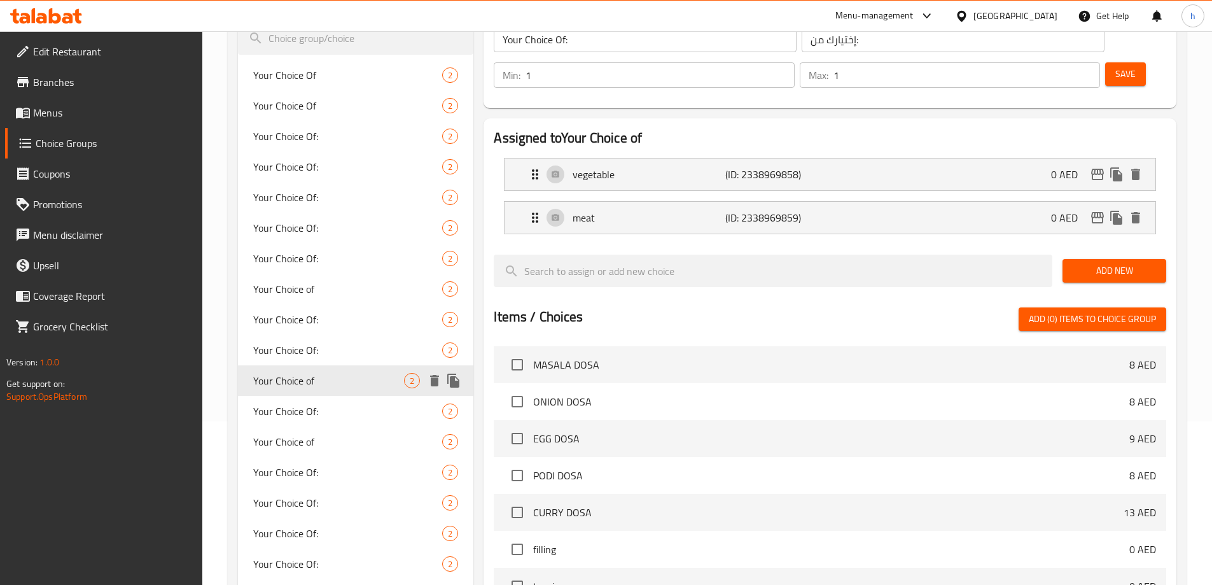
type input "Your Choice of"
type input "أختيارك من"
click at [293, 403] on span "Your Choice Of:" at bounding box center [328, 410] width 151 height 15
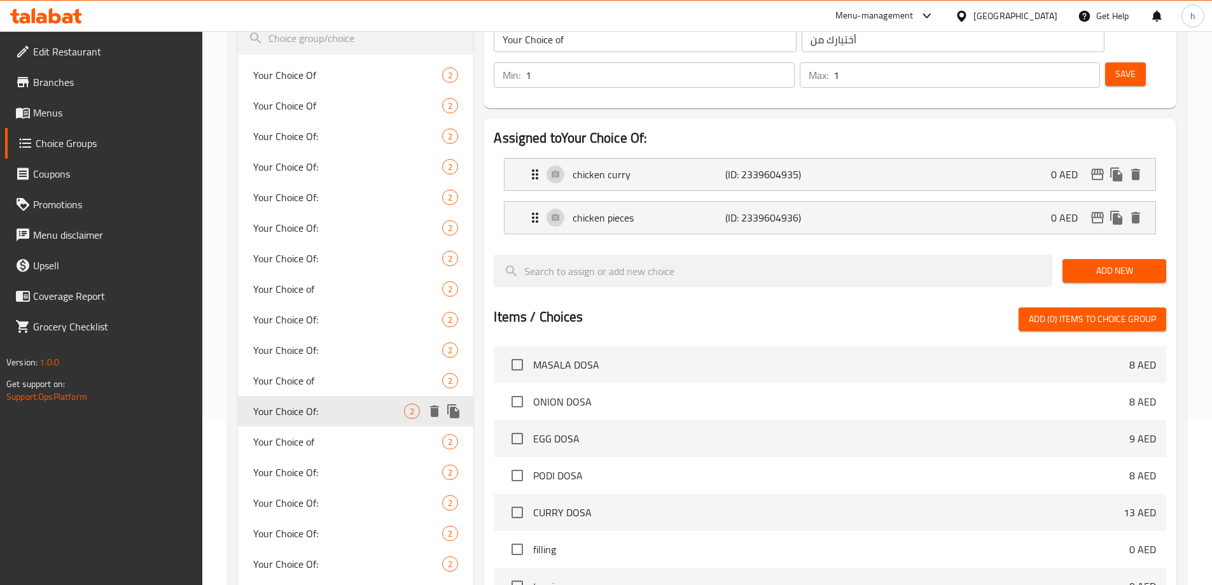
type input "Your Choice Of:"
type input "إختيارك من:"
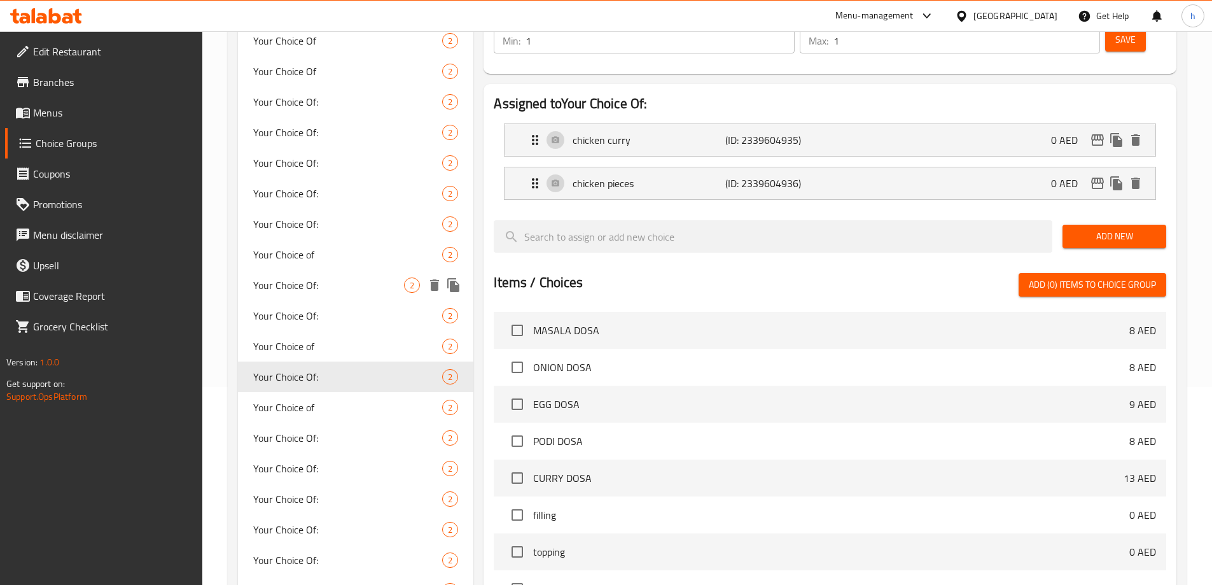
scroll to position [227, 0]
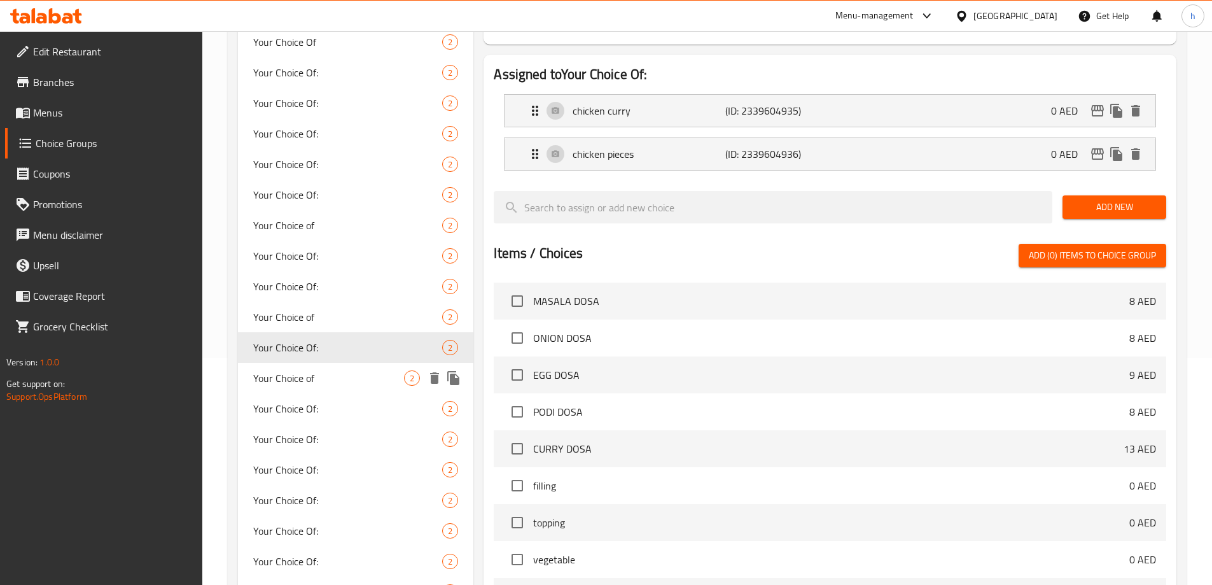
click at [287, 374] on span "Your Choice of" at bounding box center [328, 377] width 151 height 15
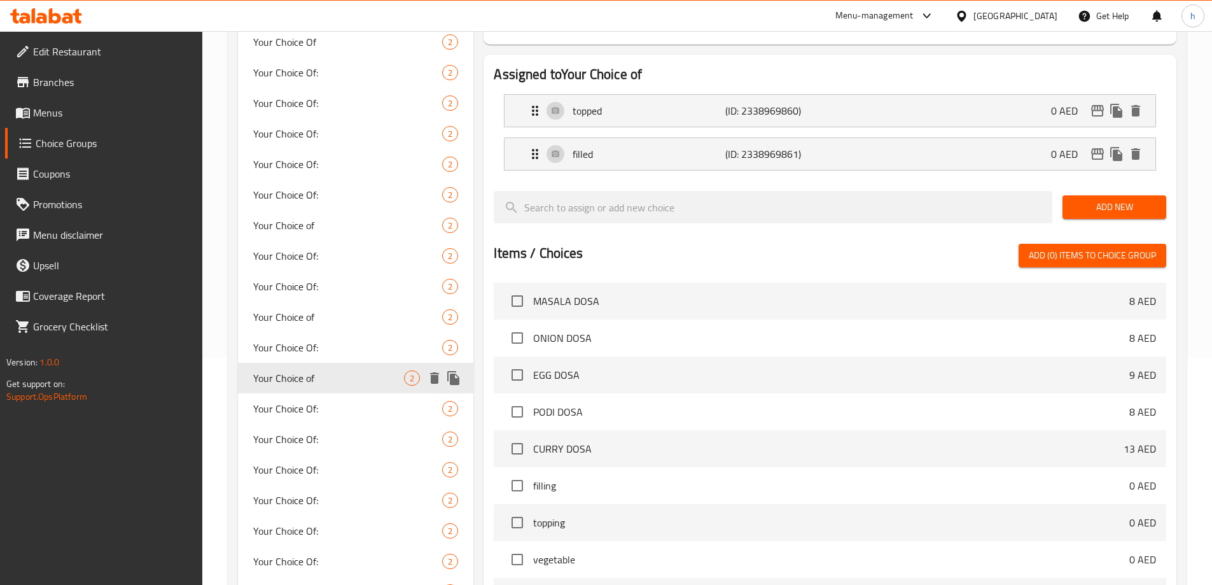
type input "Your Choice of"
type input "أختيارك من"
click at [727, 146] on p "(ID: 2338969861)" at bounding box center [776, 153] width 102 height 15
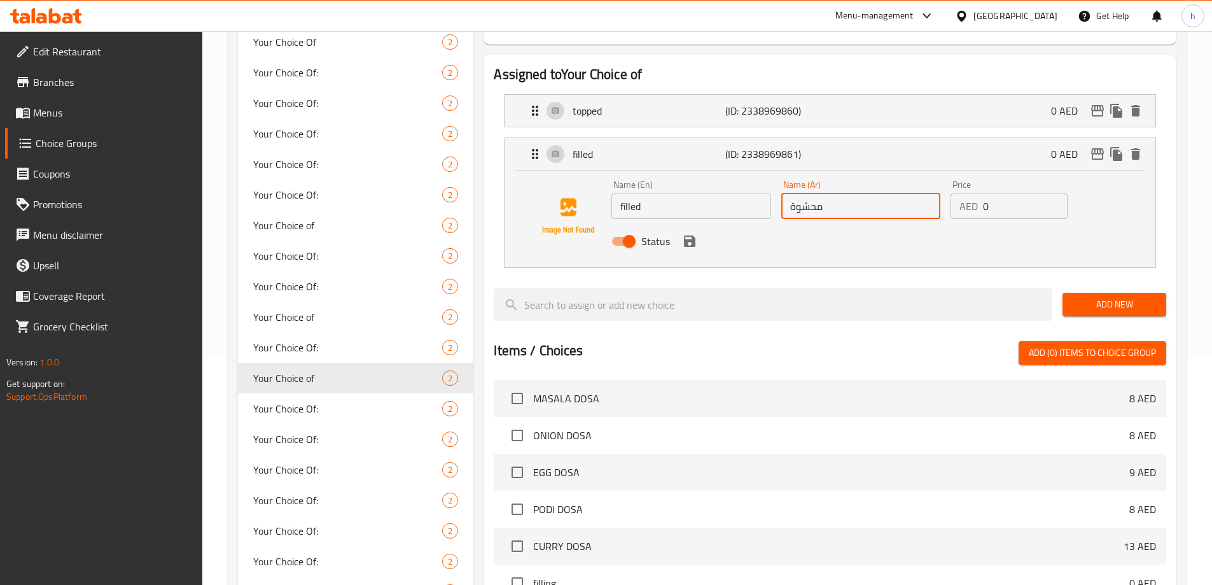
drag, startPoint x: 827, startPoint y: 174, endPoint x: 786, endPoint y: 174, distance: 40.7
click at [786, 193] on input "محشوة" at bounding box center [860, 205] width 159 height 25
paste input "ملؤ"
click at [809, 95] on div "topped (ID: 2338969860) 0 AED" at bounding box center [833, 111] width 613 height 32
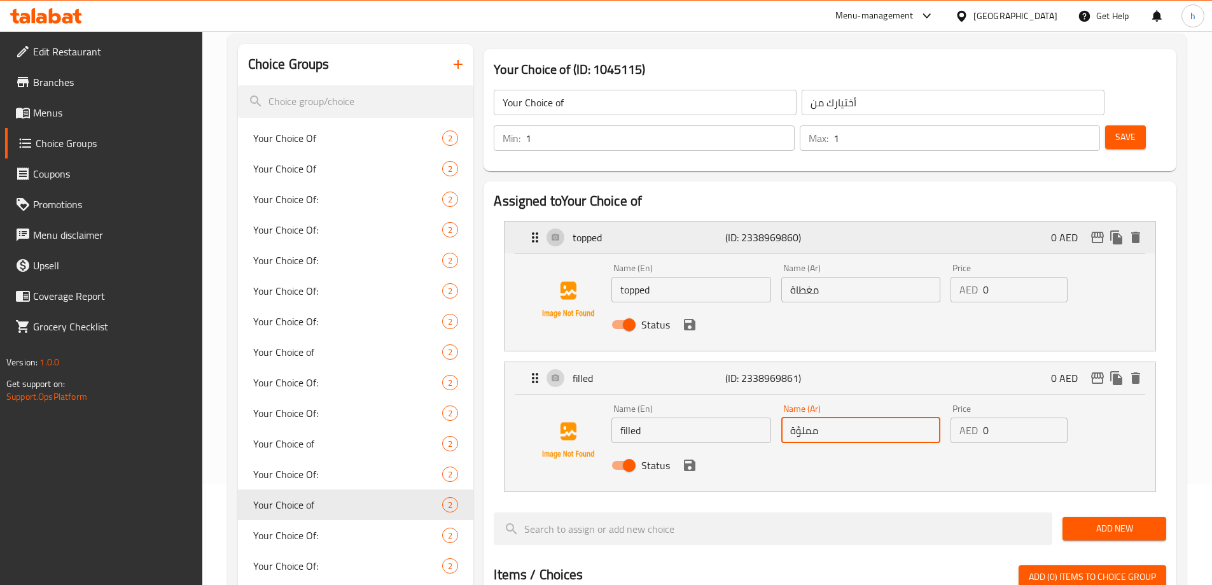
scroll to position [100, 0]
click at [690, 449] on div "Status" at bounding box center [860, 466] width 508 height 34
click at [693, 458] on icon "save" at bounding box center [689, 465] width 15 height 15
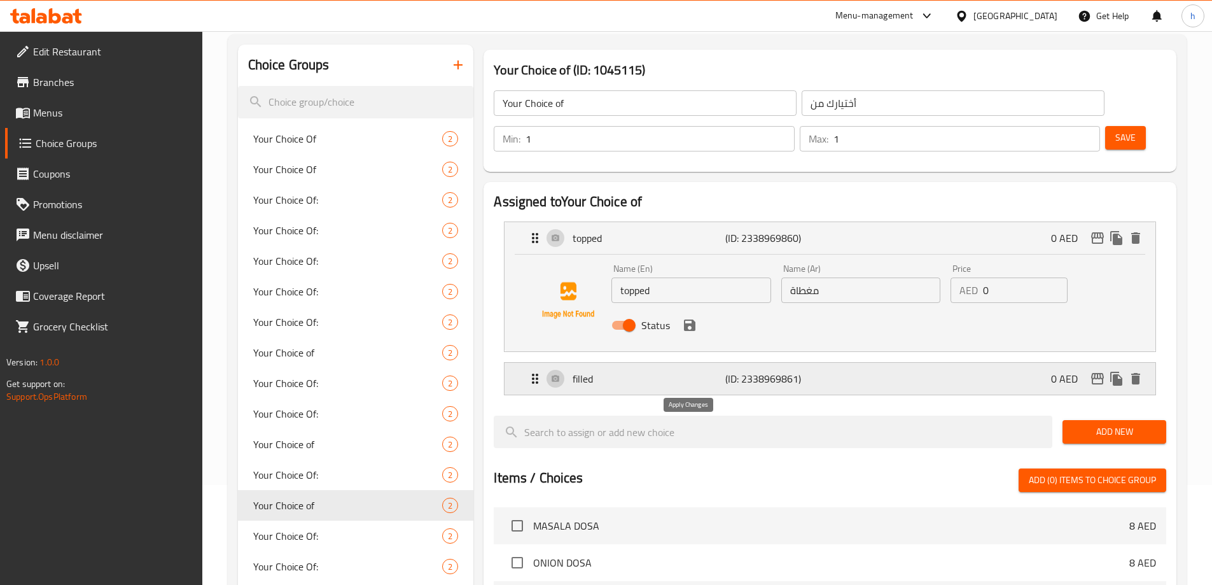
type input "مملؤة"
click at [686, 319] on icon "save" at bounding box center [689, 324] width 11 height 11
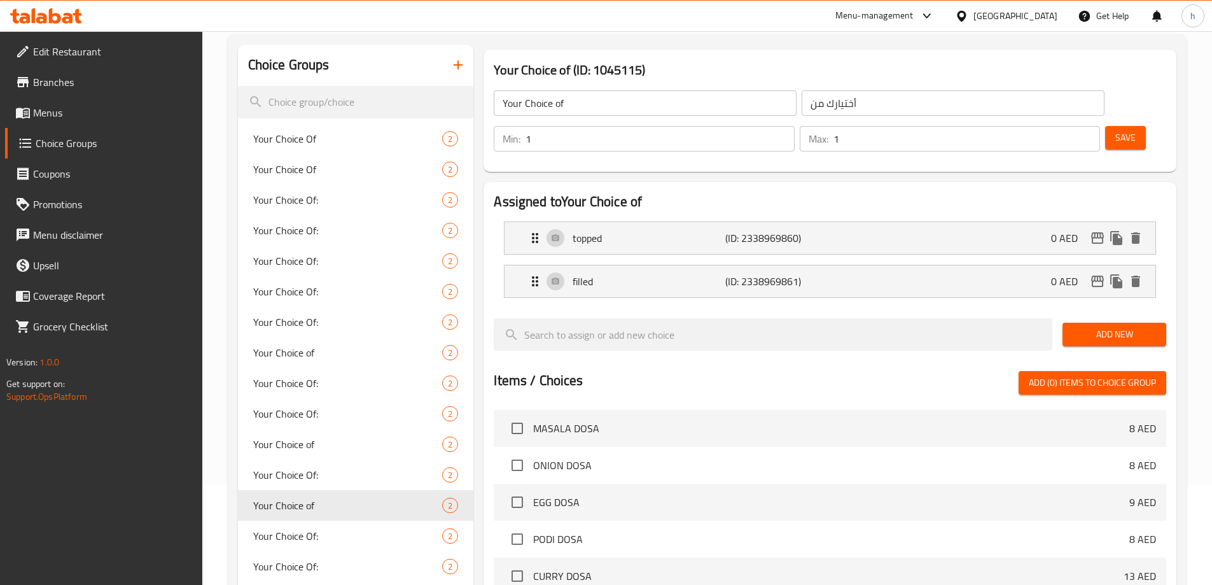
click at [1115, 130] on span "Save" at bounding box center [1125, 138] width 20 height 16
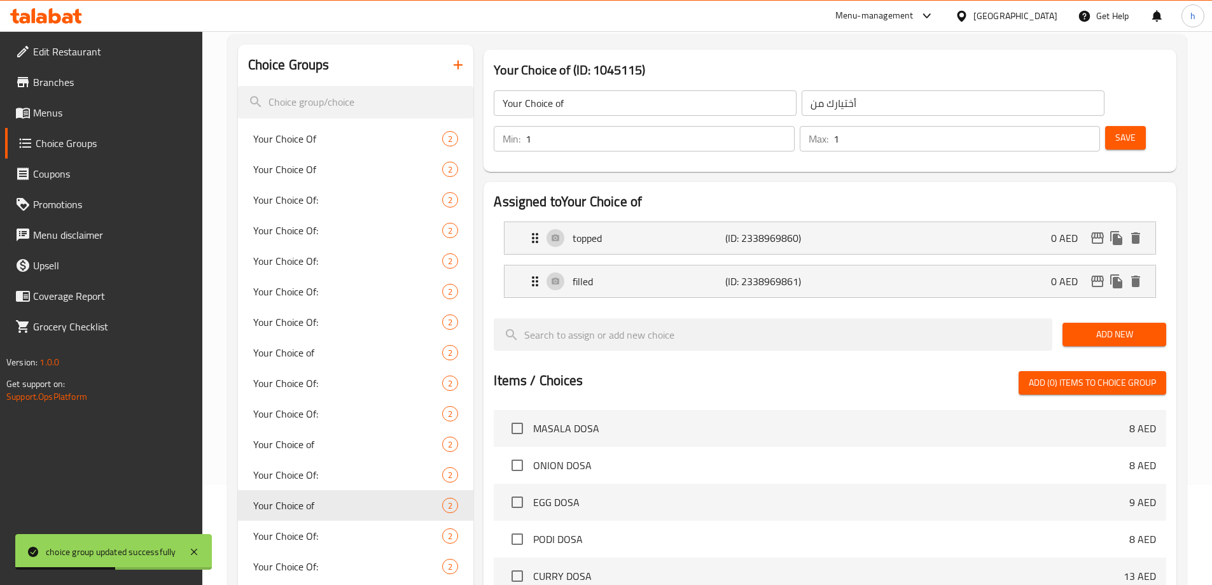
click at [70, 113] on span "Menus" at bounding box center [112, 112] width 159 height 15
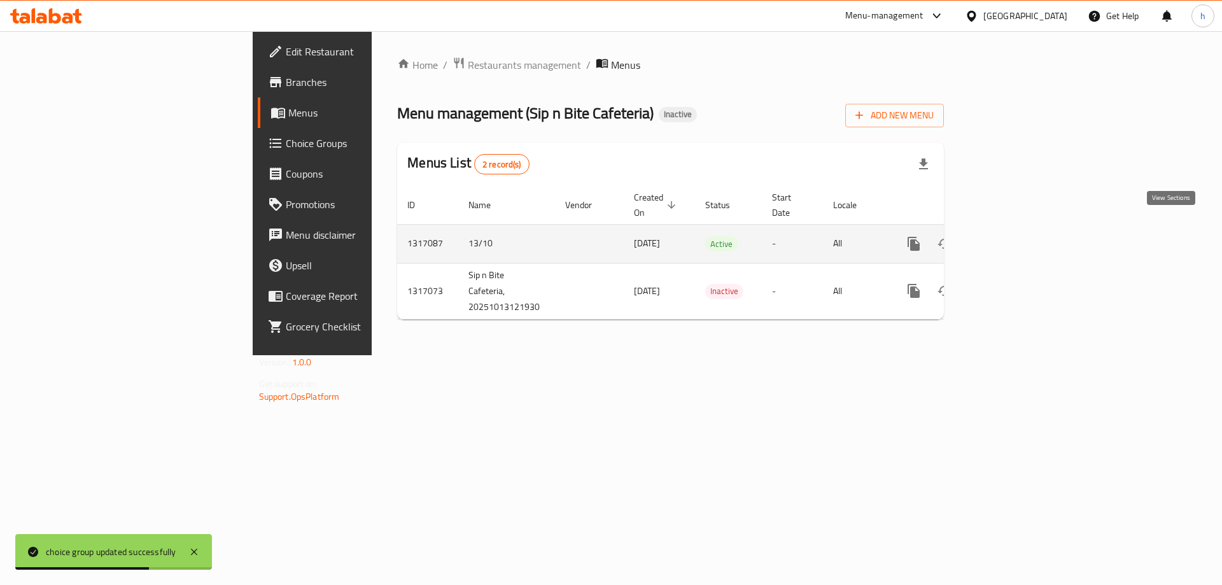
click at [1013, 236] on icon "enhanced table" at bounding box center [1005, 243] width 15 height 15
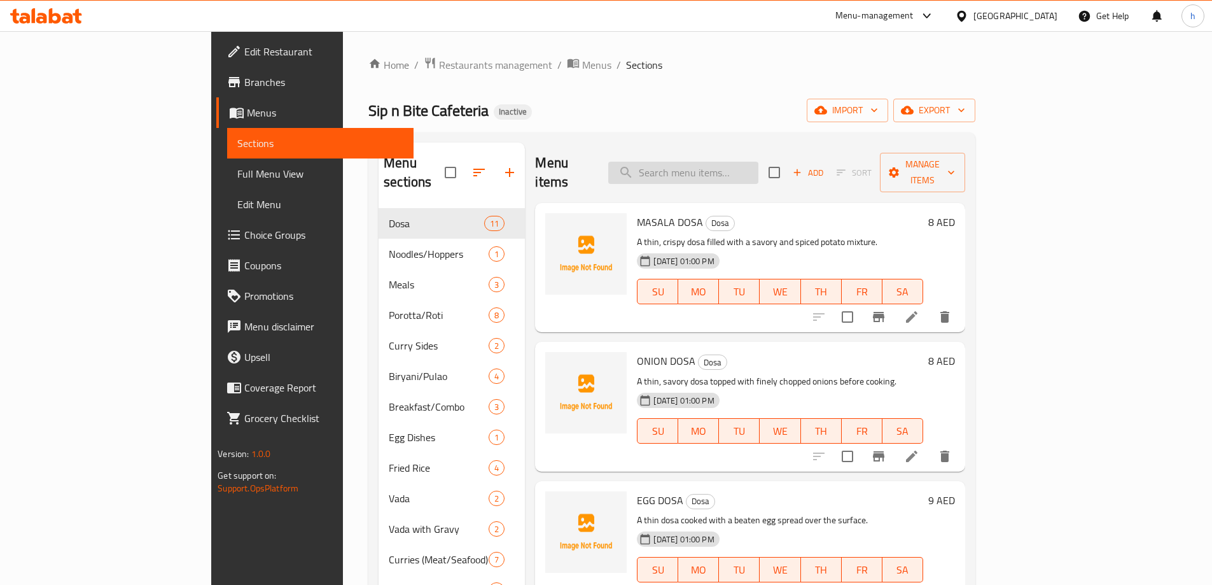
click at [753, 164] on input "search" at bounding box center [683, 173] width 150 height 22
paste input "CHEESE DOSA"
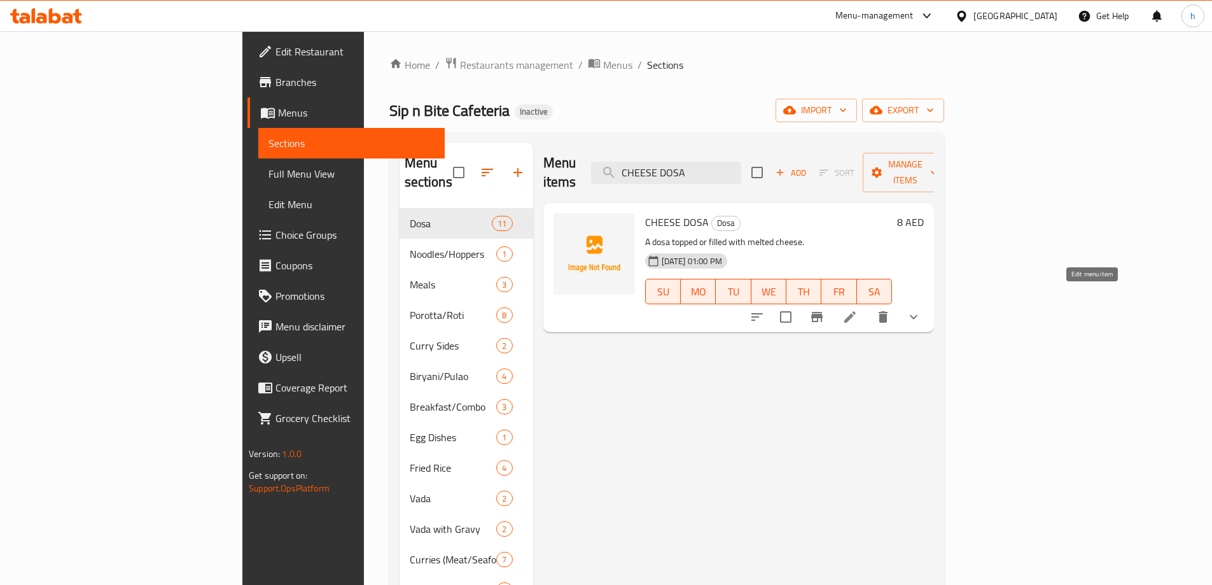
type input "CHEESE DOSA"
click at [858, 309] on icon at bounding box center [849, 316] width 15 height 15
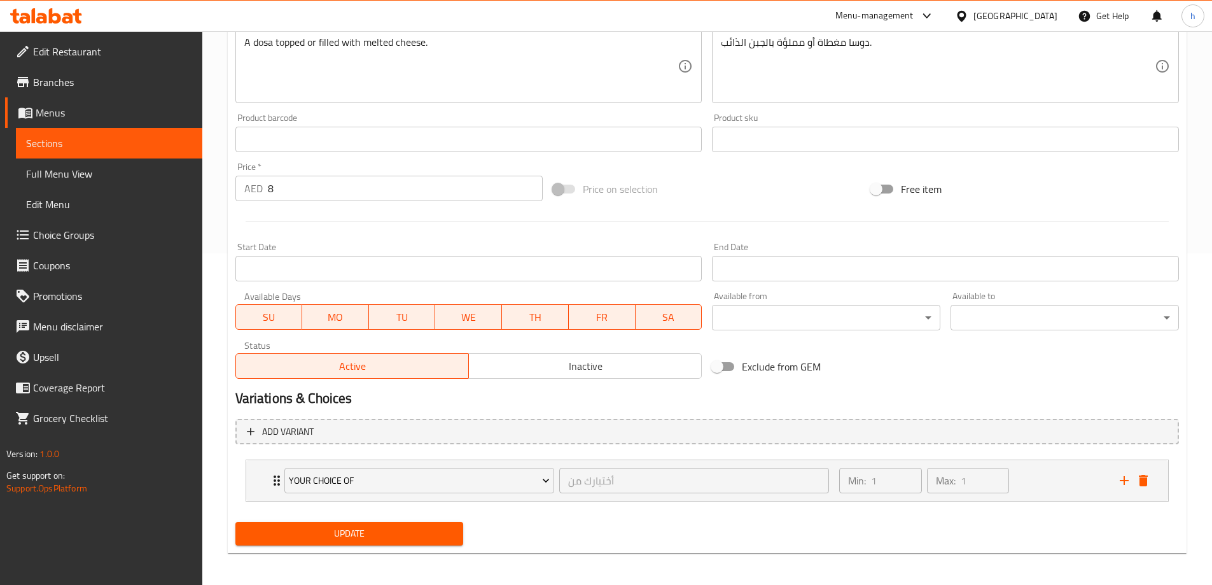
scroll to position [335, 0]
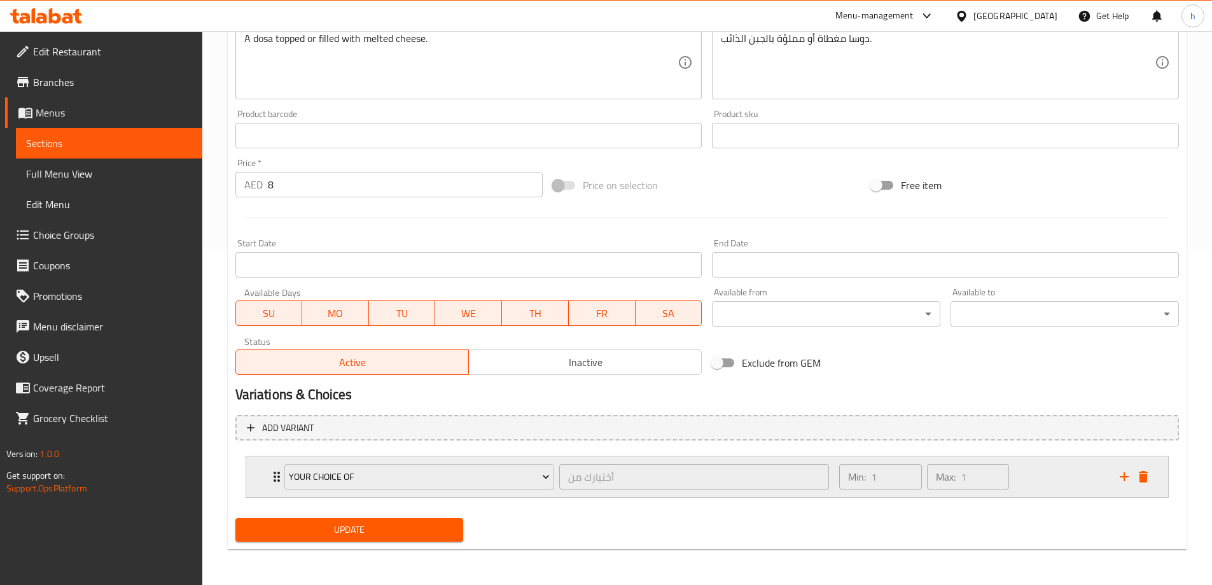
click at [1017, 476] on div "Min: 1 ​ Max: 1 ​" at bounding box center [972, 476] width 280 height 41
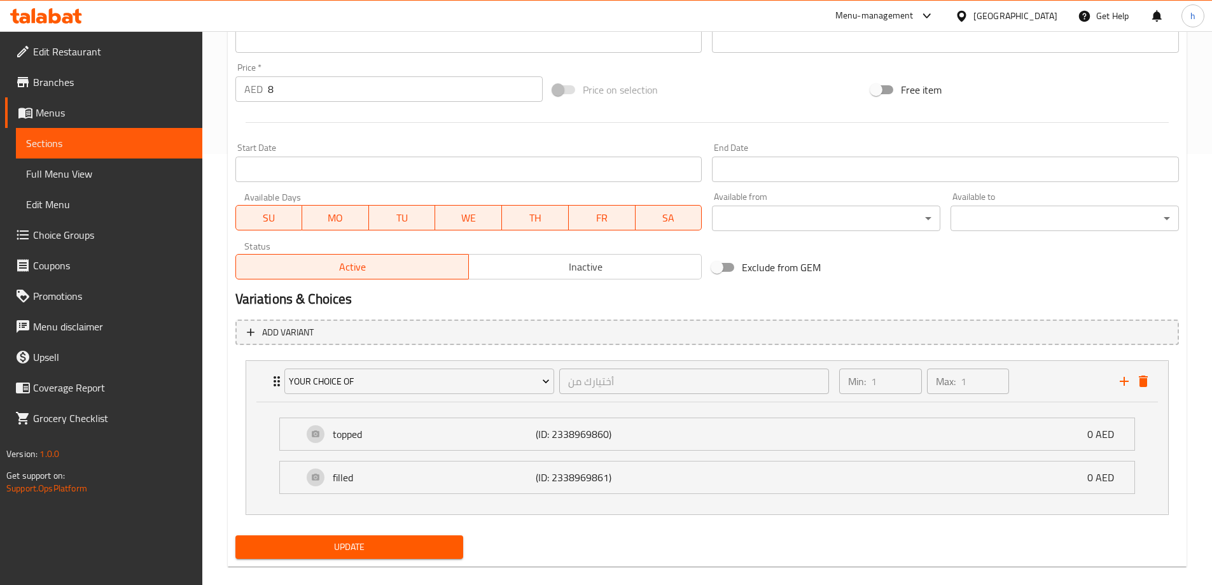
scroll to position [448, 0]
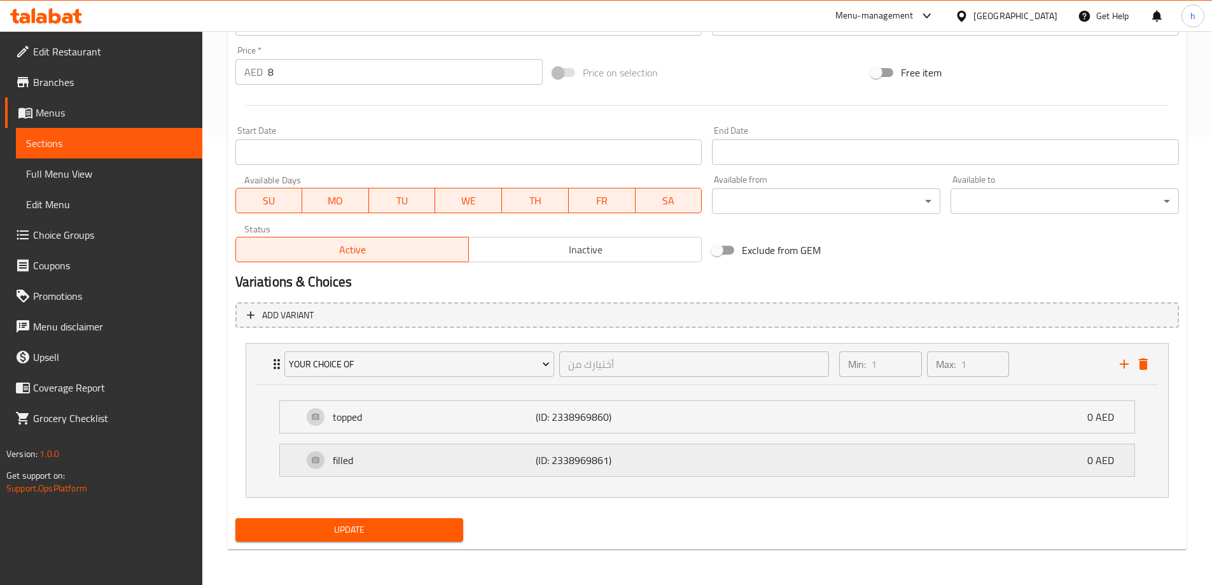
click at [710, 470] on div "filled (ID: 2338969861) 0 AED" at bounding box center [711, 460] width 816 height 32
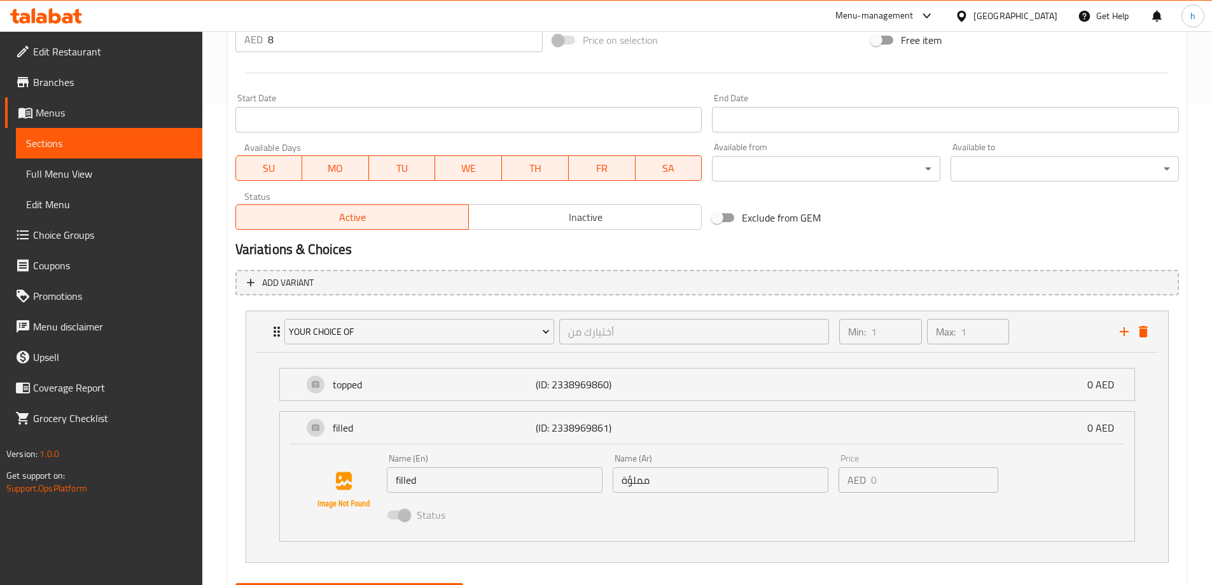
scroll to position [545, 0]
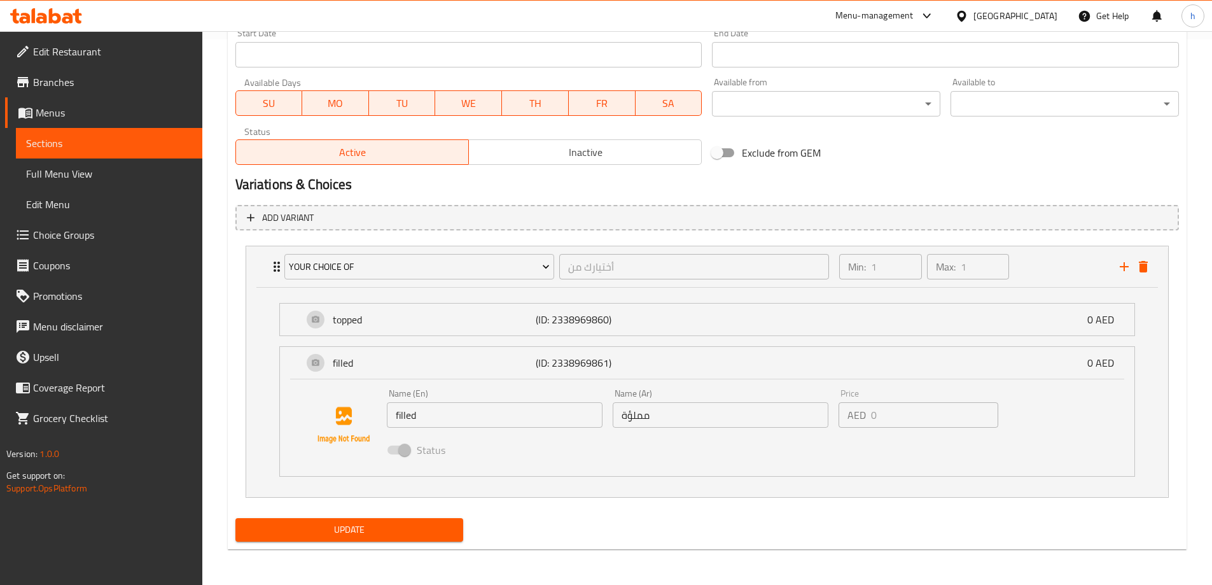
click at [332, 538] on button "Update" at bounding box center [349, 530] width 228 height 24
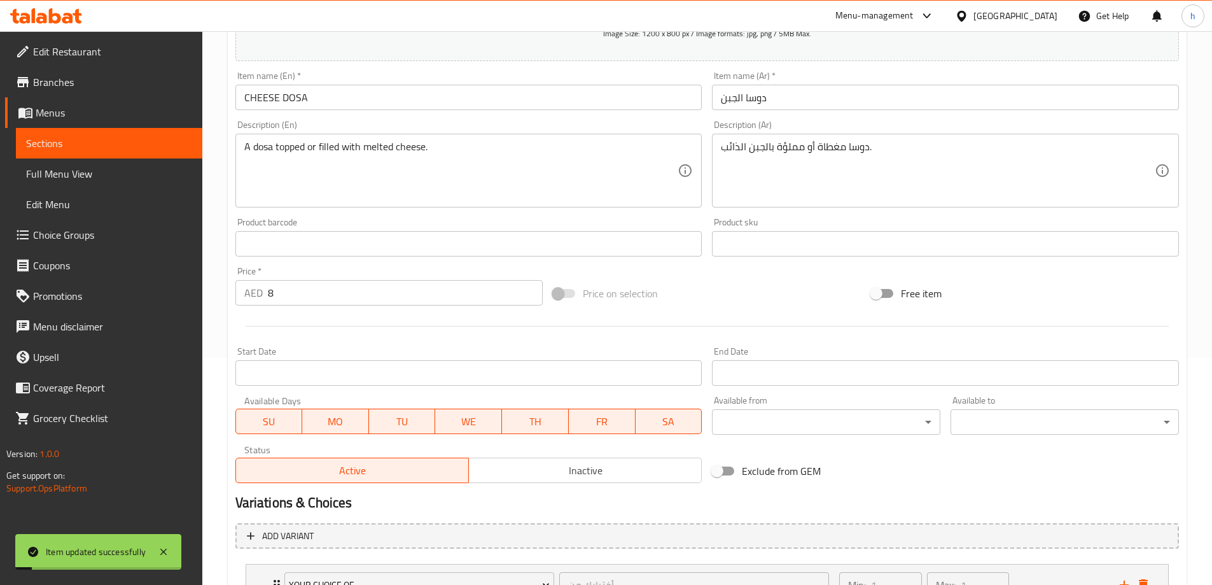
scroll to position [0, 0]
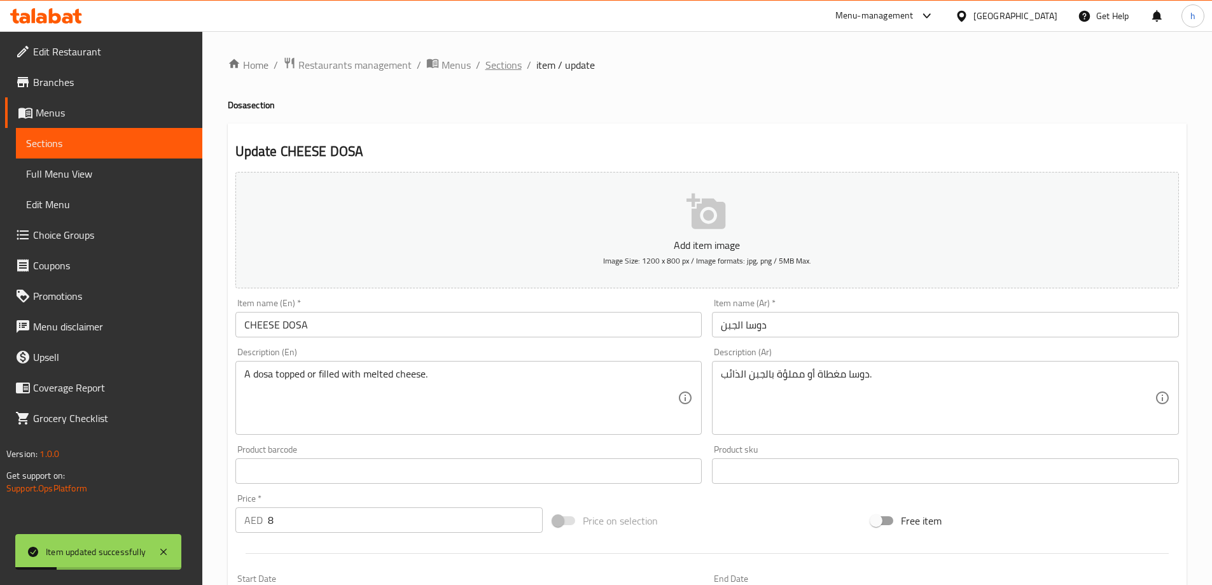
click at [503, 71] on span "Sections" at bounding box center [503, 64] width 36 height 15
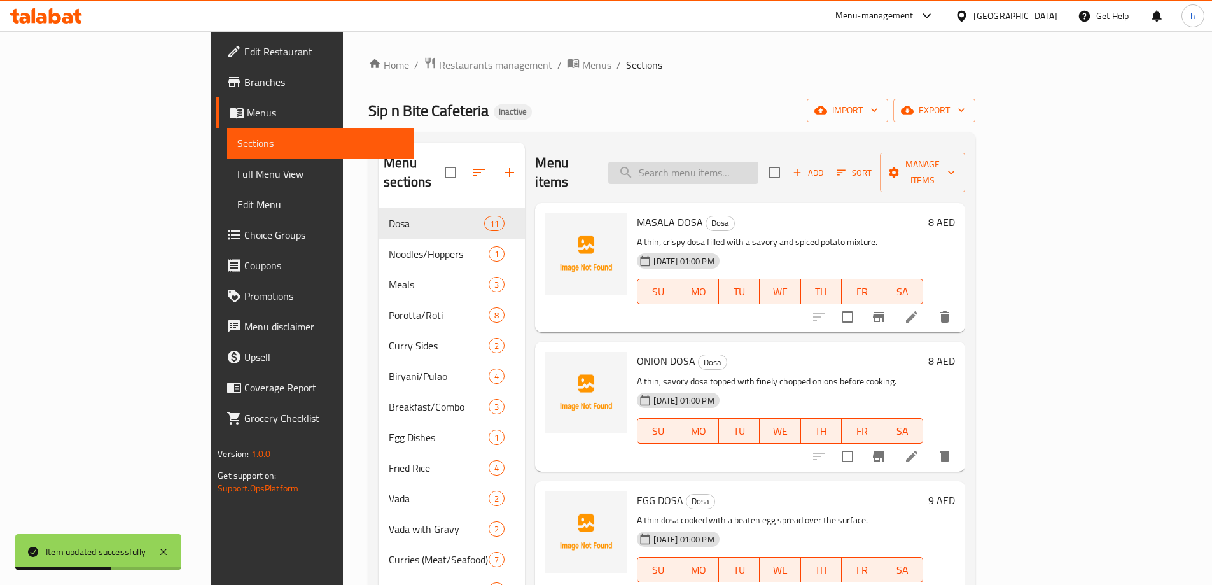
click at [744, 162] on input "search" at bounding box center [683, 173] width 150 height 22
paste input "GHEE MASALA DOSA"
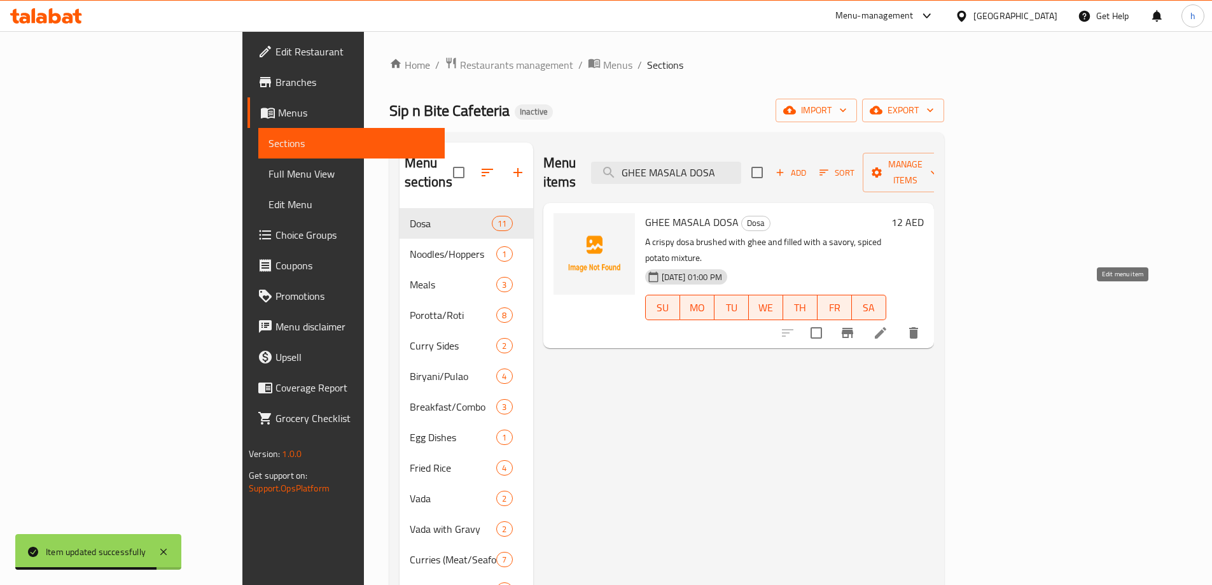
type input "GHEE MASALA DOSA"
click at [888, 325] on icon at bounding box center [880, 332] width 15 height 15
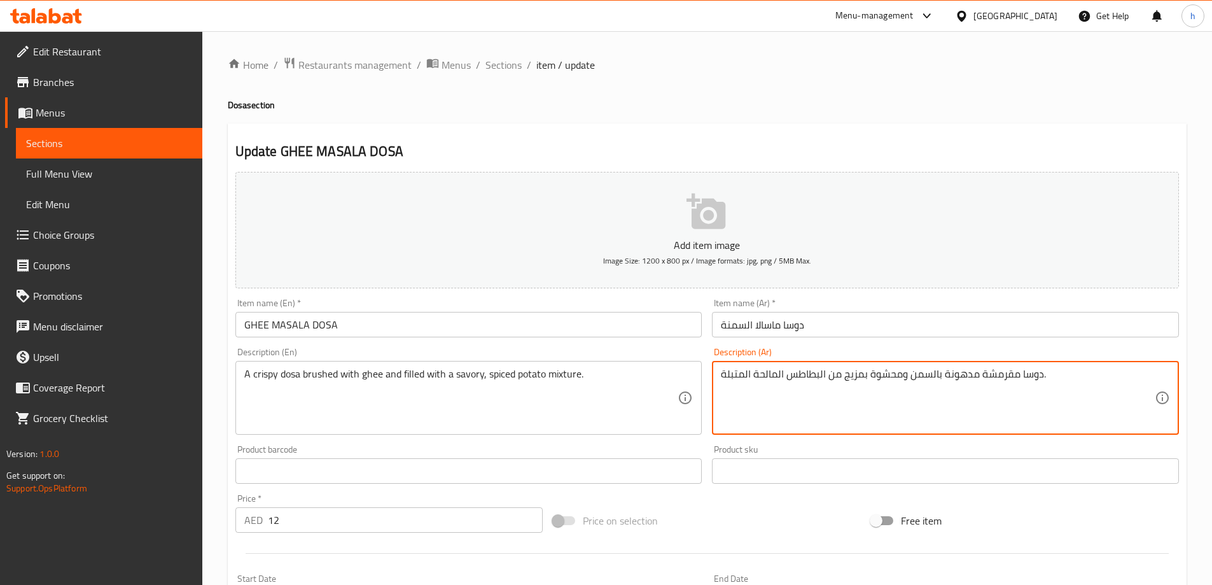
drag, startPoint x: 868, startPoint y: 377, endPoint x: 901, endPoint y: 374, distance: 33.2
drag, startPoint x: 863, startPoint y: 376, endPoint x: 844, endPoint y: 378, distance: 19.2
click at [844, 378] on textarea "دوسا مقرمشة مدهونة بالسمن ومملؤة بمزيج من البطاطس المالحة المتبلة." at bounding box center [938, 398] width 434 height 60
drag, startPoint x: 840, startPoint y: 377, endPoint x: 825, endPoint y: 379, distance: 16.1
click at [825, 379] on textarea "دوسا مقرمشة مدهونة بالسمن ومملؤة بخليط من البطاطس المالحة المتبلة." at bounding box center [938, 398] width 434 height 60
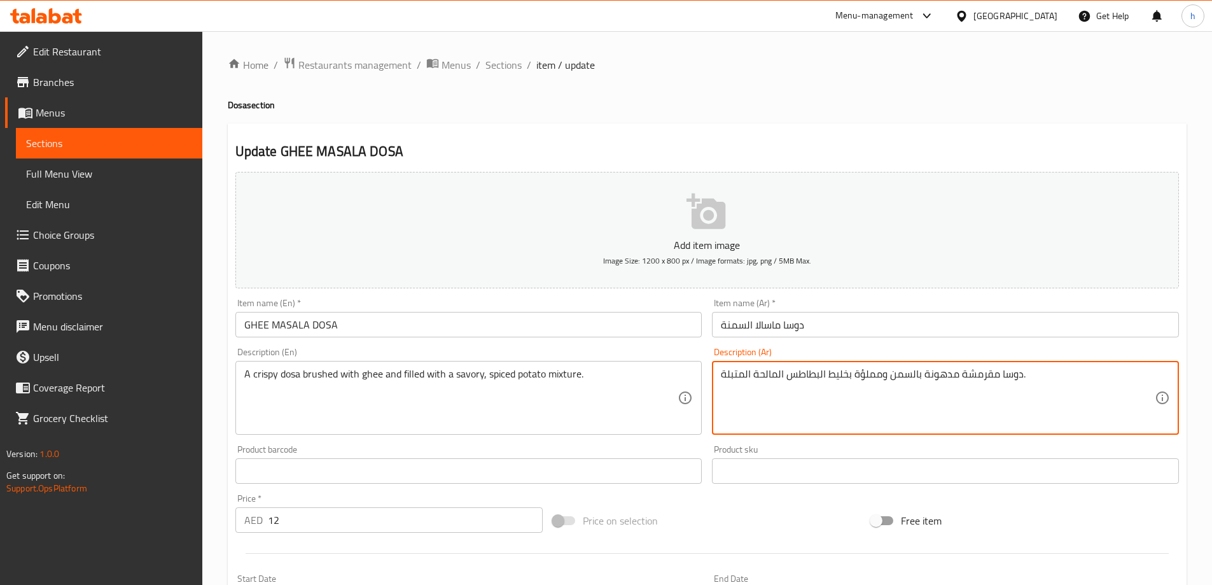
click at [751, 375] on textarea "دوسا مقرمشة مدهونة بالسمن ومملؤة بخليط البطاطس المالحة المتبلة." at bounding box center [938, 398] width 434 height 60
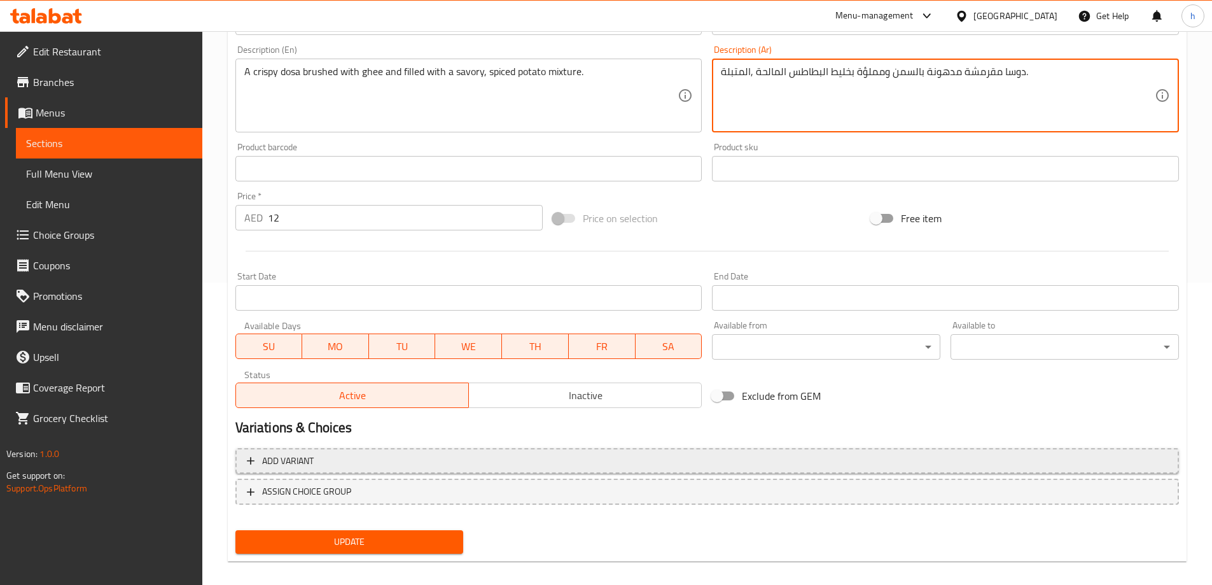
scroll to position [314, 0]
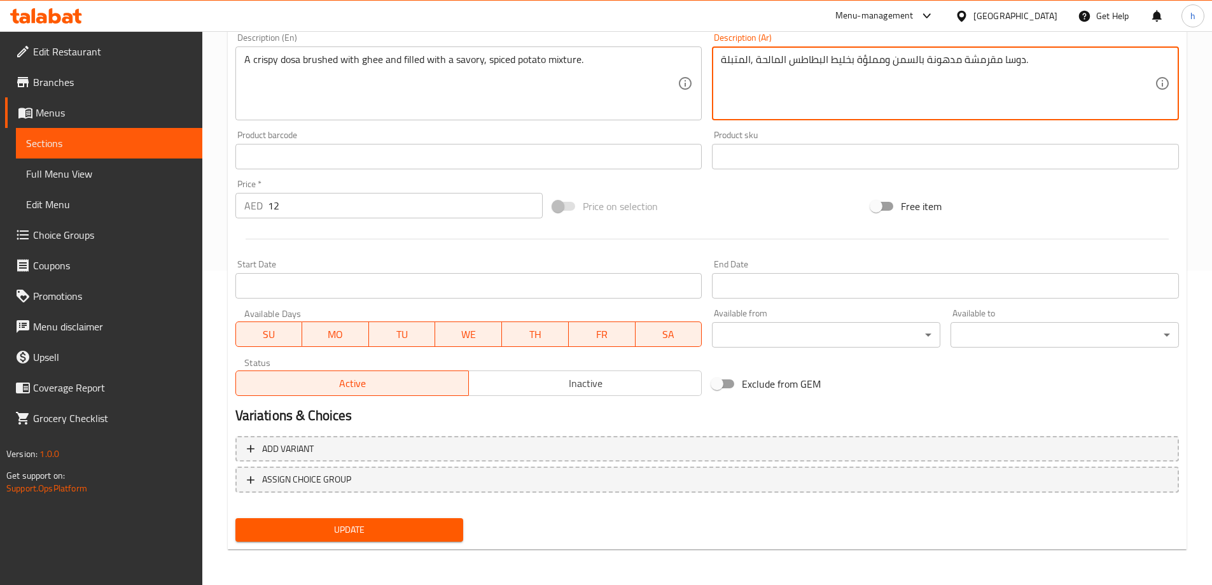
type textarea "دوسا مقرمشة مدهونة بالسمن ومملؤة بخليط البطاطس المالحة ,المتبلة."
click at [383, 531] on span "Update" at bounding box center [350, 530] width 208 height 16
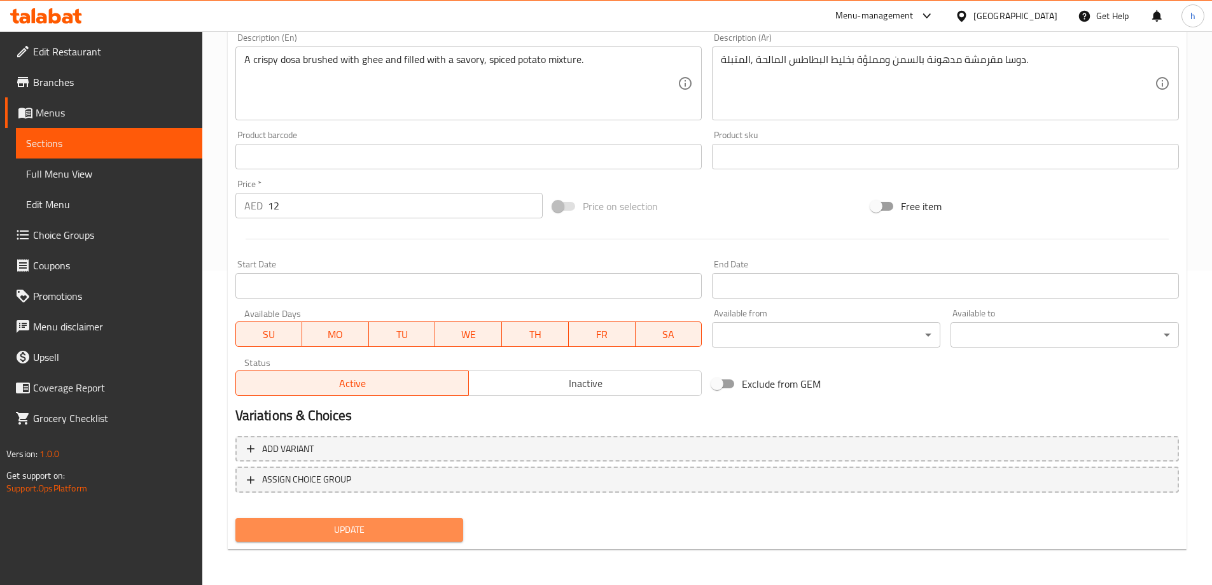
click at [351, 529] on span "Update" at bounding box center [350, 530] width 208 height 16
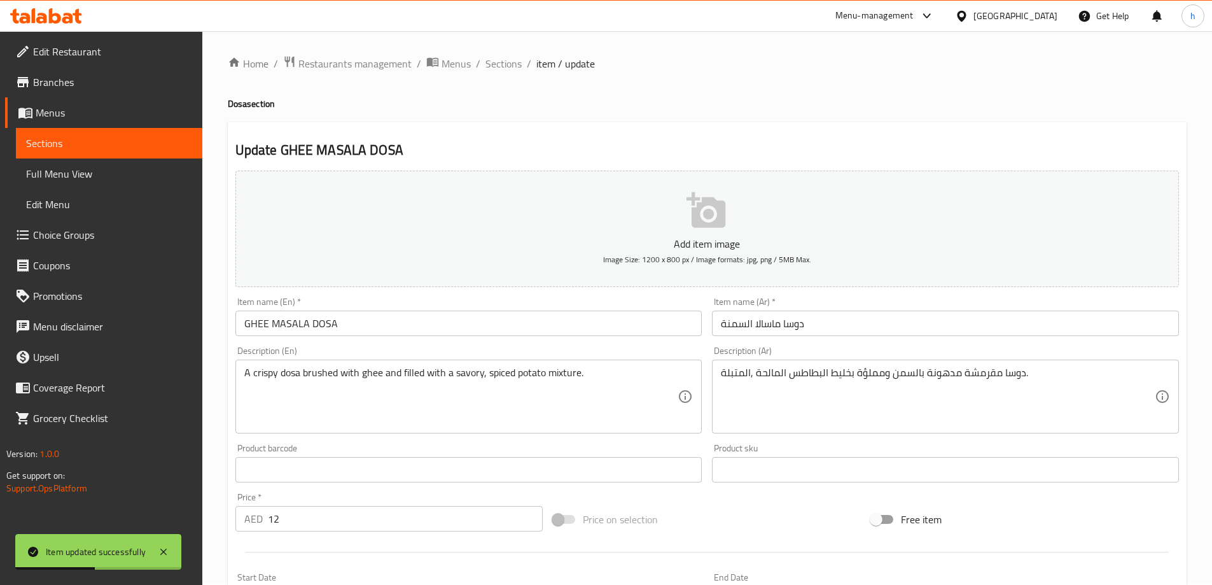
scroll to position [0, 0]
click at [505, 66] on span "Sections" at bounding box center [503, 64] width 36 height 15
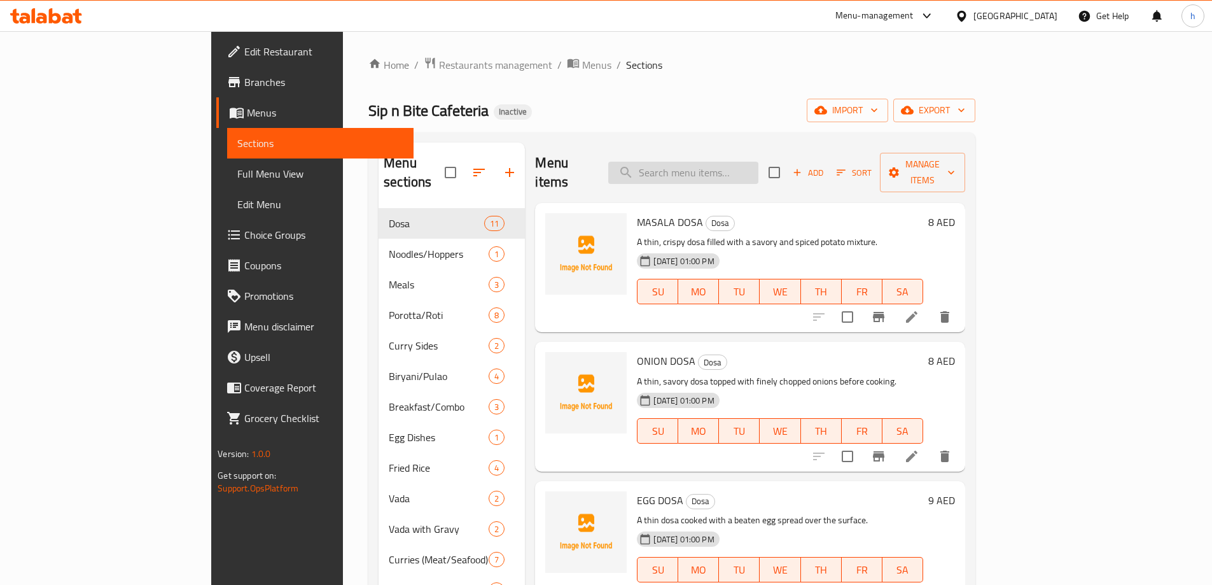
click at [723, 167] on input "search" at bounding box center [683, 173] width 150 height 22
paste input "MASALA PODI DOSA"
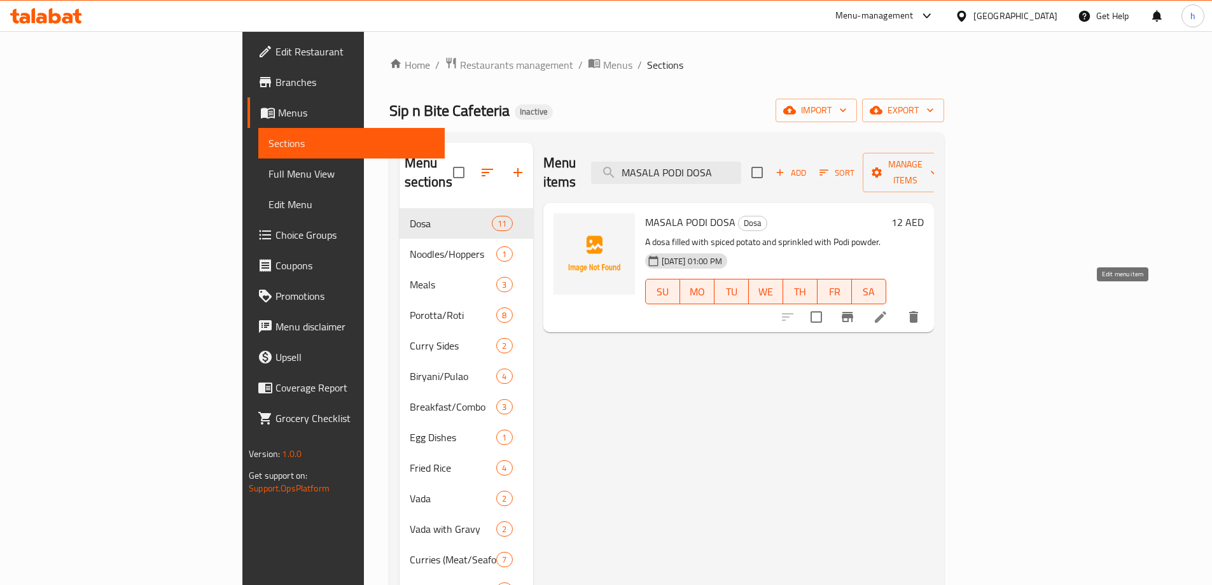
type input "MASALA PODI DOSA"
click at [888, 309] on icon at bounding box center [880, 316] width 15 height 15
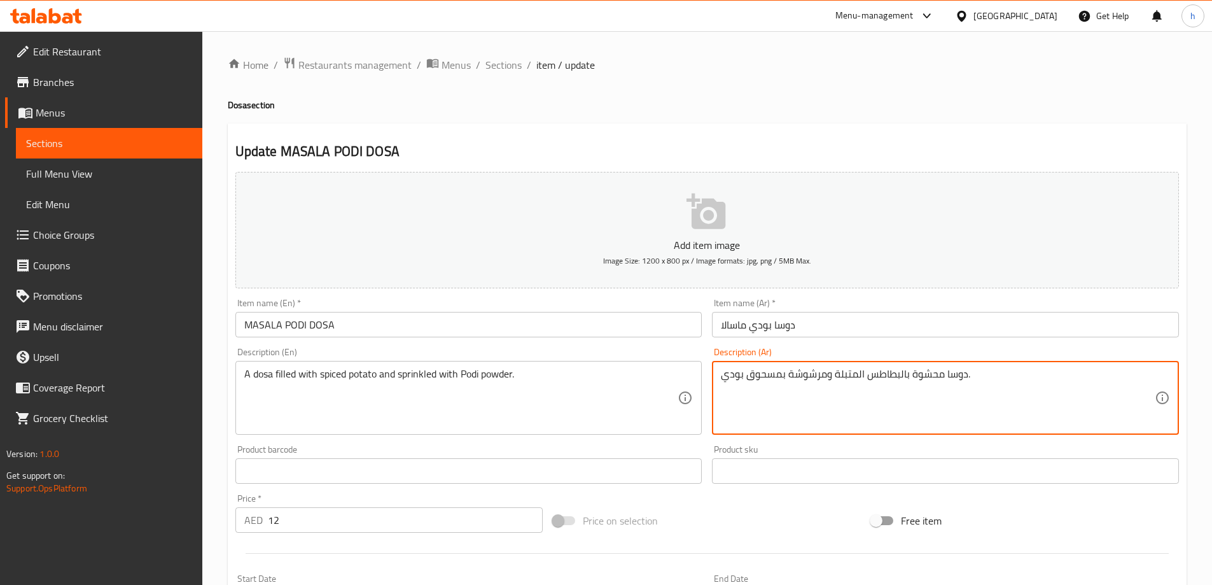
drag, startPoint x: 938, startPoint y: 376, endPoint x: 912, endPoint y: 377, distance: 26.1
drag, startPoint x: 780, startPoint y: 375, endPoint x: 748, endPoint y: 376, distance: 31.8
click at [748, 376] on textarea "دوسا مملؤة بالبطاطس المتبلة ومرشوشة بمسحوق بودي." at bounding box center [938, 398] width 434 height 60
type textarea "دوسا مملؤة بالبطاطس المتبلة ومرشوشة ببودرة بودي."
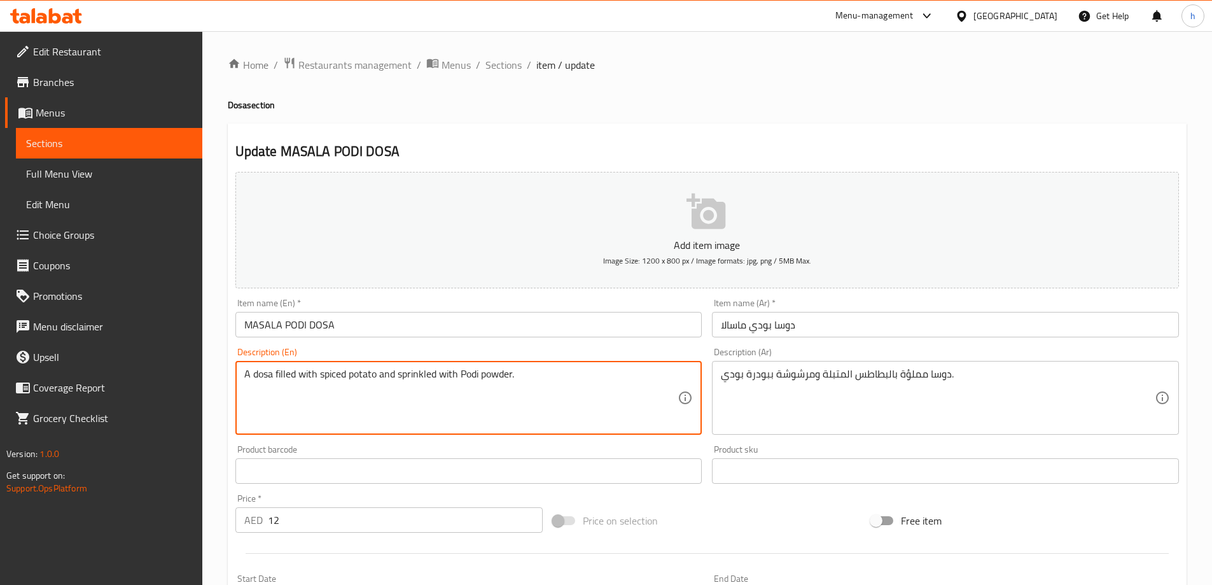
click at [488, 376] on textarea "A dosa filled with spiced potato and sprinkled with Podi powder." at bounding box center [461, 398] width 434 height 60
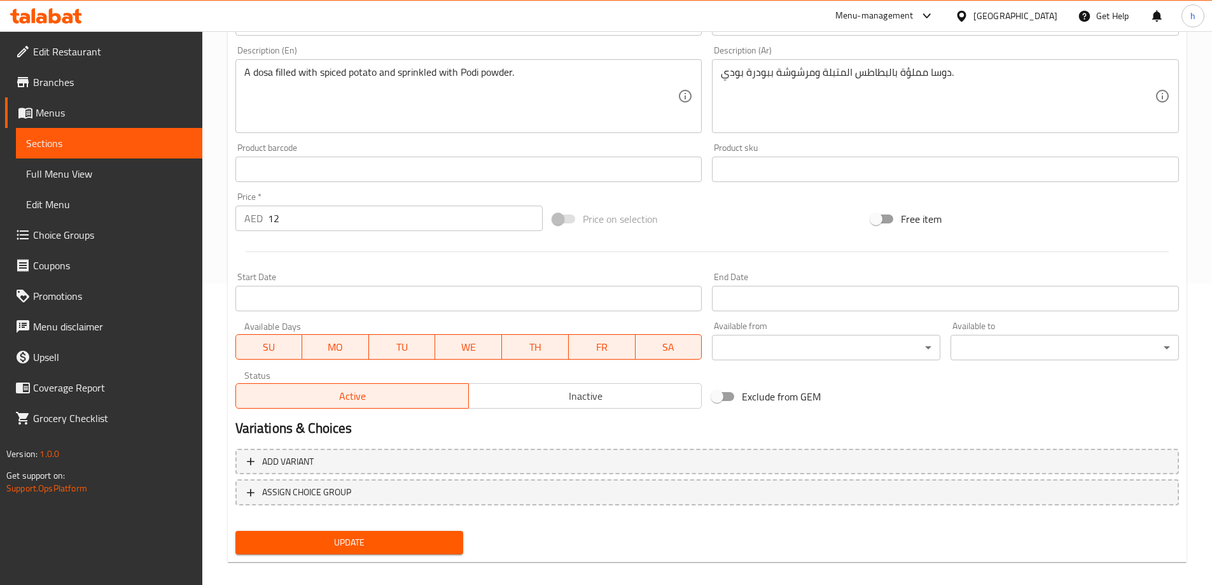
scroll to position [314, 0]
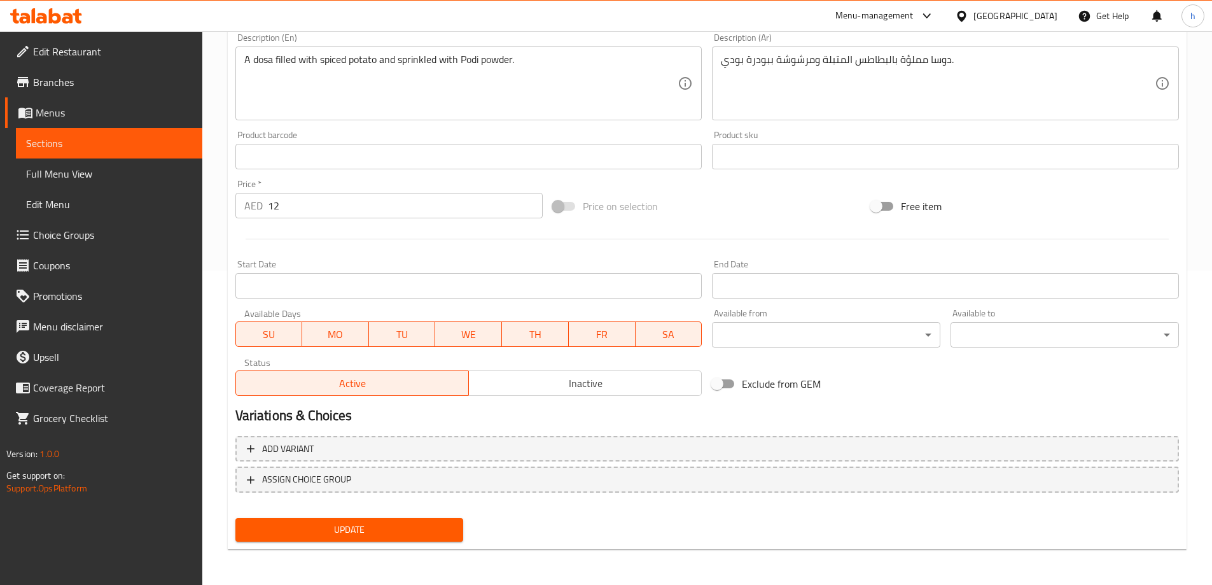
click at [414, 535] on span "Update" at bounding box center [350, 530] width 208 height 16
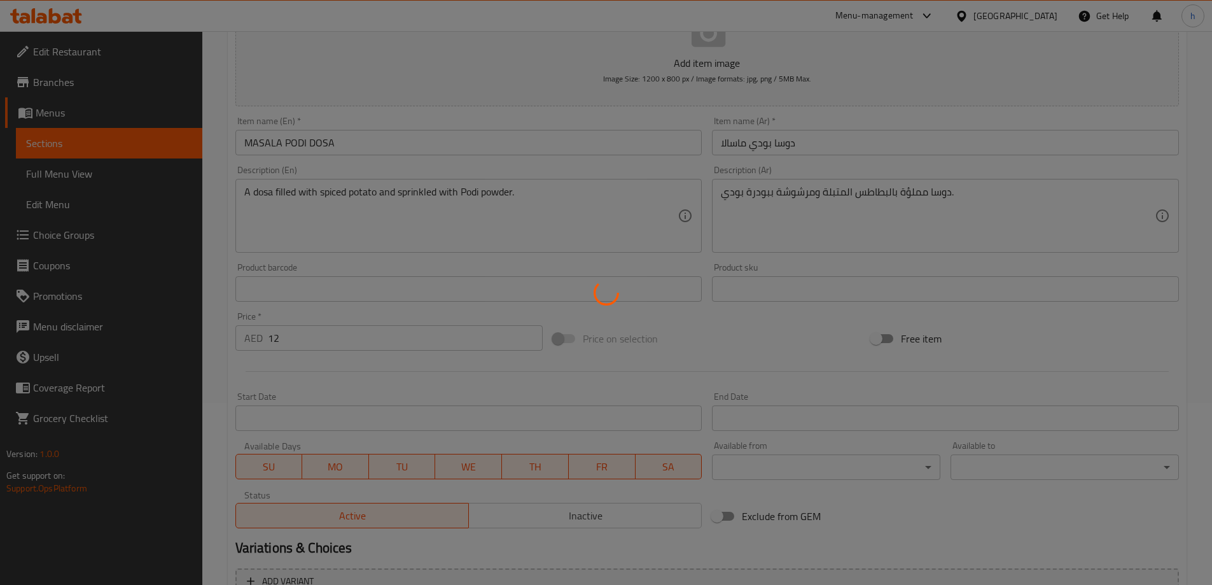
scroll to position [0, 0]
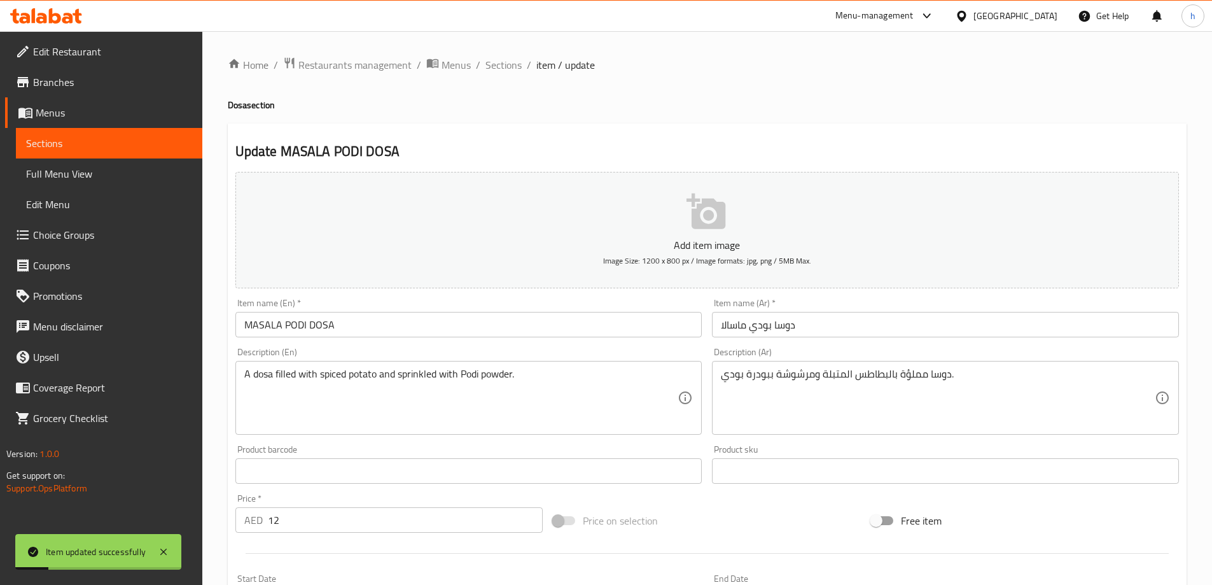
click at [81, 175] on span "Full Menu View" at bounding box center [109, 173] width 166 height 15
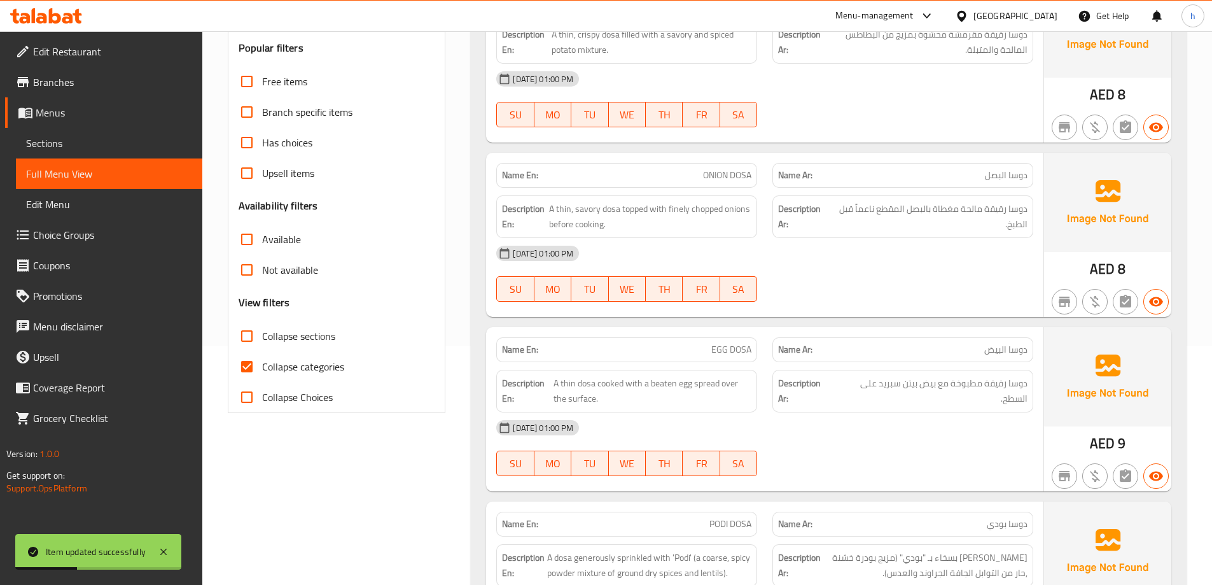
scroll to position [254, 0]
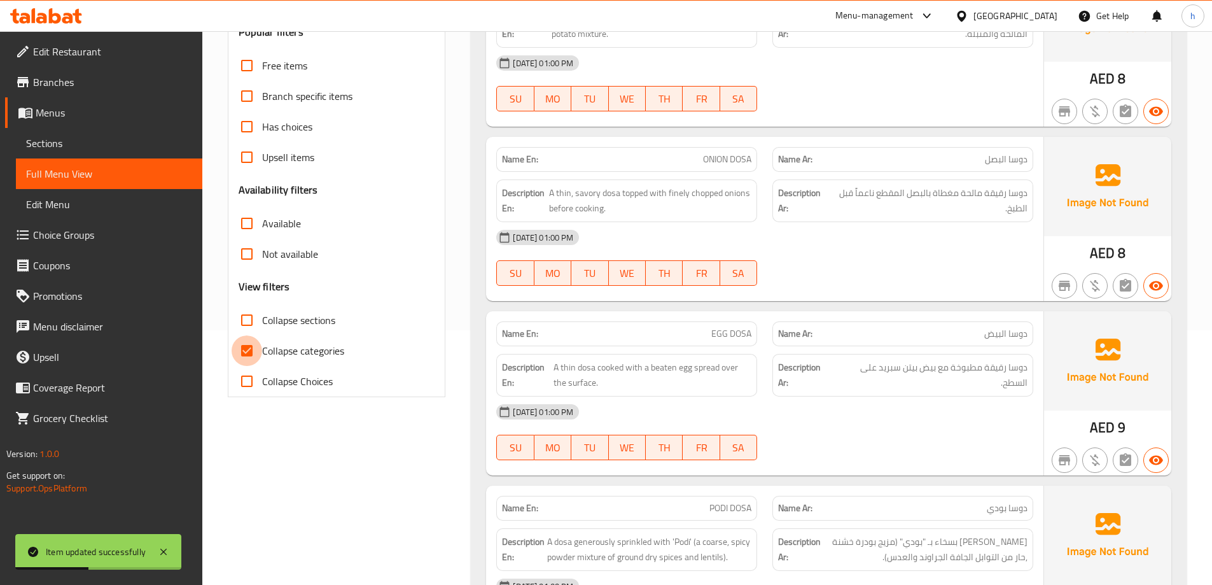
click at [249, 345] on input "Collapse categories" at bounding box center [247, 350] width 31 height 31
checkbox input "false"
click at [249, 316] on input "Collapse sections" at bounding box center [247, 320] width 31 height 31
checkbox input "true"
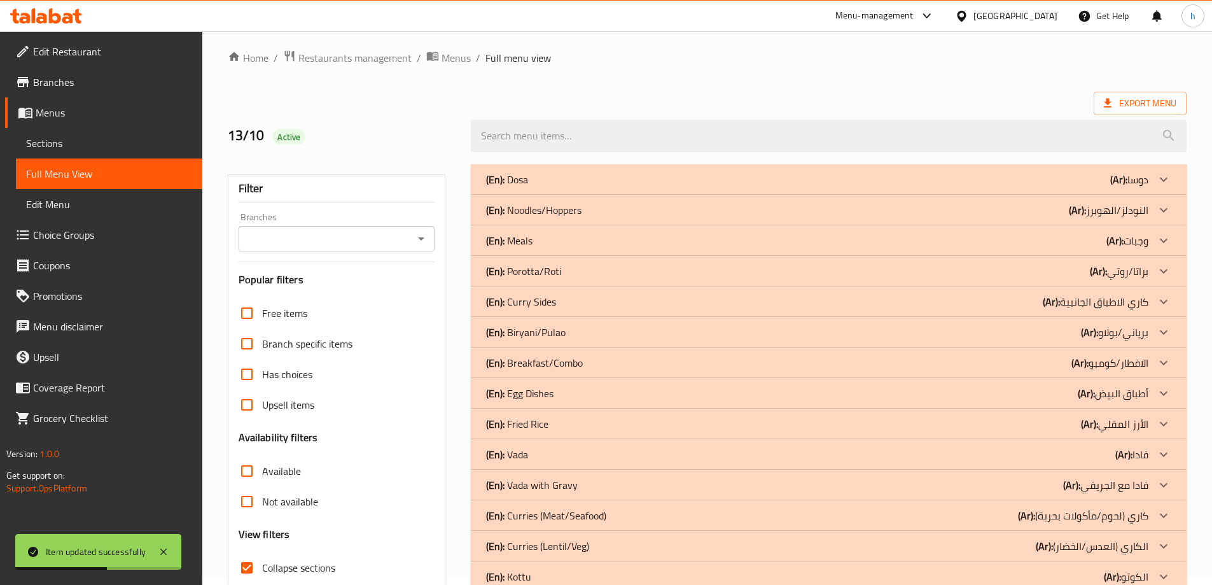
scroll to position [0, 0]
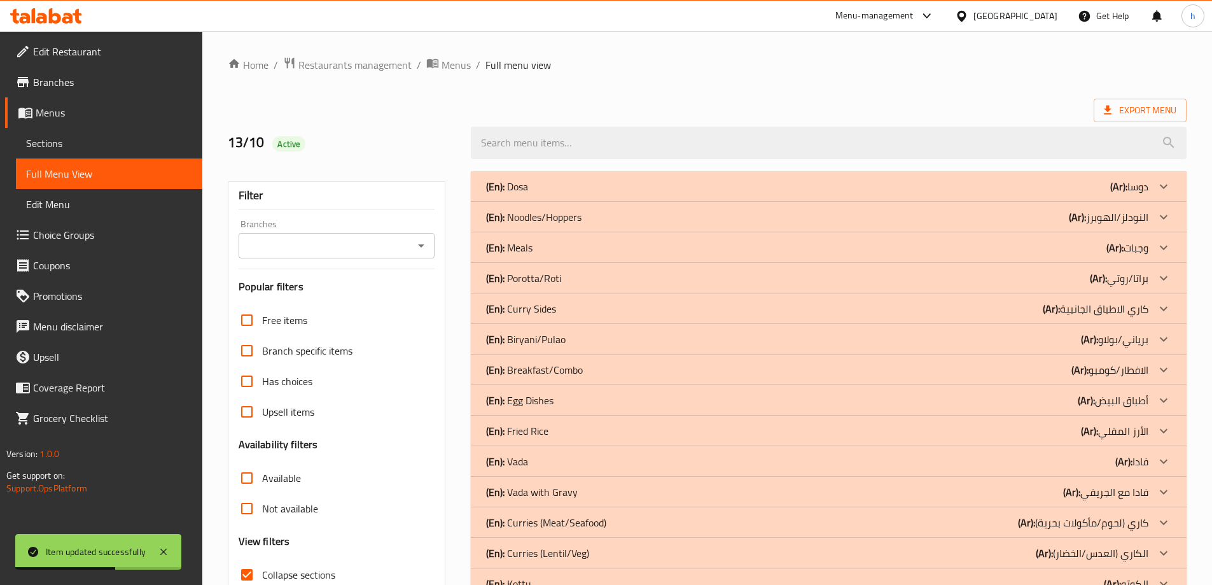
click at [601, 192] on div "(En): Dosa (Ar): دوسا" at bounding box center [817, 186] width 662 height 15
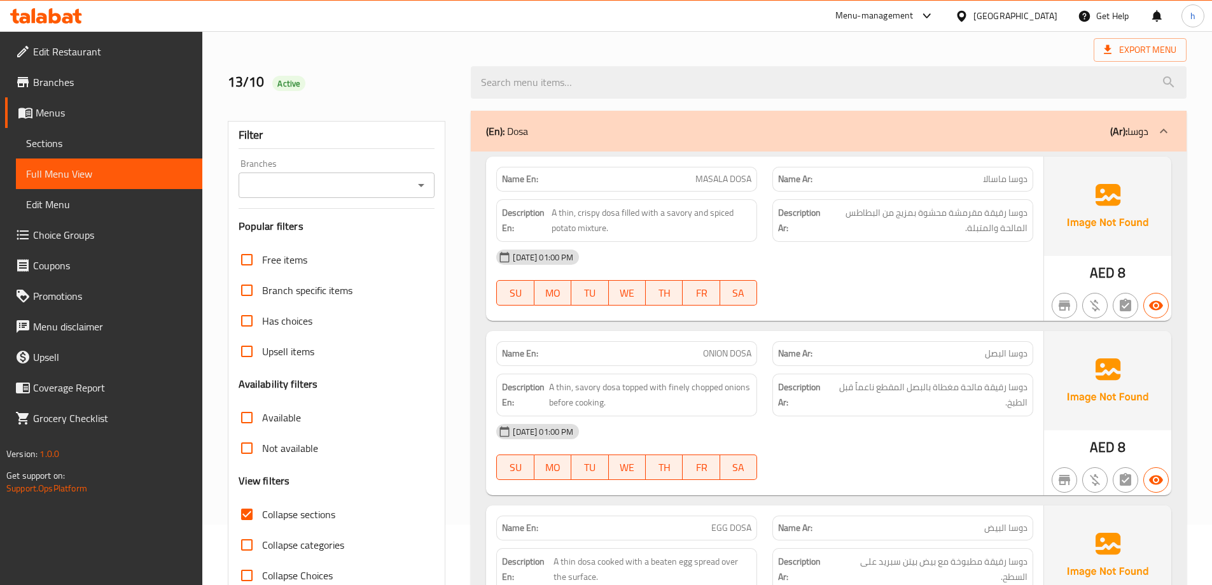
scroll to position [64, 0]
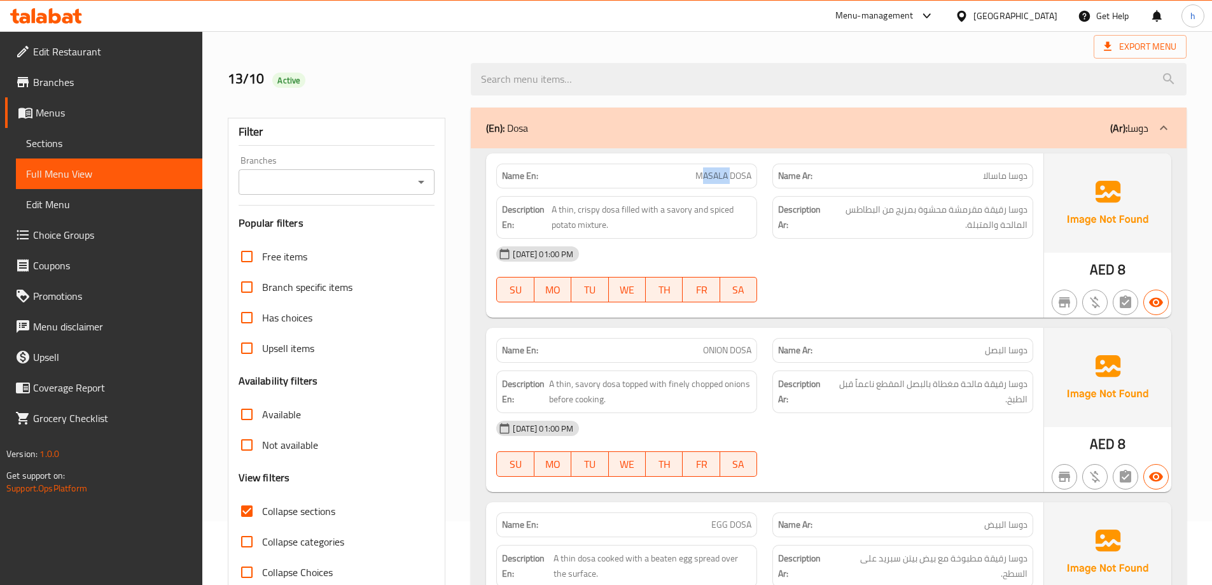
drag, startPoint x: 700, startPoint y: 172, endPoint x: 732, endPoint y: 177, distance: 32.1
click at [732, 177] on span "MASALA DOSA" at bounding box center [723, 175] width 56 height 13
drag, startPoint x: 667, startPoint y: 179, endPoint x: 751, endPoint y: 180, distance: 84.0
click at [751, 180] on p "Name En: MASALA DOSA" at bounding box center [626, 175] width 249 height 13
copy span "MASALA DOSA"
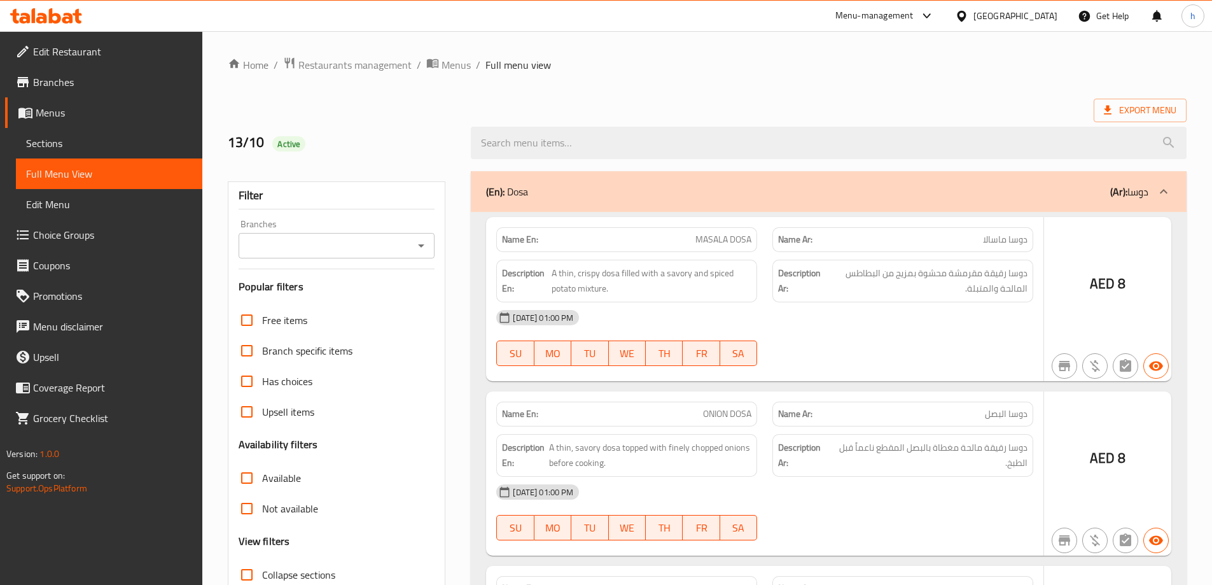
click at [84, 146] on div at bounding box center [606, 292] width 1212 height 585
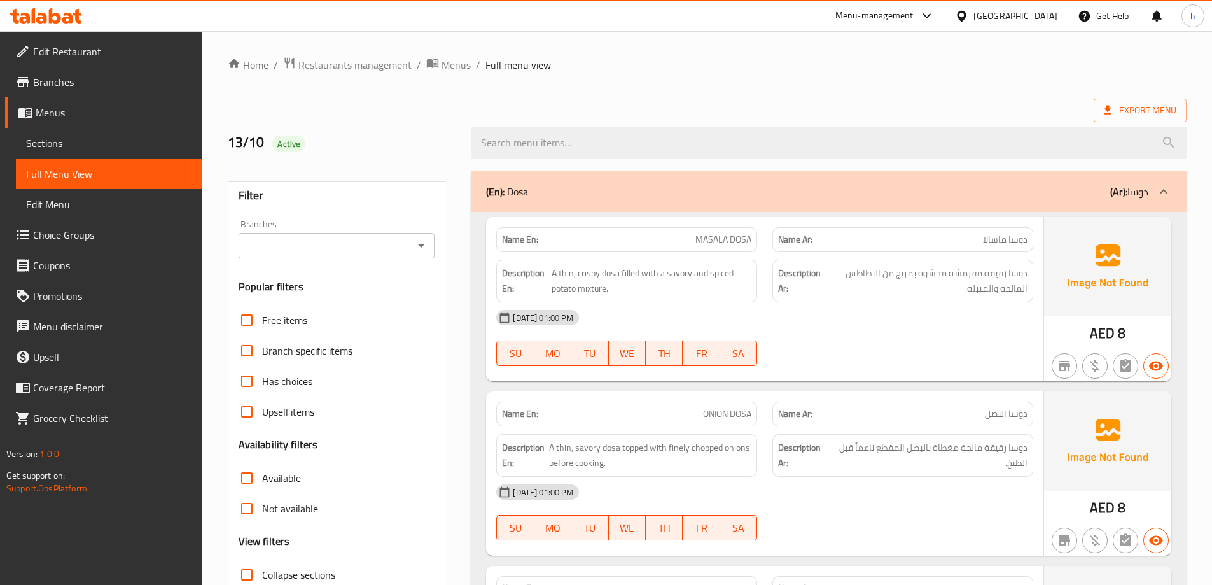
click at [94, 142] on span "Sections" at bounding box center [109, 143] width 166 height 15
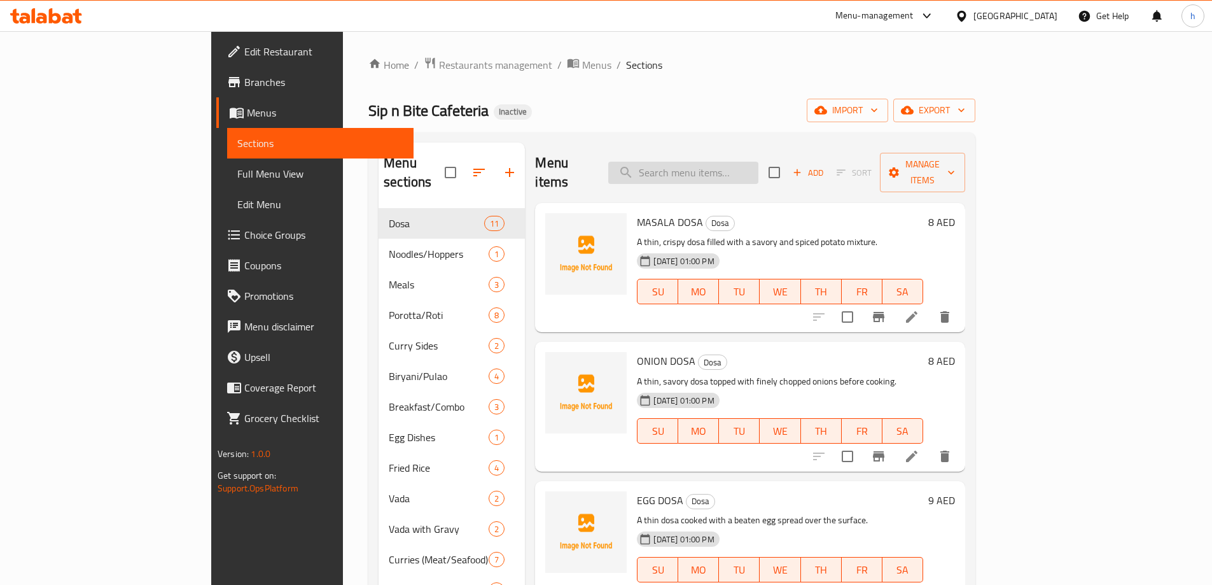
click at [758, 164] on input "search" at bounding box center [683, 173] width 150 height 22
paste input "MASALA DOSA"
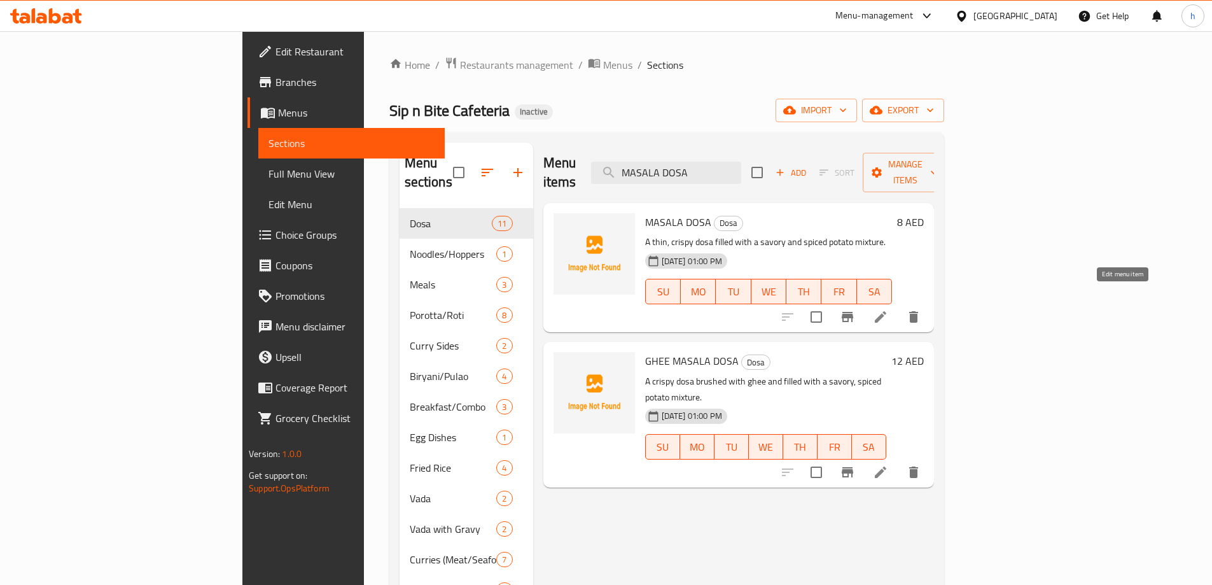
type input "MASALA DOSA"
click at [888, 309] on icon at bounding box center [880, 316] width 15 height 15
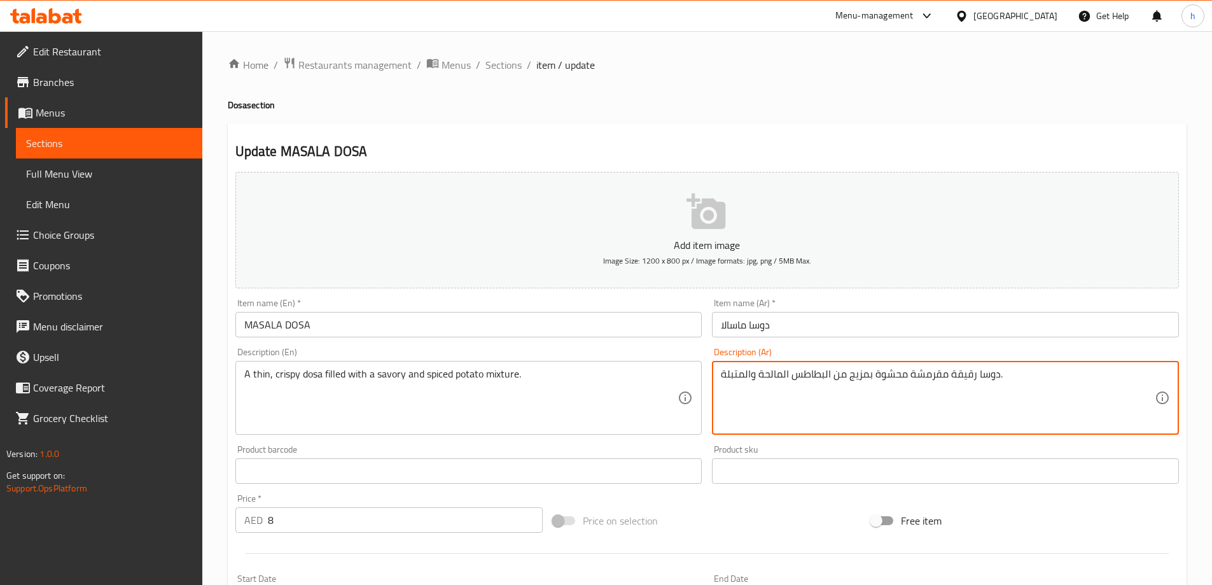
drag, startPoint x: 902, startPoint y: 376, endPoint x: 875, endPoint y: 372, distance: 27.0
drag, startPoint x: 867, startPoint y: 376, endPoint x: 849, endPoint y: 377, distance: 18.5
click at [849, 377] on textarea "دوسا رقيقة مقرمشة مملؤة بمزيج من البطاطس المالحة والمتبلة." at bounding box center [938, 398] width 434 height 60
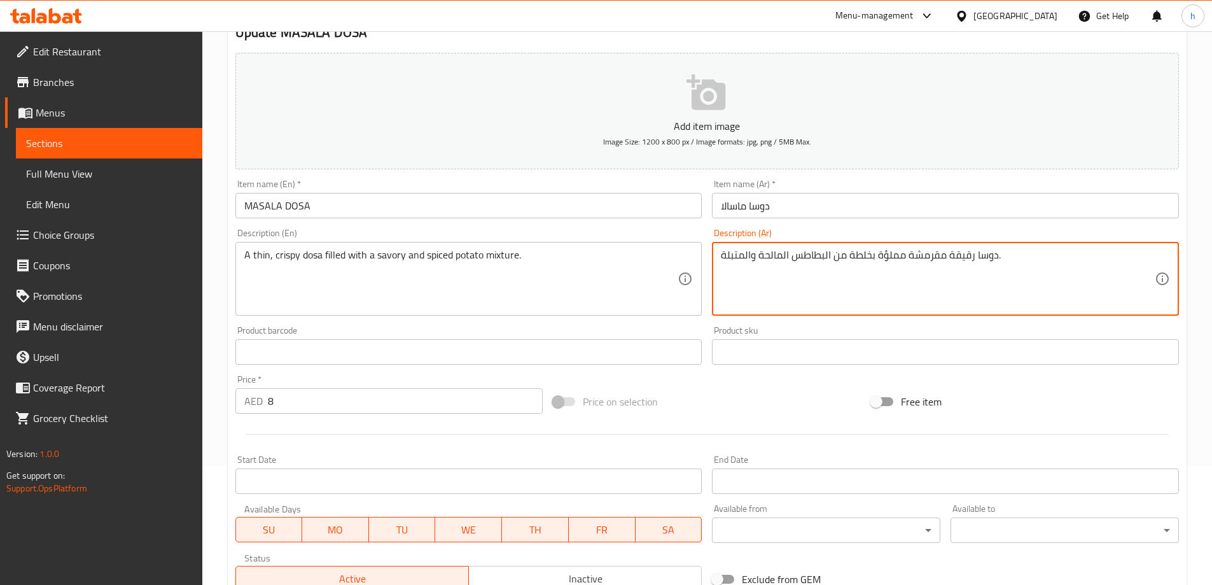
scroll to position [314, 0]
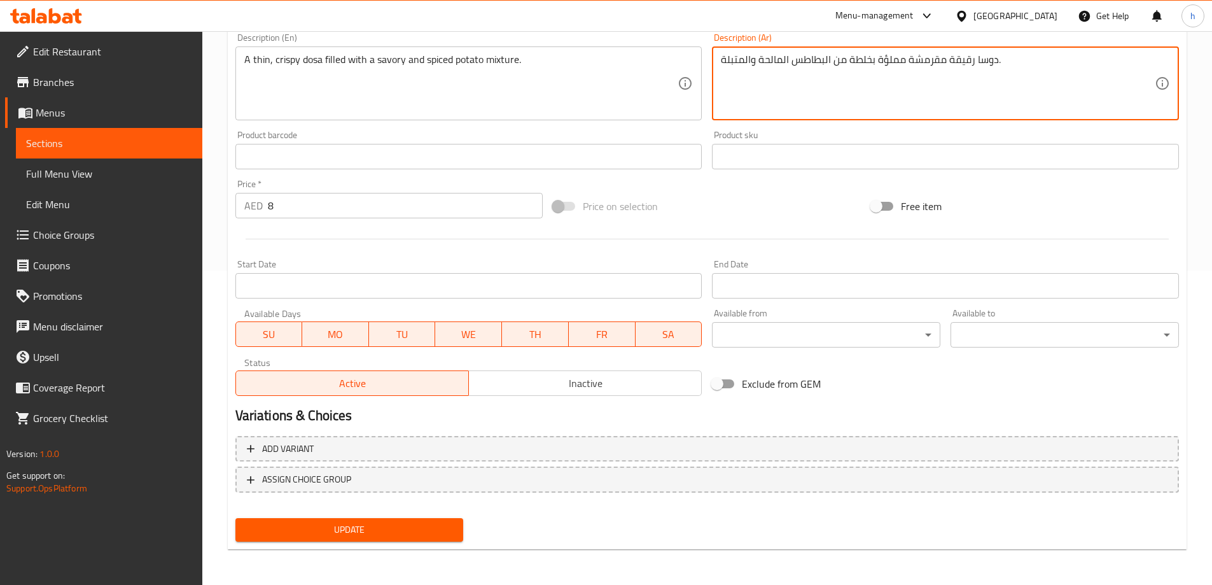
type textarea "دوسا رقيقة مقرمشة مملؤة بخلطة من البطاطس المالحة والمتبلة."
drag, startPoint x: 412, startPoint y: 527, endPoint x: 419, endPoint y: 528, distance: 7.0
click at [413, 528] on span "Update" at bounding box center [350, 530] width 208 height 16
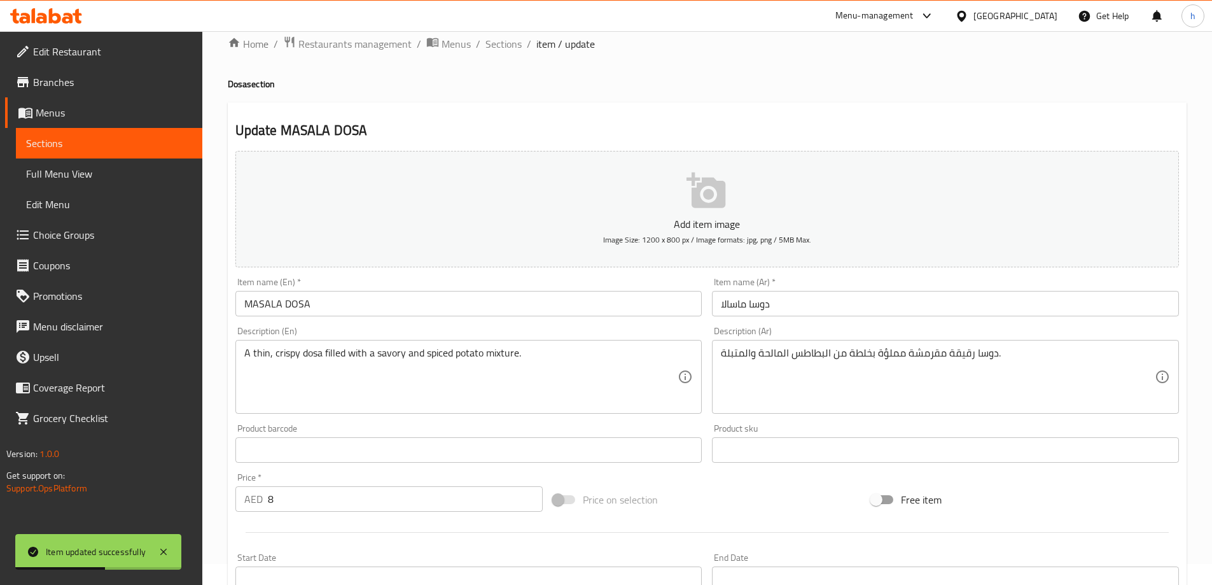
scroll to position [0, 0]
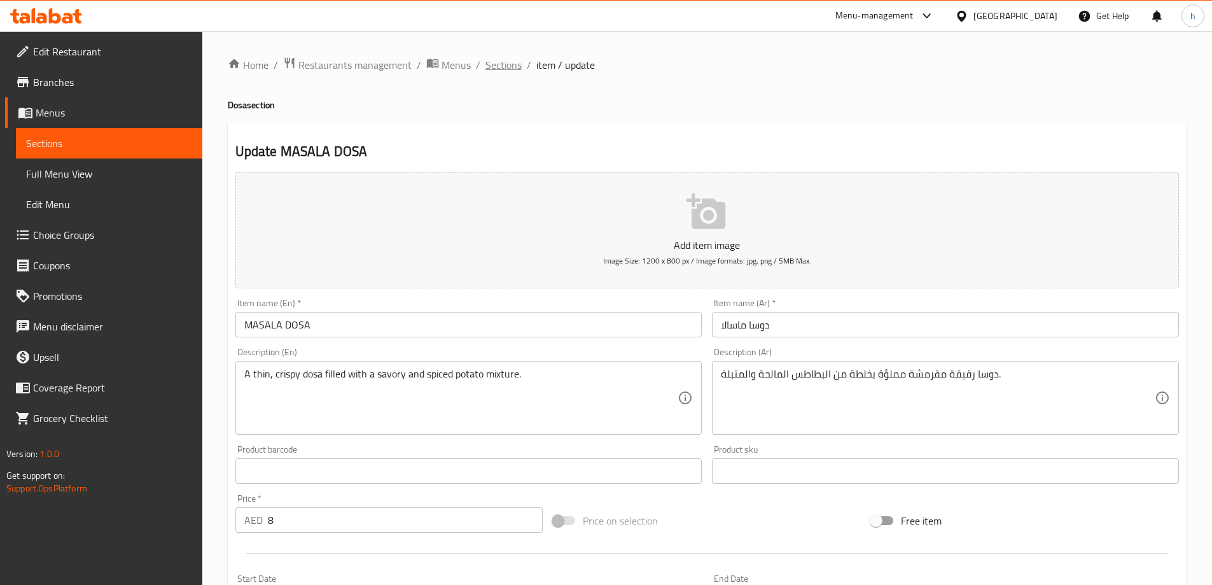
click at [490, 63] on span "Sections" at bounding box center [503, 64] width 36 height 15
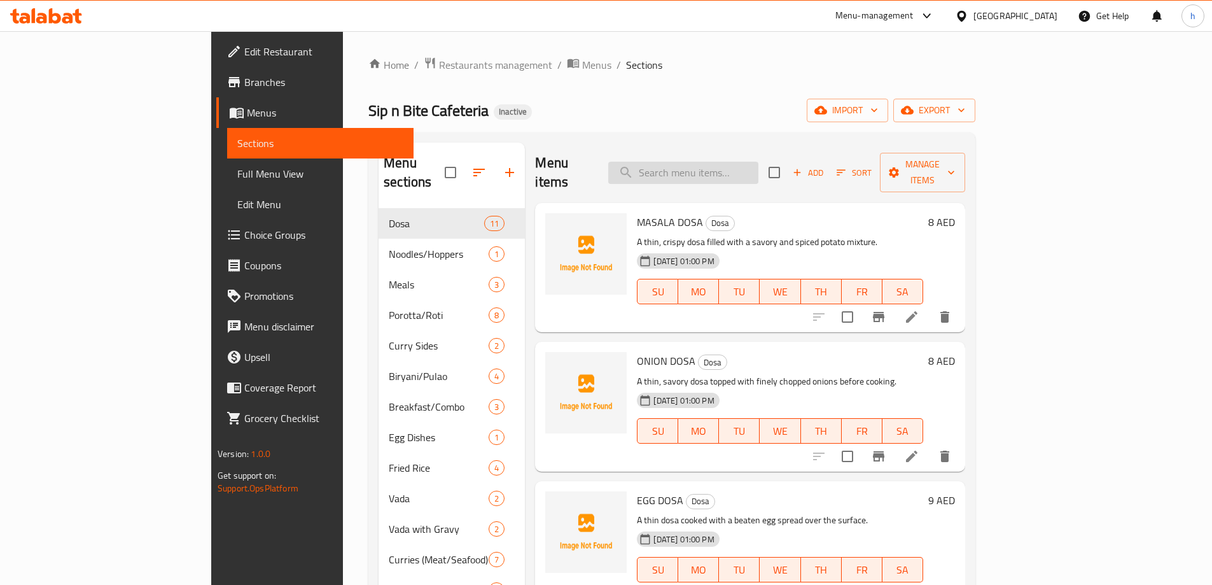
click at [713, 162] on input "search" at bounding box center [683, 173] width 150 height 22
paste input "EGG DOSA"
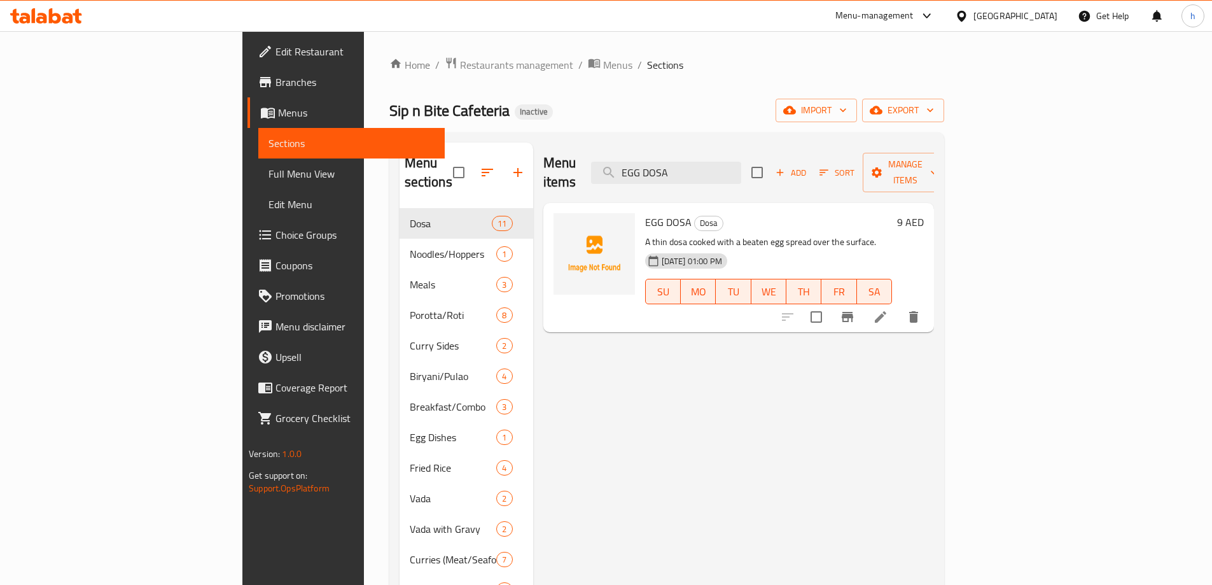
type input "EGG DOSA"
click at [888, 309] on icon at bounding box center [880, 316] width 15 height 15
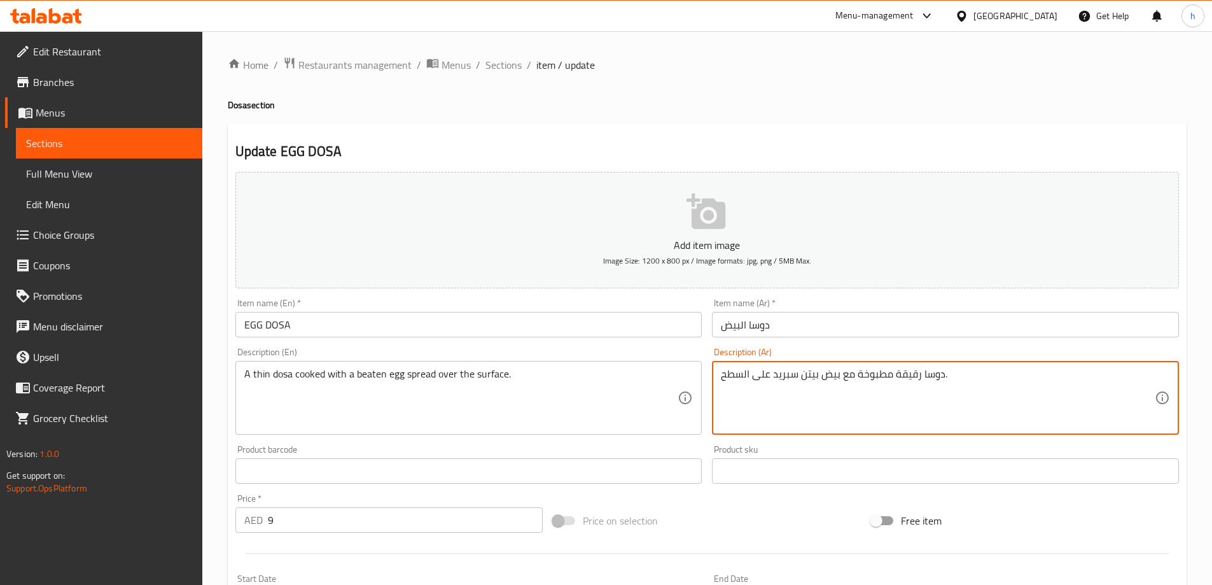
drag, startPoint x: 816, startPoint y: 377, endPoint x: 805, endPoint y: 375, distance: 10.9
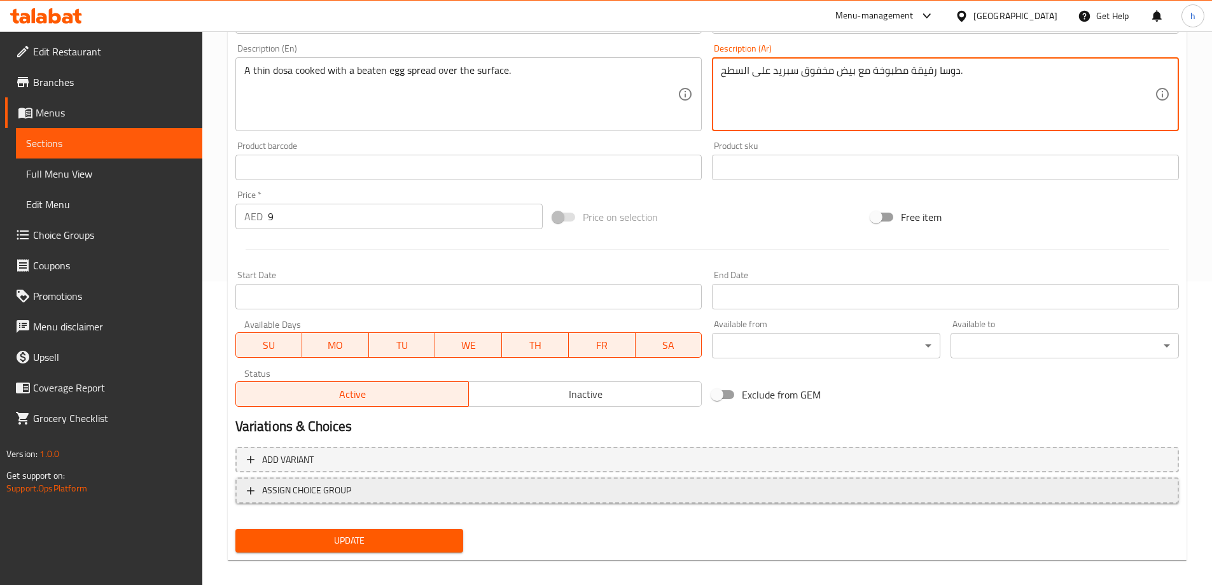
scroll to position [314, 0]
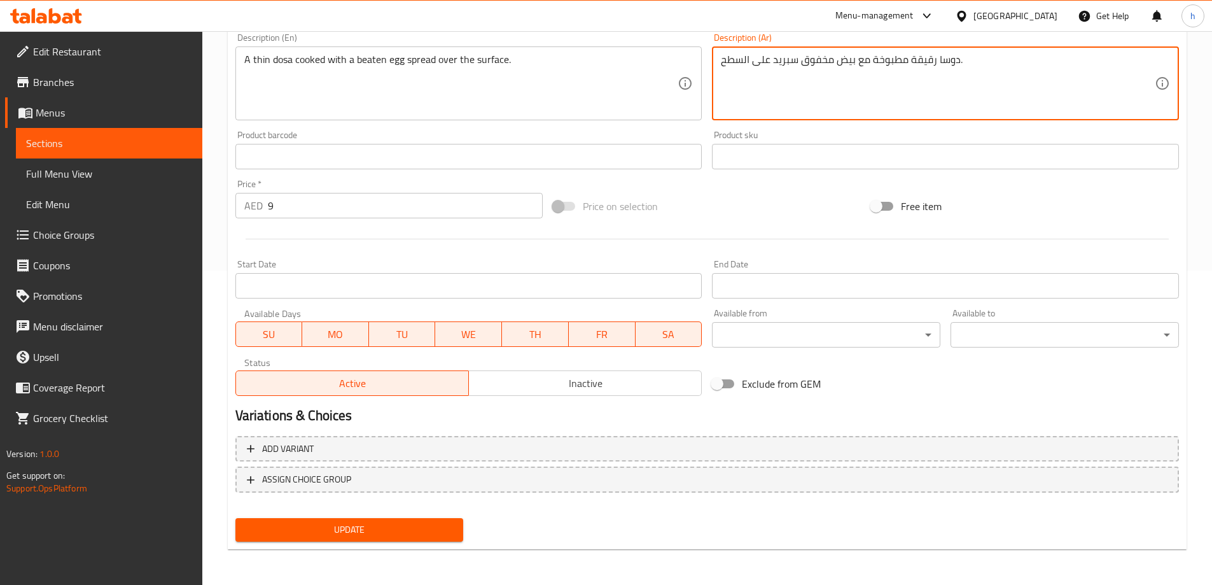
click at [430, 526] on span "Update" at bounding box center [350, 530] width 208 height 16
click at [730, 68] on textarea "دوسا رقيقة مطبوخة مع بيض مخفوق سبريد على السطح." at bounding box center [938, 83] width 434 height 60
click at [748, 65] on textarea "دوسا رقيقة مطبوخة مع بيض مخفوق سبريد على سورفيس." at bounding box center [938, 83] width 434 height 60
type textarea "دوسا رقيقة مطبوخة مع بيض مخفوق سبريد على سورفيس."
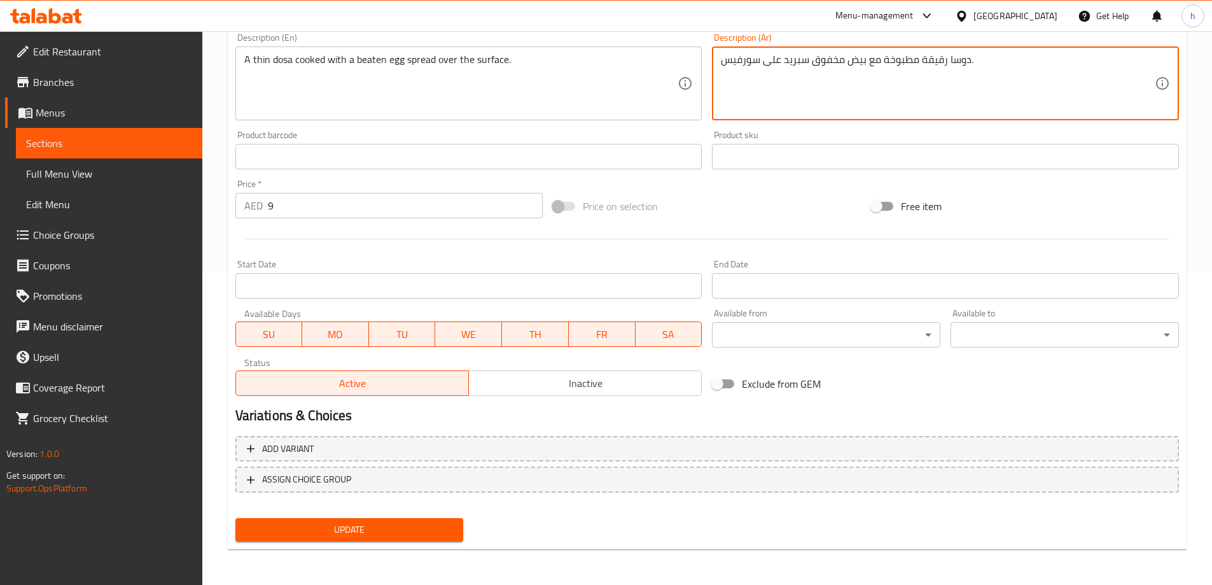
click at [358, 522] on span "Update" at bounding box center [350, 530] width 208 height 16
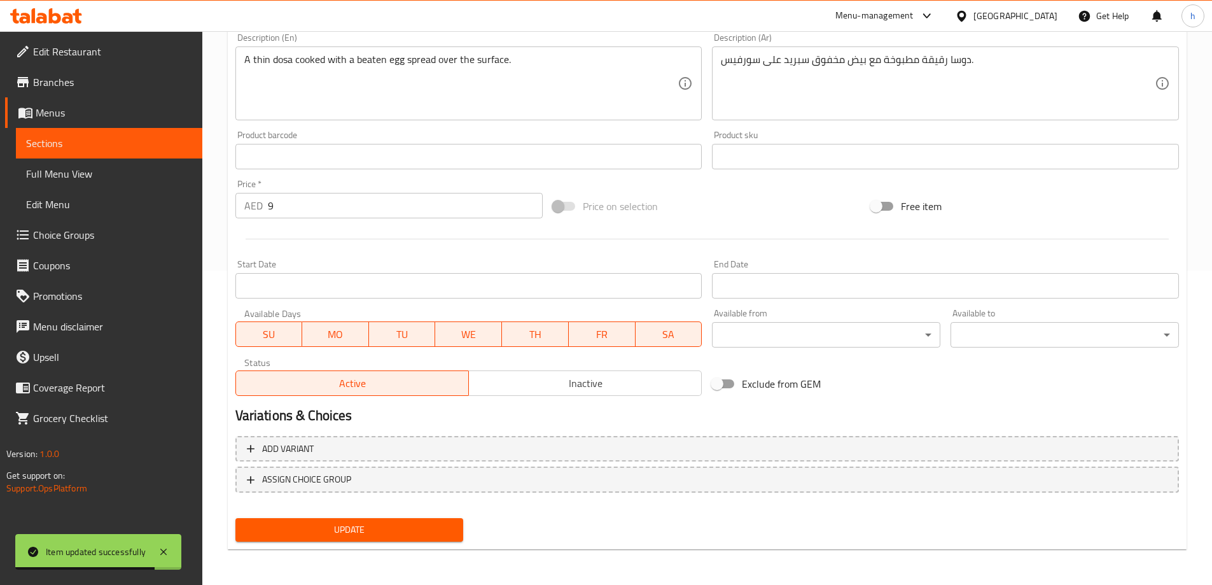
click at [382, 520] on button "Update" at bounding box center [349, 530] width 228 height 24
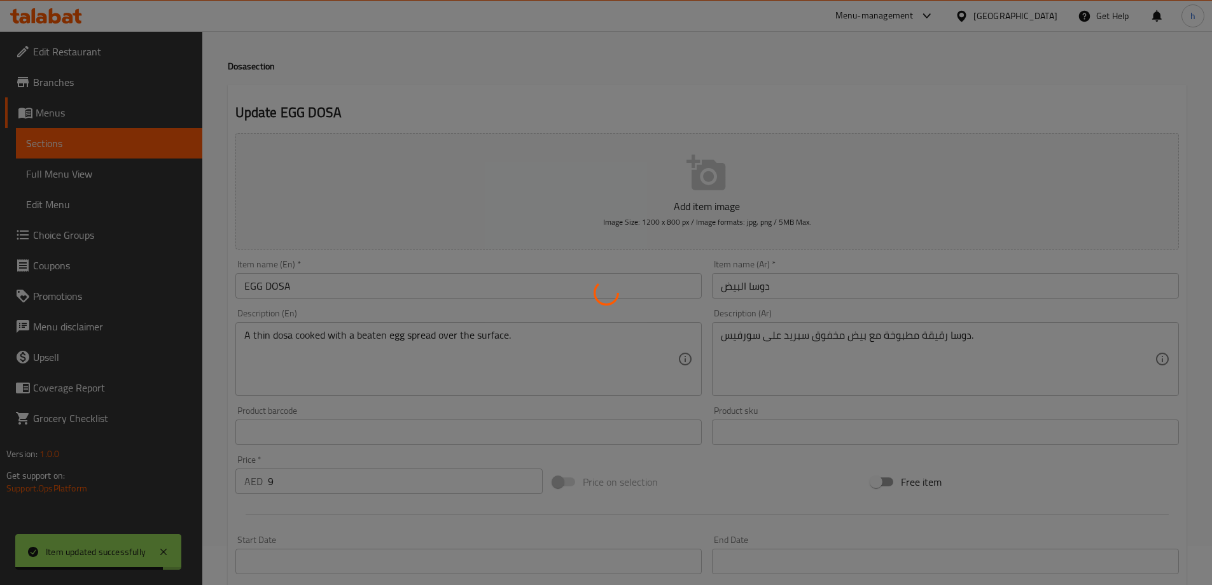
scroll to position [0, 0]
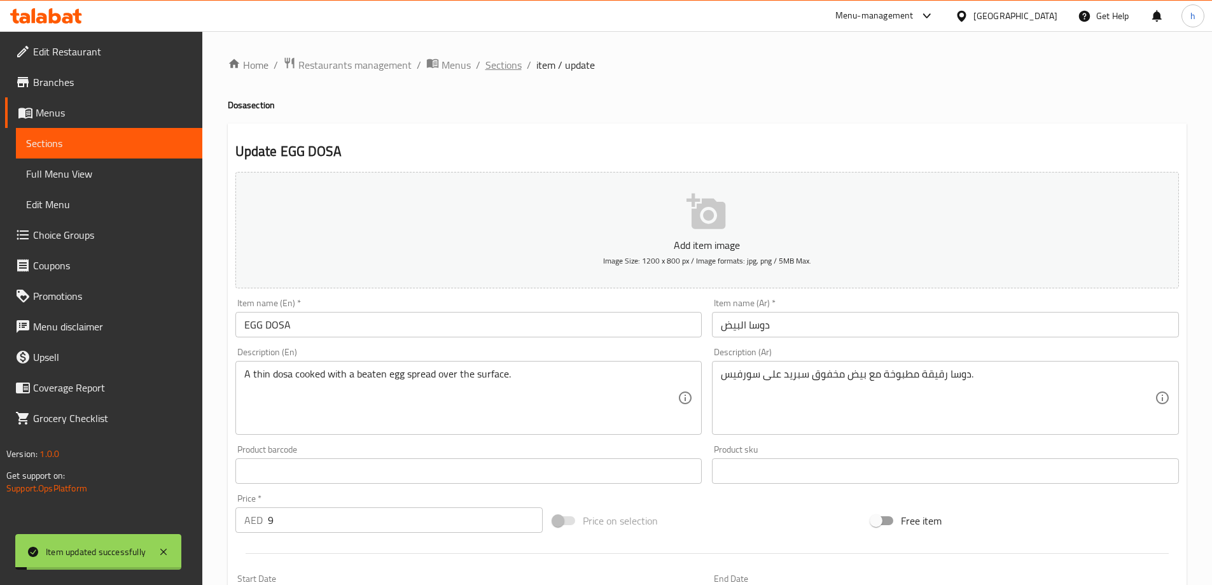
click at [489, 64] on span "Sections" at bounding box center [503, 64] width 36 height 15
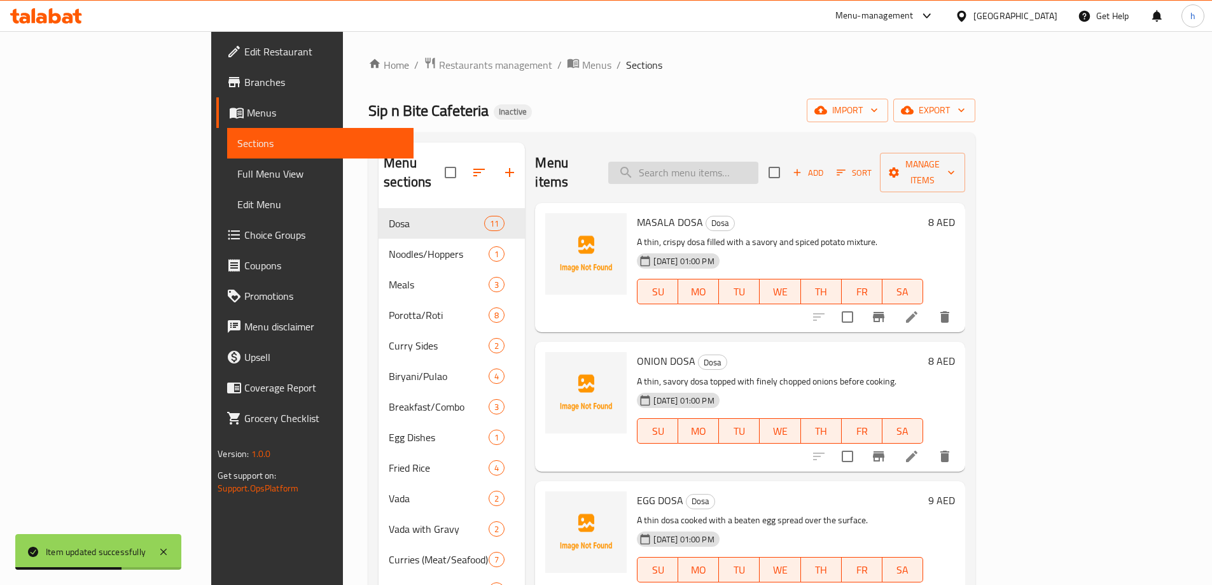
click at [713, 170] on input "search" at bounding box center [683, 173] width 150 height 22
paste input "PODI DOSA"
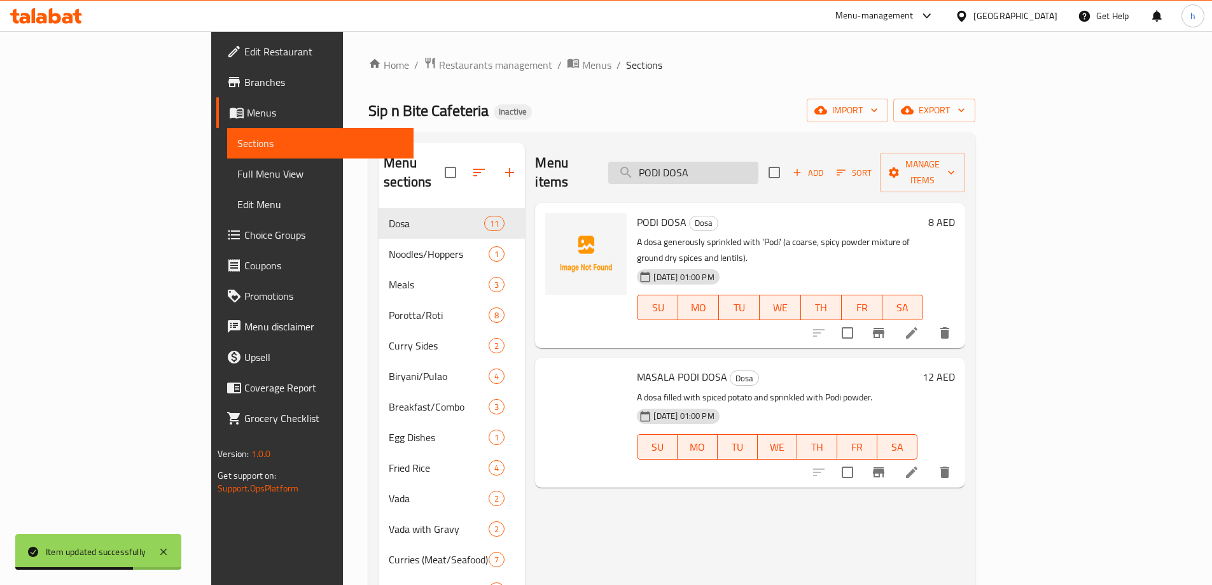
type input "PODI DOSA"
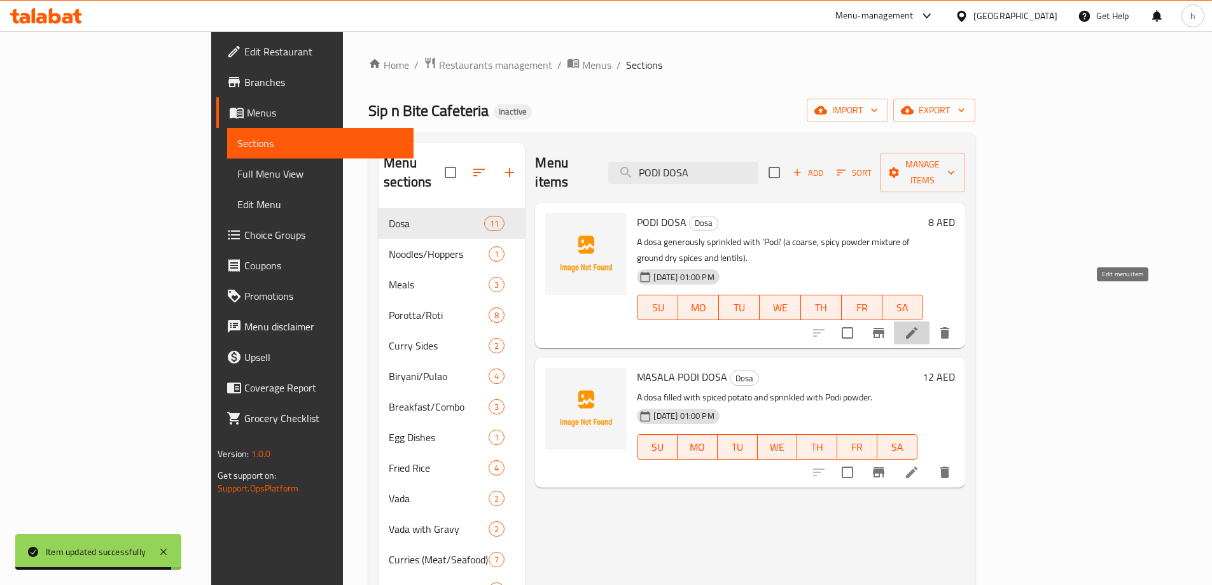
click at [919, 325] on icon at bounding box center [911, 332] width 15 height 15
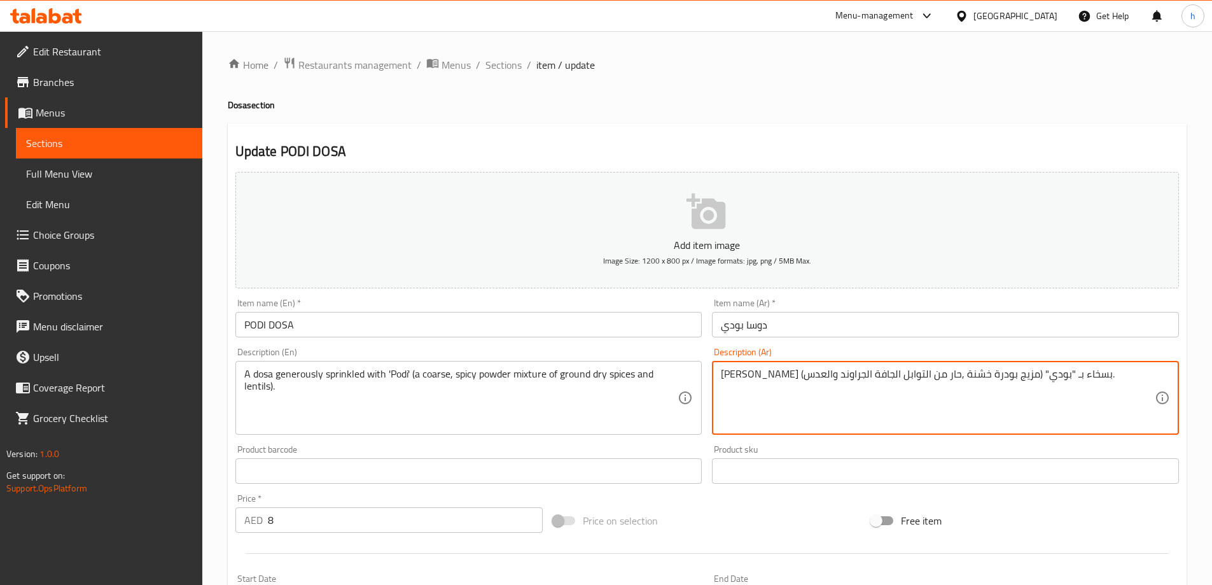
click at [744, 377] on textarea "[PERSON_NAME] بسخاء بـ "بودي" (مزيج بودرة خشنة ,حار من التوابل الجافة الجراوند …" at bounding box center [938, 398] width 434 height 60
click at [791, 373] on textarea "[PERSON_NAME] بسخاء بـ "بودي" (مزيج بودرة خشنة ,حار من التوابل الجافة الجراوند …" at bounding box center [938, 398] width 434 height 60
drag, startPoint x: 955, startPoint y: 378, endPoint x: 824, endPoint y: 392, distance: 131.8
click at [824, 392] on textarea "[PERSON_NAME] بسخاء بـ "بودي" (مزيج بودرة خشنة ,حار من التوابل الجافة الجراوند …" at bounding box center [938, 398] width 434 height 60
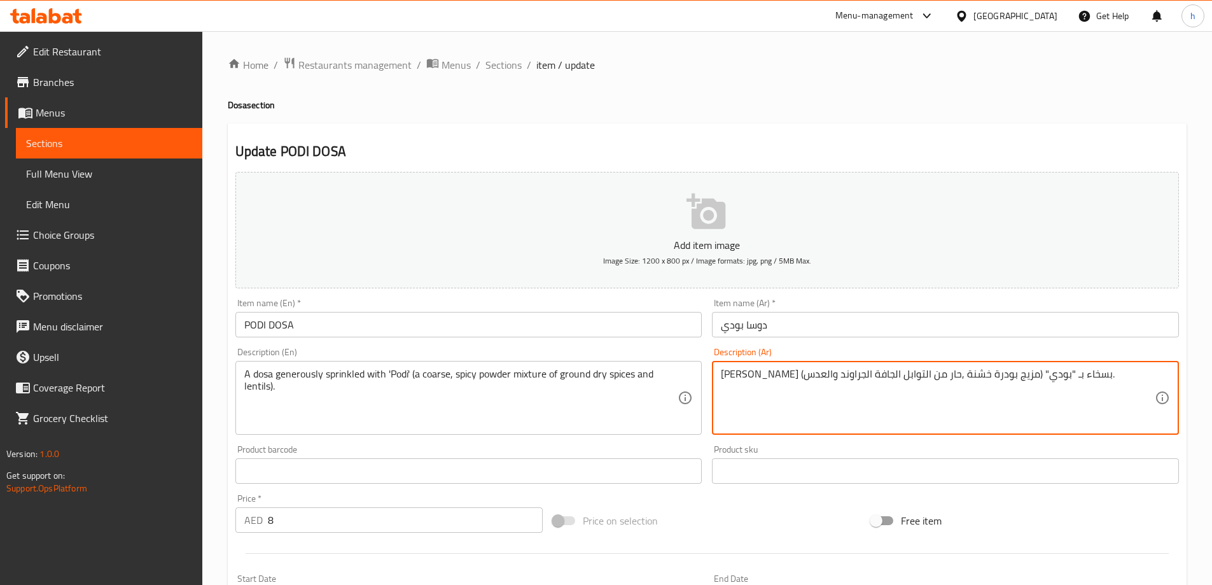
click at [940, 374] on textarea "[PERSON_NAME] بسخاء بـ "بودي" (مزيج بودرة خشنة ,حار من التوابل الجافة الجراوند …" at bounding box center [938, 398] width 434 height 60
type textarea "دوسا مرشوشة بسخاء بـ "بودي" (خليط بودرة خشنة ,حارة من التوابل الجافة المطحونة و…"
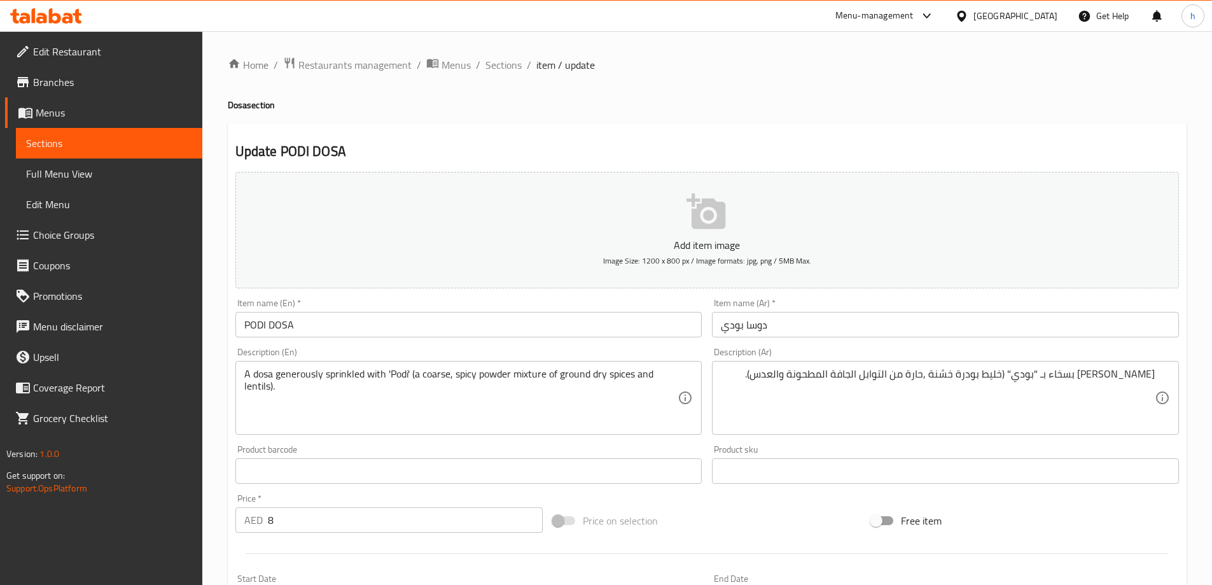
click at [915, 351] on div "Description (Ar) دوسا مرشوشة بسخاء بـ "بودي" (خليط بودرة خشنة ,حارة من التوابل …" at bounding box center [945, 390] width 467 height 87
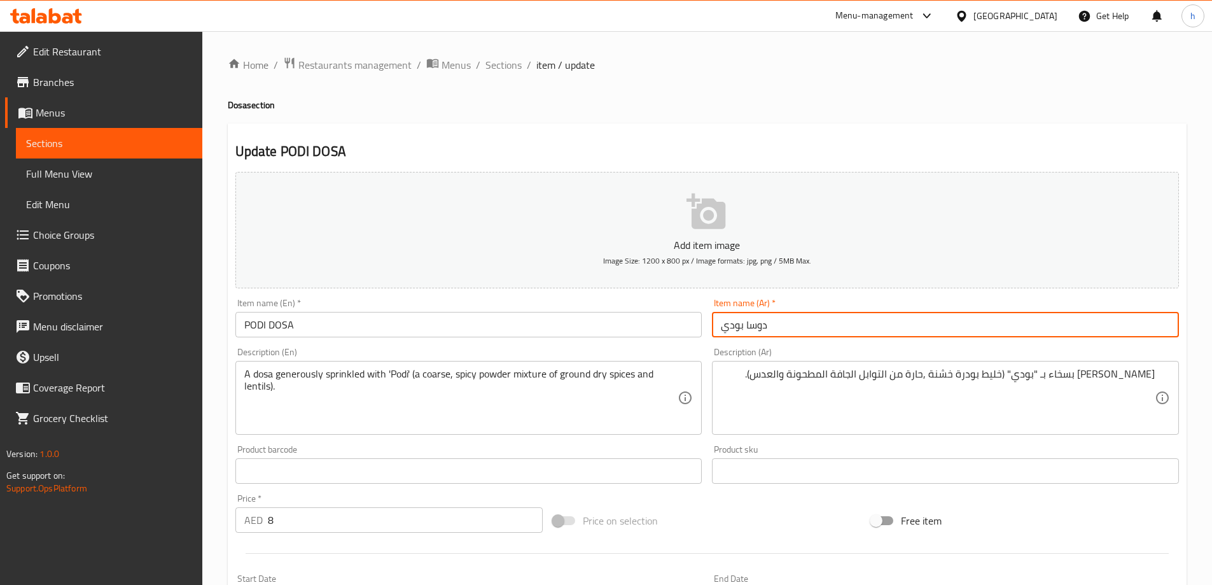
click at [914, 329] on input "دوسا بودي" at bounding box center [945, 324] width 467 height 25
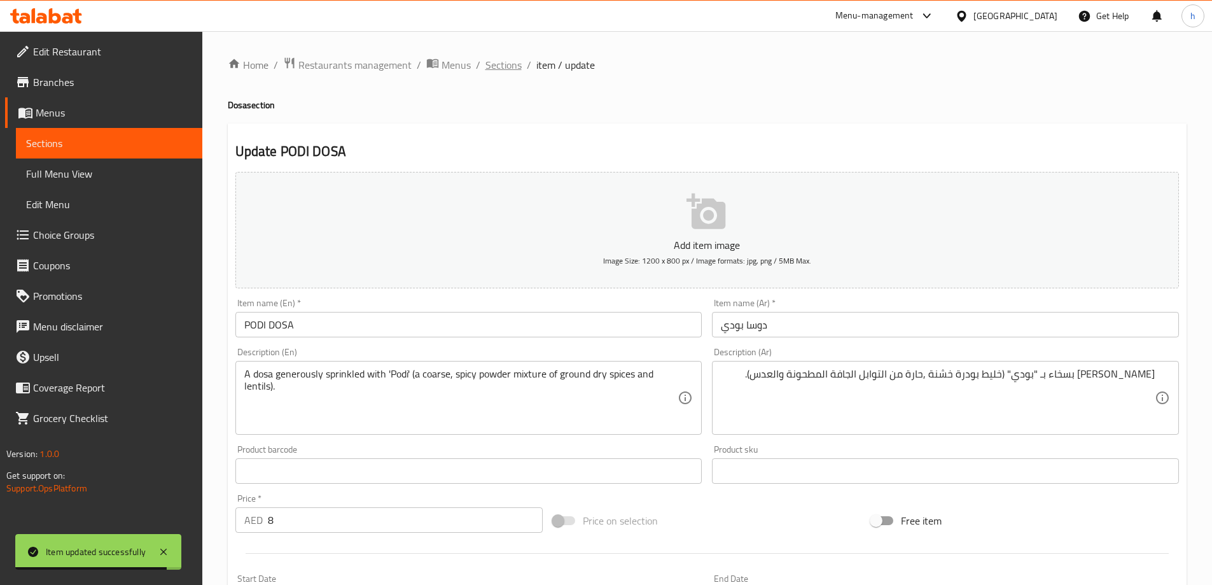
click at [505, 65] on span "Sections" at bounding box center [503, 64] width 36 height 15
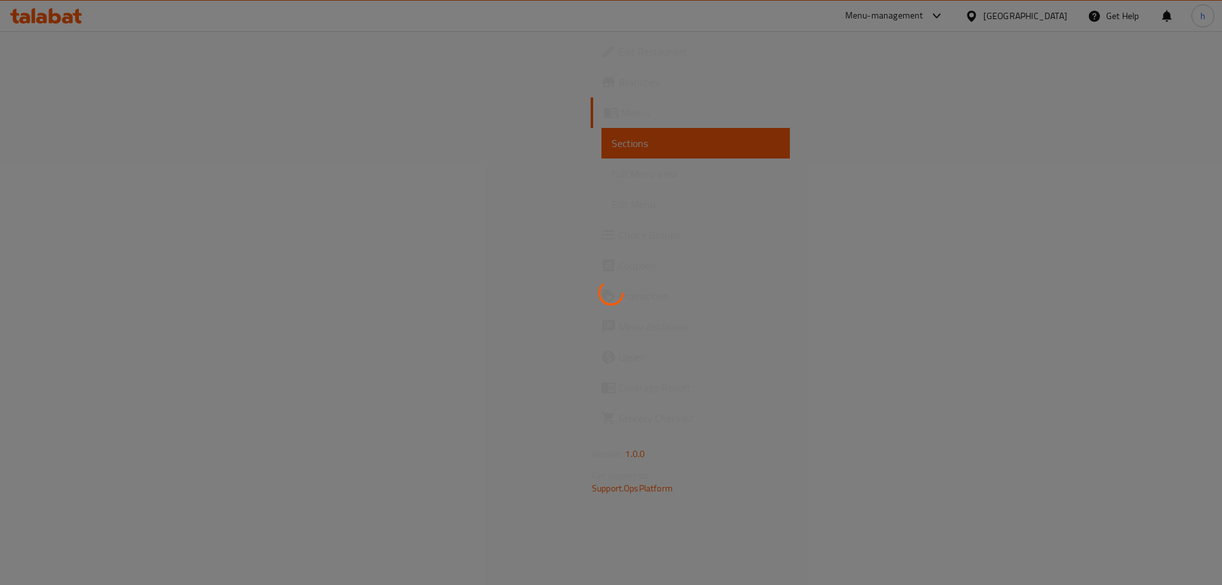
click at [87, 235] on div at bounding box center [611, 292] width 1222 height 585
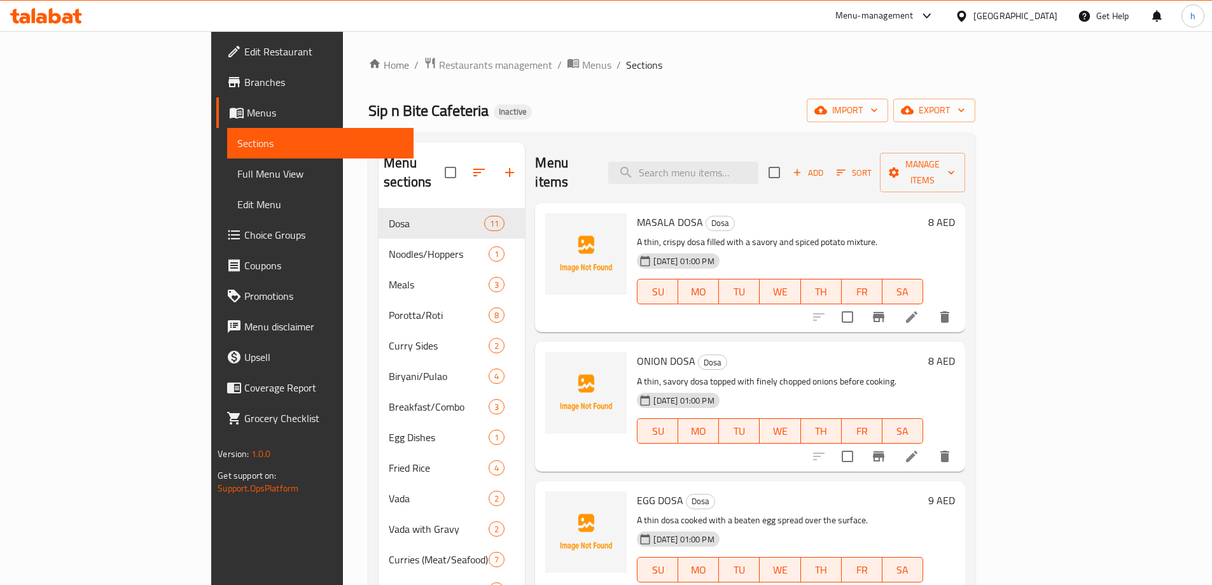
click at [244, 235] on span "Choice Groups" at bounding box center [323, 234] width 159 height 15
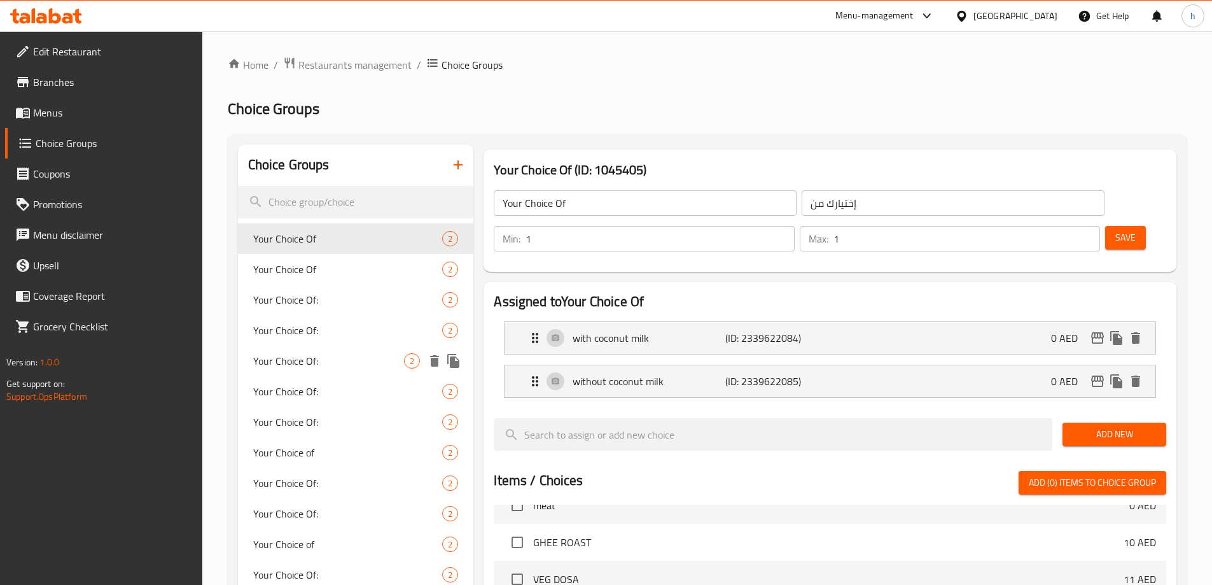
scroll to position [64, 0]
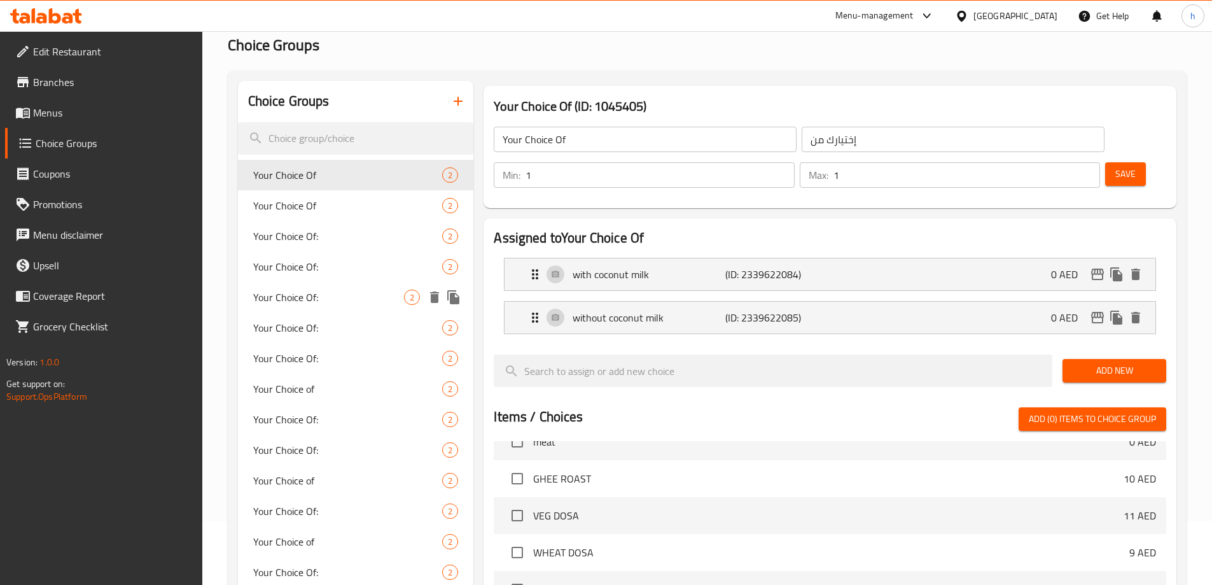
click at [312, 289] on span "Your Choice Of:" at bounding box center [328, 296] width 151 height 15
type input "Your Choice Of:"
type input "إختيارك من:"
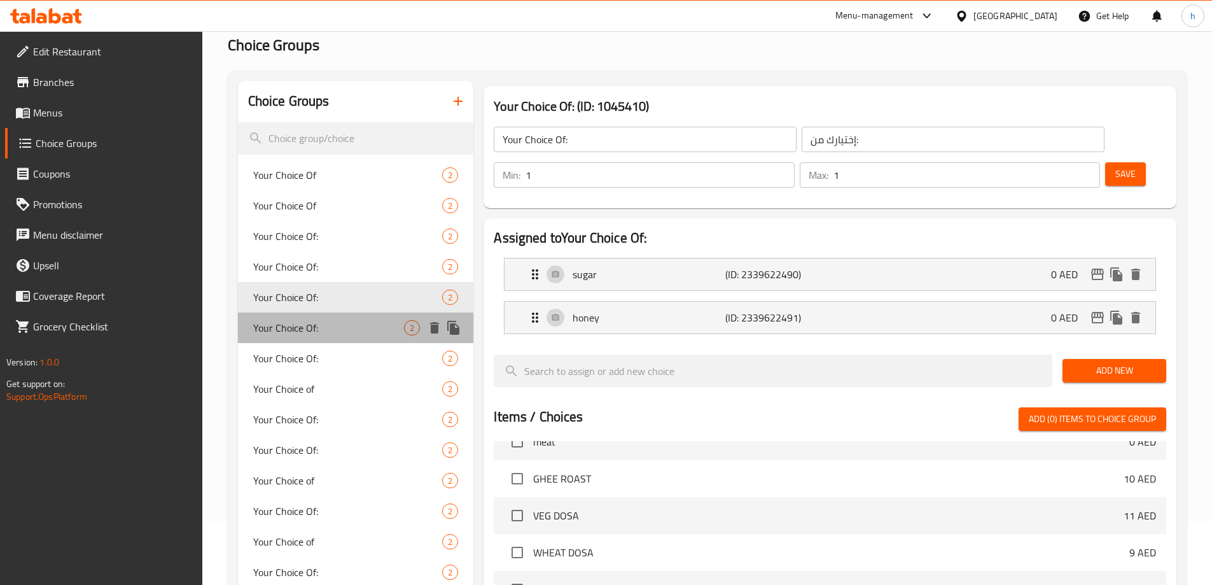
click at [308, 325] on span "Your Choice Of:" at bounding box center [328, 327] width 151 height 15
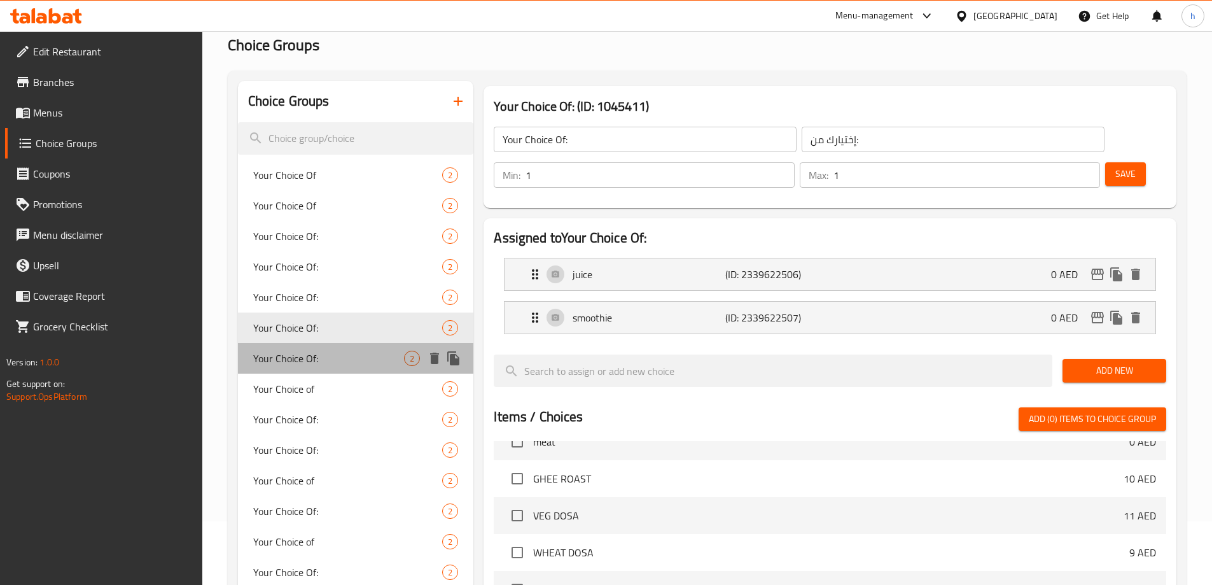
click at [296, 354] on span "Your Choice Of:" at bounding box center [328, 358] width 151 height 15
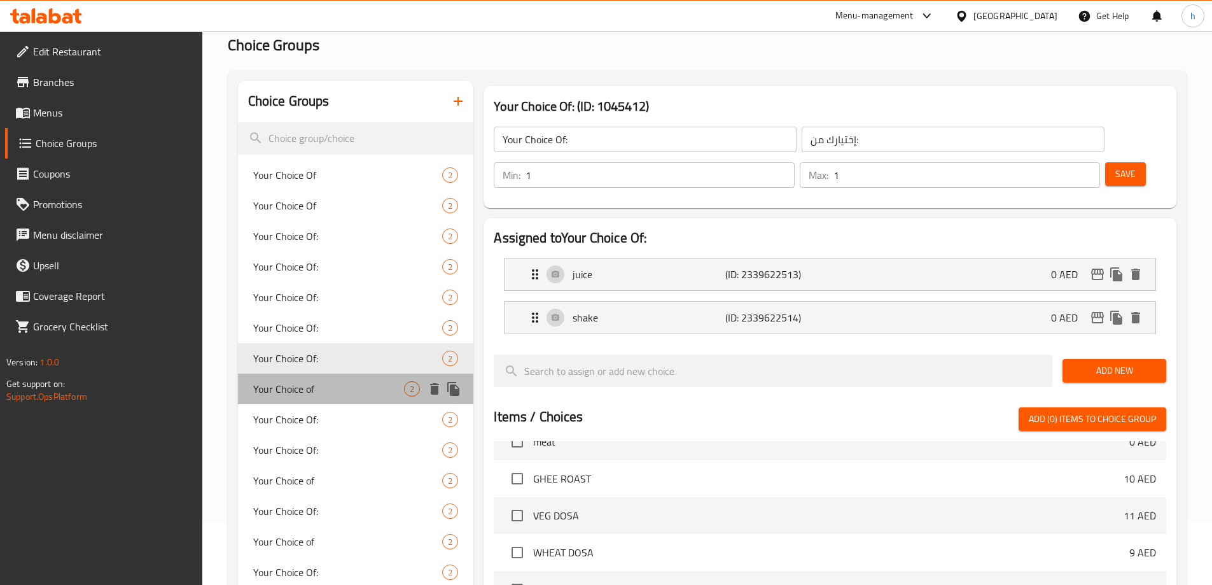
click at [296, 387] on span "Your Choice of" at bounding box center [328, 388] width 151 height 15
type input "Your Choice of"
type input "أختيارك من"
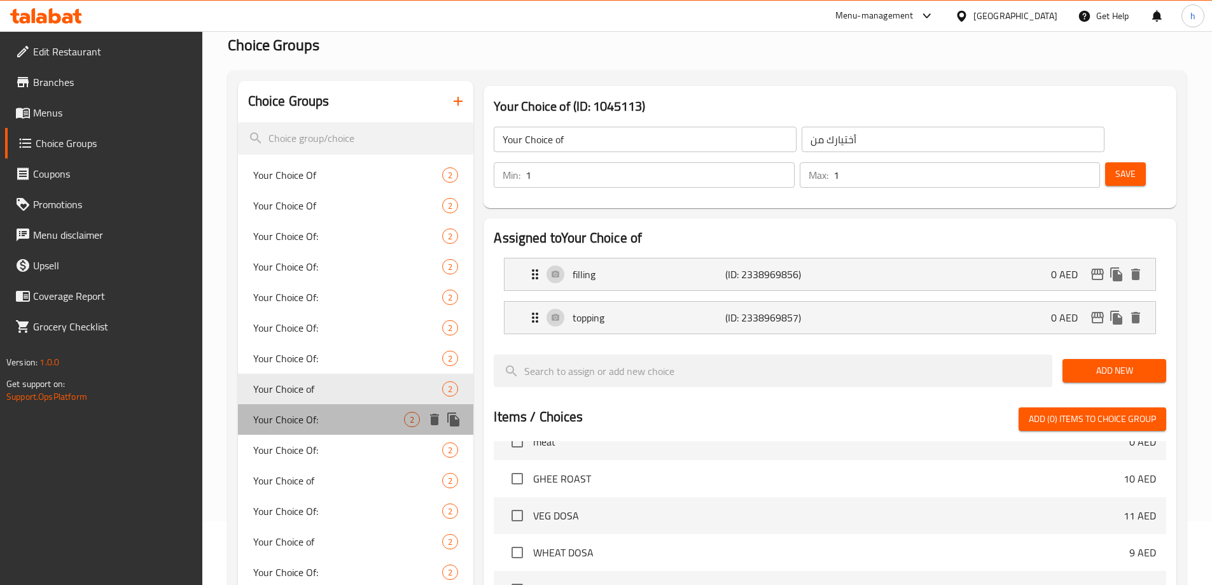
click at [287, 419] on span "Your Choice Of:" at bounding box center [328, 419] width 151 height 15
type input "Your Choice Of:"
type input "إختيارك من:"
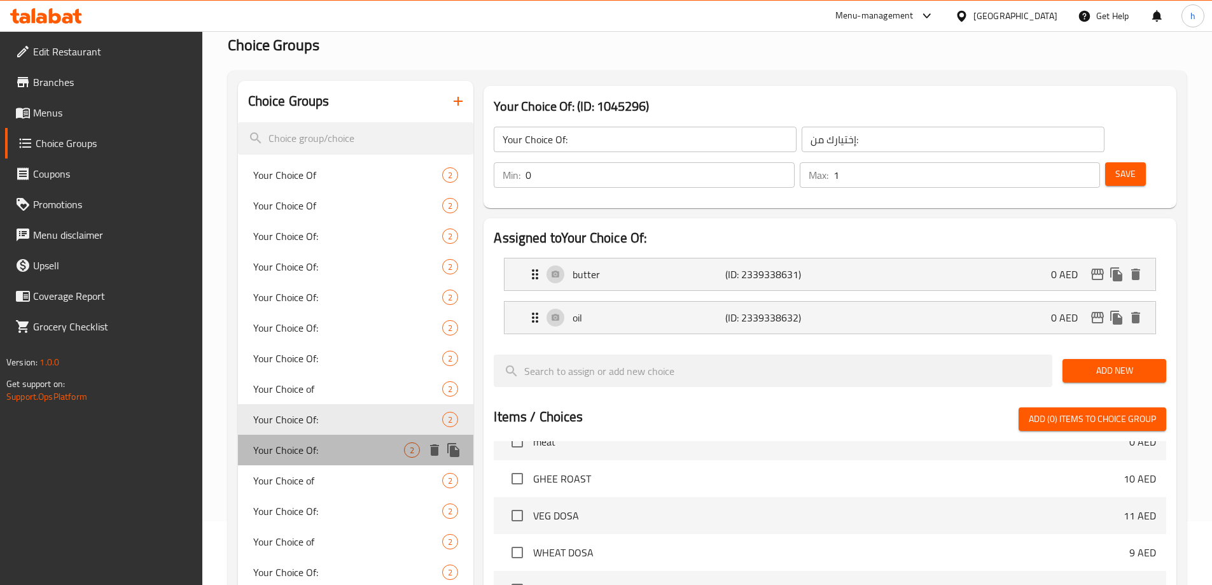
click at [282, 442] on span "Your Choice Of:" at bounding box center [328, 449] width 151 height 15
type input "1"
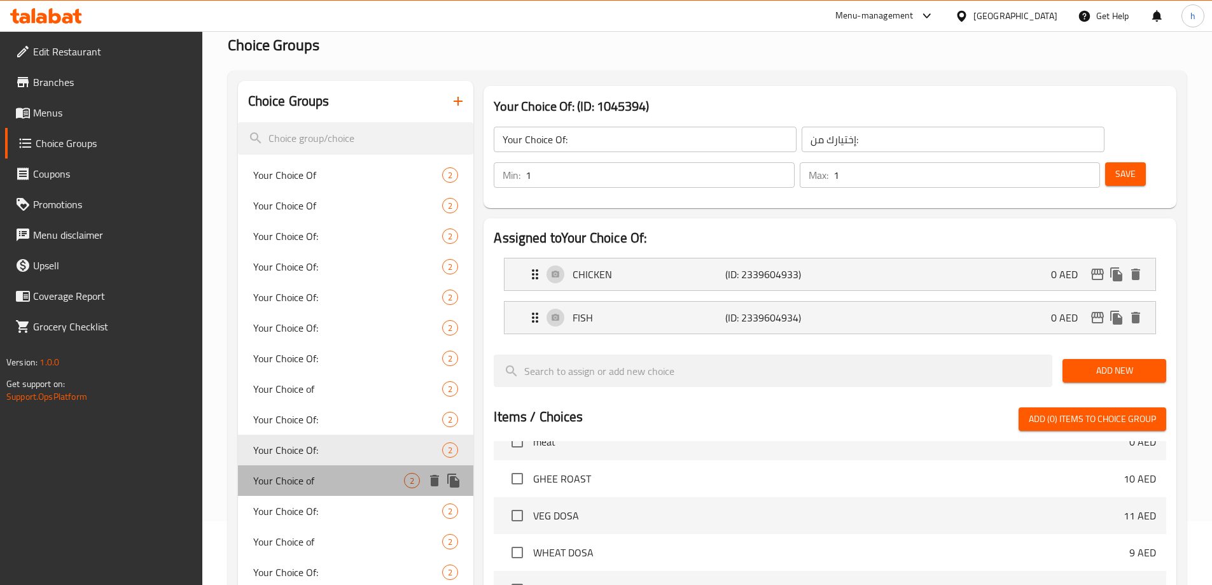
click at [279, 474] on span "Your Choice of" at bounding box center [328, 480] width 151 height 15
type input "Your Choice of"
type input "أختيارك من"
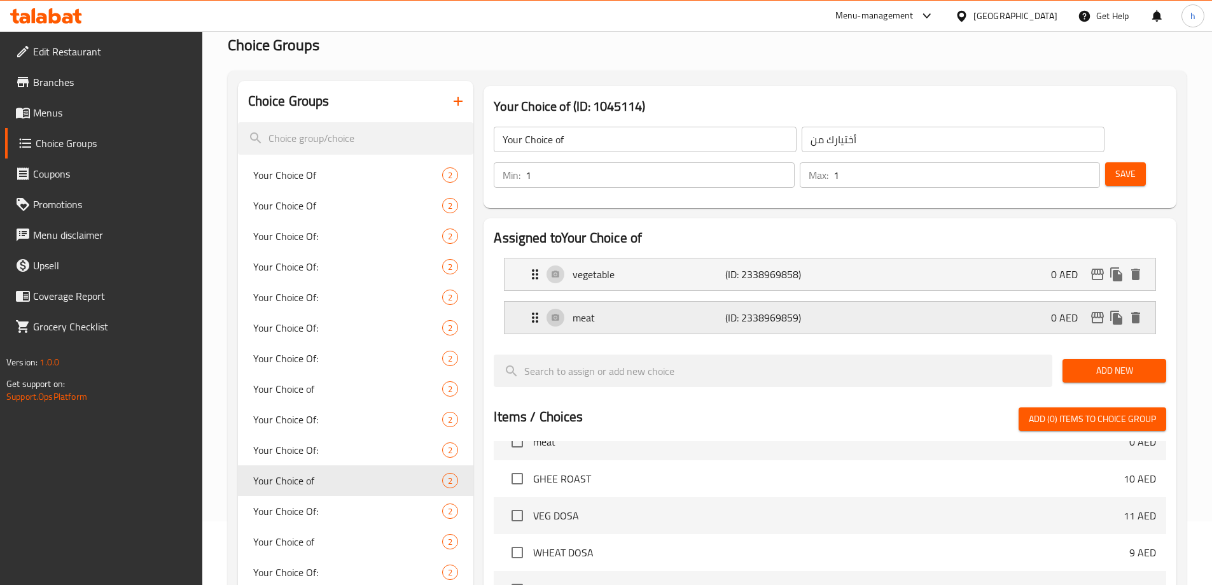
click at [705, 310] on p "meat" at bounding box center [649, 317] width 152 height 15
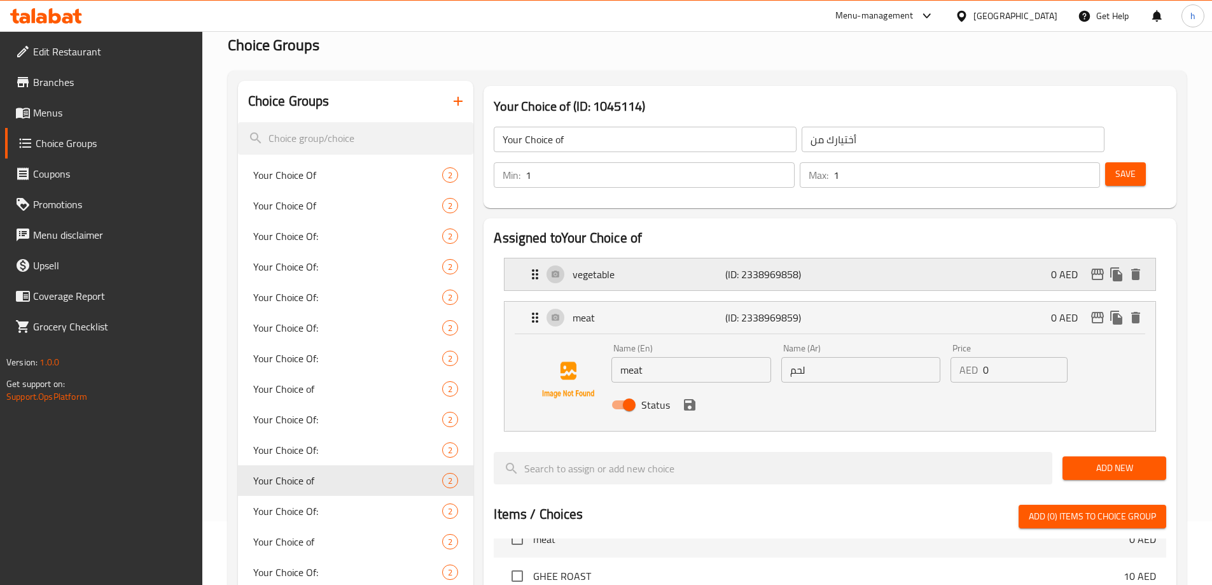
click at [669, 267] on p "vegetable" at bounding box center [649, 274] width 152 height 15
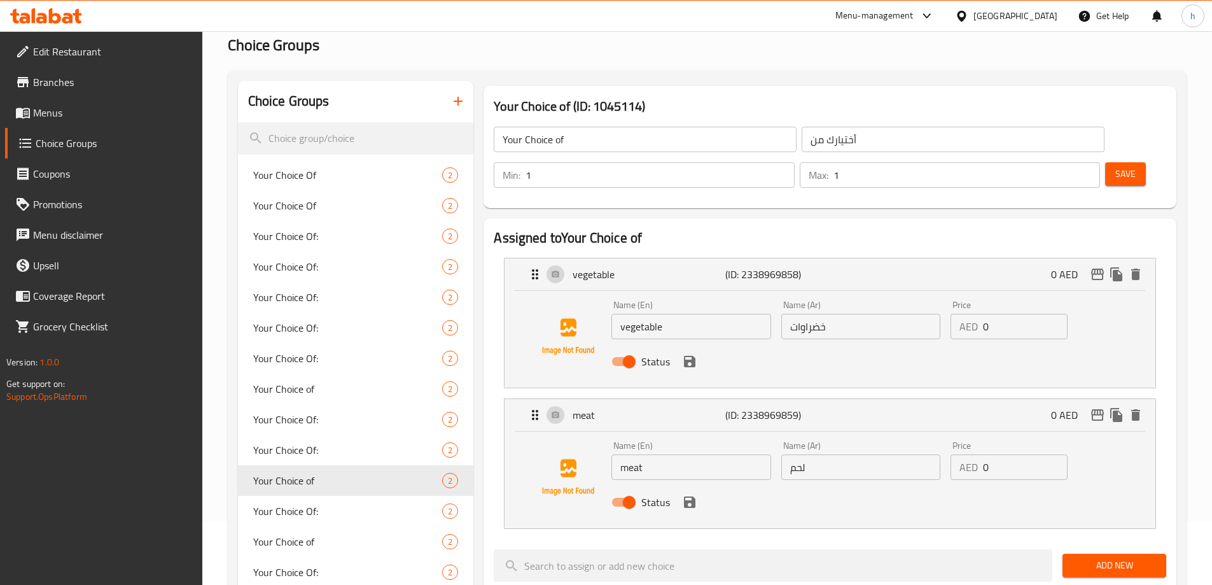
click at [653, 454] on input "meat" at bounding box center [690, 466] width 159 height 25
paste input "curry"
type input "meat curry"
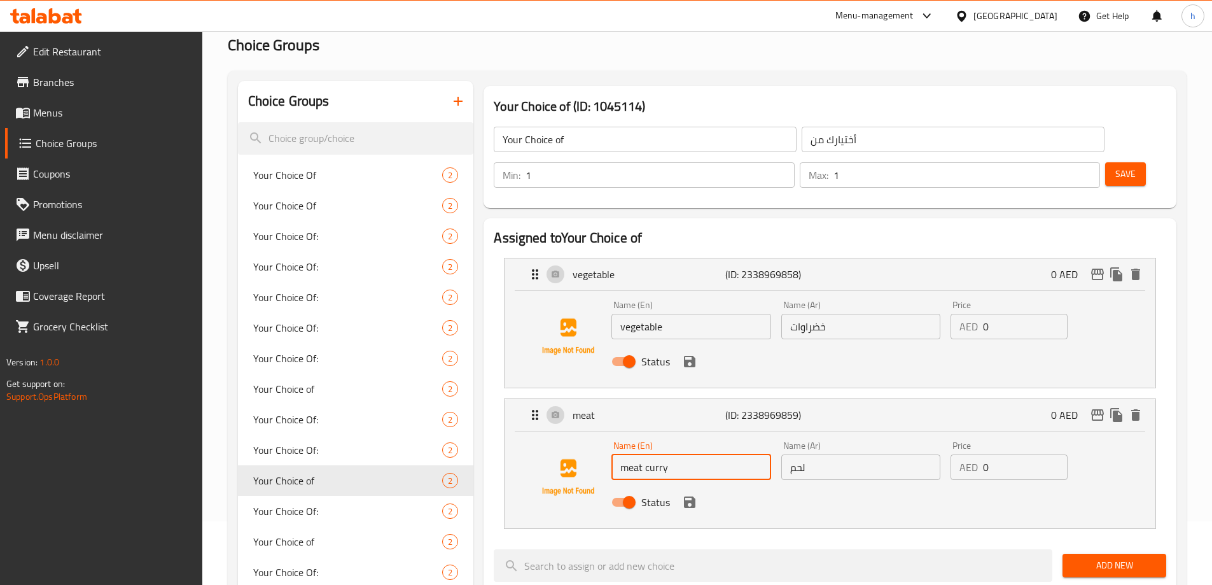
click at [823, 454] on input "لحم" at bounding box center [860, 466] width 159 height 25
paste input "كاري ال"
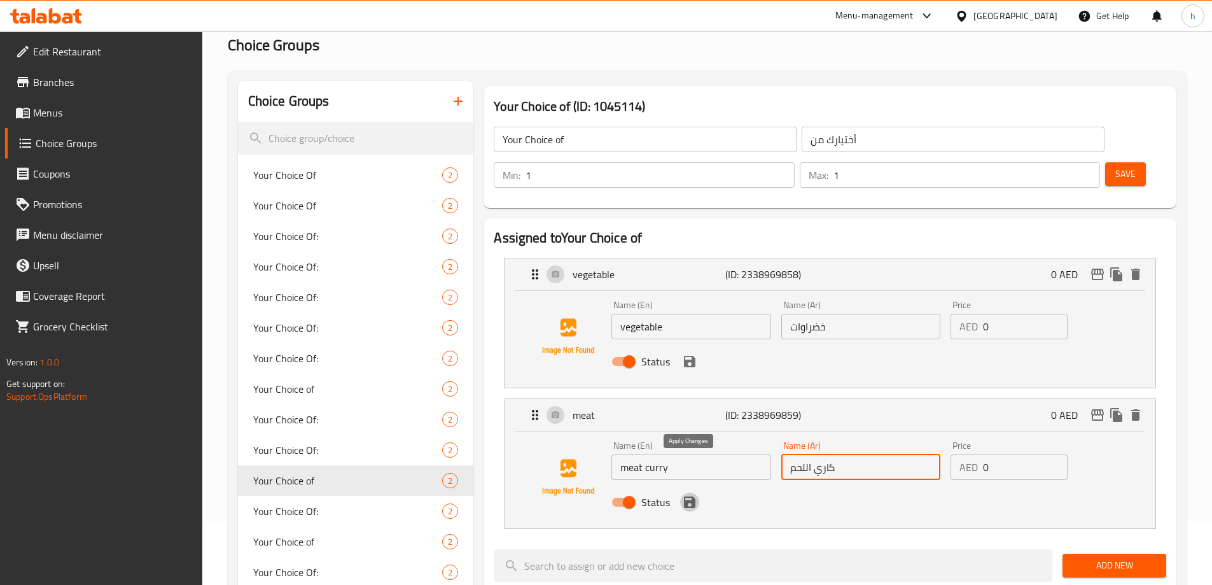
click at [691, 496] on icon "save" at bounding box center [689, 501] width 11 height 11
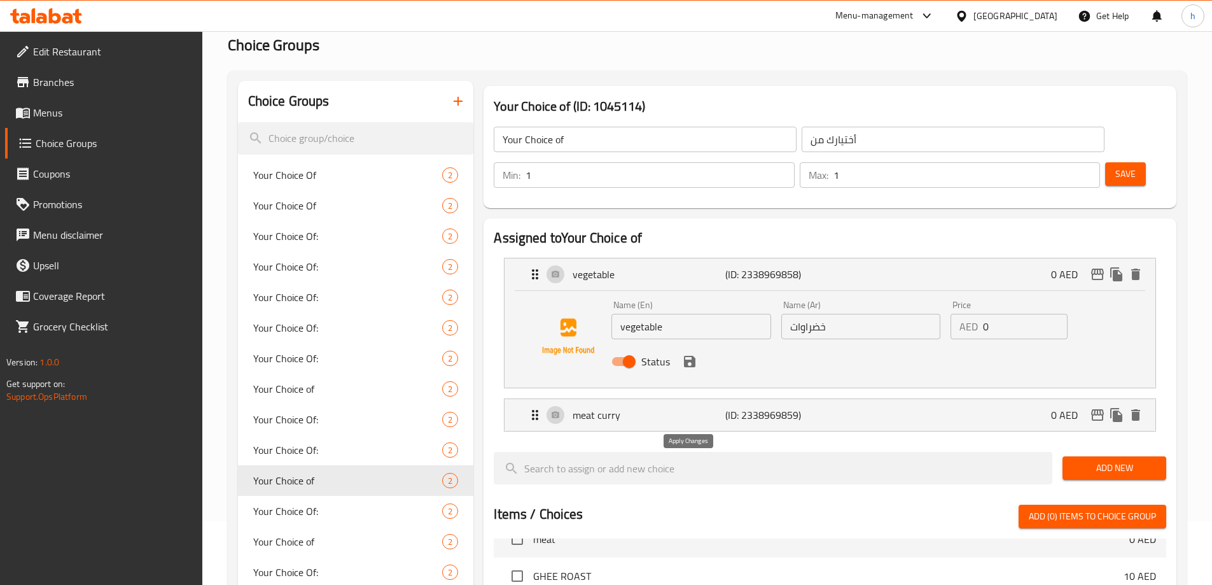
type input "كاري اللحم"
click at [688, 354] on icon "save" at bounding box center [689, 361] width 15 height 15
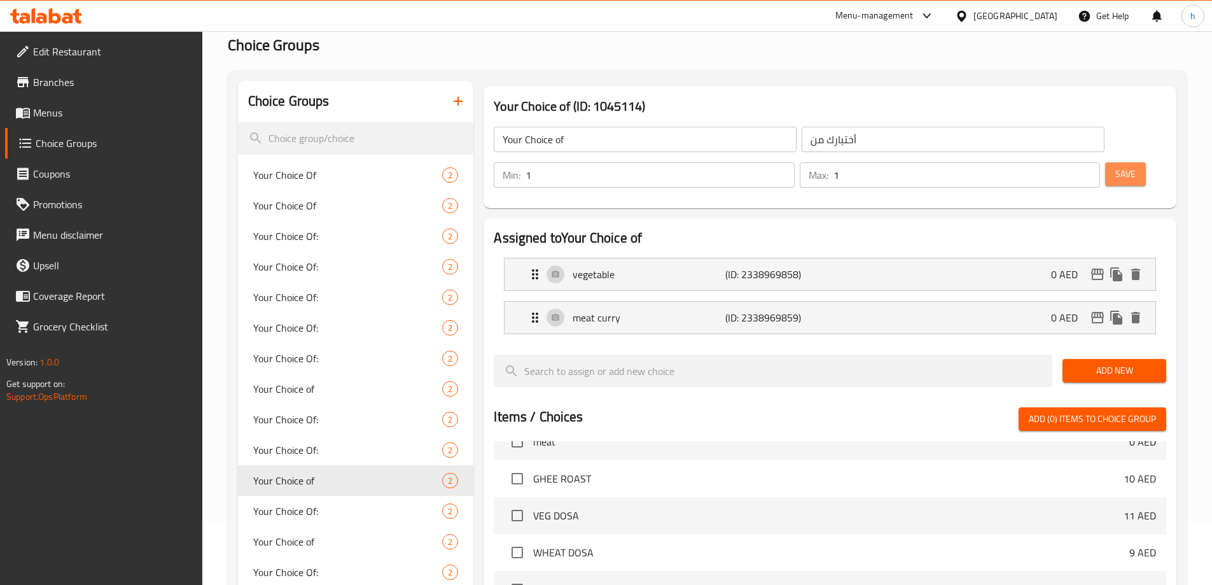
click at [1115, 166] on span "Save" at bounding box center [1125, 174] width 20 height 16
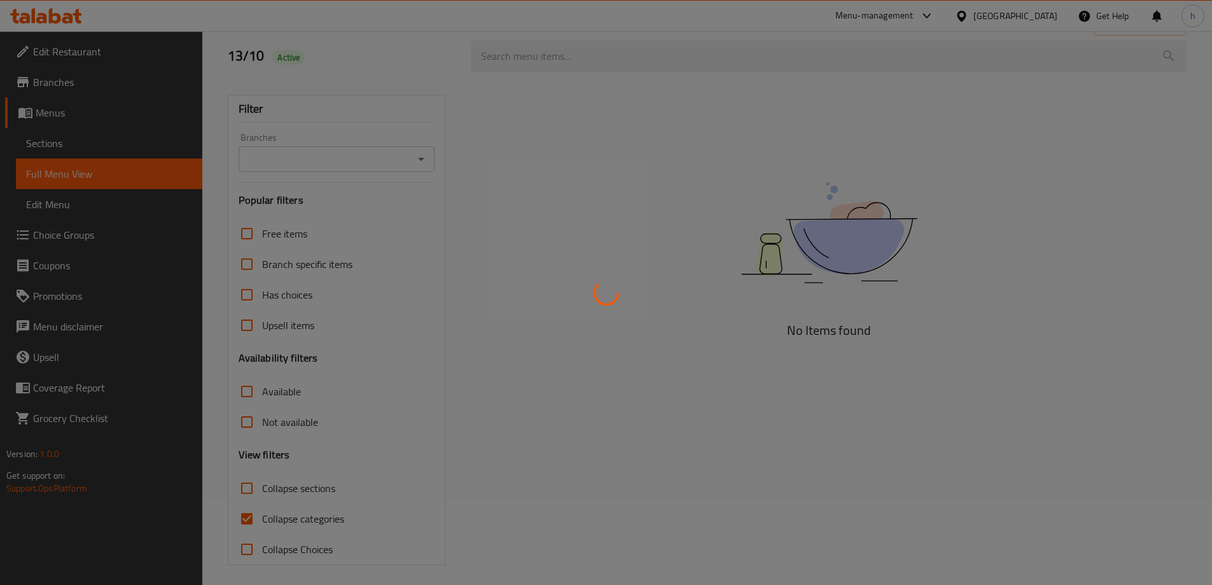
scroll to position [92, 0]
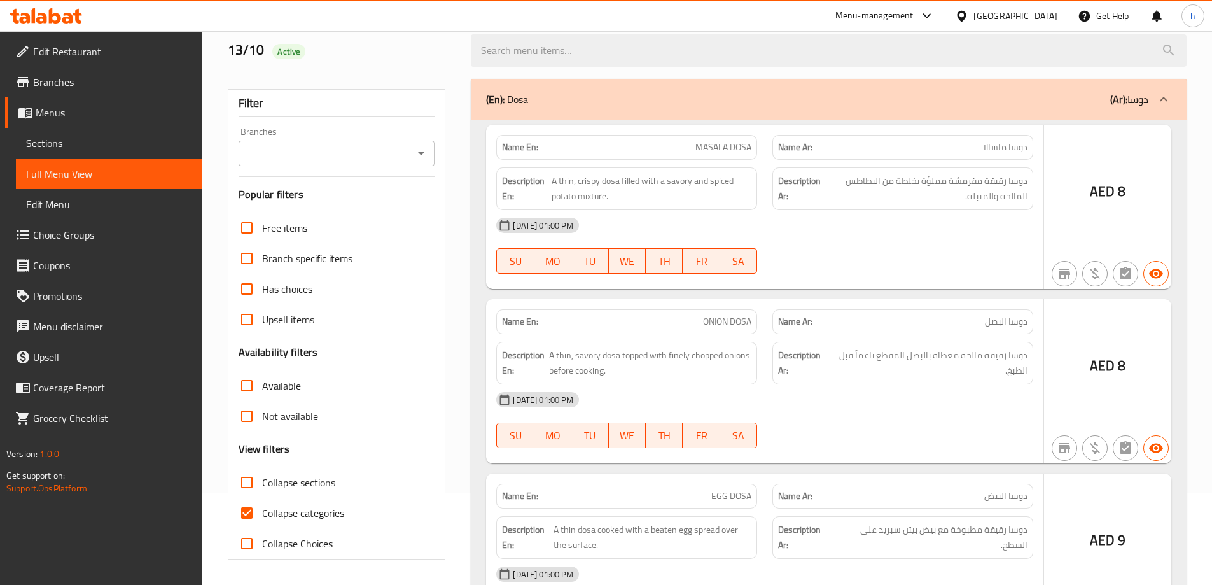
click at [253, 508] on div at bounding box center [606, 292] width 1212 height 585
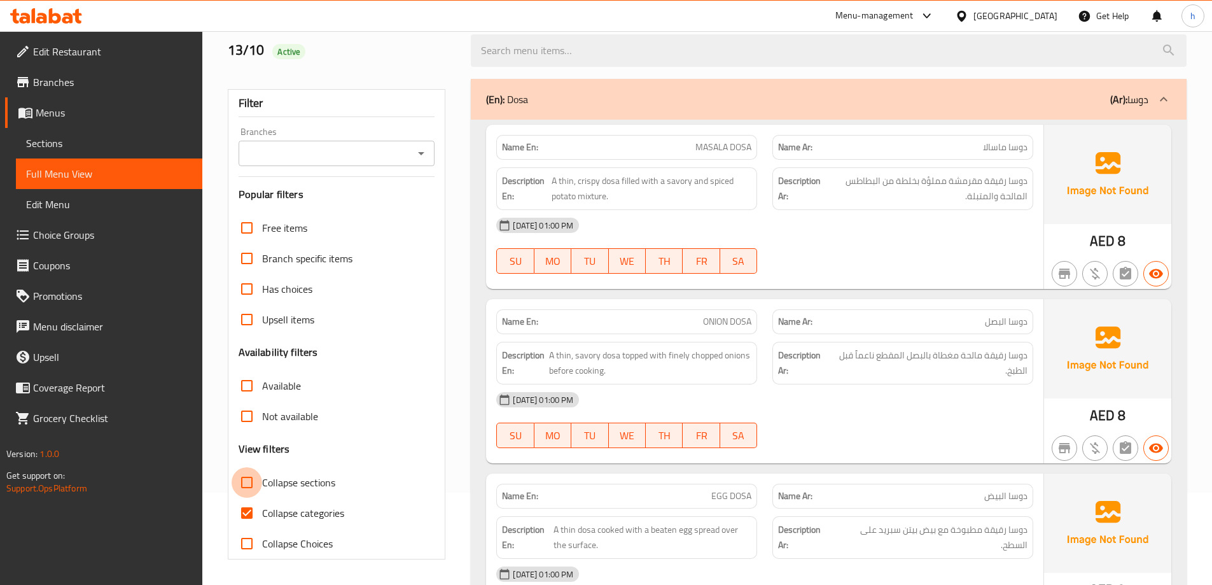
click at [246, 480] on input "Collapse sections" at bounding box center [247, 482] width 31 height 31
checkbox input "true"
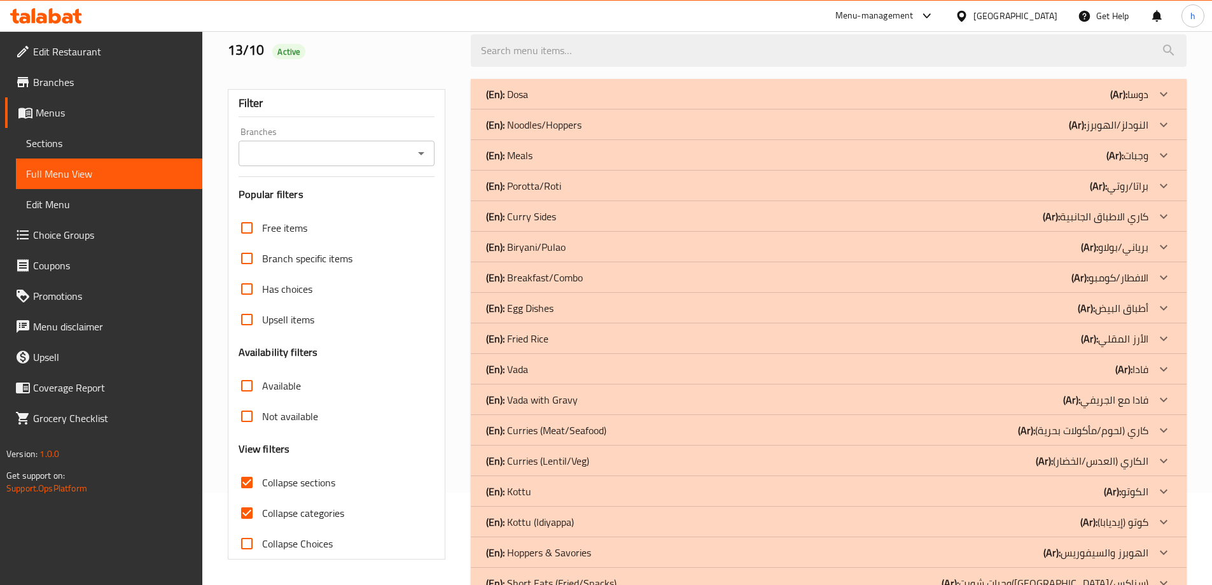
click at [249, 510] on input "Collapse categories" at bounding box center [247, 513] width 31 height 31
checkbox input "false"
click at [566, 88] on div "(En): Dosa (Ar): دوسا" at bounding box center [817, 94] width 662 height 15
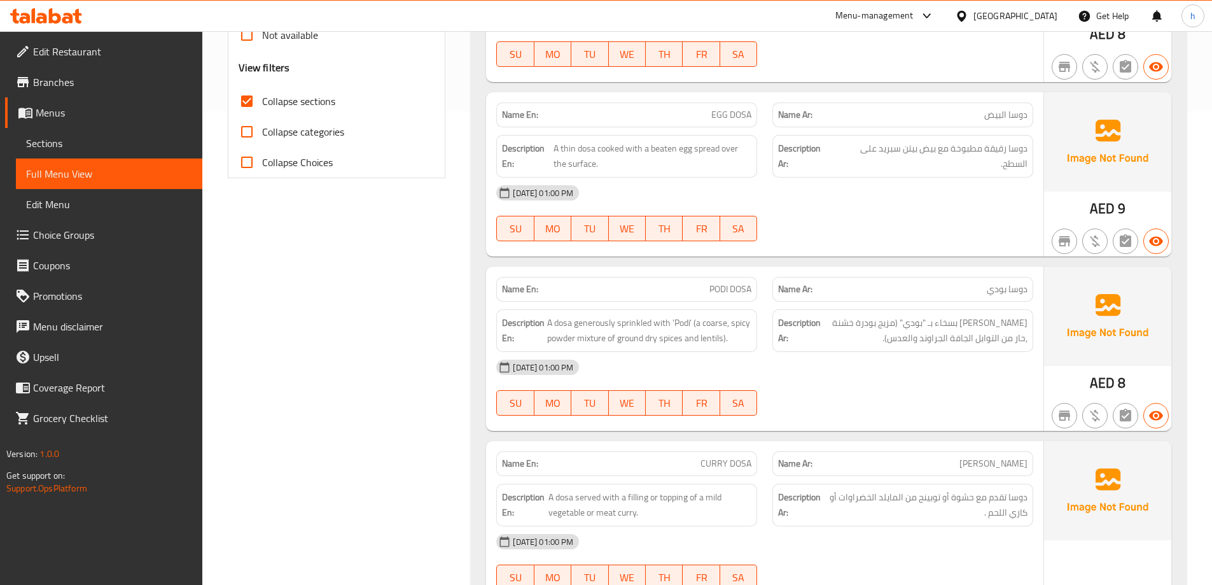
scroll to position [474, 0]
drag, startPoint x: 709, startPoint y: 111, endPoint x: 760, endPoint y: 111, distance: 51.5
click at [760, 111] on div "Name En: EGG DOSA" at bounding box center [627, 114] width 276 height 40
copy span "EGG DOSA"
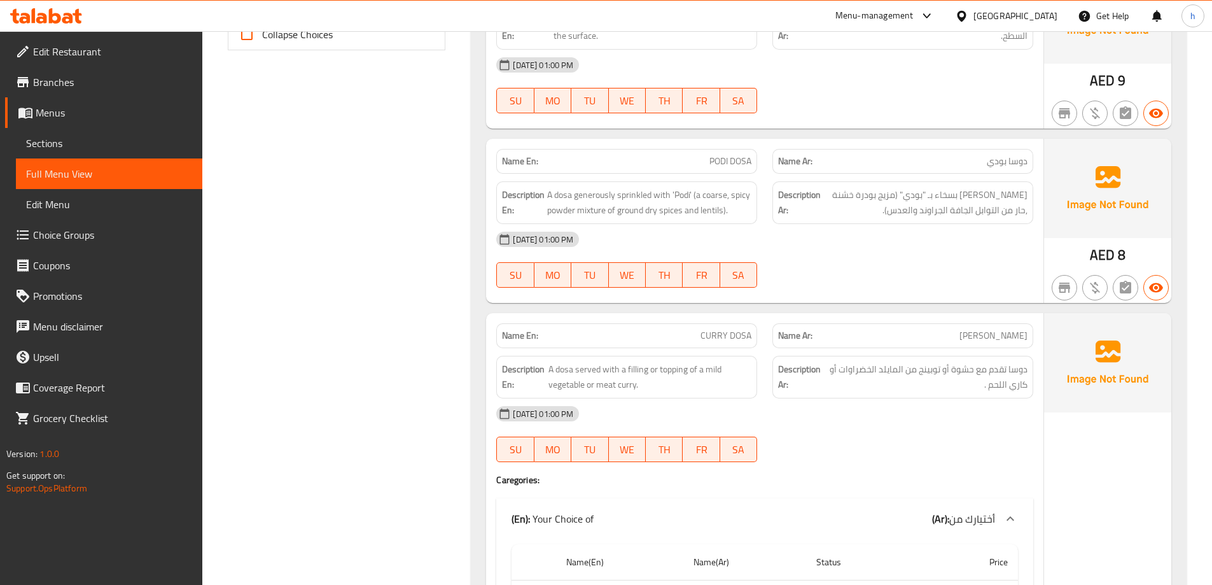
scroll to position [665, 0]
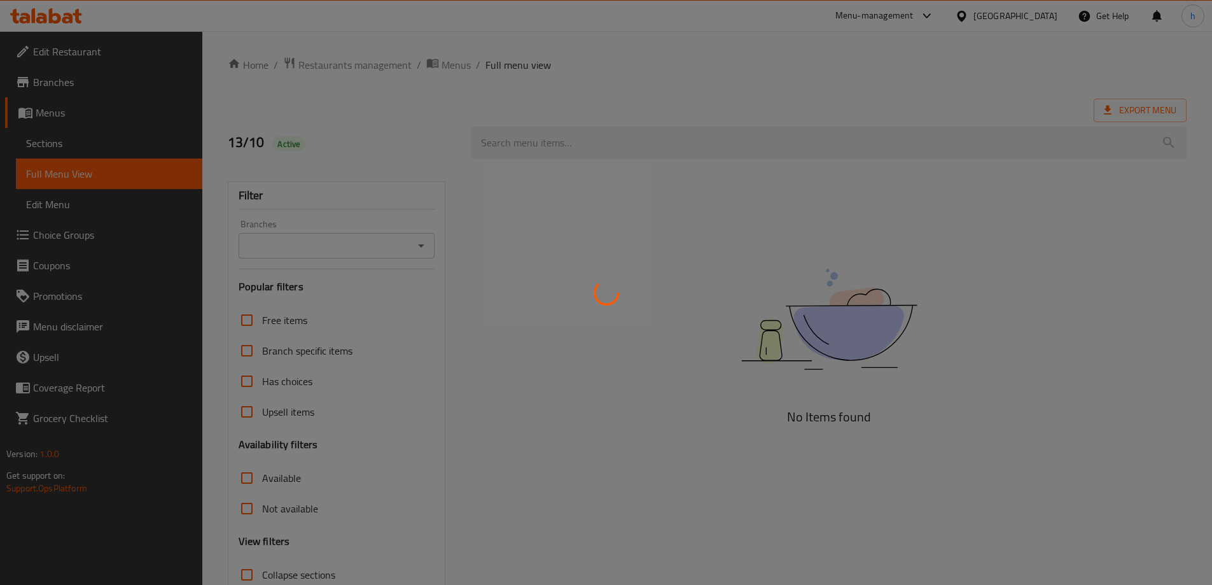
scroll to position [43, 0]
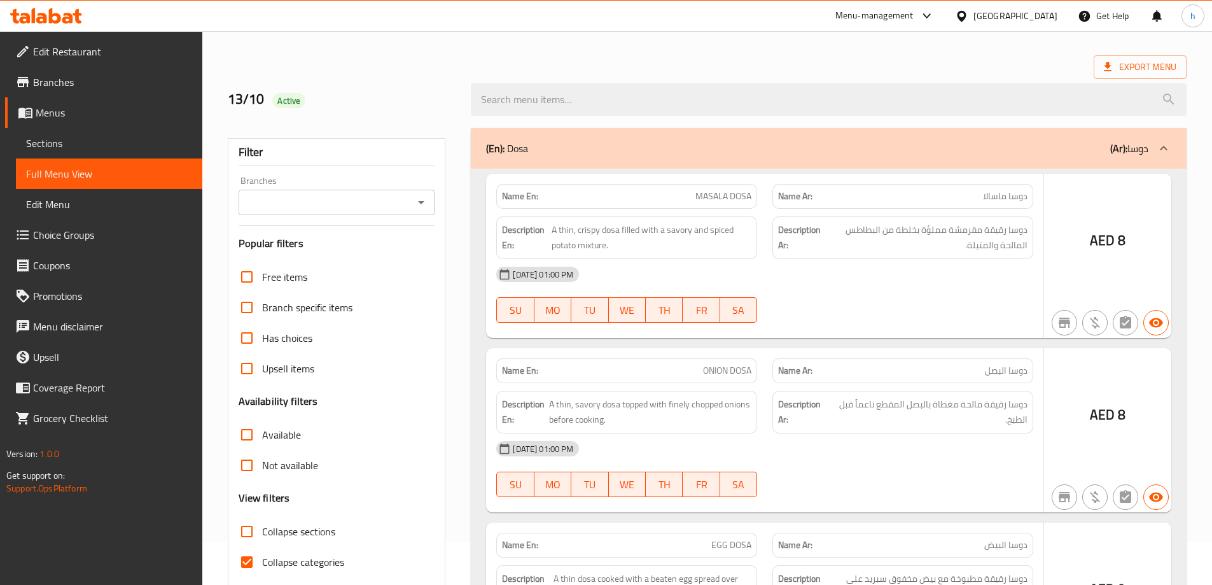
click at [247, 513] on div at bounding box center [606, 292] width 1212 height 585
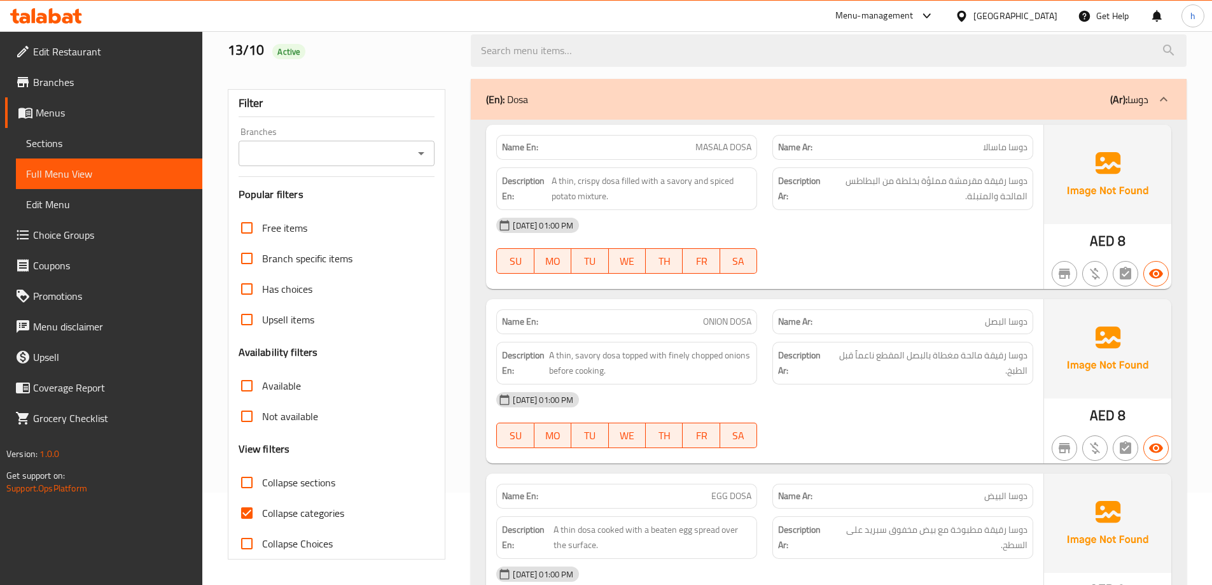
click at [249, 483] on input "Collapse sections" at bounding box center [247, 482] width 31 height 31
checkbox input "true"
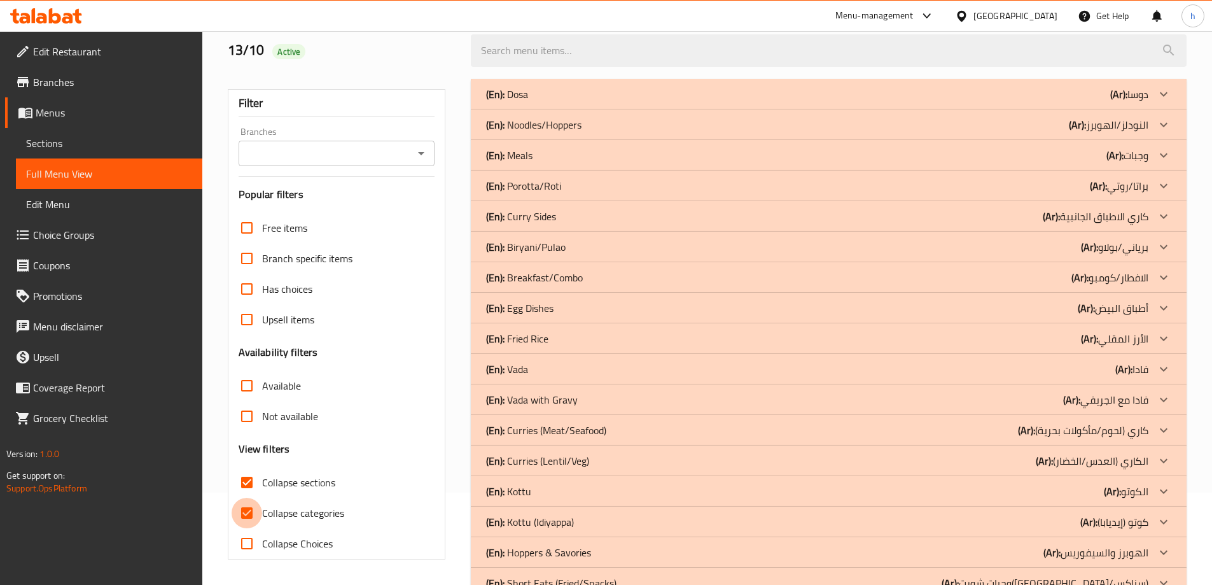
click at [245, 515] on input "Collapse categories" at bounding box center [247, 513] width 31 height 31
checkbox input "false"
click at [557, 101] on div "(En): Dosa (Ar): دوسا" at bounding box center [817, 94] width 662 height 15
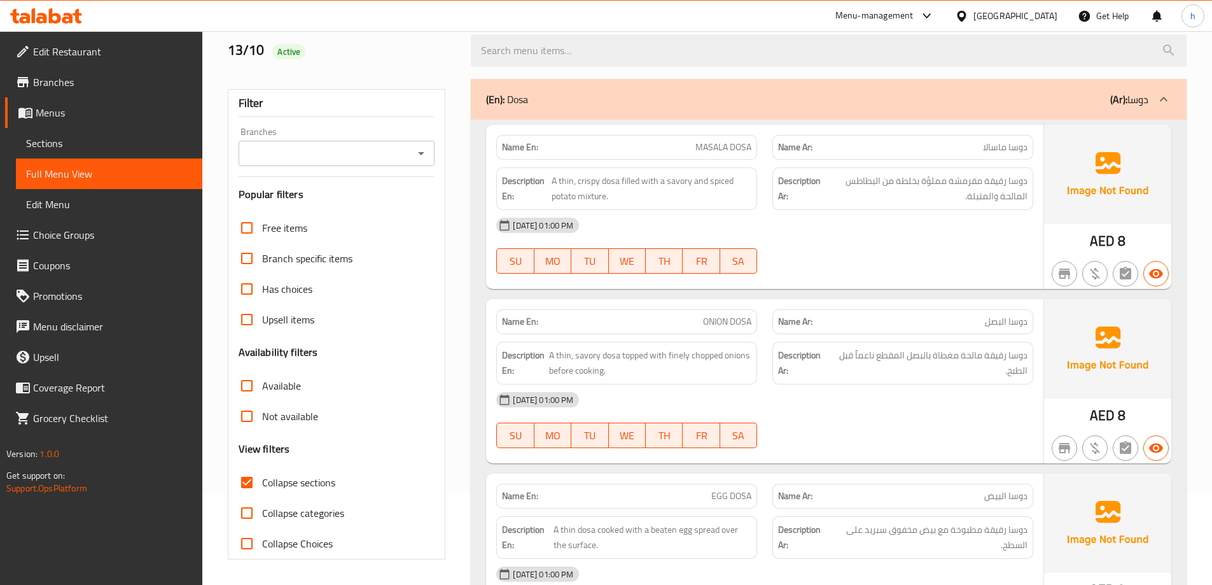
scroll to position [156, 0]
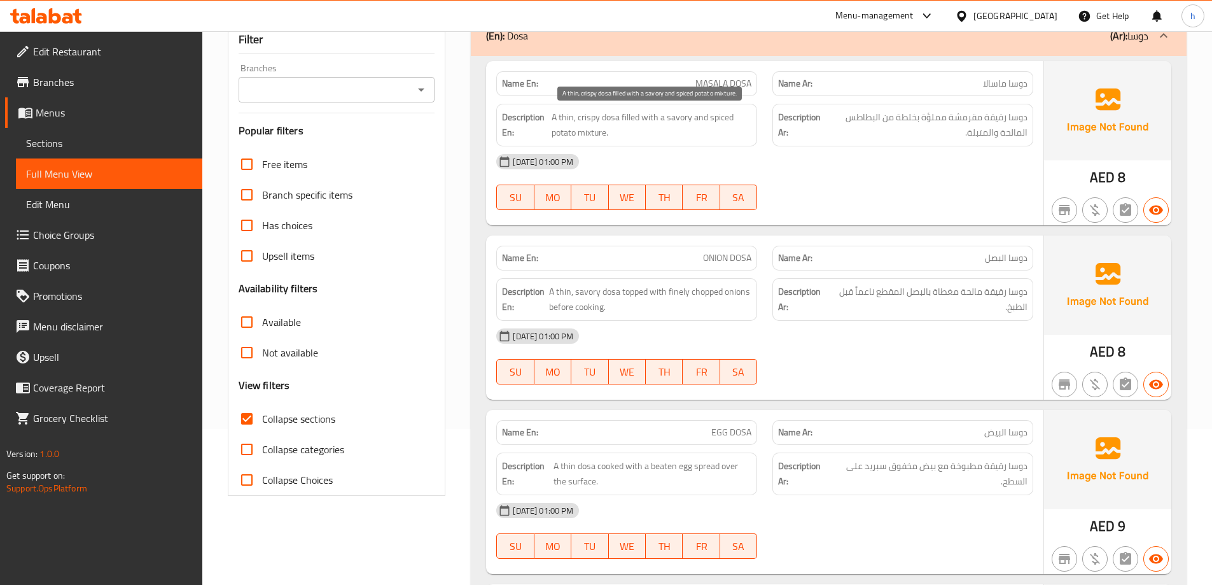
click at [626, 117] on span "A thin, crispy dosa filled with a savory and spiced potato mixture." at bounding box center [652, 124] width 200 height 31
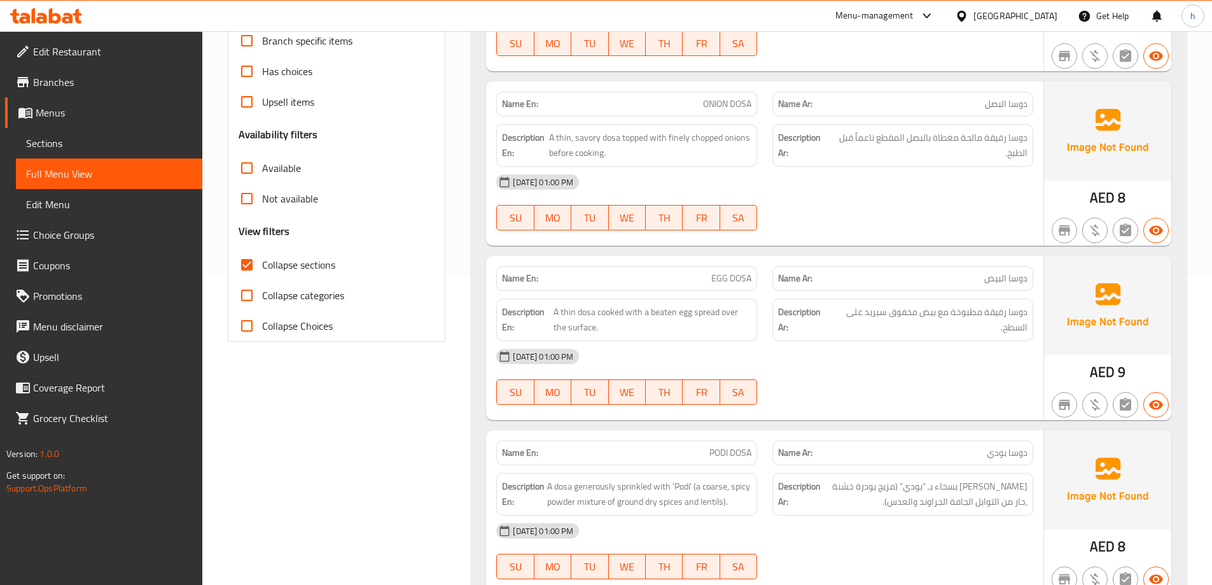
scroll to position [347, 0]
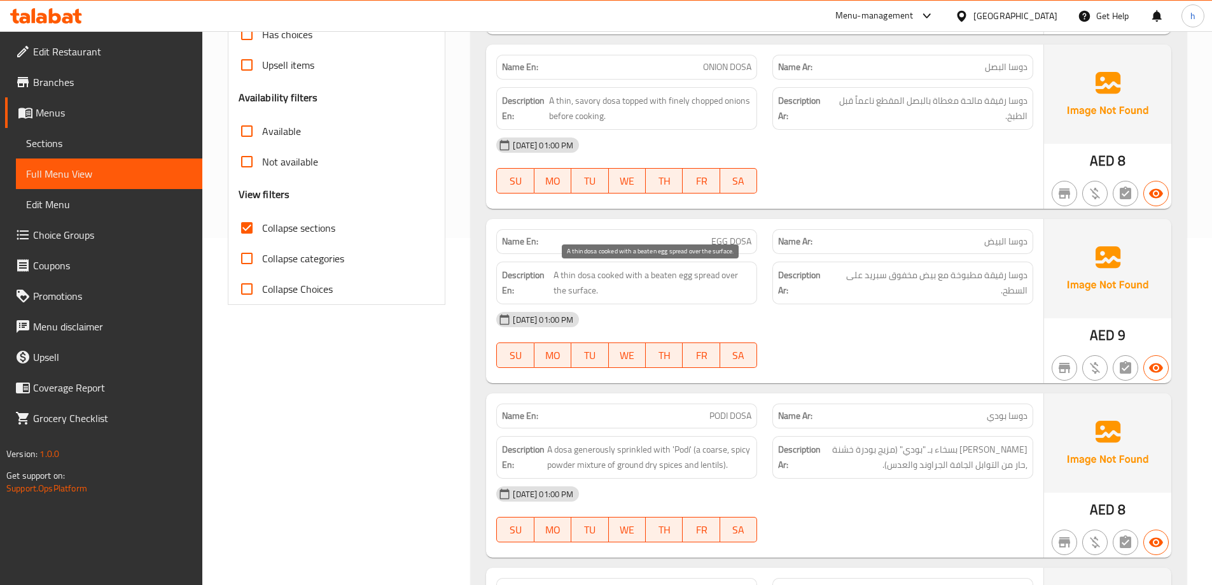
click at [658, 279] on span "A thin dosa cooked with a beaten egg spread over the surface." at bounding box center [653, 282] width 198 height 31
drag, startPoint x: 695, startPoint y: 278, endPoint x: 649, endPoint y: 274, distance: 46.0
click at [649, 274] on span "A thin dosa cooked with a beaten egg spread over the surface." at bounding box center [653, 282] width 198 height 31
click at [580, 296] on span "A thin dosa cooked with a beaten egg spread over the surface." at bounding box center [653, 282] width 198 height 31
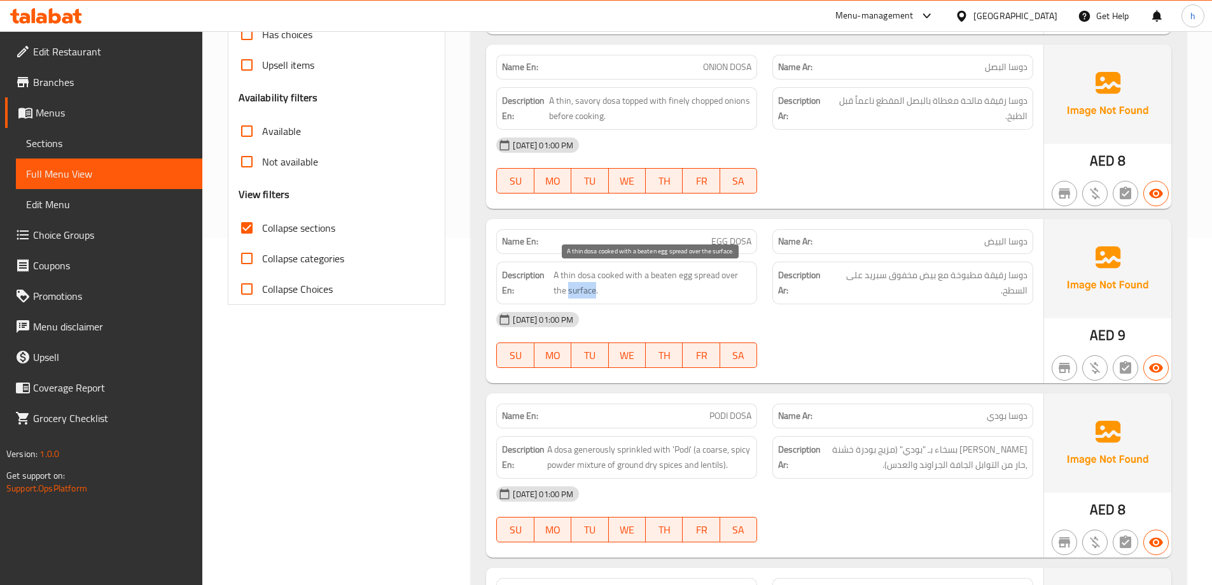
click at [580, 296] on span "A thin dosa cooked with a beaten egg spread over the surface." at bounding box center [653, 282] width 198 height 31
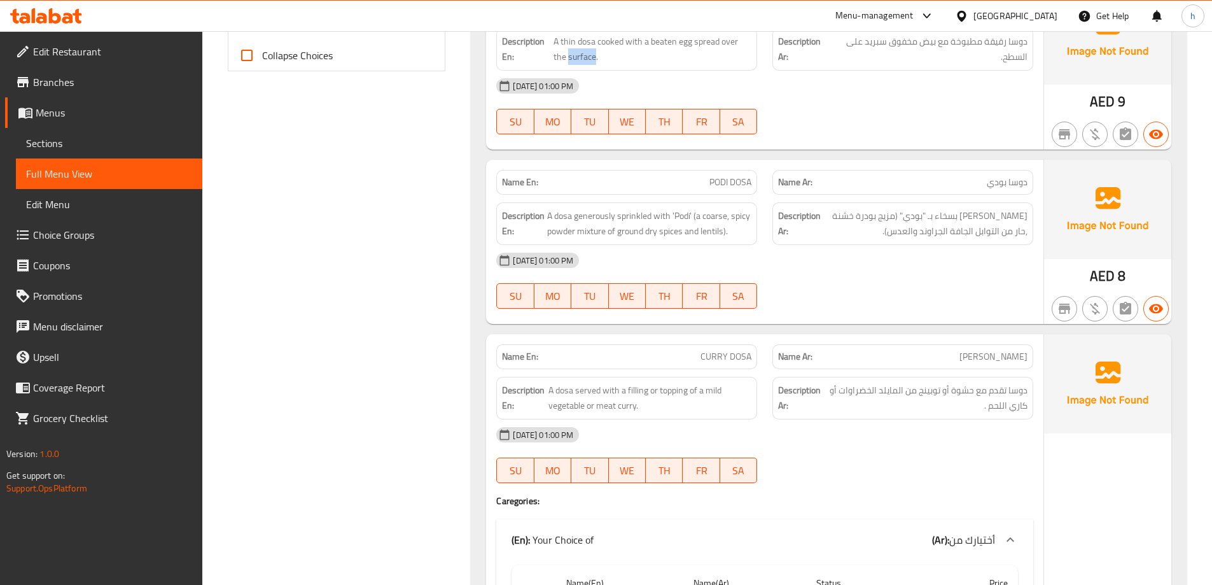
scroll to position [601, 0]
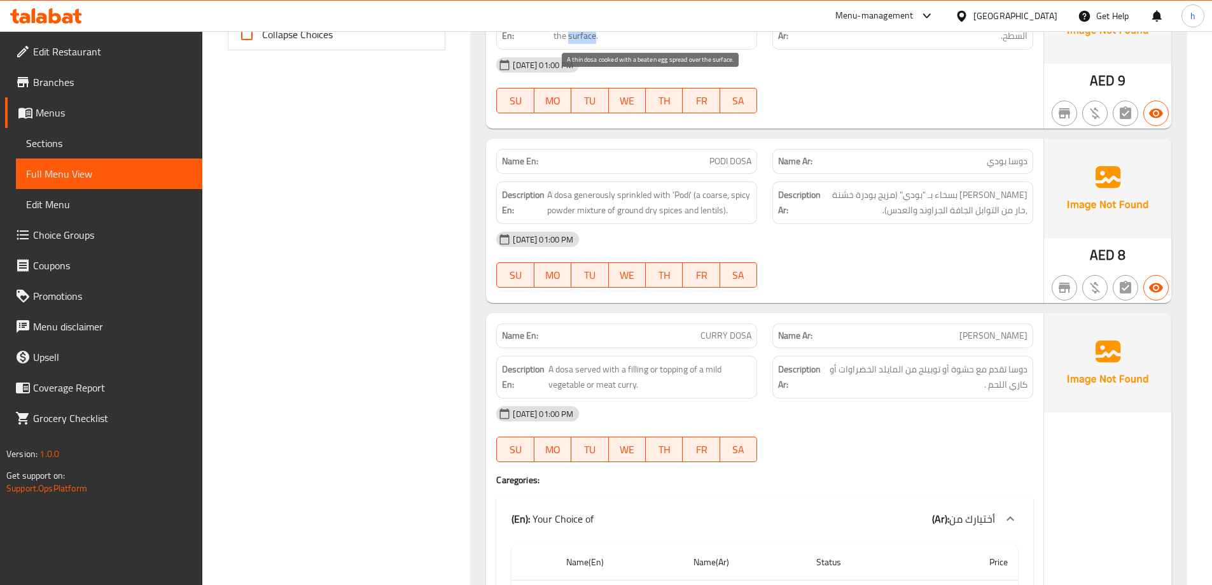
copy span "surface"
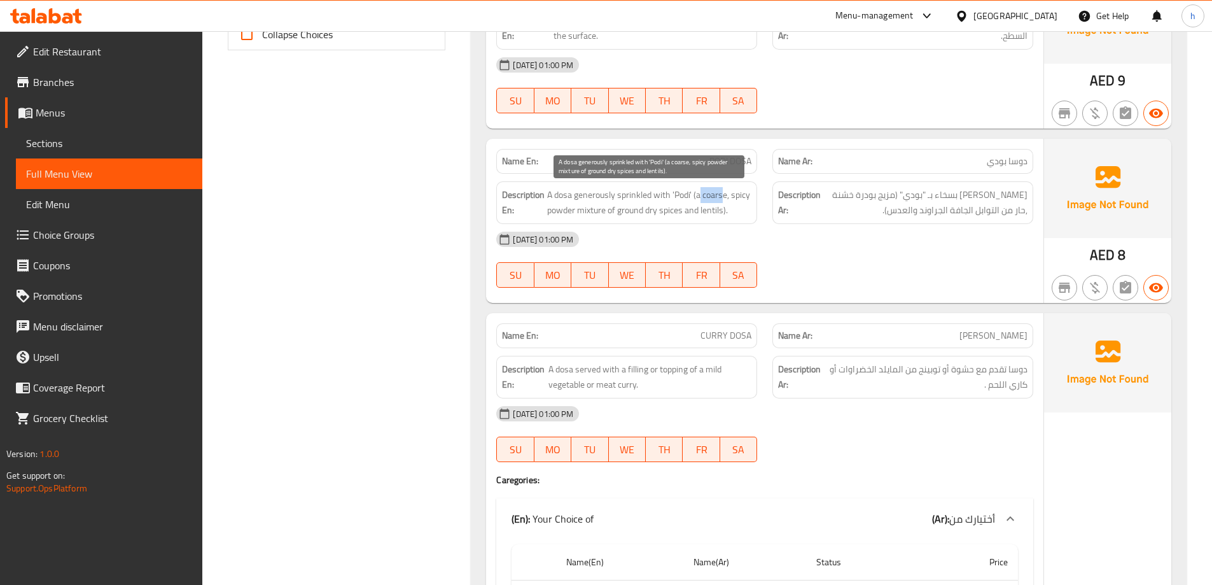
drag, startPoint x: 699, startPoint y: 200, endPoint x: 722, endPoint y: 199, distance: 23.6
click at [722, 199] on span "A dosa generously sprinkled with 'Podi' (a coarse, spicy powder mixture of grou…" at bounding box center [649, 202] width 204 height 31
click at [706, 196] on span "A dosa generously sprinkled with 'Podi' (a coarse, spicy powder mixture of grou…" at bounding box center [649, 202] width 204 height 31
drag, startPoint x: 575, startPoint y: 210, endPoint x: 695, endPoint y: 181, distance: 123.6
click at [695, 181] on div "Description En: A dosa generously sprinkled with 'Podi' (a coarse, spicy powder…" at bounding box center [626, 202] width 261 height 43
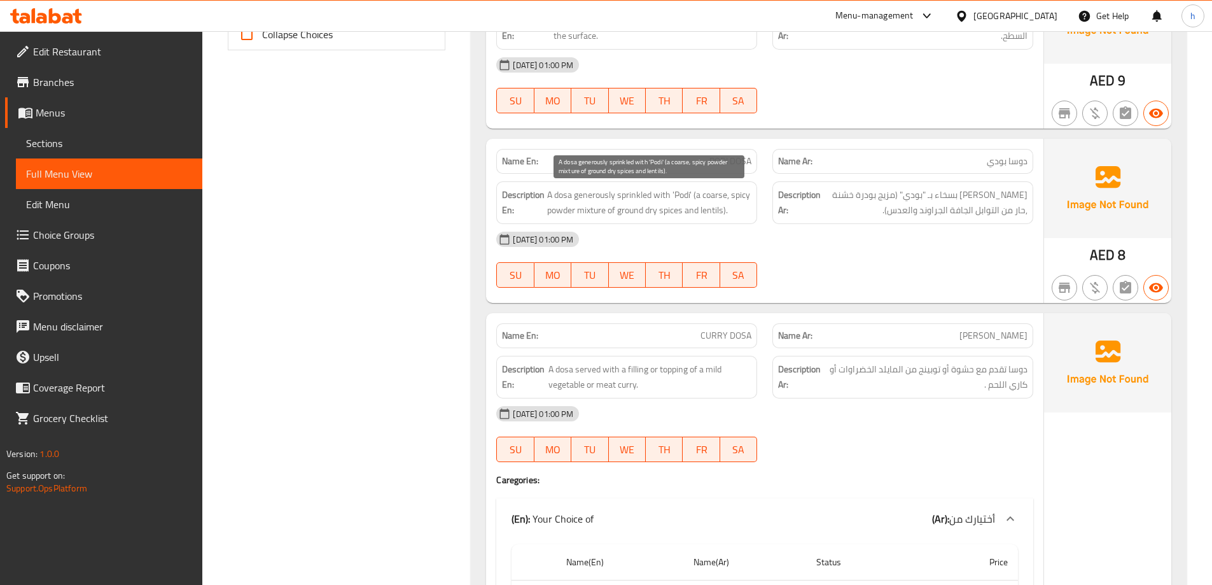
click at [587, 214] on span "A dosa generously sprinkled with 'Podi' (a coarse, spicy powder mixture of grou…" at bounding box center [649, 202] width 204 height 31
click at [615, 239] on div "[DATE] 01:00 PM" at bounding box center [765, 239] width 552 height 31
click at [584, 196] on span "A dosa generously sprinkled with 'Podi' (a coarse, spicy powder mixture of grou…" at bounding box center [649, 202] width 204 height 31
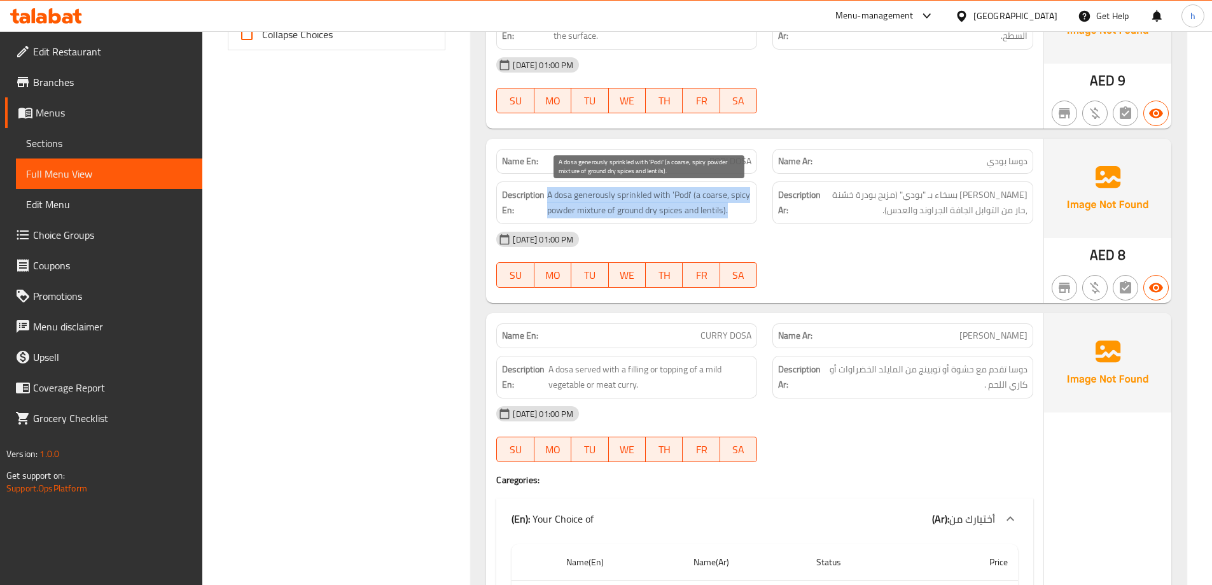
click at [584, 196] on span "A dosa generously sprinkled with 'Podi' (a coarse, spicy powder mixture of grou…" at bounding box center [649, 202] width 204 height 31
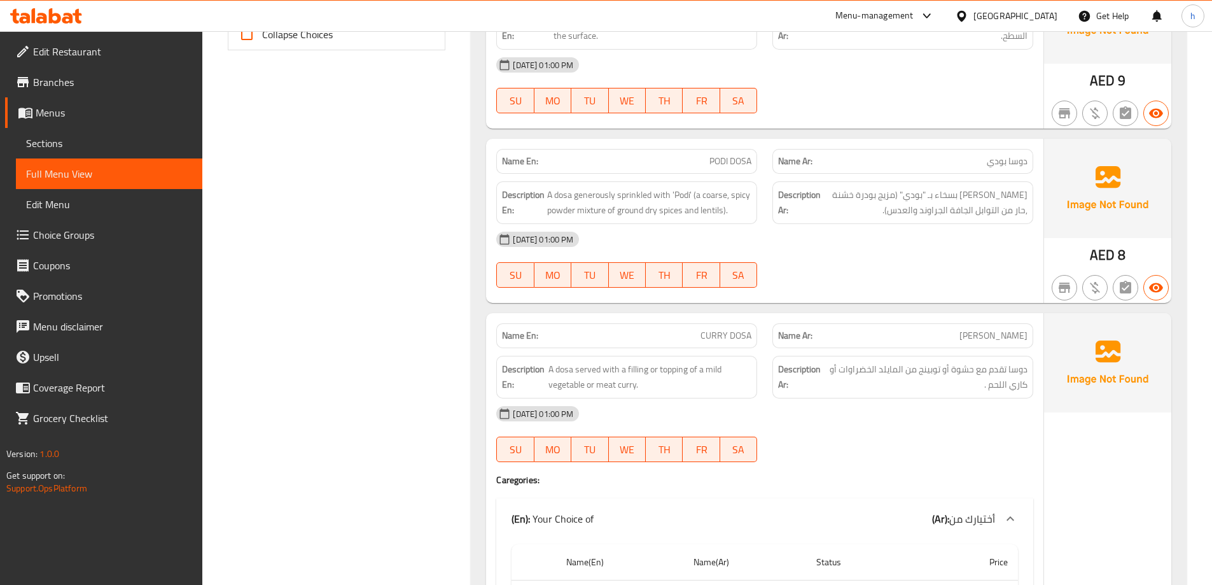
click at [729, 165] on span "PODI DOSA" at bounding box center [730, 161] width 42 height 13
copy span "PODI DOSA"
click at [629, 212] on span "A dosa generously sprinkled with 'Podi' (a coarse, spicy powder mixture of grou…" at bounding box center [649, 202] width 204 height 31
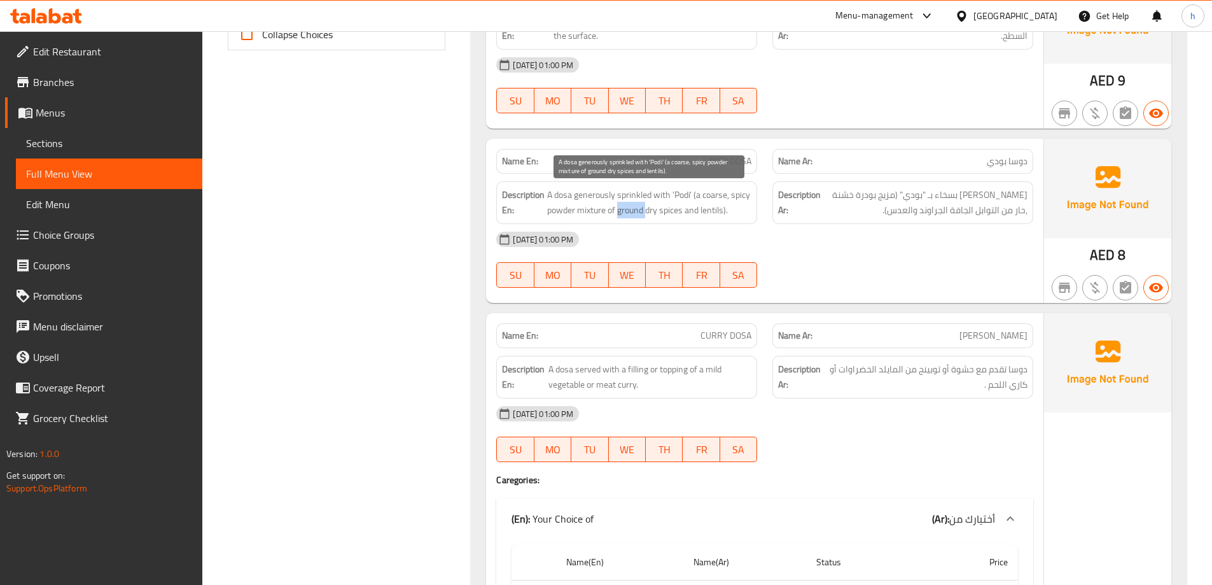
click at [629, 212] on span "A dosa generously sprinkled with 'Podi' (a coarse, spicy powder mixture of grou…" at bounding box center [649, 202] width 204 height 31
copy span "ground"
click at [644, 199] on span "A dosa generously sprinkled with 'Podi' (a coarse, spicy powder mixture of grou…" at bounding box center [649, 202] width 204 height 31
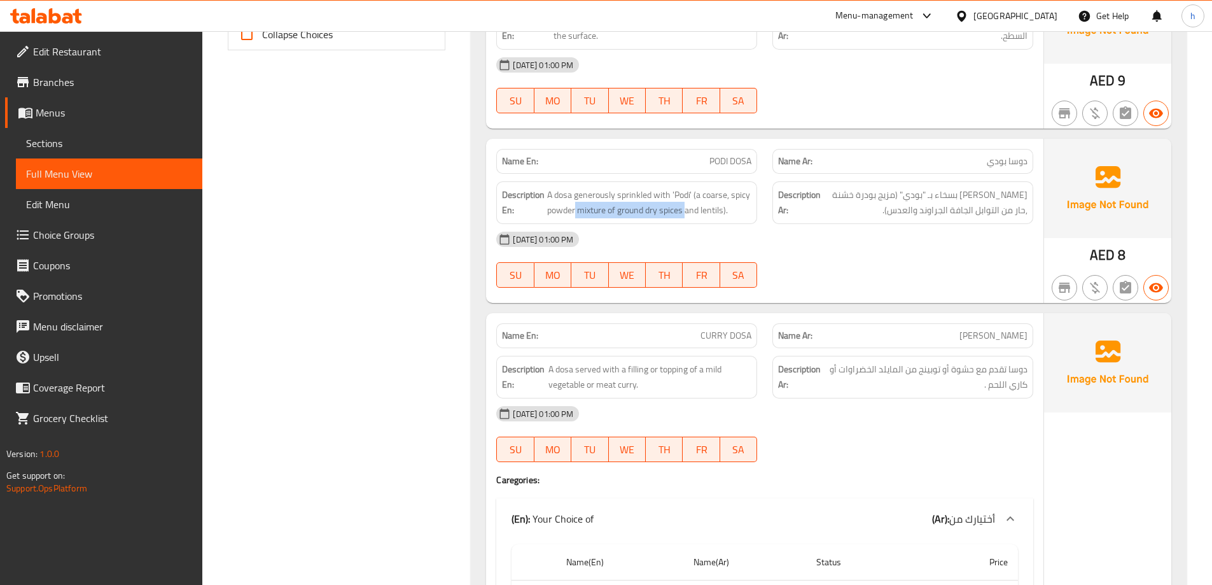
drag, startPoint x: 576, startPoint y: 211, endPoint x: 685, endPoint y: 221, distance: 108.7
click at [685, 221] on div "Description En: A dosa generously sprinkled with 'Podi' (a coarse, spicy powder…" at bounding box center [626, 202] width 261 height 43
copy span "mixture of ground dry spices"
click at [715, 161] on span "PODI DOSA" at bounding box center [730, 161] width 42 height 13
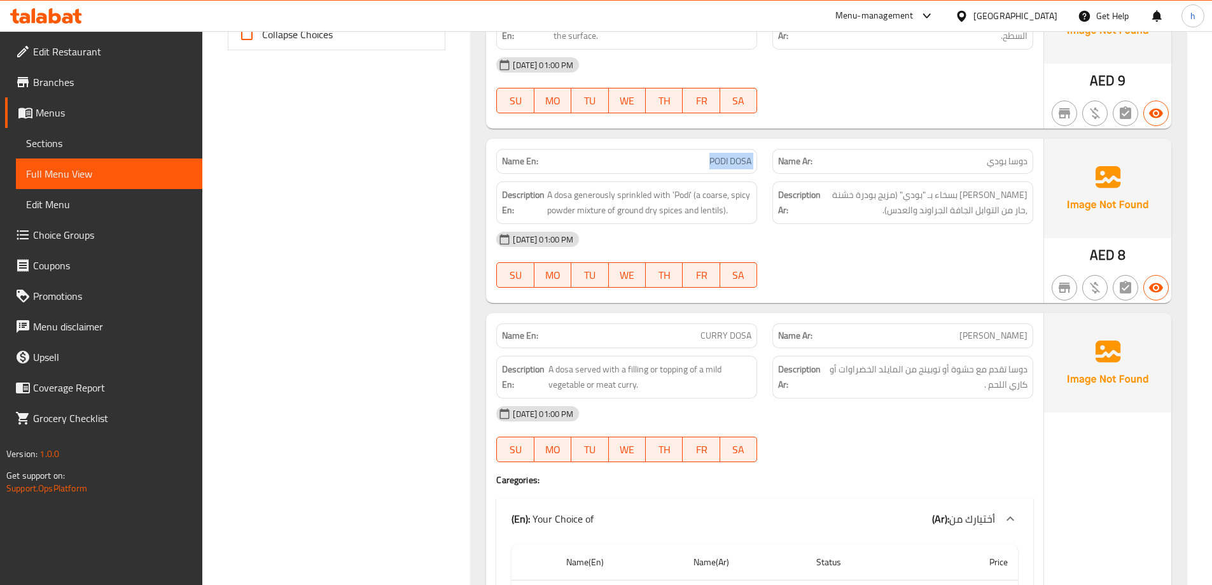
click at [715, 161] on span "PODI DOSA" at bounding box center [730, 161] width 42 height 13
copy span "PODI DOSA"
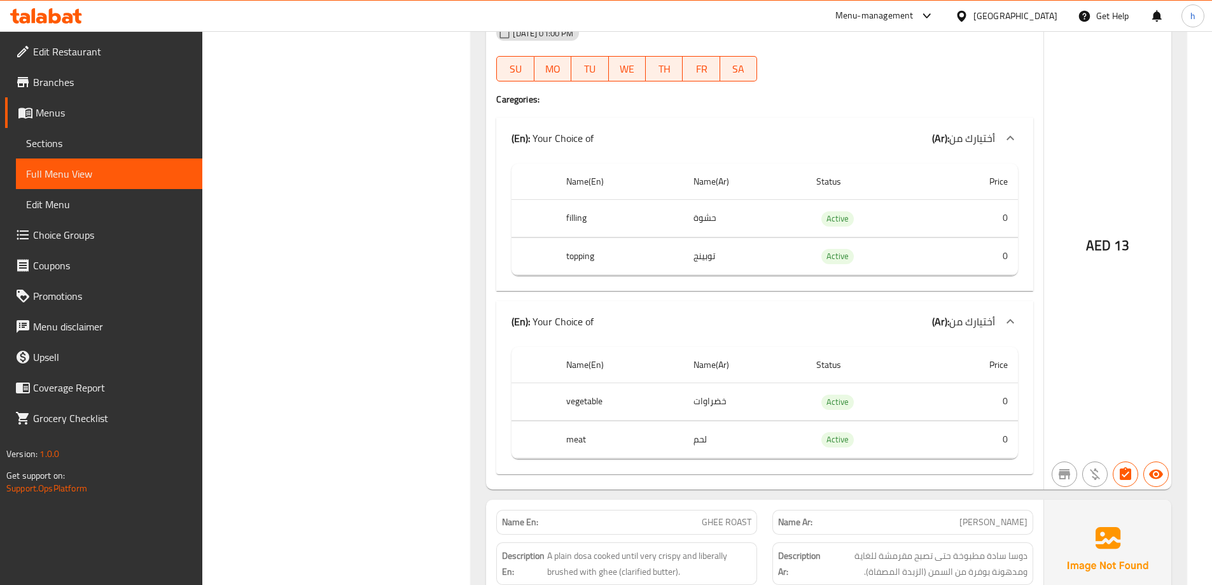
scroll to position [728, 0]
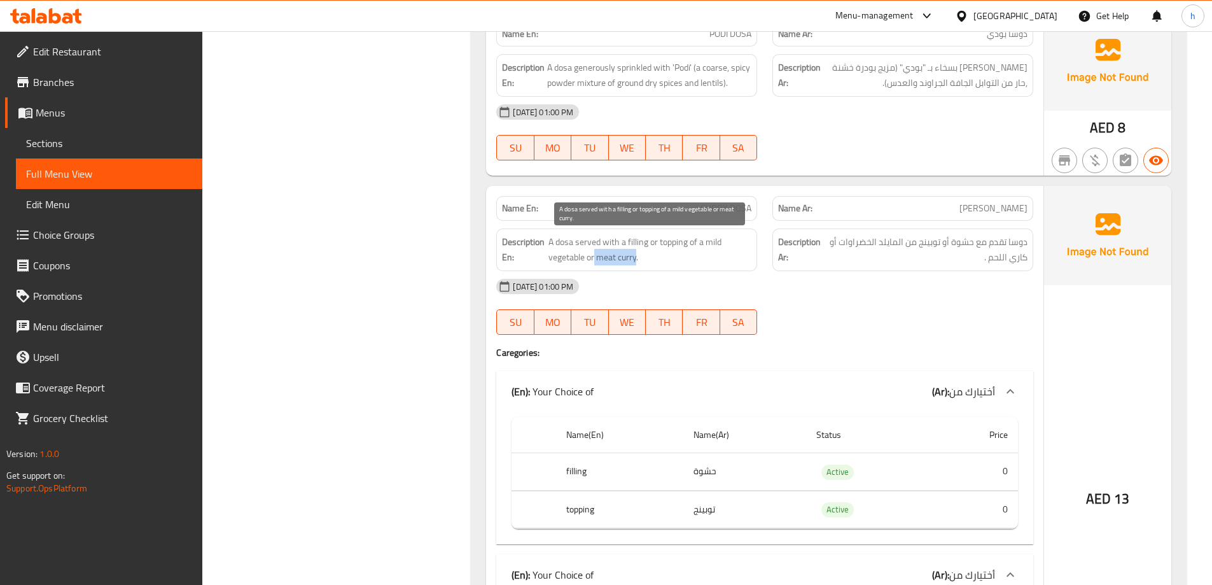
drag, startPoint x: 595, startPoint y: 258, endPoint x: 636, endPoint y: 257, distance: 40.7
click at [636, 257] on span "A dosa served with a filling or topping of a mild vegetable or meat curry." at bounding box center [649, 249] width 203 height 31
drag, startPoint x: 706, startPoint y: 243, endPoint x: 583, endPoint y: 259, distance: 123.2
click at [583, 259] on span "A dosa served with a filling or topping of a mild vegetable or meat curry." at bounding box center [649, 249] width 203 height 31
drag, startPoint x: 597, startPoint y: 258, endPoint x: 641, endPoint y: 265, distance: 44.4
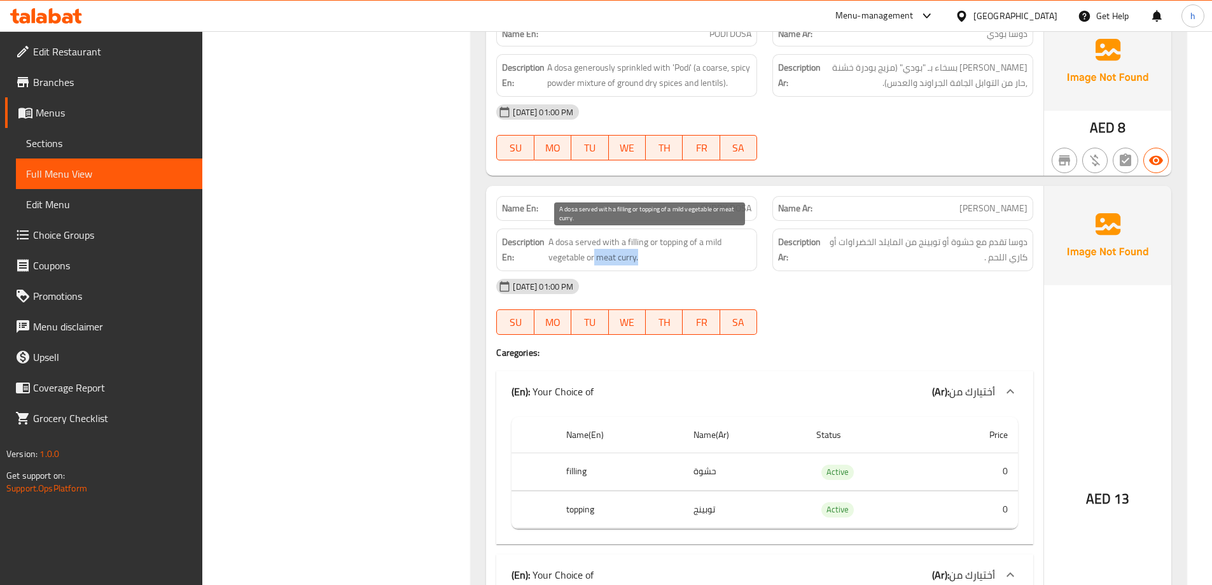
click at [641, 265] on span "A dosa served with a filling or topping of a mild vegetable or meat curry." at bounding box center [649, 249] width 203 height 31
click at [713, 259] on span "A dosa served with a filling or topping of a mild vegetable or meat curry." at bounding box center [649, 249] width 203 height 31
drag, startPoint x: 769, startPoint y: 256, endPoint x: 777, endPoint y: 246, distance: 13.2
drag, startPoint x: 777, startPoint y: 246, endPoint x: 686, endPoint y: 291, distance: 101.3
click at [686, 291] on div "[DATE] 01:00 PM" at bounding box center [765, 286] width 552 height 31
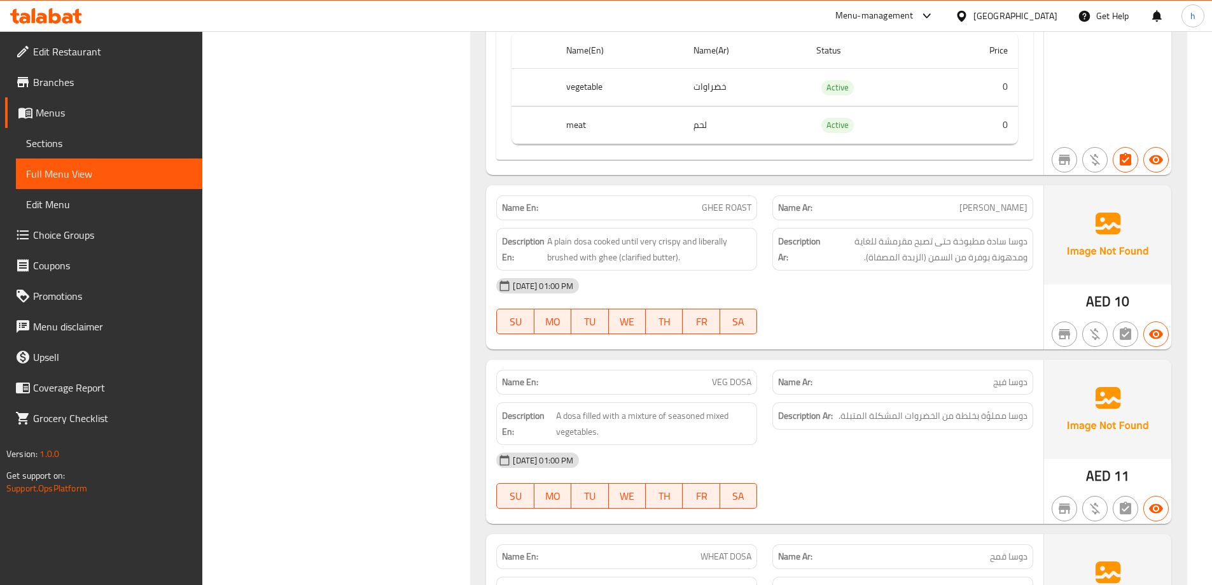
scroll to position [1301, 0]
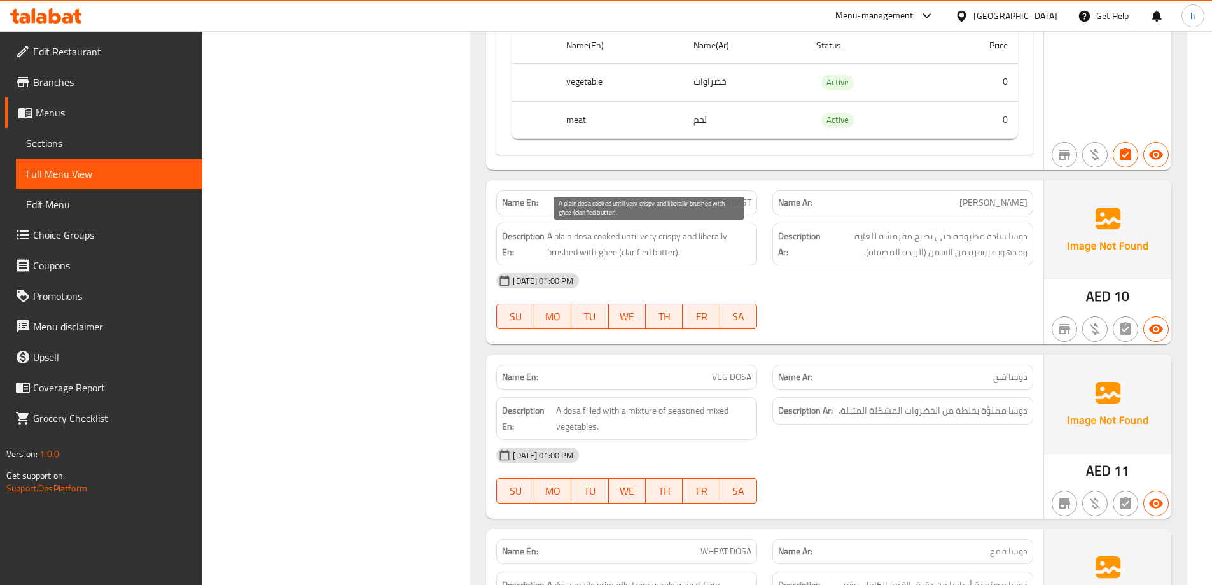
click at [713, 240] on span "A plain dosa cooked until very crispy and liberally brushed with ghee (clarifie…" at bounding box center [649, 243] width 204 height 31
click at [632, 260] on span "A plain dosa cooked until very crispy and liberally brushed with ghee (clarifie…" at bounding box center [649, 243] width 204 height 31
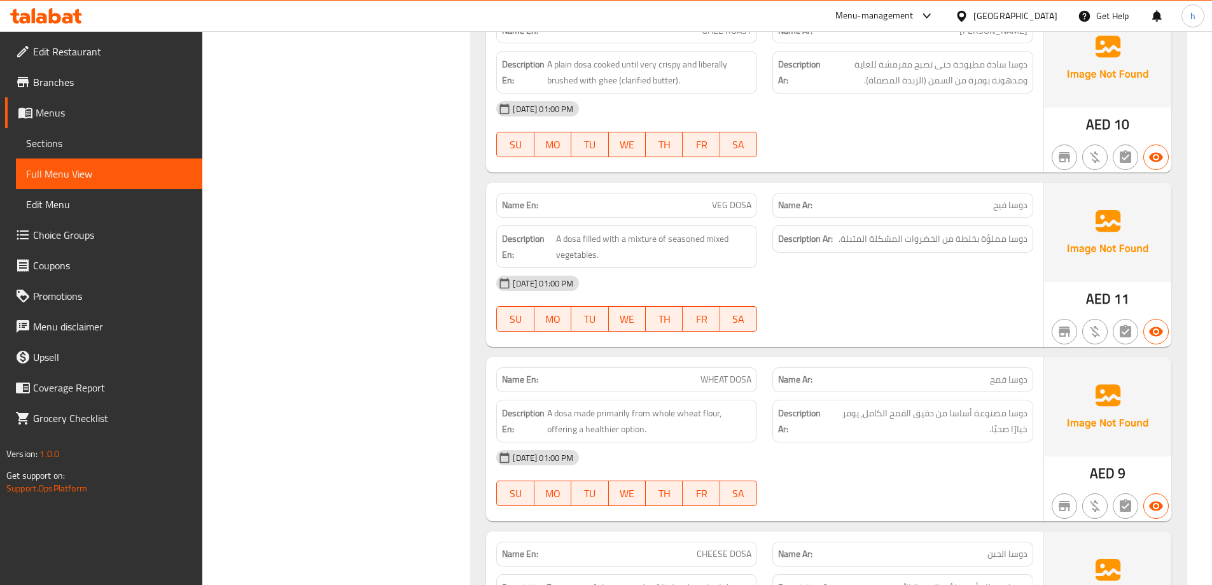
scroll to position [1492, 0]
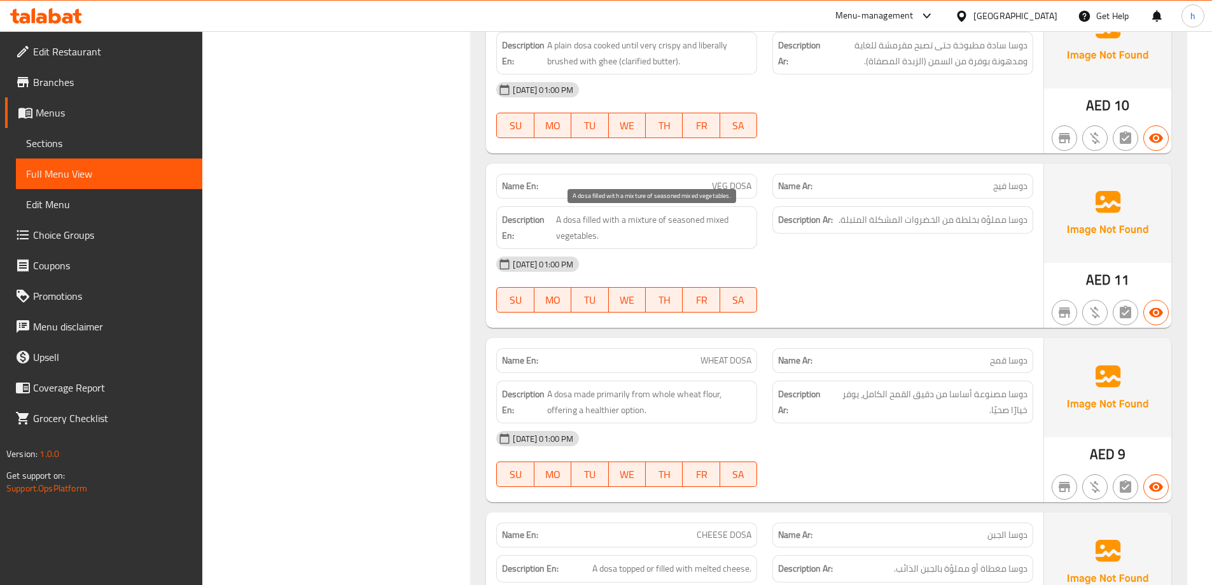
click at [590, 219] on span "A dosa filled with a mixture of seasoned mixed vegetables." at bounding box center [654, 227] width 196 height 31
click at [608, 226] on span "A dosa filled with a mixture of seasoned mixed vegetables." at bounding box center [654, 227] width 196 height 31
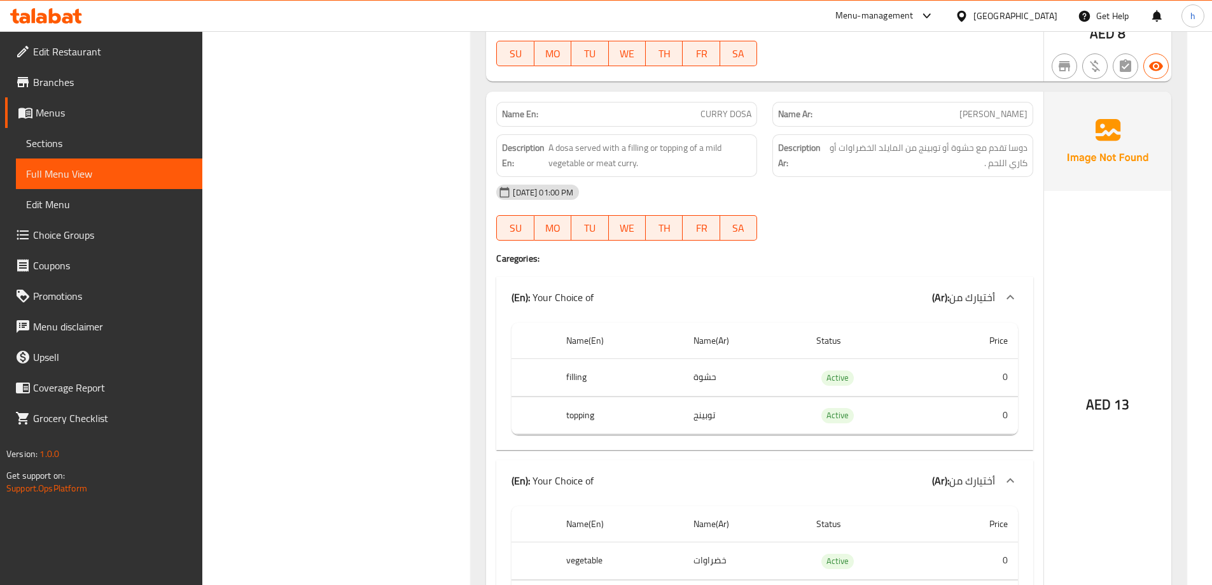
scroll to position [763, 0]
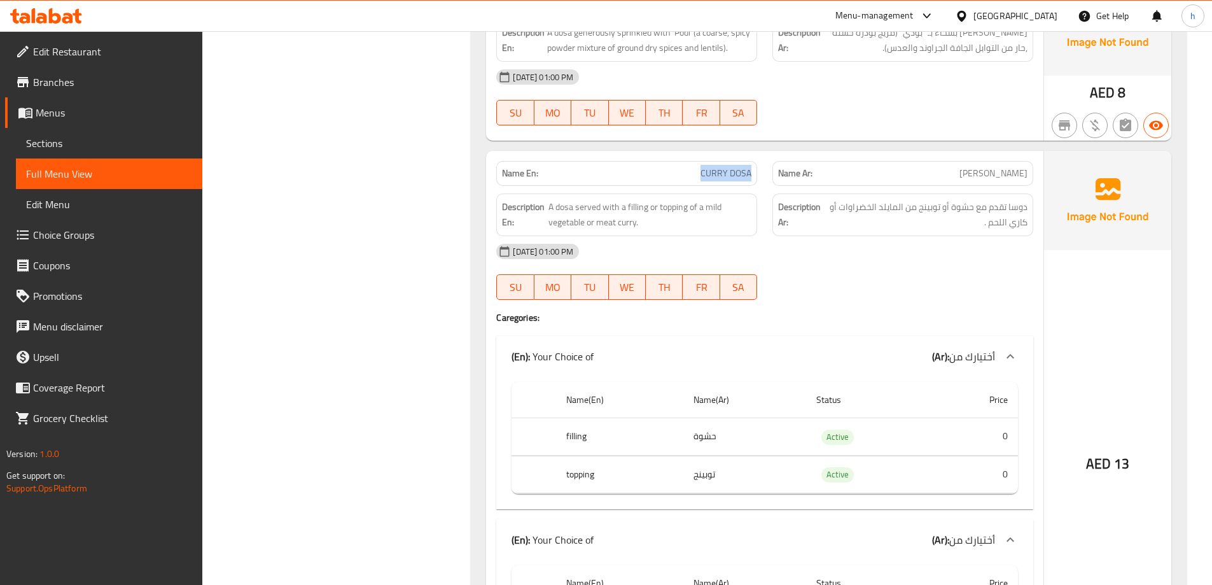
drag, startPoint x: 734, startPoint y: 173, endPoint x: 753, endPoint y: 176, distance: 19.3
click at [753, 176] on div "Name En: CURRY DOSA" at bounding box center [626, 173] width 261 height 25
copy span "CURRY DOSA"
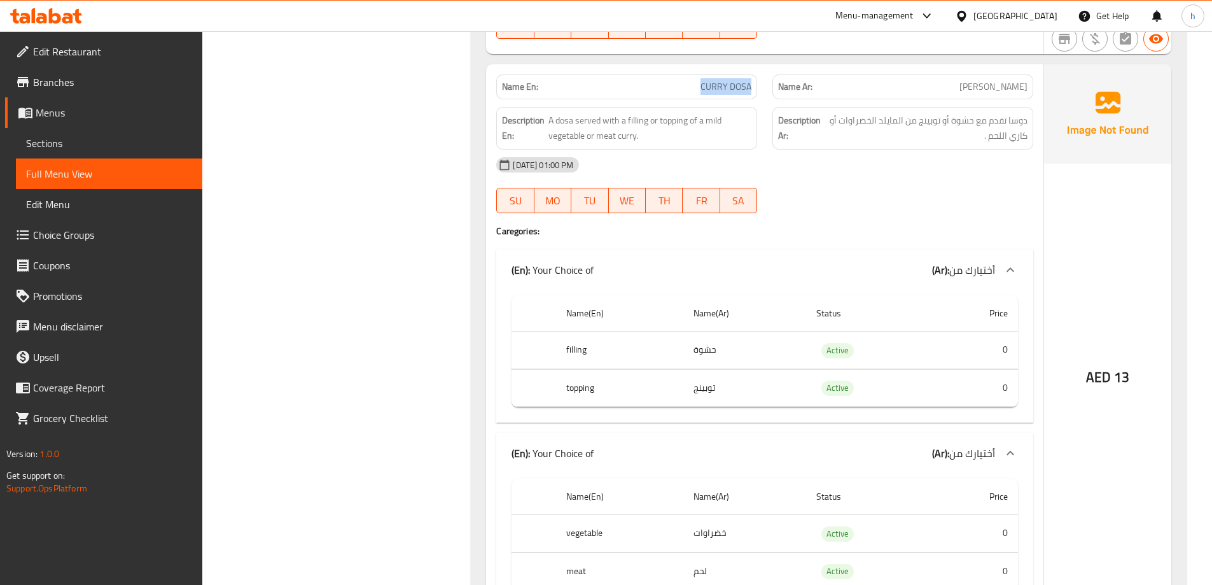
scroll to position [827, 0]
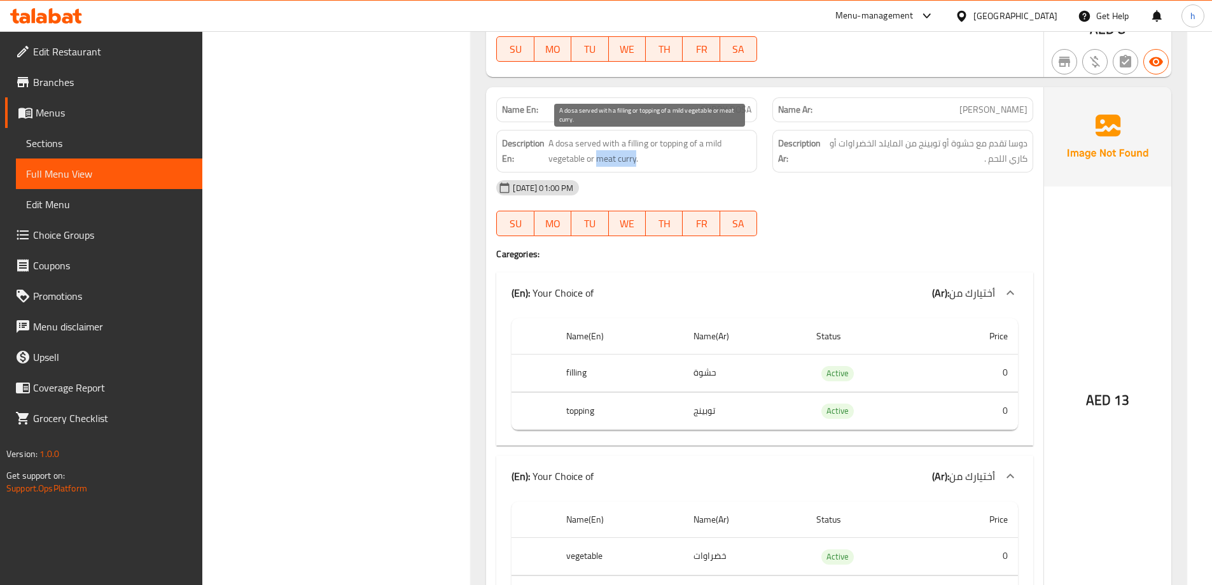
copy span "meat curry"
drag, startPoint x: 596, startPoint y: 157, endPoint x: 634, endPoint y: 158, distance: 38.2
click at [634, 158] on span "A dosa served with a filling or topping of a mild vegetable or meat curry." at bounding box center [649, 151] width 203 height 31
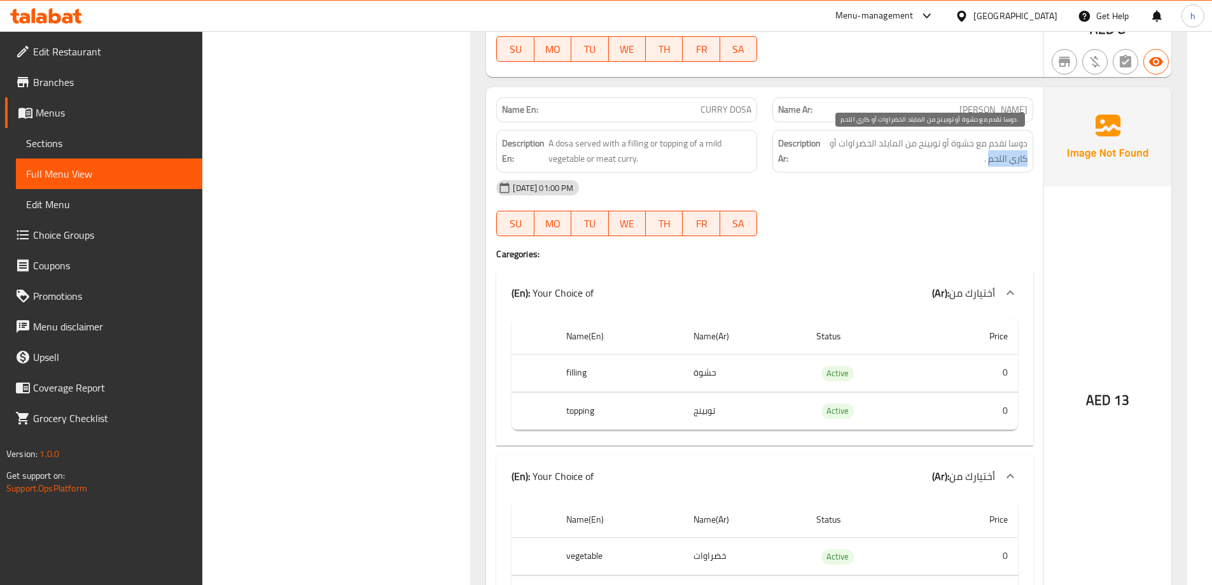
drag, startPoint x: 989, startPoint y: 158, endPoint x: 1026, endPoint y: 161, distance: 37.0
click at [1026, 161] on span "دوسا تقدم مع حشوة أو توبينج من المايلد الخضراوات أو كاري اللحم ." at bounding box center [927, 151] width 202 height 31
copy span "كاري اللحم"
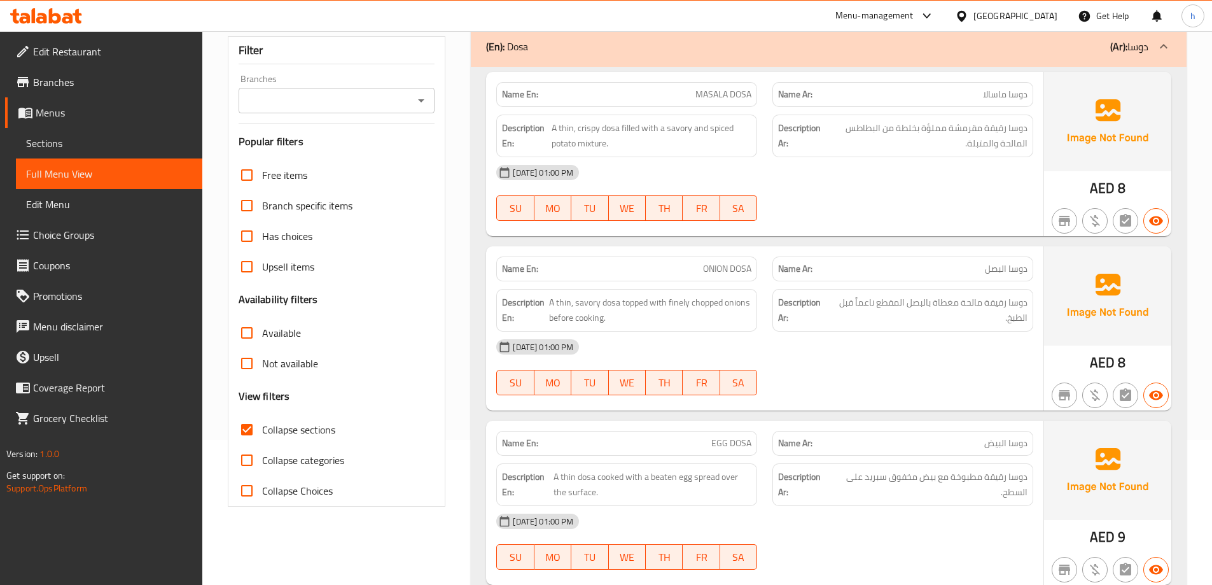
scroll to position [0, 0]
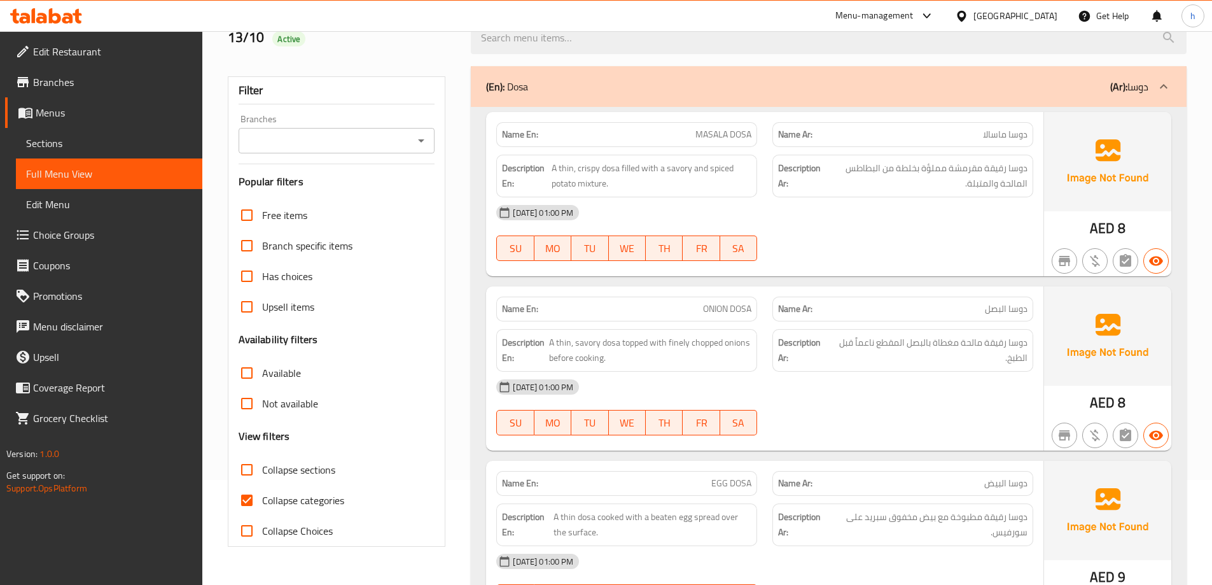
scroll to position [127, 0]
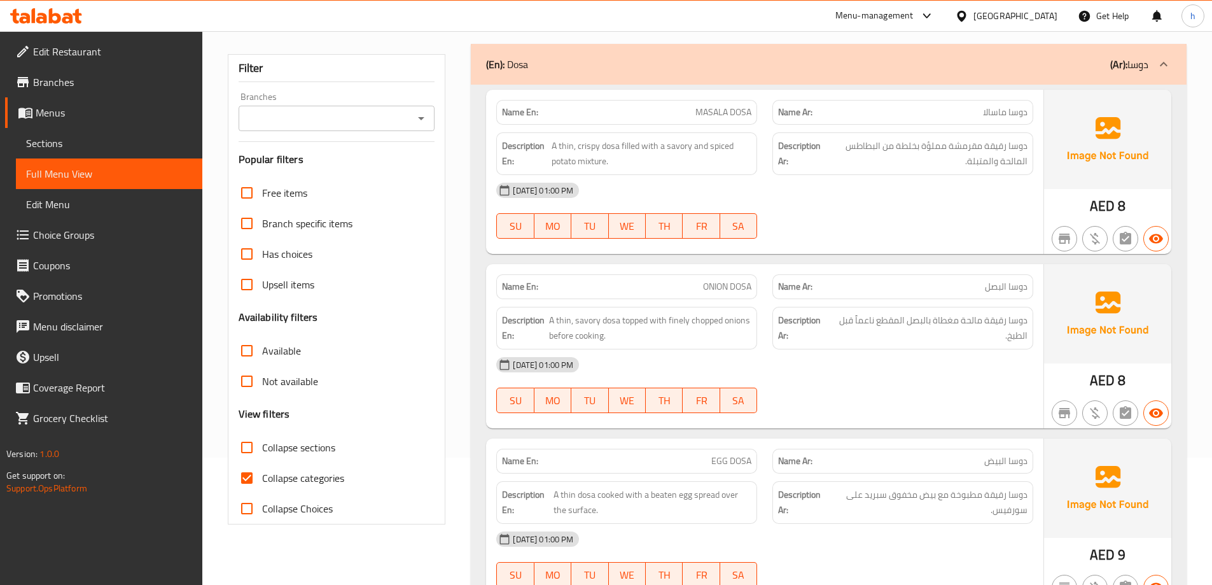
click at [246, 445] on input "Collapse sections" at bounding box center [247, 447] width 31 height 31
checkbox input "true"
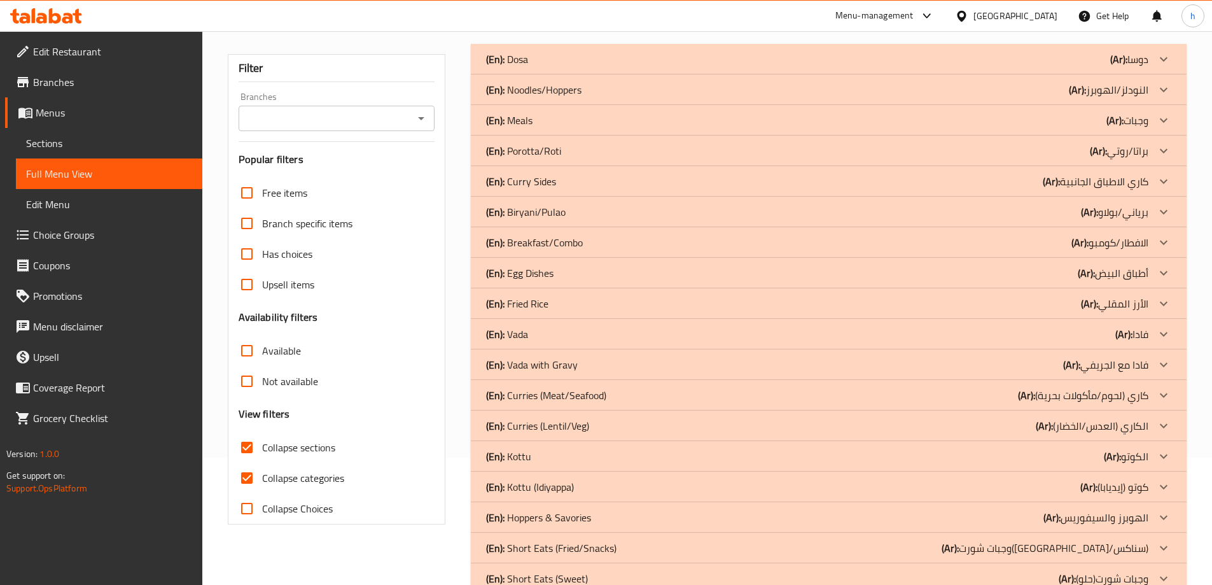
click at [245, 475] on input "Collapse categories" at bounding box center [247, 478] width 31 height 31
checkbox input "false"
click at [606, 62] on div "(En): Dosa (Ar): دوسا" at bounding box center [817, 59] width 662 height 15
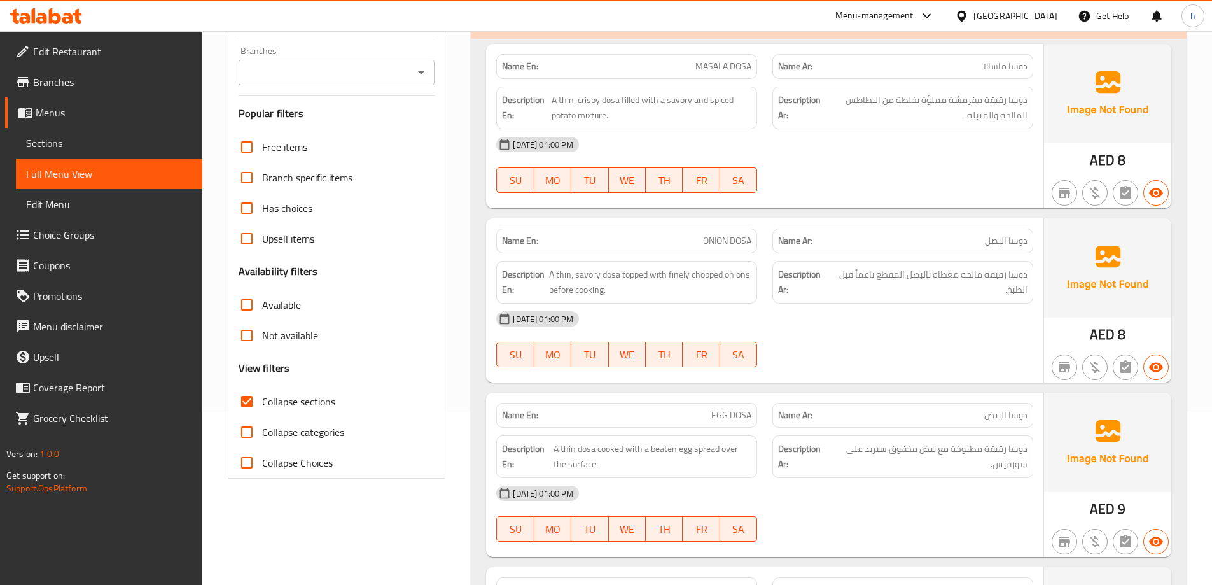
scroll to position [0, 0]
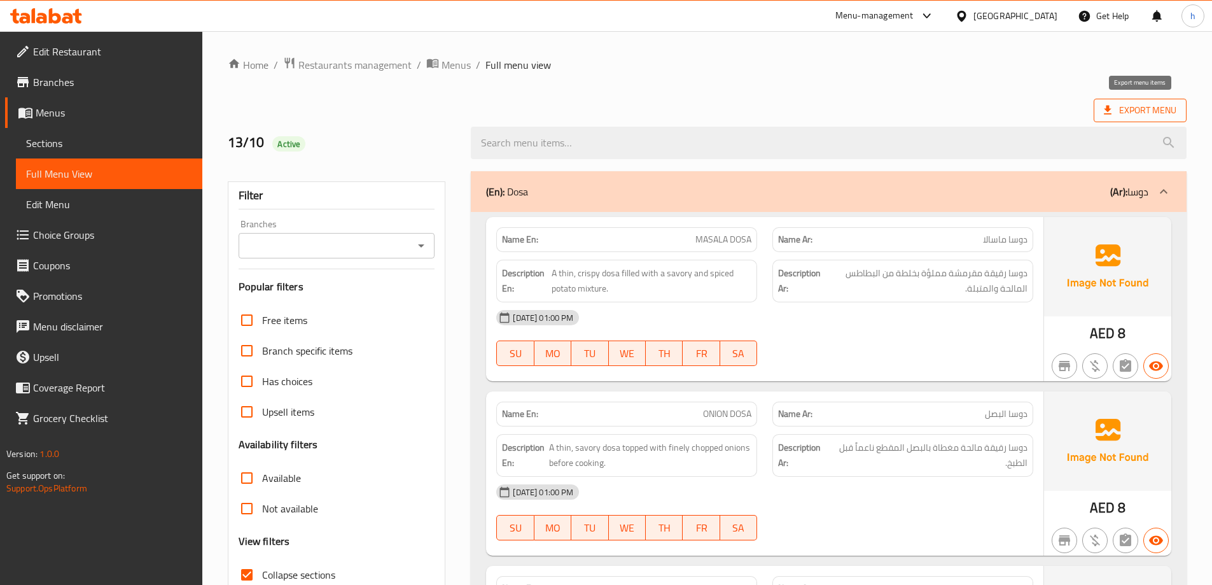
click at [1111, 113] on icon at bounding box center [1107, 110] width 13 height 13
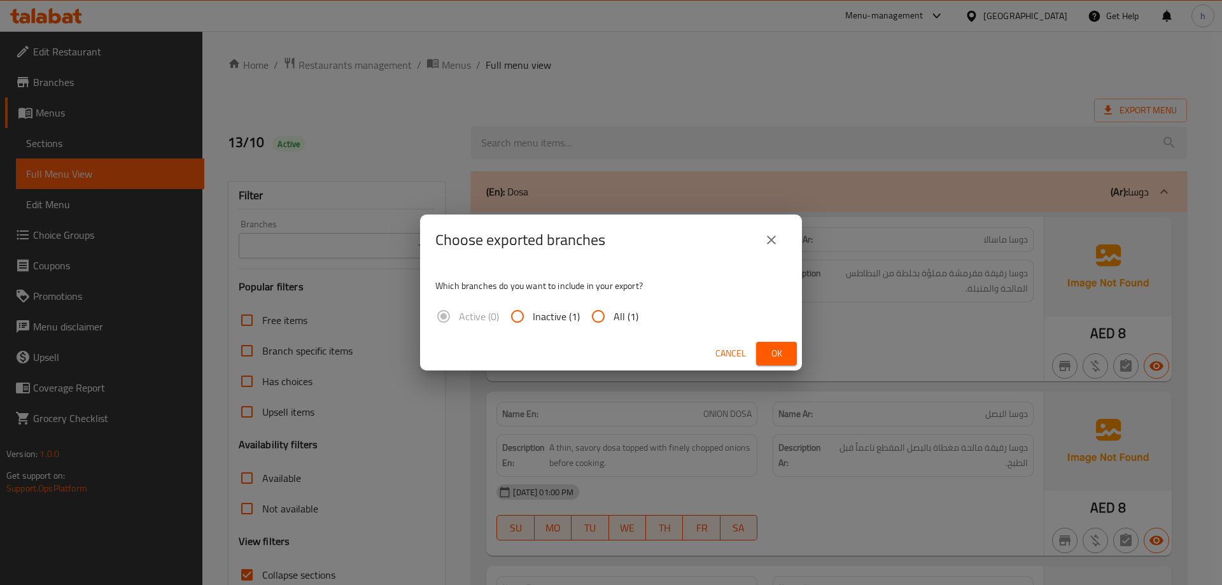
click at [596, 315] on input "All (1)" at bounding box center [598, 316] width 31 height 31
radio input "true"
click at [774, 354] on span "Ok" at bounding box center [776, 353] width 20 height 16
